Goal: Task Accomplishment & Management: Use online tool/utility

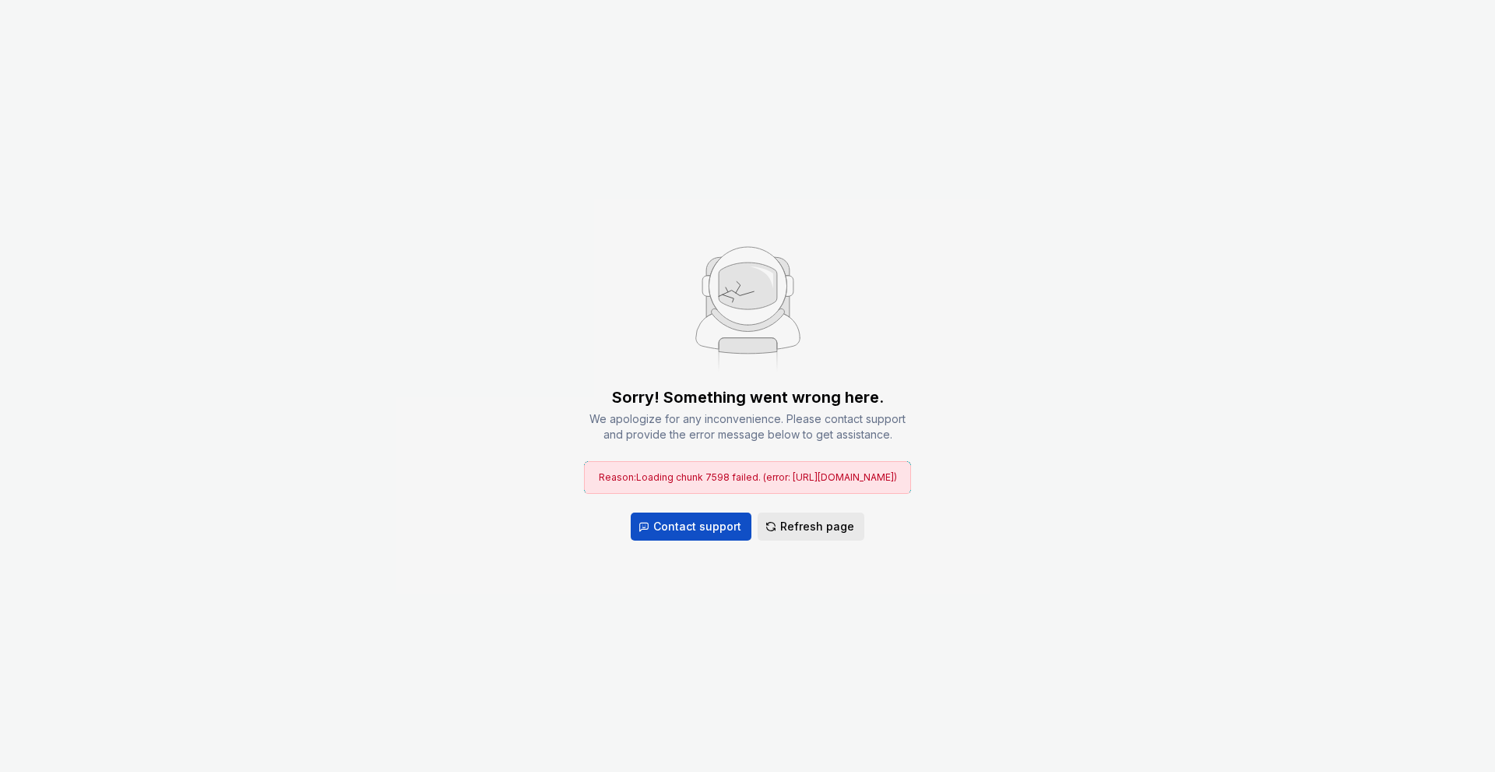
click at [802, 534] on span "Refresh page" at bounding box center [817, 527] width 74 height 16
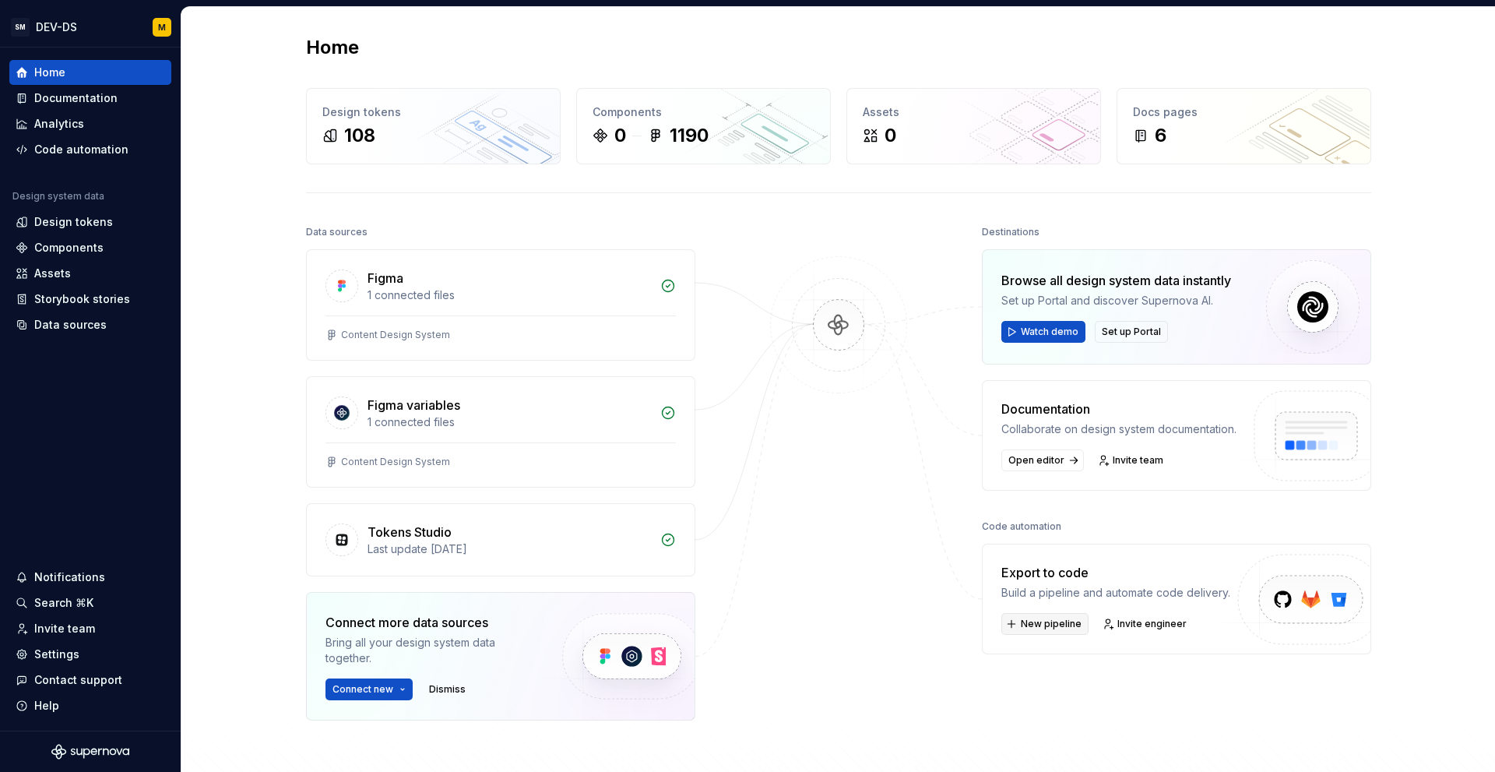
click at [1053, 626] on span "New pipeline" at bounding box center [1051, 624] width 61 height 12
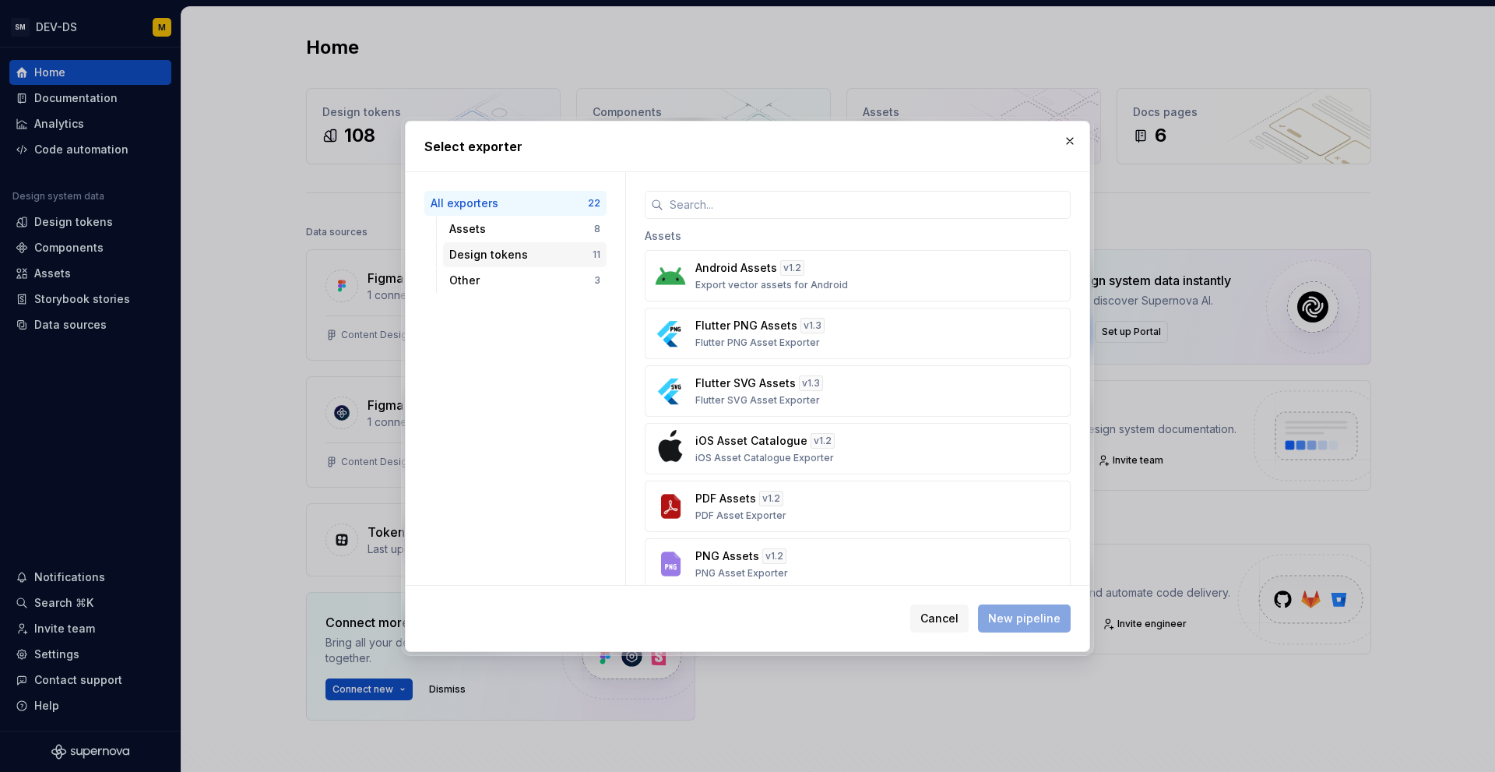
click at [515, 256] on div "Design tokens" at bounding box center [520, 255] width 143 height 16
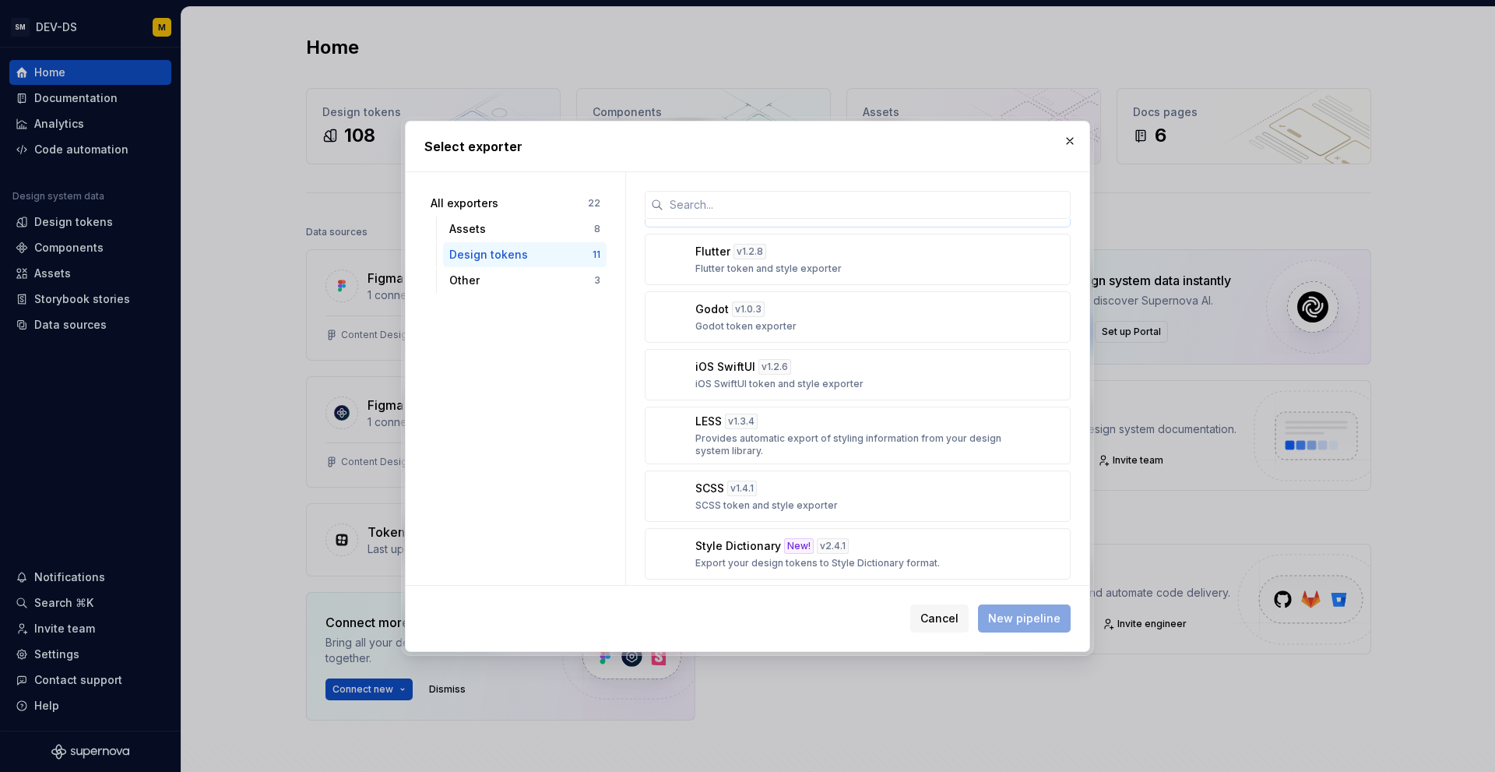
scroll to position [293, 0]
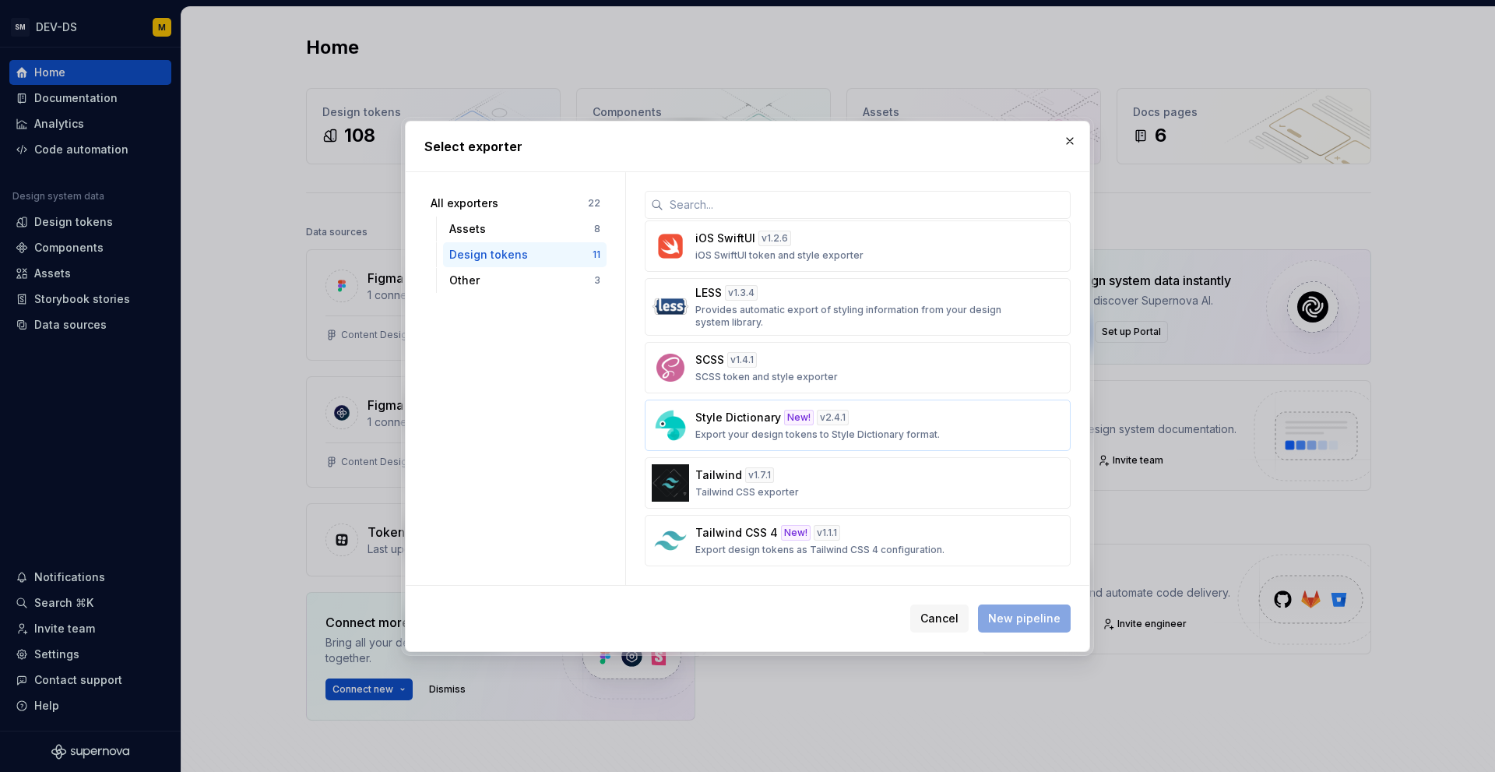
click at [801, 418] on div "New!" at bounding box center [799, 418] width 30 height 16
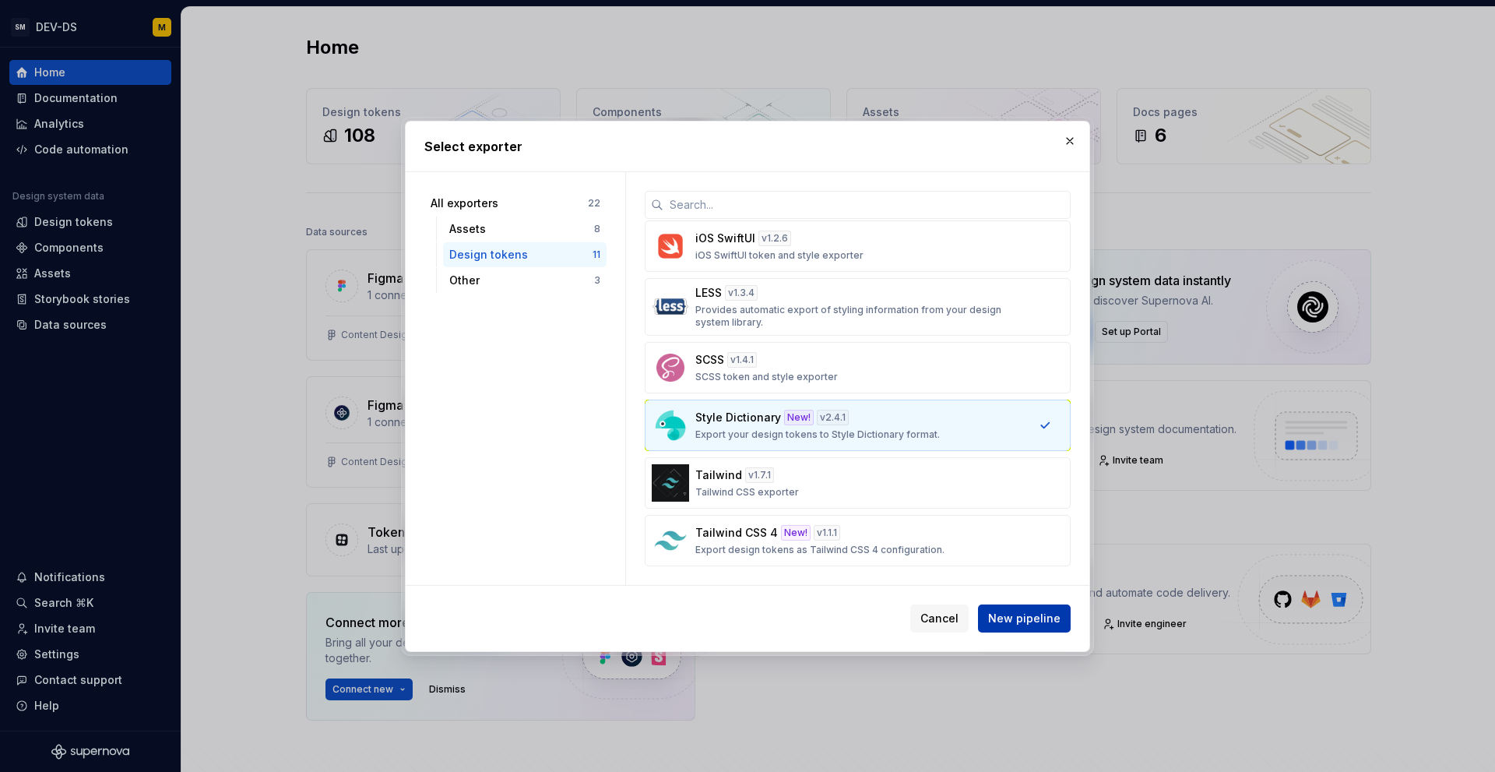
click at [1041, 623] on span "New pipeline" at bounding box center [1024, 619] width 72 height 16
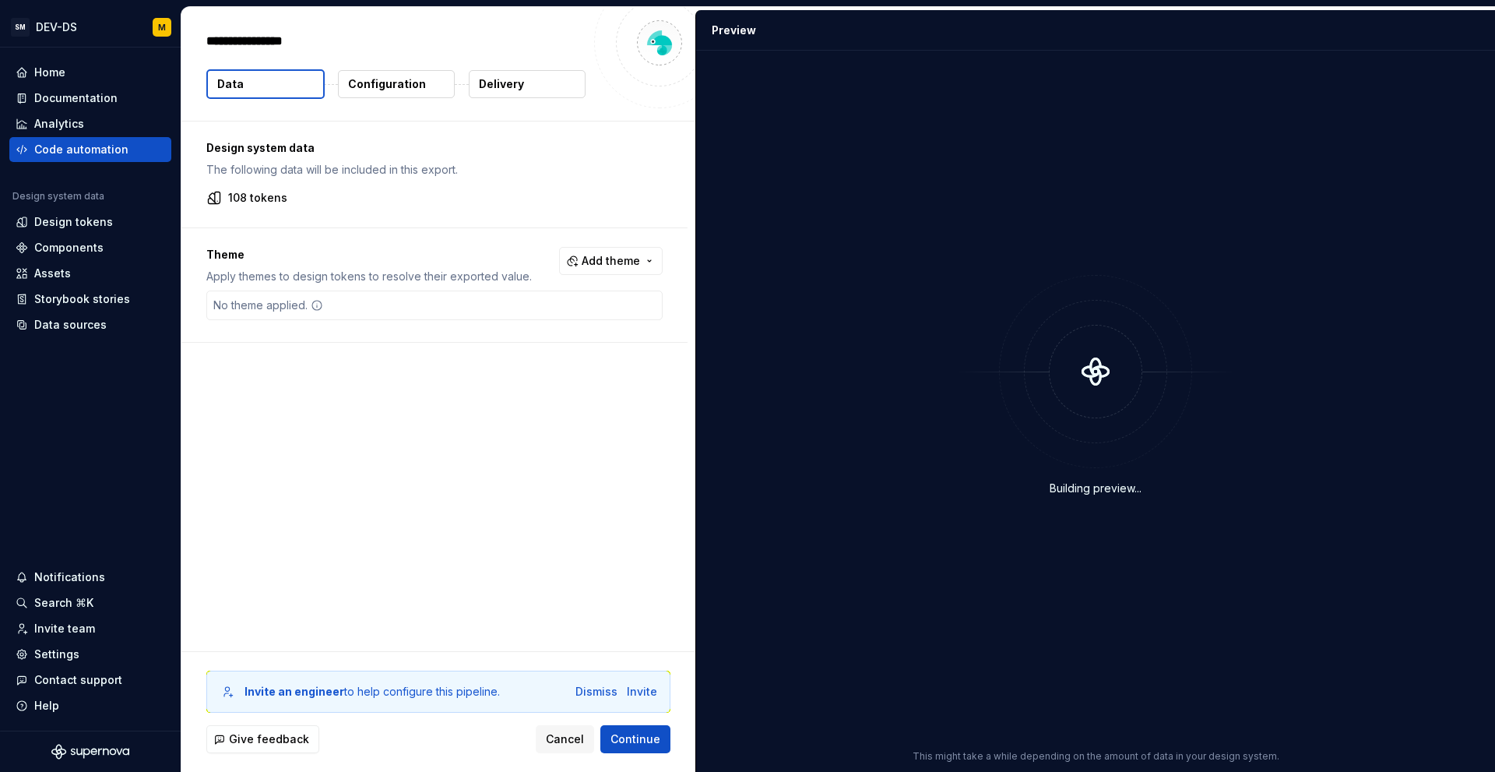
type textarea "*"
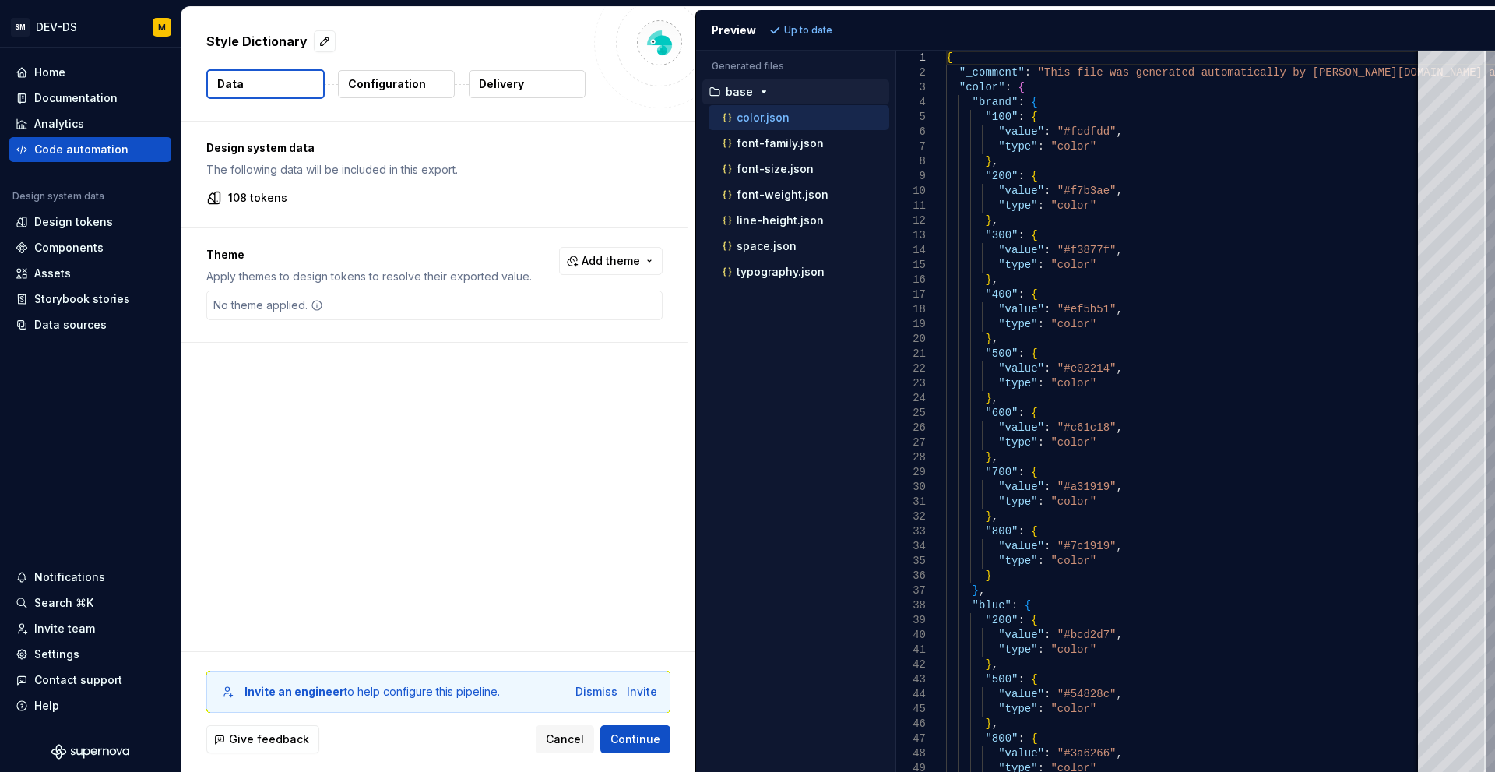
click at [619, 258] on span "Add theme" at bounding box center [611, 261] width 58 height 16
click at [620, 258] on html "SM DEV-DS M Home Documentation Analytics Code automation Design system data Des…" at bounding box center [747, 386] width 1495 height 772
click at [602, 692] on div "Dismiss" at bounding box center [597, 692] width 42 height 16
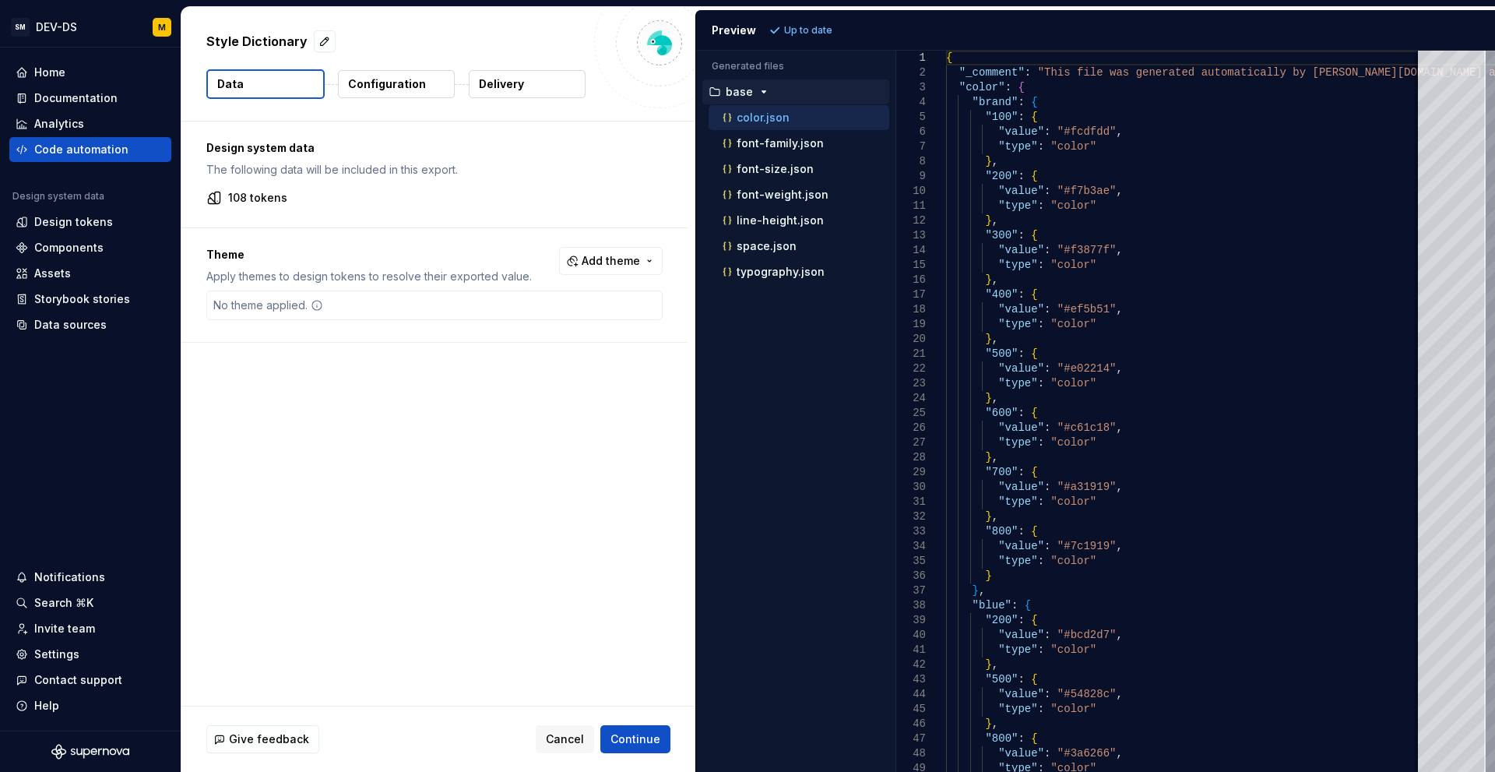
click at [417, 101] on div "Style Dictionary Data Configuration Delivery" at bounding box center [438, 64] width 514 height 114
click at [414, 92] on button "Configuration" at bounding box center [396, 84] width 117 height 28
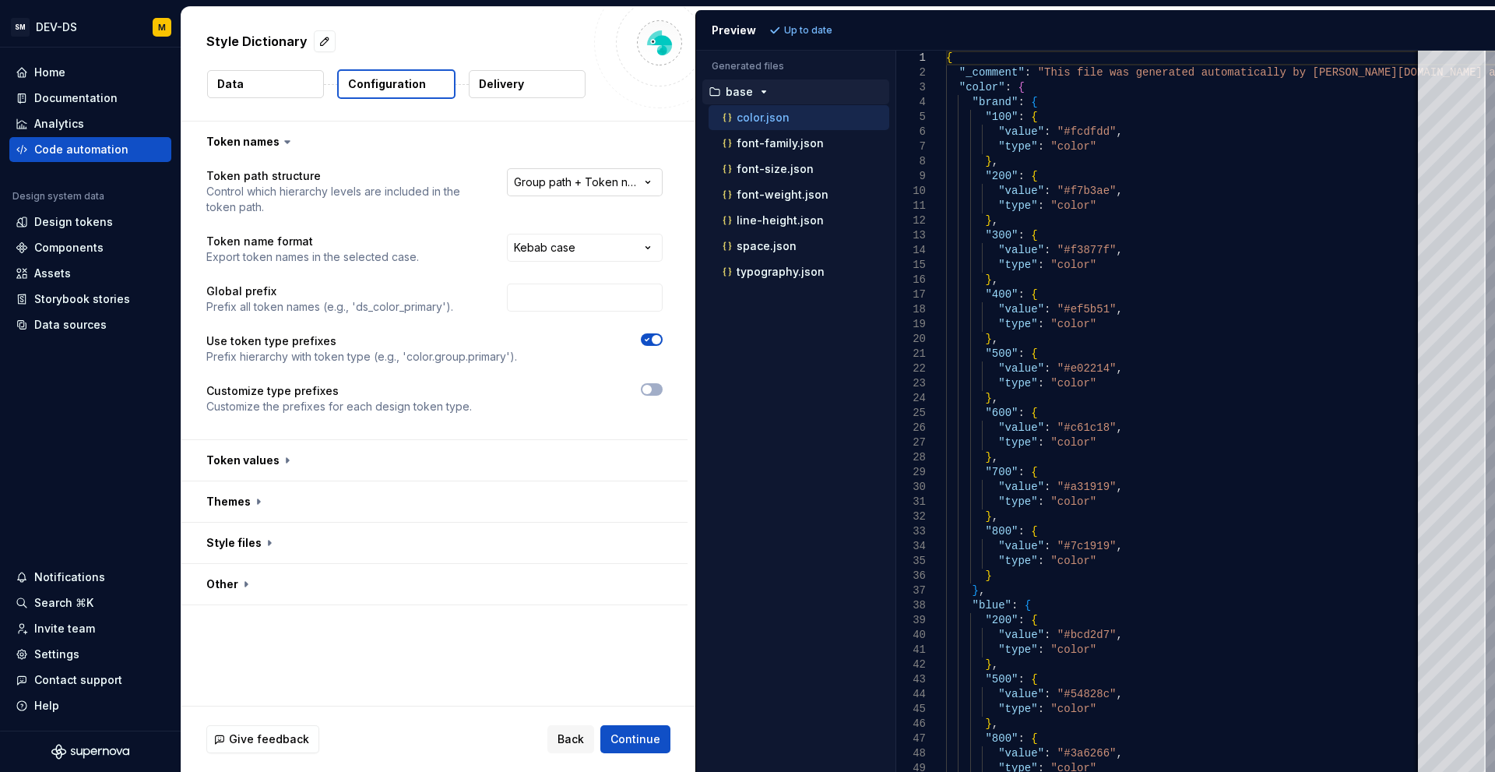
click at [602, 184] on html "**********" at bounding box center [747, 386] width 1495 height 772
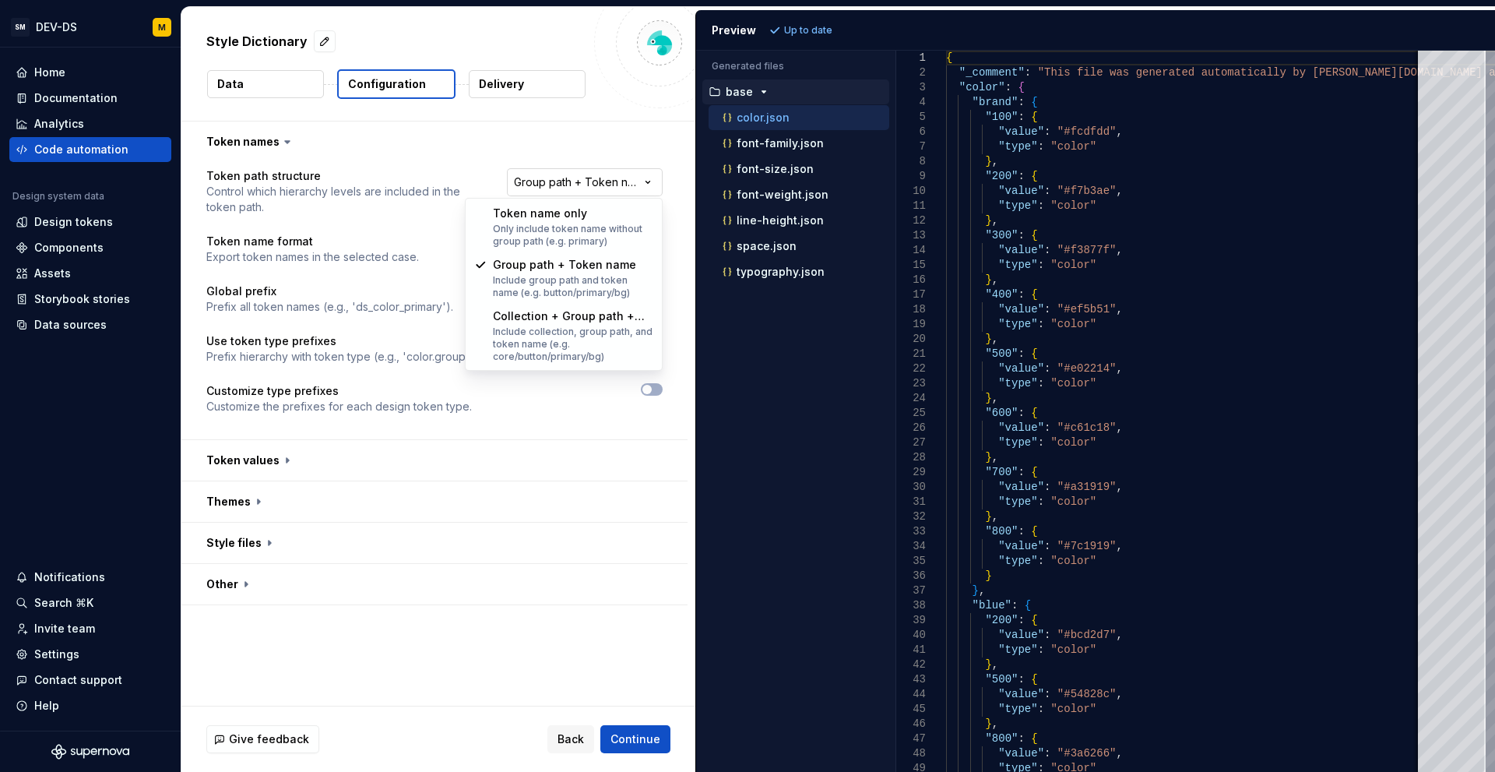
click at [602, 184] on html "**********" at bounding box center [747, 386] width 1495 height 772
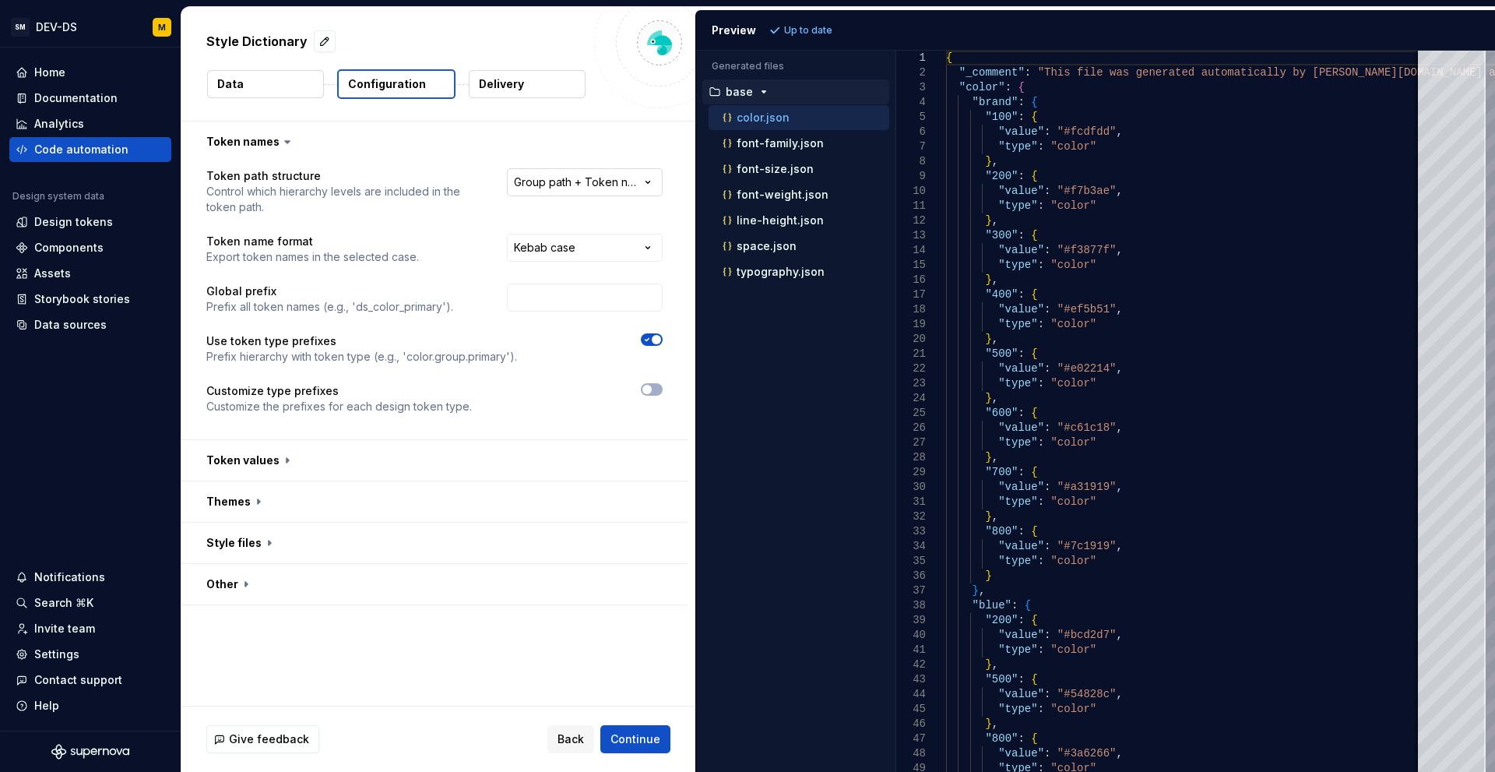
click at [602, 184] on html "**********" at bounding box center [747, 386] width 1495 height 772
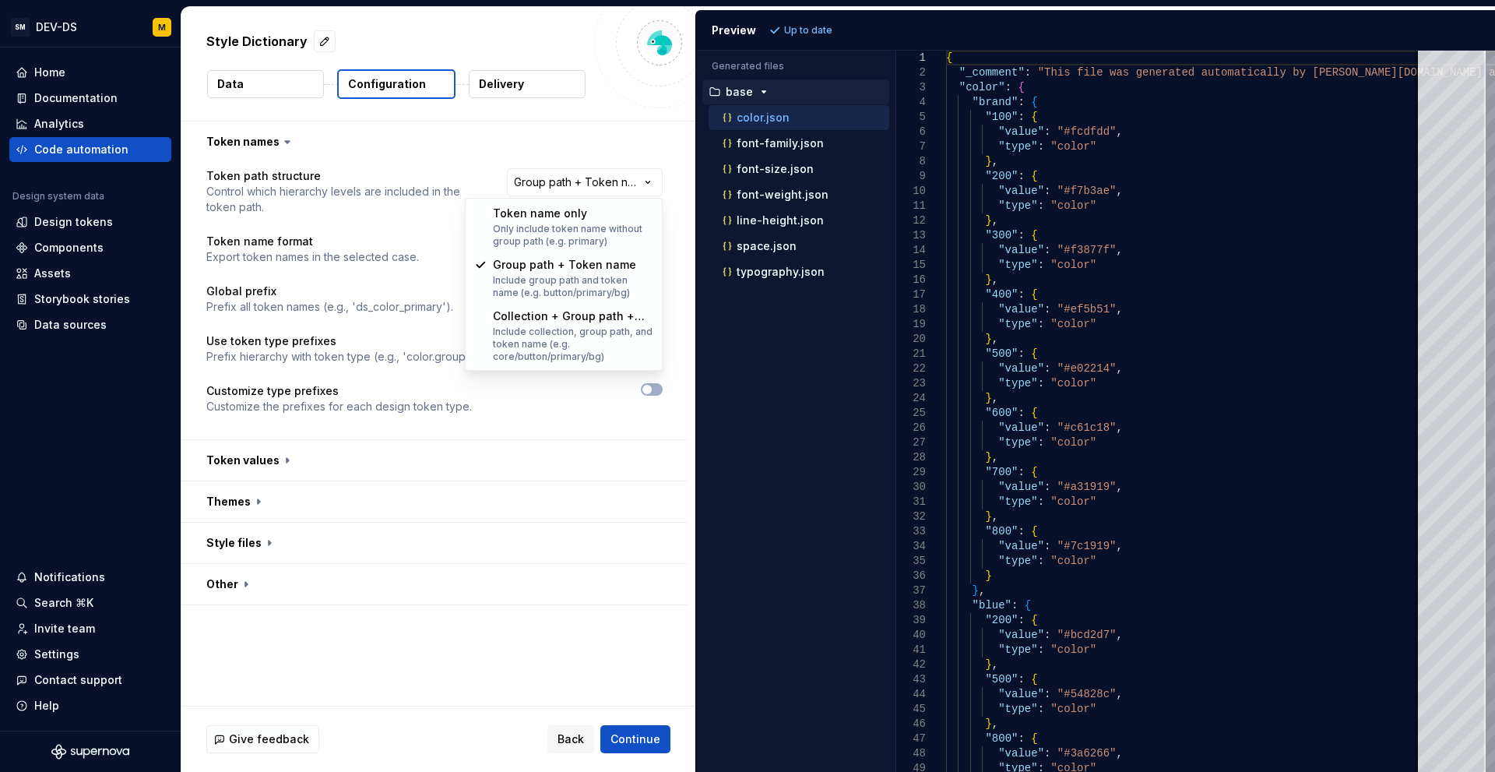
select select "**********"
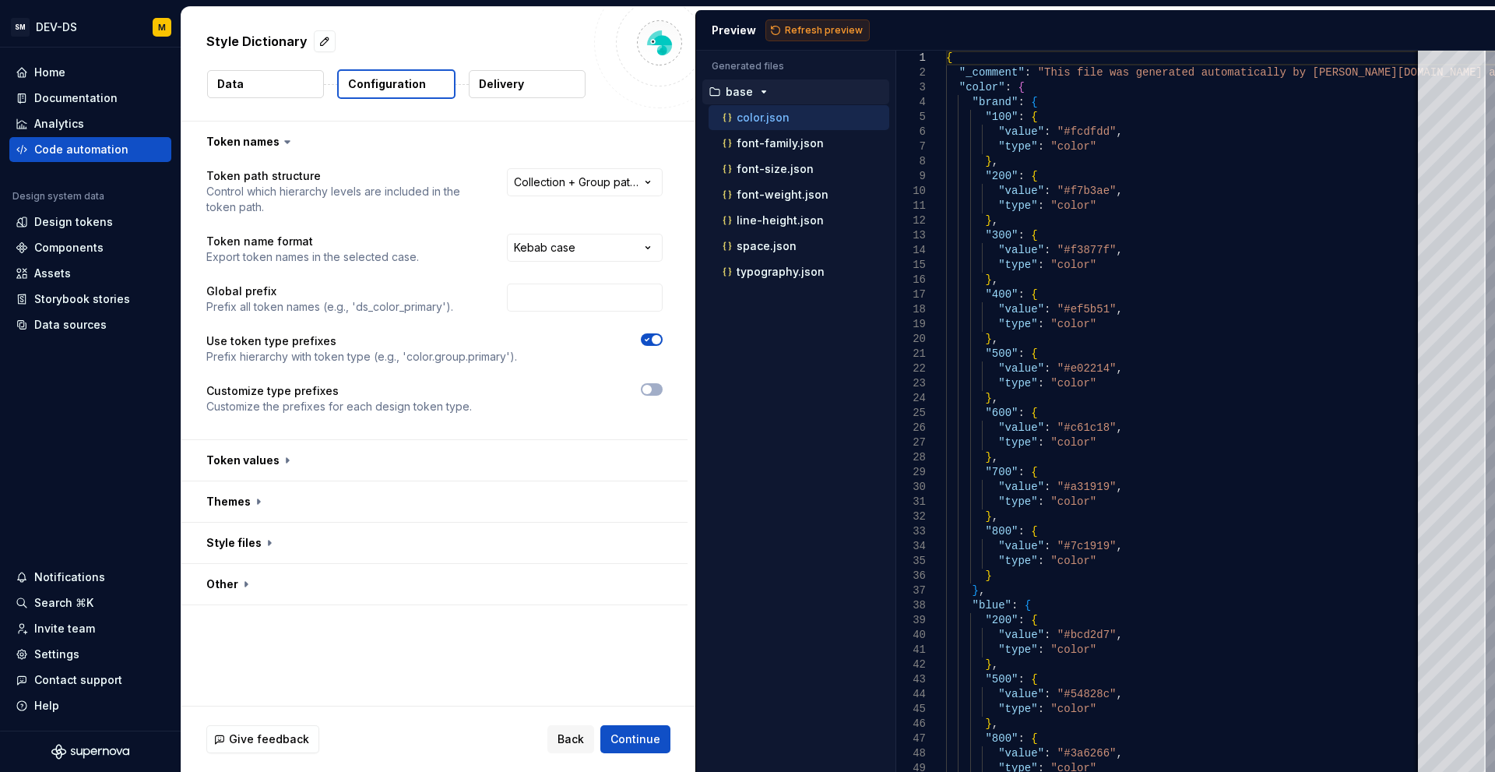
click at [835, 33] on span "Refresh preview" at bounding box center [824, 30] width 78 height 12
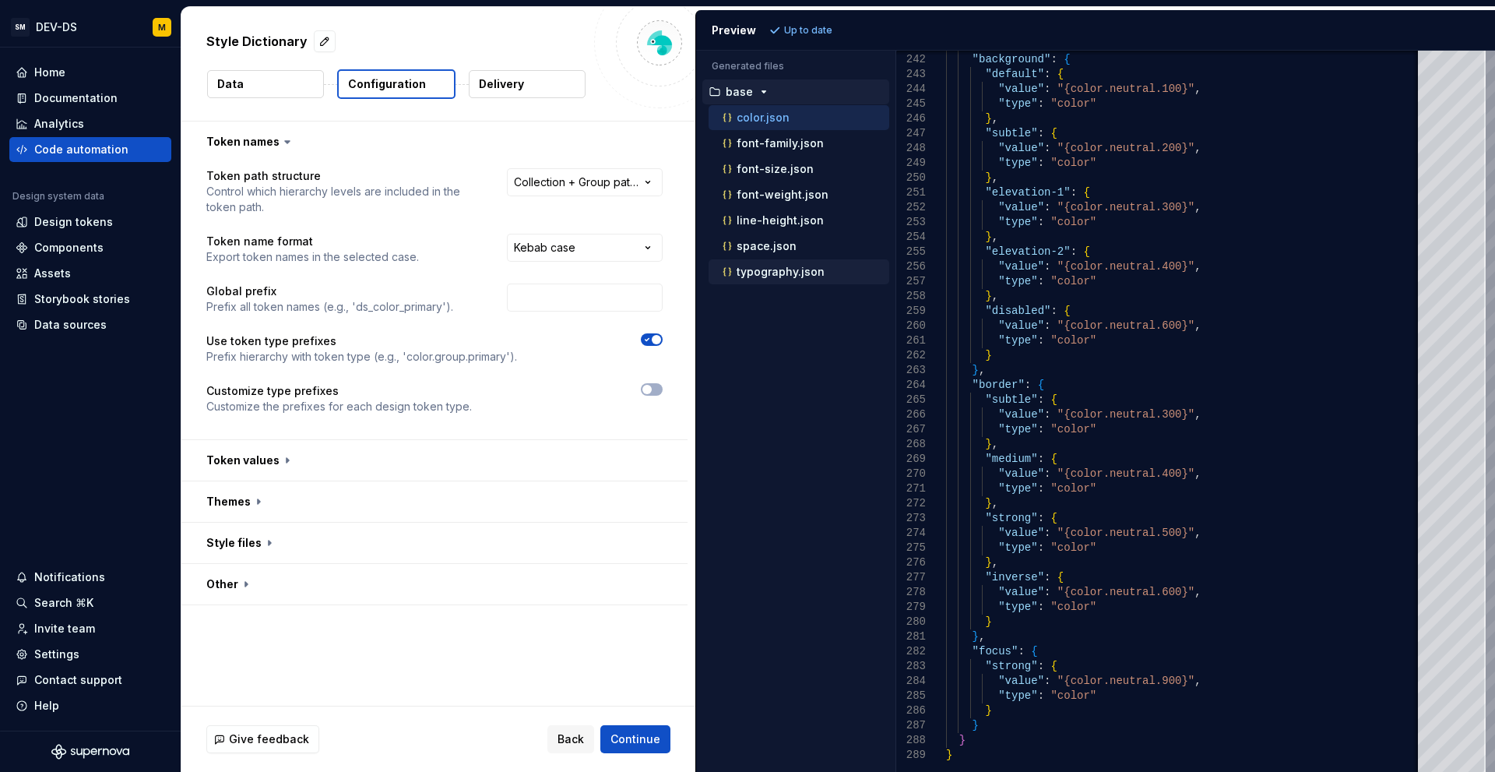
click at [784, 279] on div "typography.json" at bounding box center [805, 272] width 170 height 16
type textarea "**********"
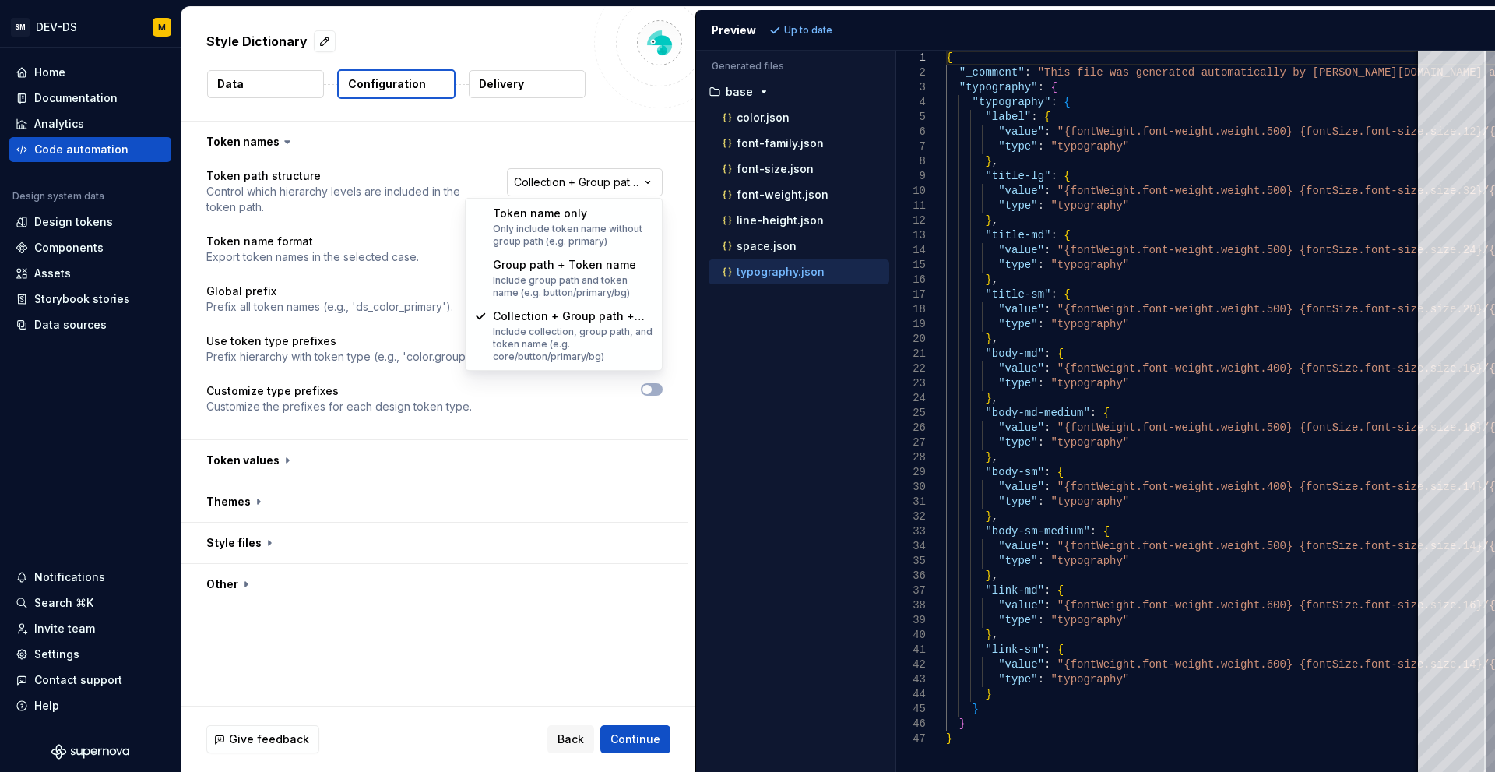
click at [632, 187] on html "**********" at bounding box center [747, 386] width 1495 height 772
select select "**********"
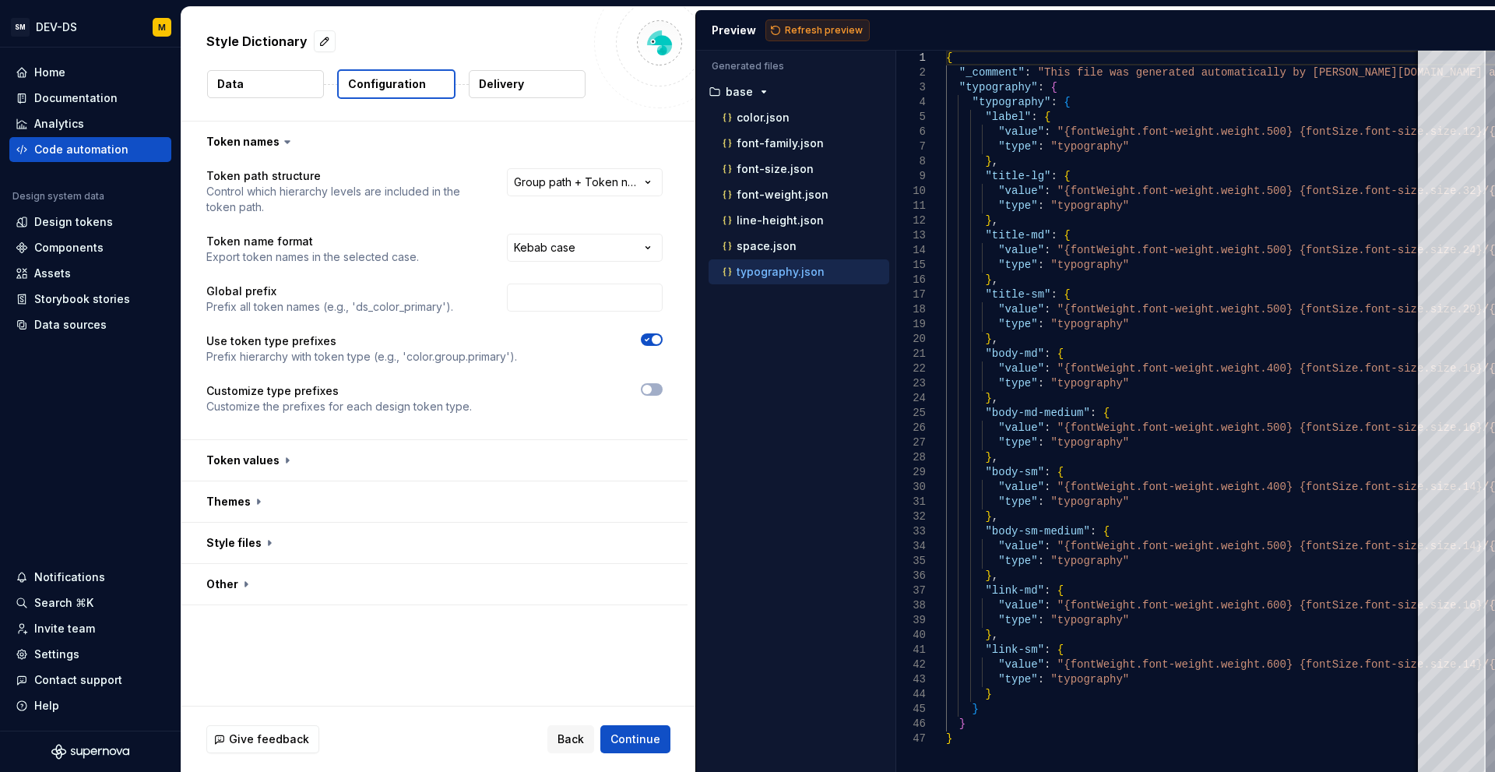
click at [805, 23] on button "Refresh preview" at bounding box center [818, 30] width 104 height 22
click at [766, 118] on p "color.json" at bounding box center [763, 117] width 53 height 12
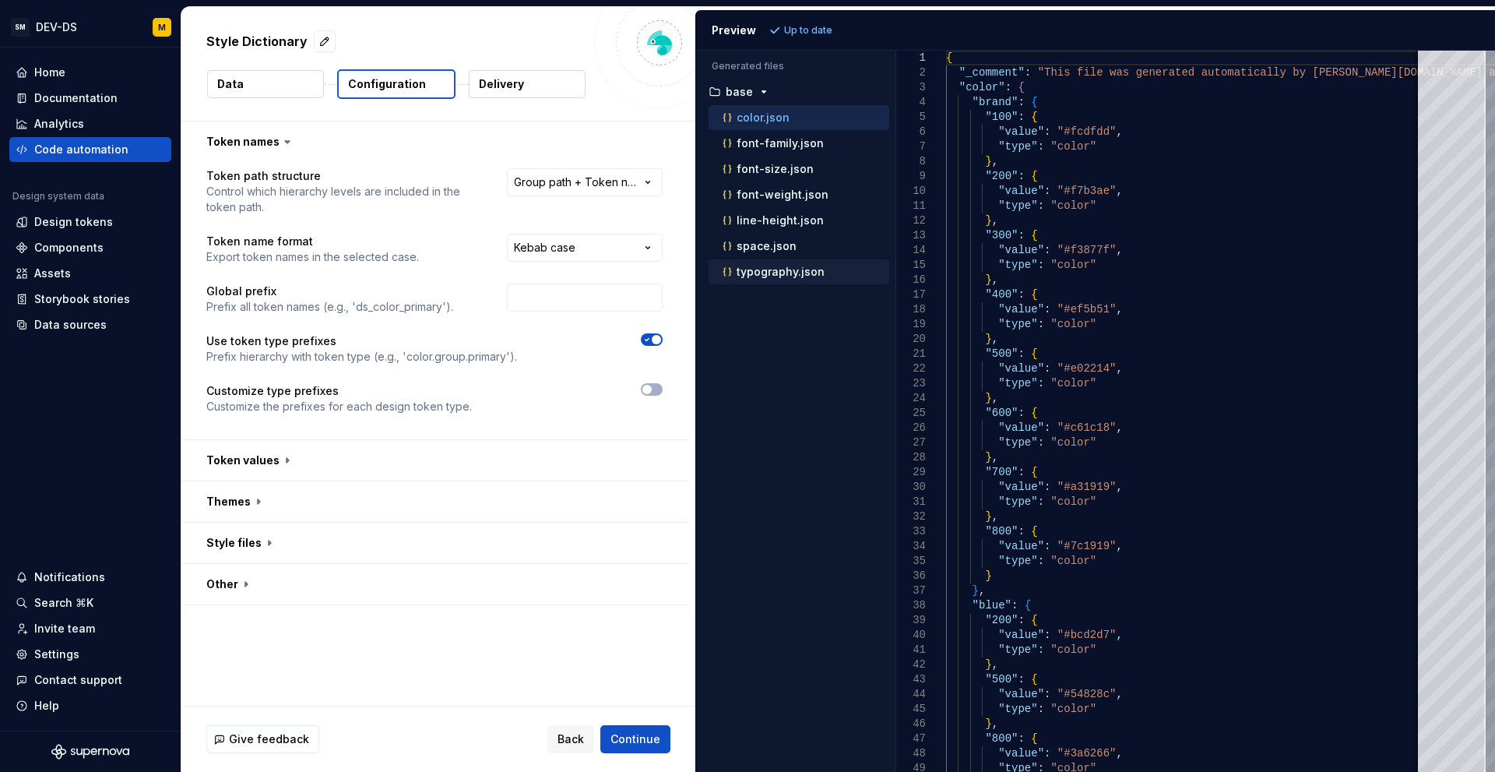
click at [769, 273] on p "typography.json" at bounding box center [781, 272] width 88 height 12
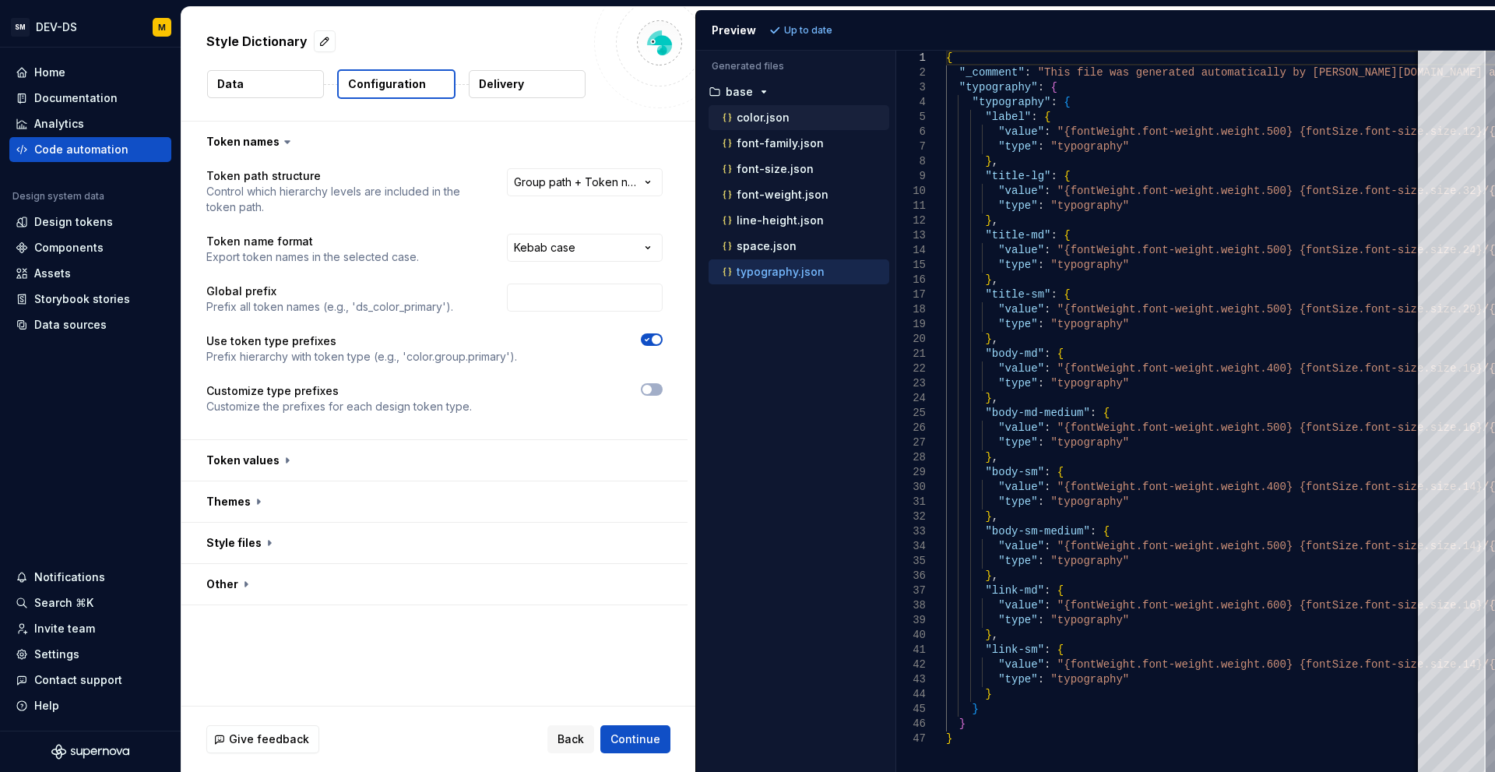
click at [768, 123] on p "color.json" at bounding box center [763, 117] width 53 height 12
type textarea "**********"
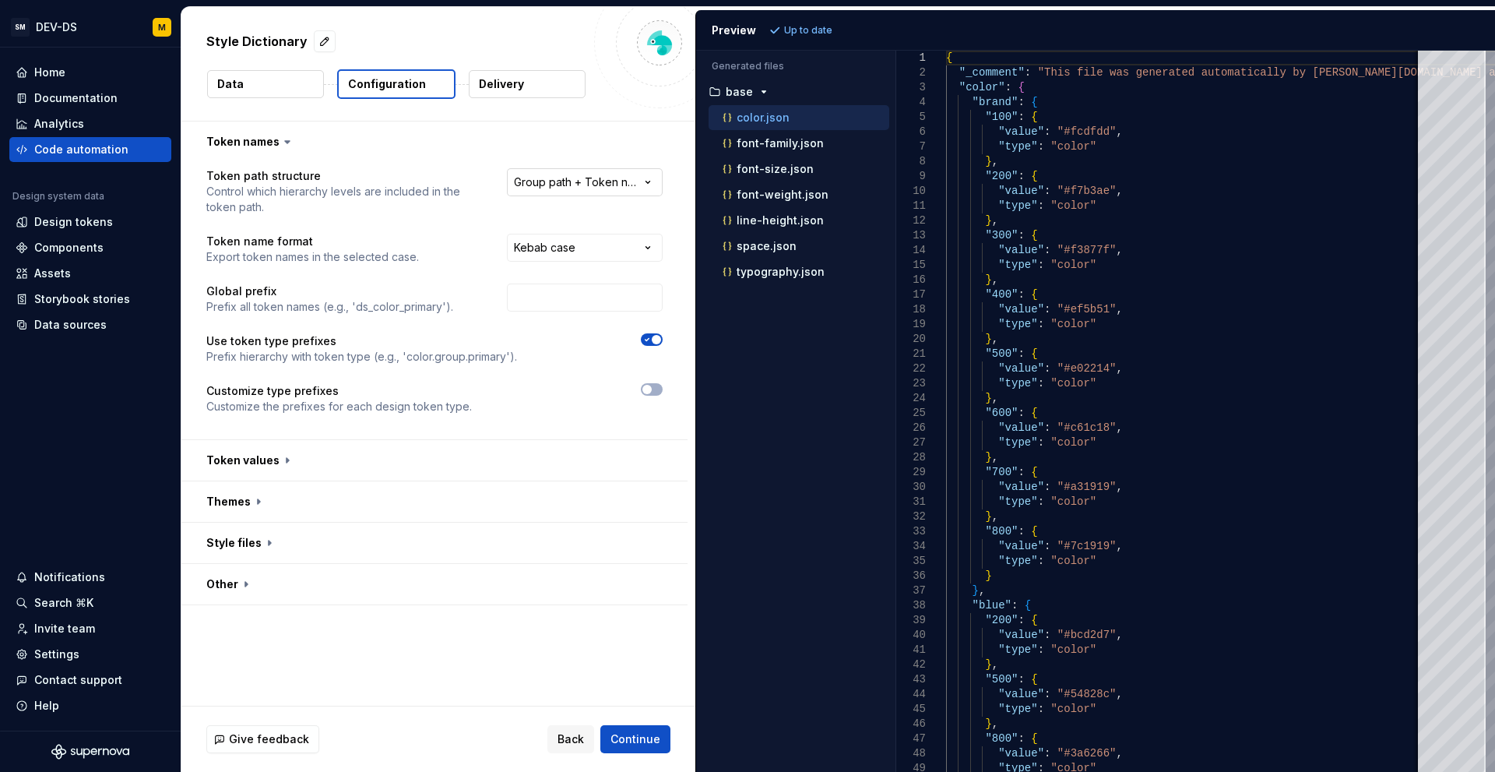
click at [563, 190] on html "**********" at bounding box center [747, 386] width 1495 height 772
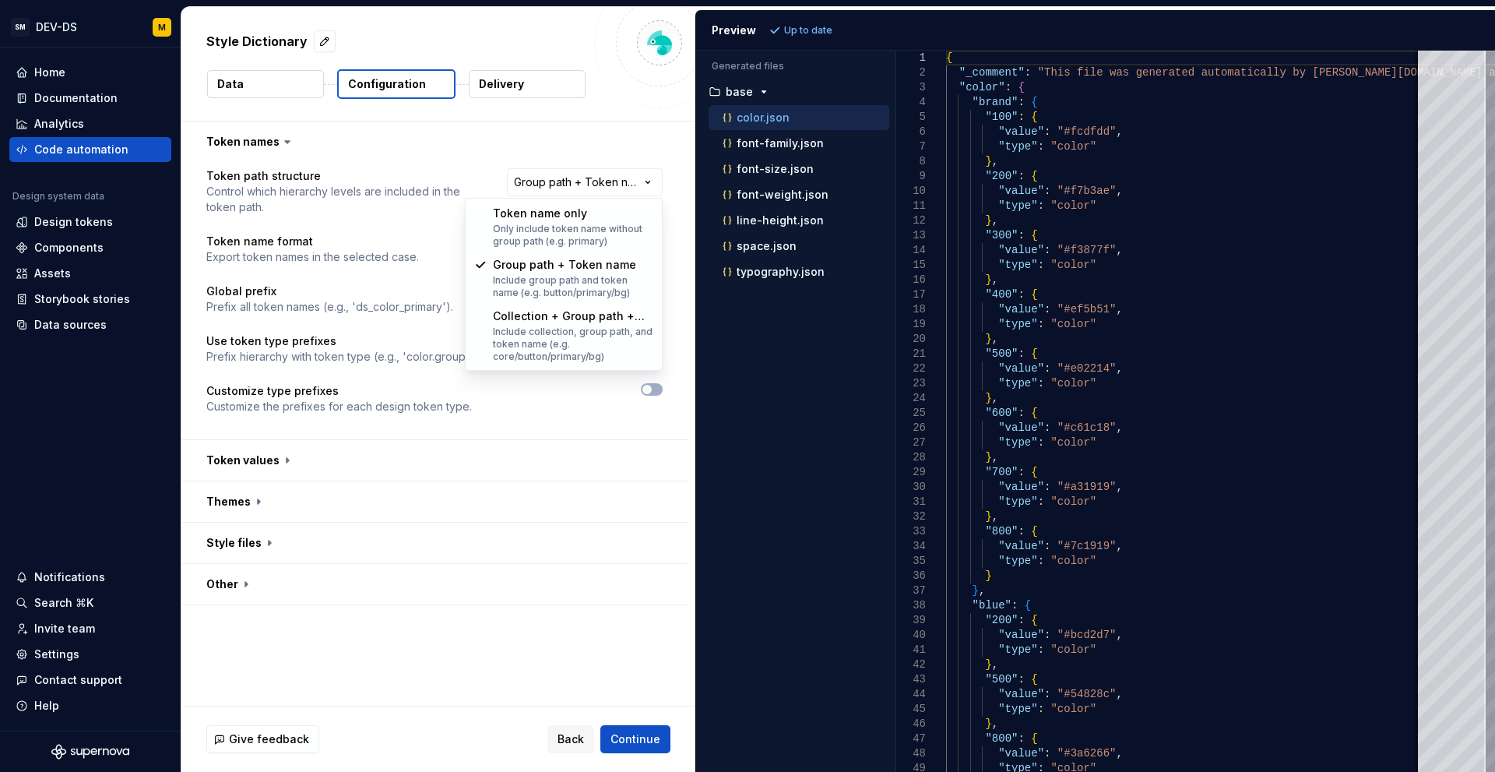
click at [564, 185] on html "**********" at bounding box center [747, 386] width 1495 height 772
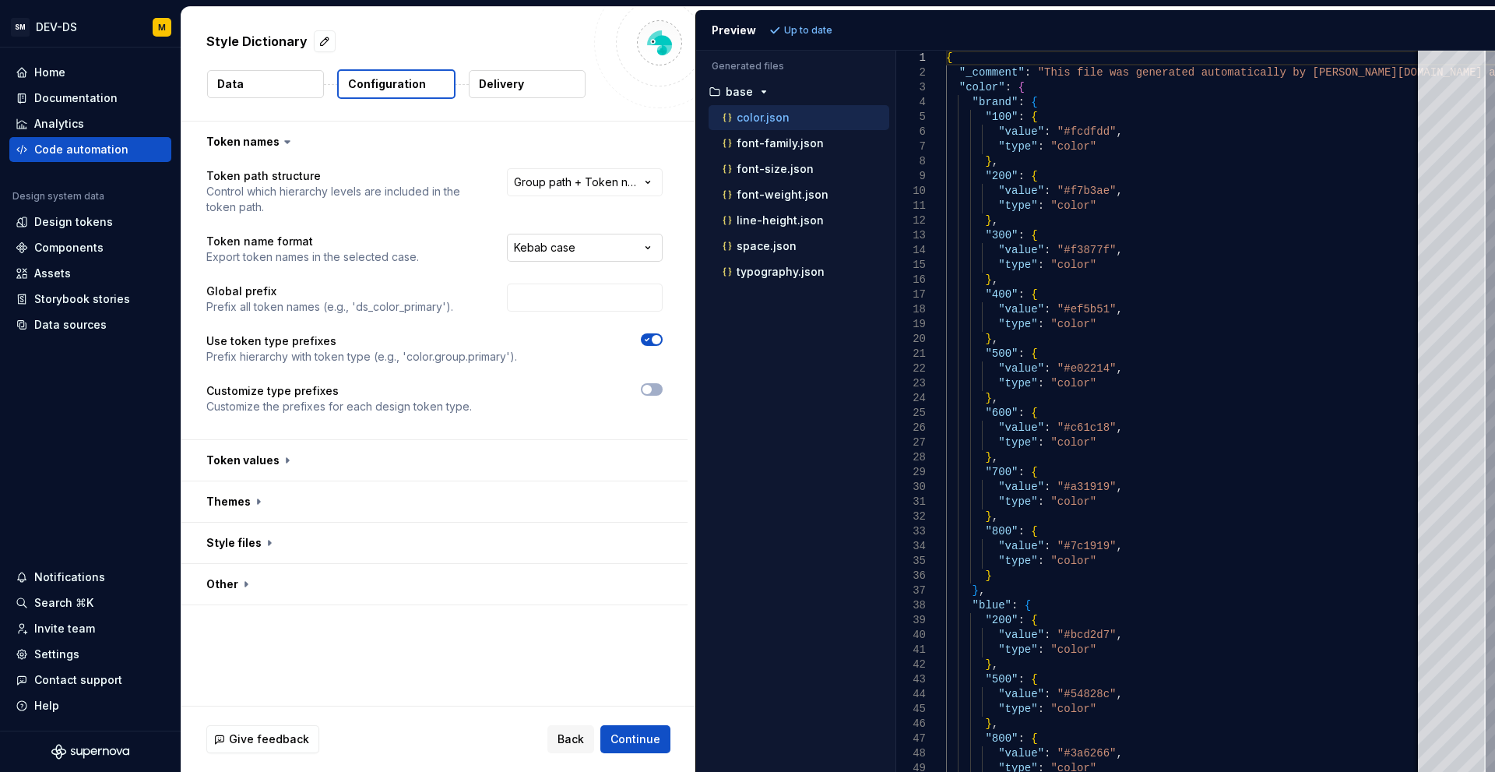
click at [649, 252] on html "**********" at bounding box center [747, 386] width 1495 height 772
click at [591, 254] on html "**********" at bounding box center [747, 386] width 1495 height 772
click at [315, 451] on button "button" at bounding box center [434, 460] width 506 height 40
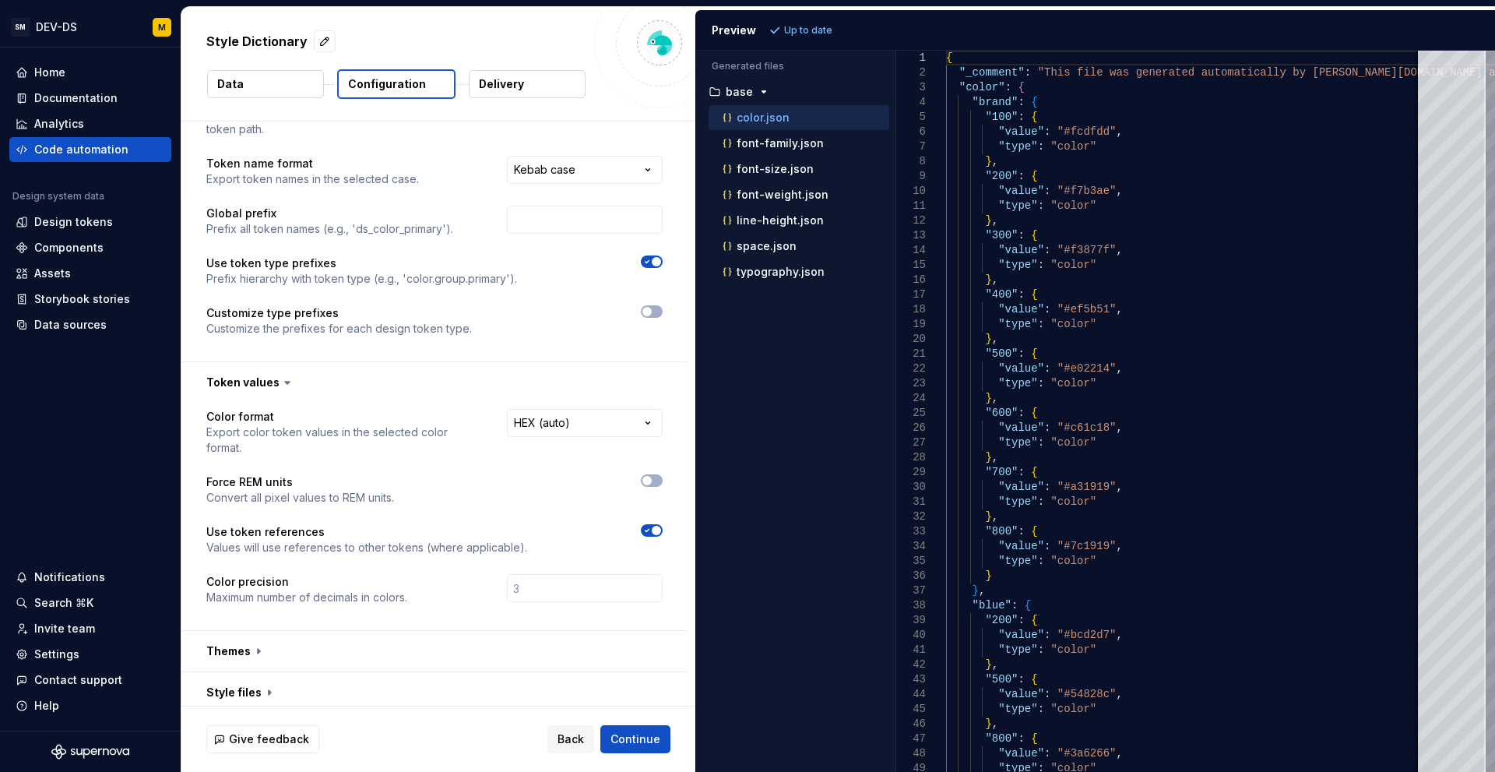
scroll to position [127, 0]
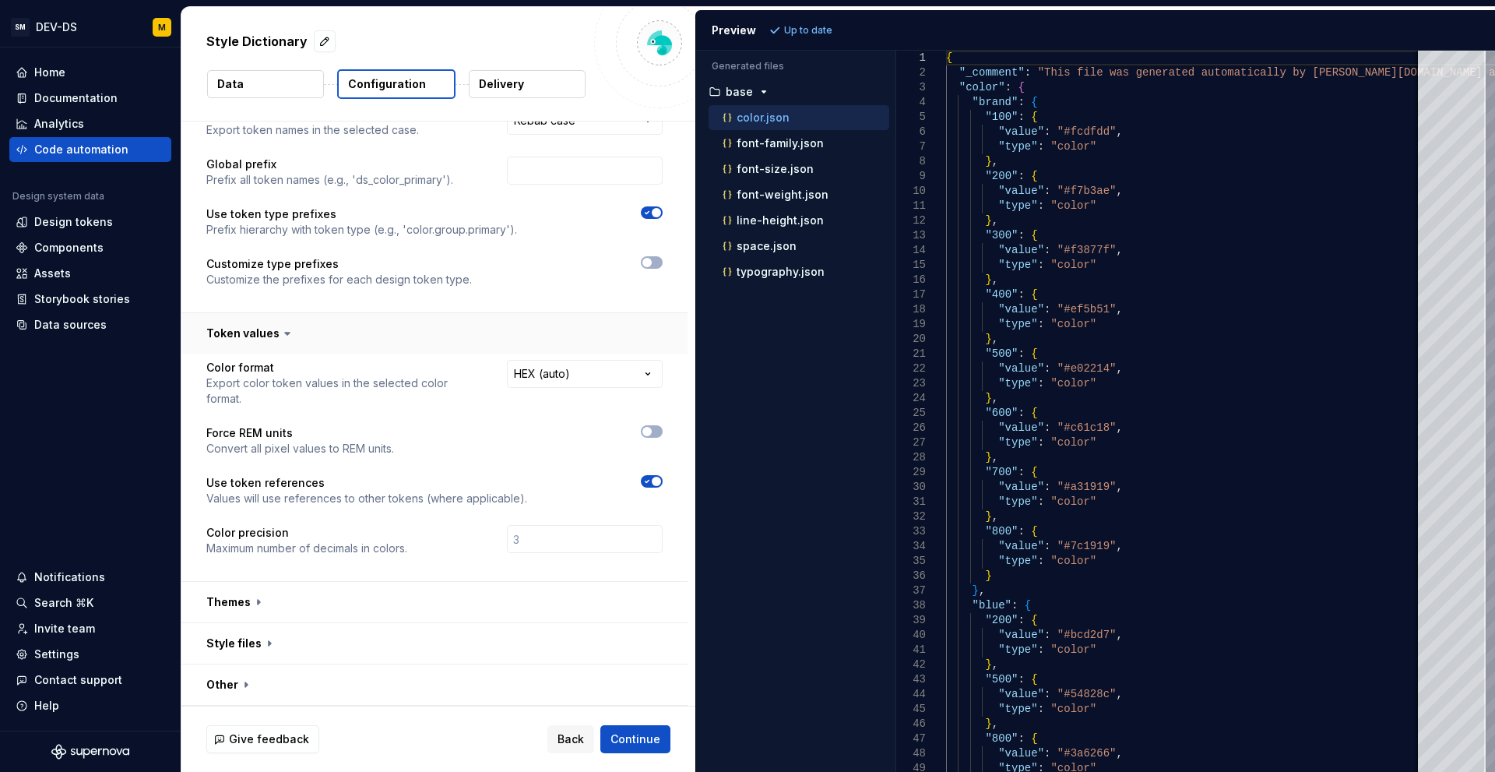
click at [374, 338] on button "button" at bounding box center [434, 333] width 506 height 40
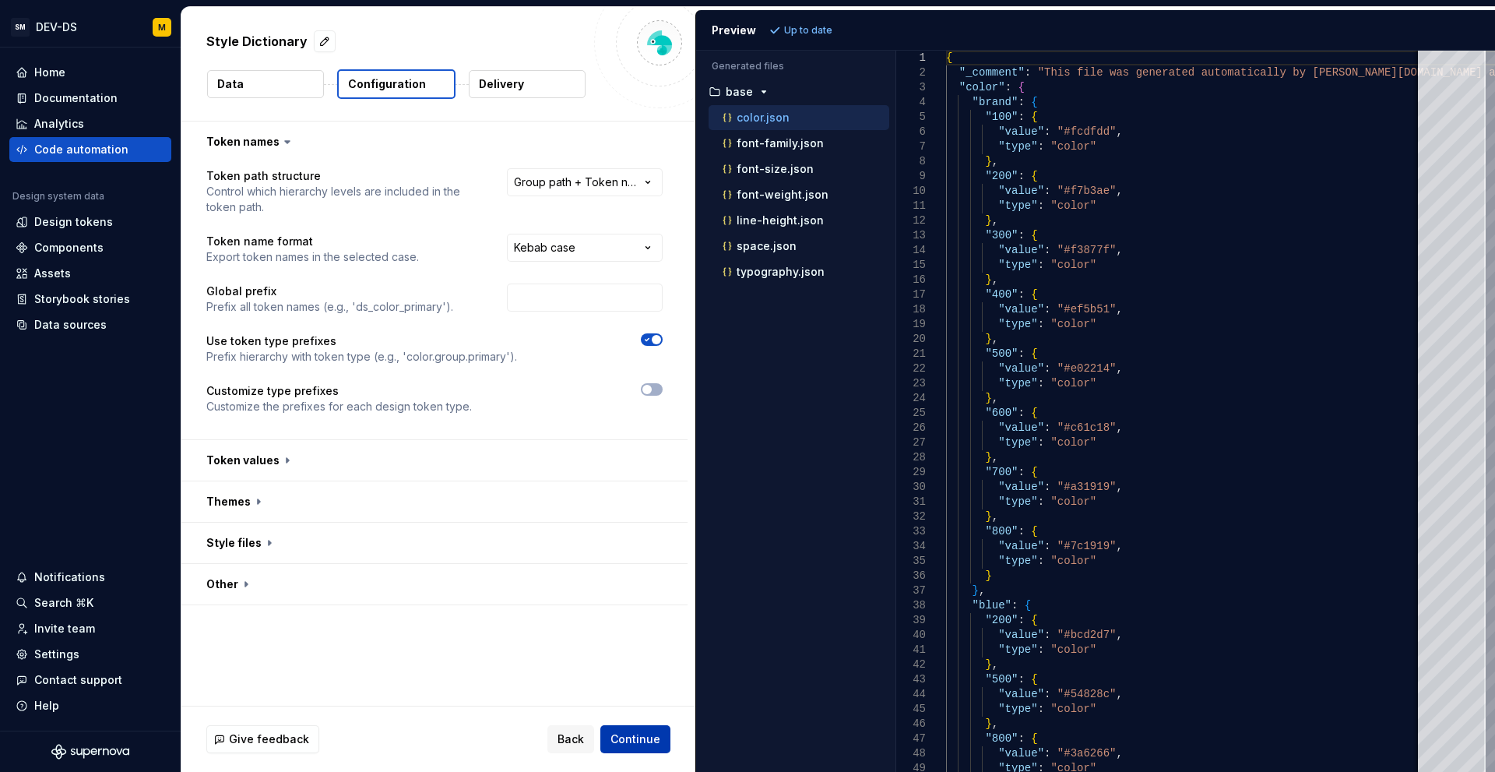
click at [645, 736] on span "Continue" at bounding box center [636, 739] width 50 height 16
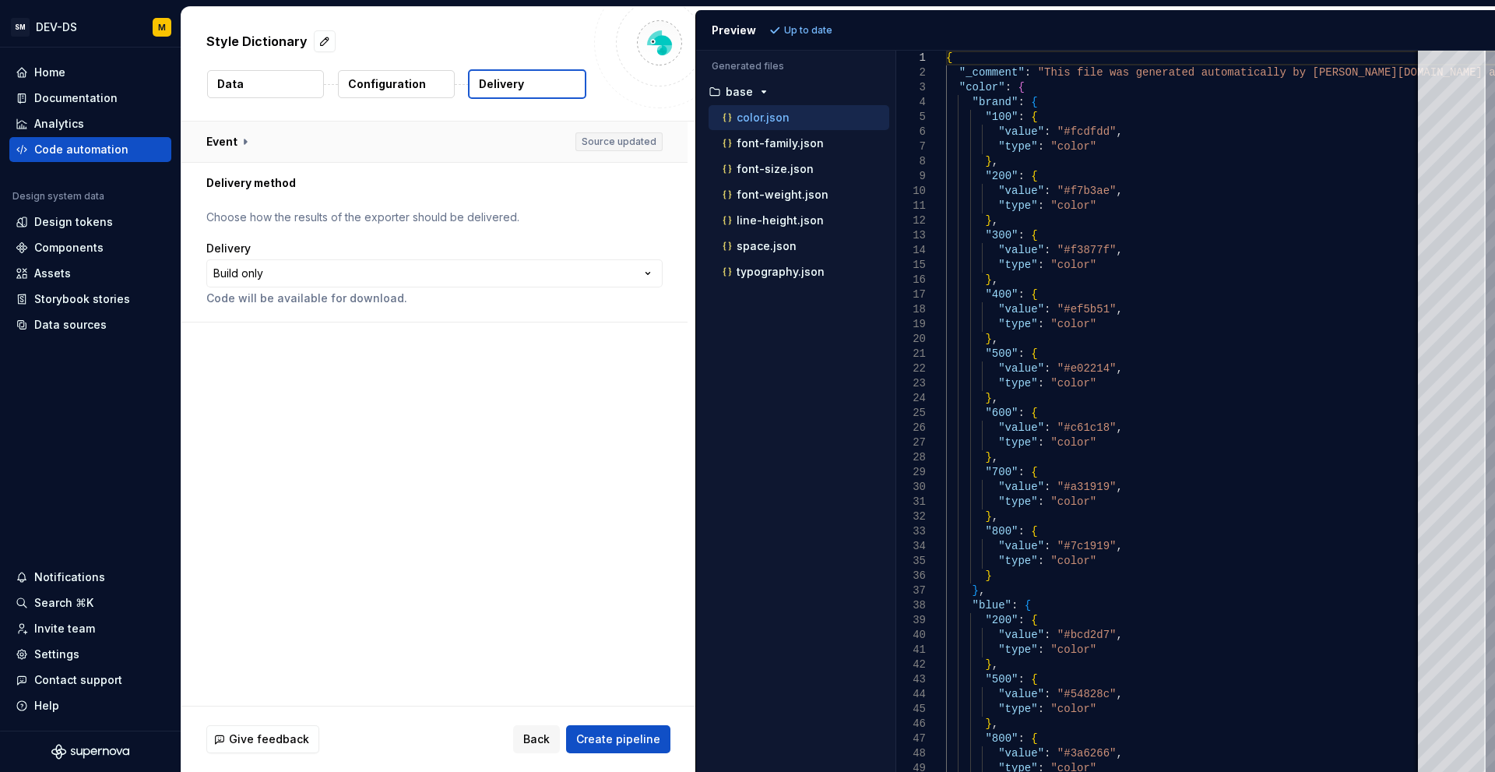
click at [261, 143] on button "button" at bounding box center [434, 141] width 506 height 40
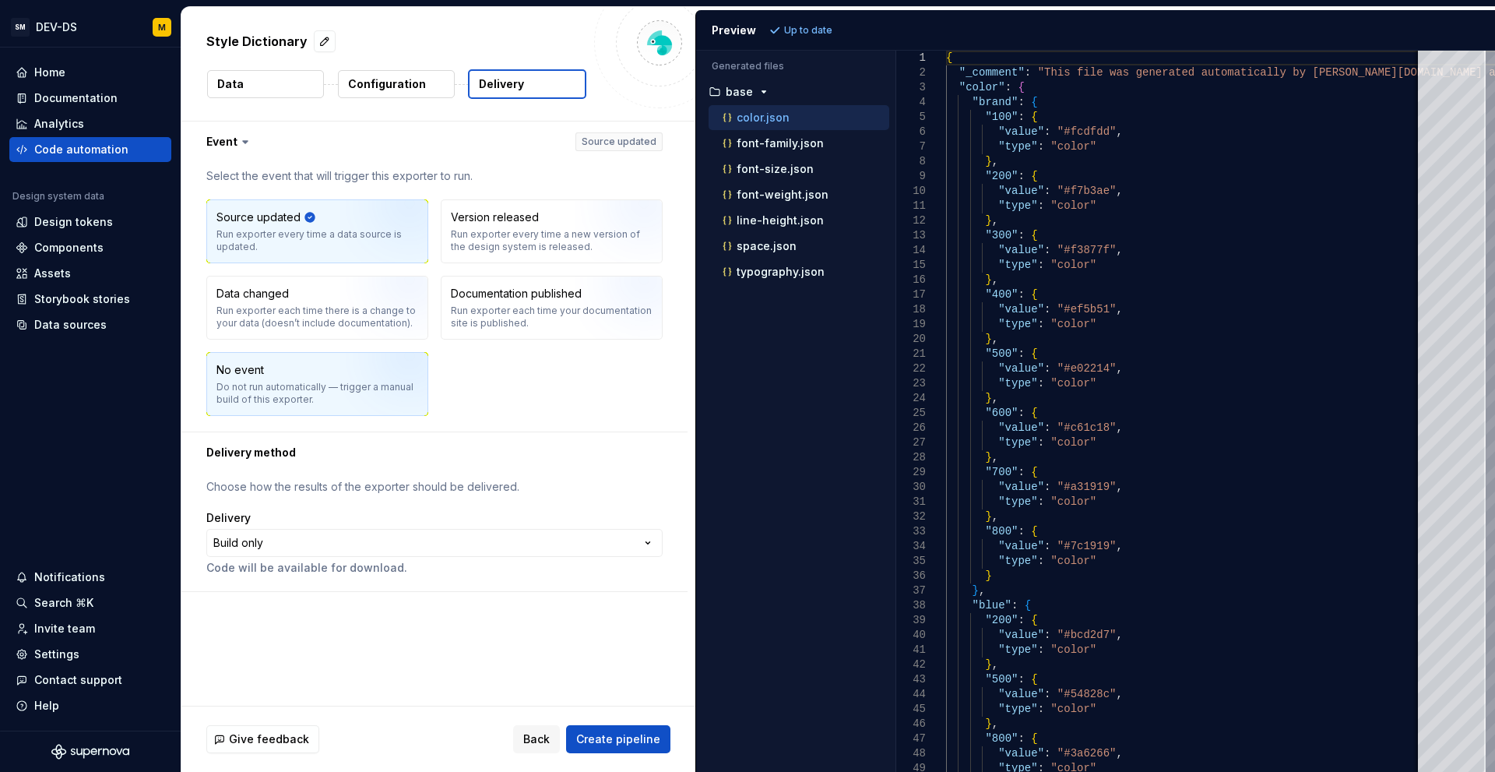
click at [343, 379] on img "button" at bounding box center [390, 389] width 100 height 104
click at [326, 231] on div "Run exporter every time a data source is updated." at bounding box center [317, 240] width 202 height 25
click at [351, 396] on img "button" at bounding box center [390, 389] width 100 height 104
click at [346, 544] on html "**********" at bounding box center [747, 386] width 1495 height 772
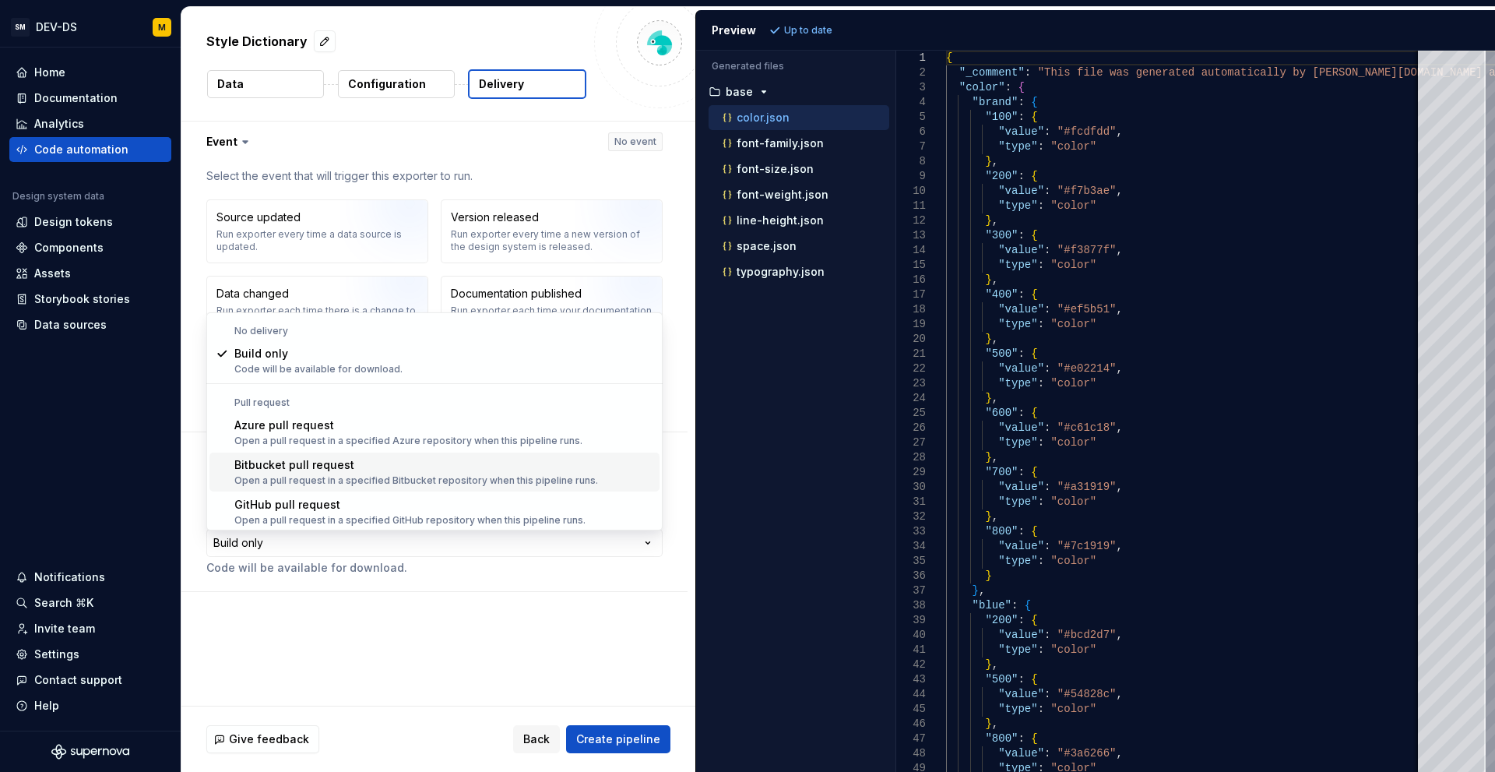
scroll to position [44, 0]
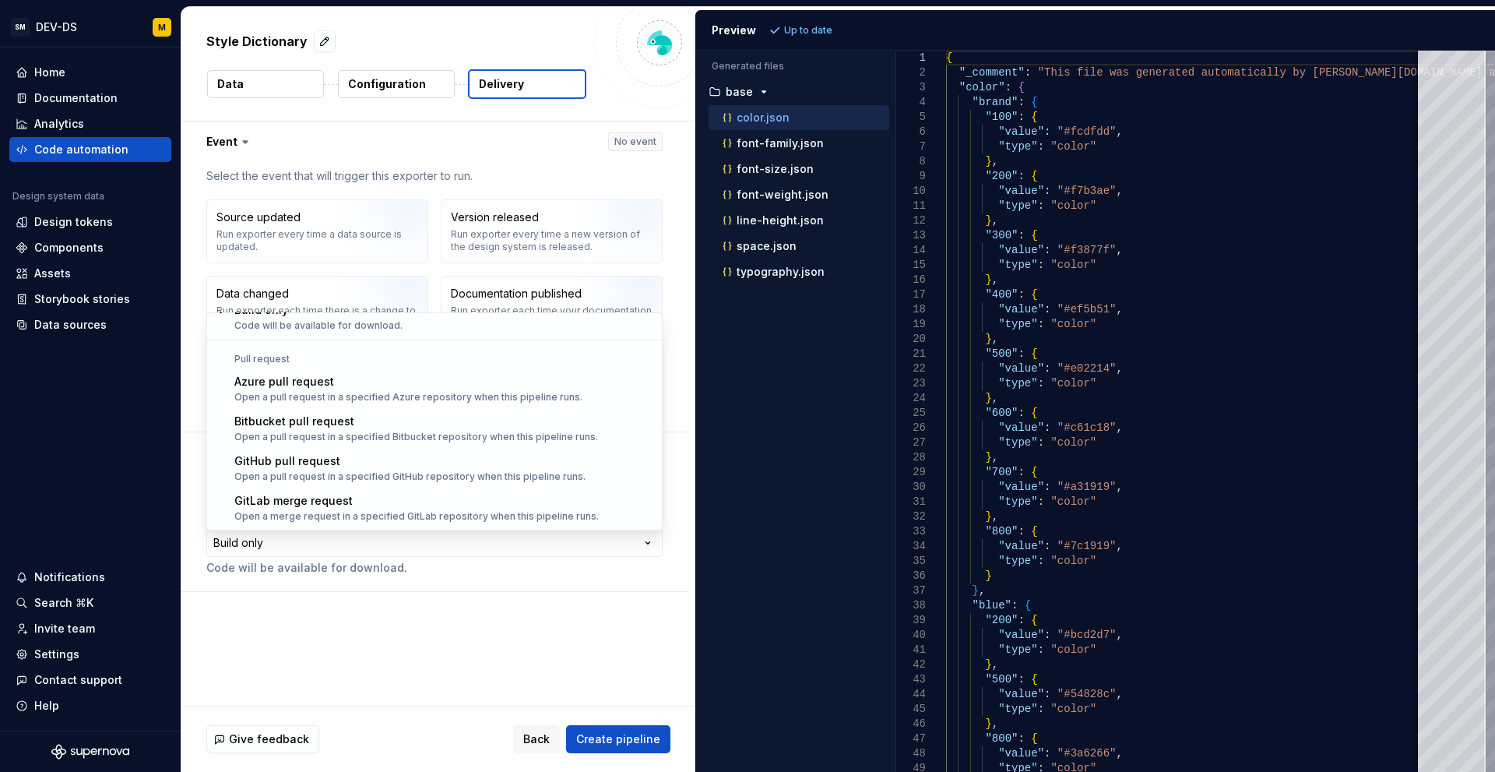
select select "******"
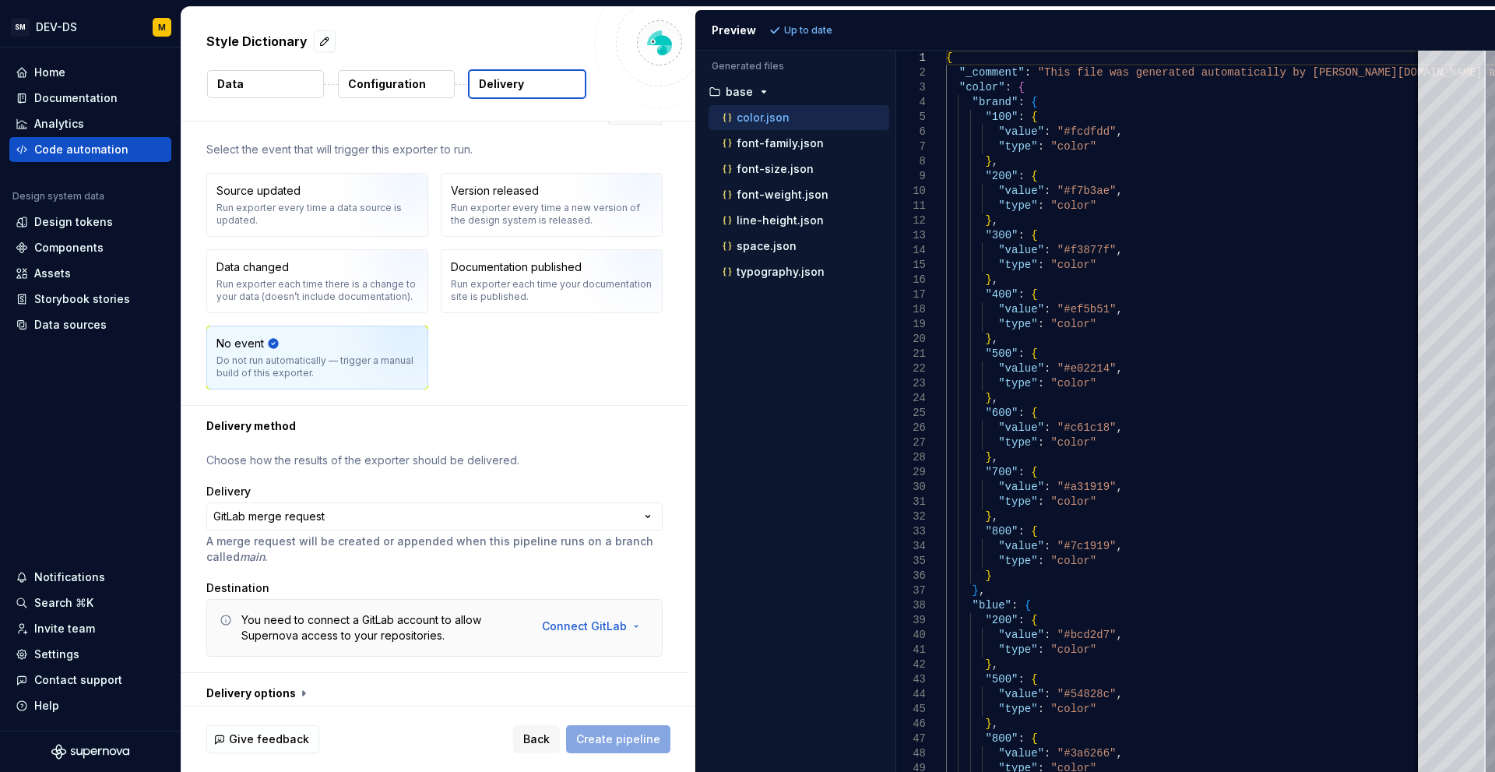
scroll to position [35, 0]
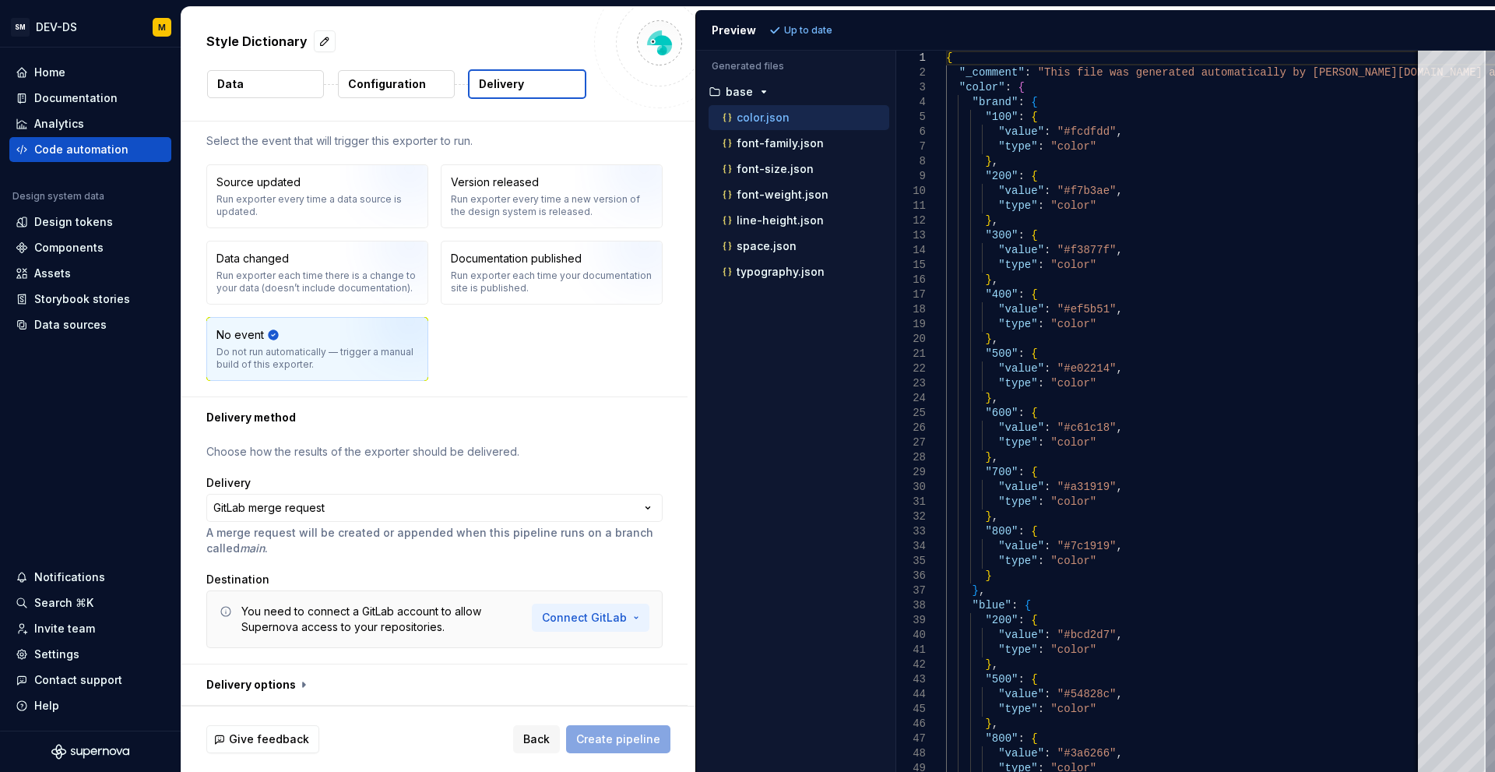
click at [577, 620] on html "**********" at bounding box center [747, 386] width 1495 height 772
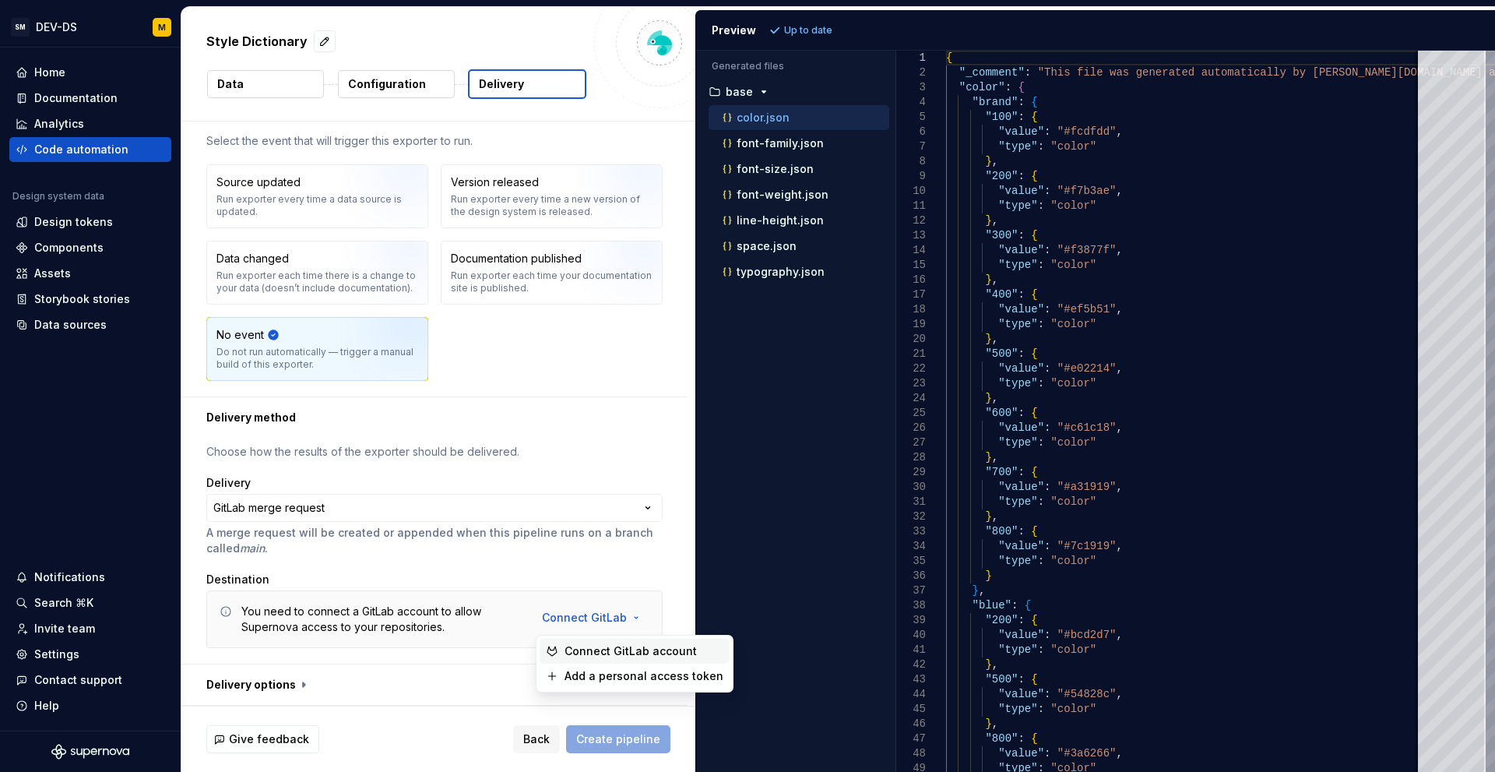
click at [580, 650] on span "Connect GitLab account" at bounding box center [644, 651] width 159 height 16
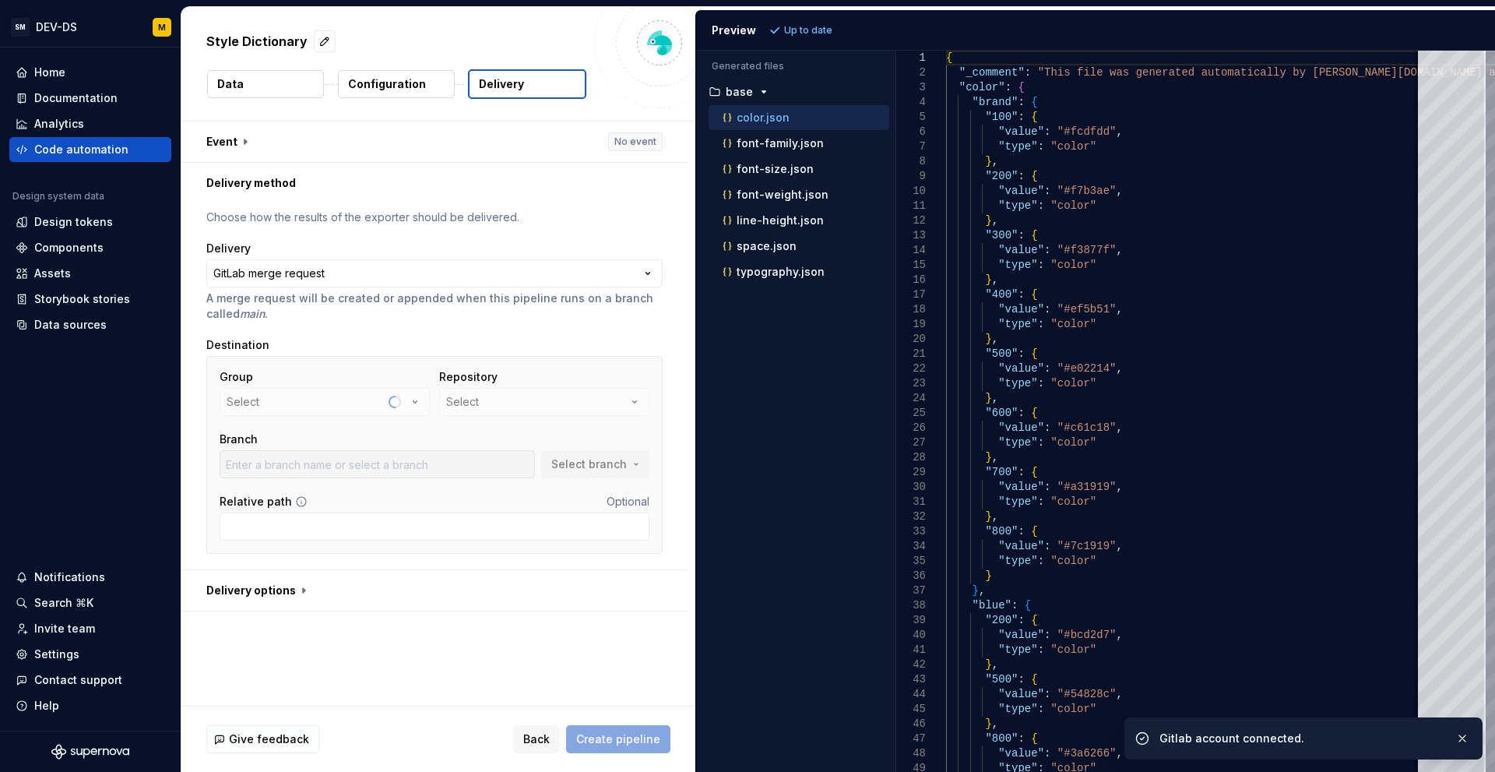
scroll to position [0, 0]
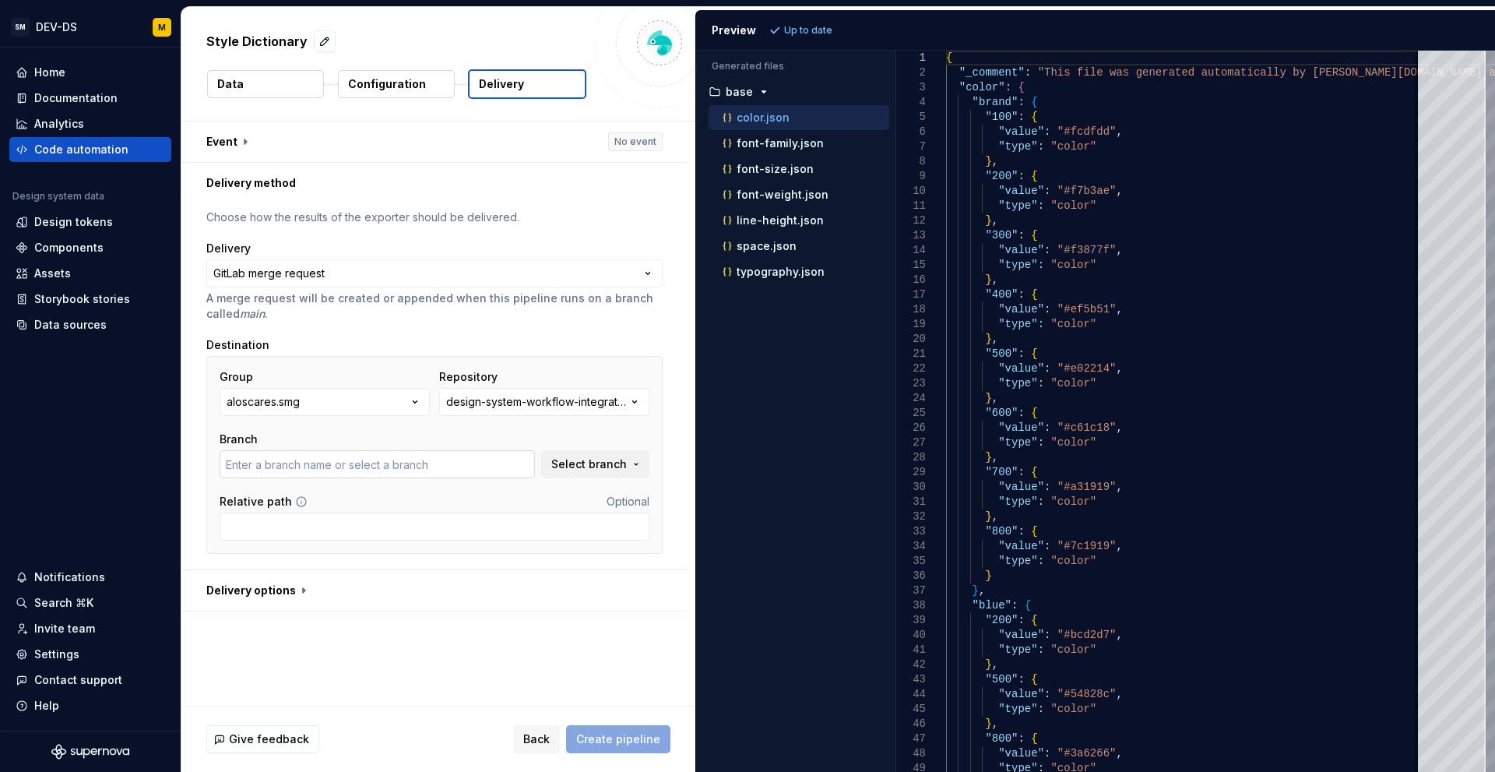
type input "at-adipisci-ducimus-qui-nihil"
click at [520, 407] on div "design-system-workflow-integration-react" at bounding box center [536, 402] width 181 height 16
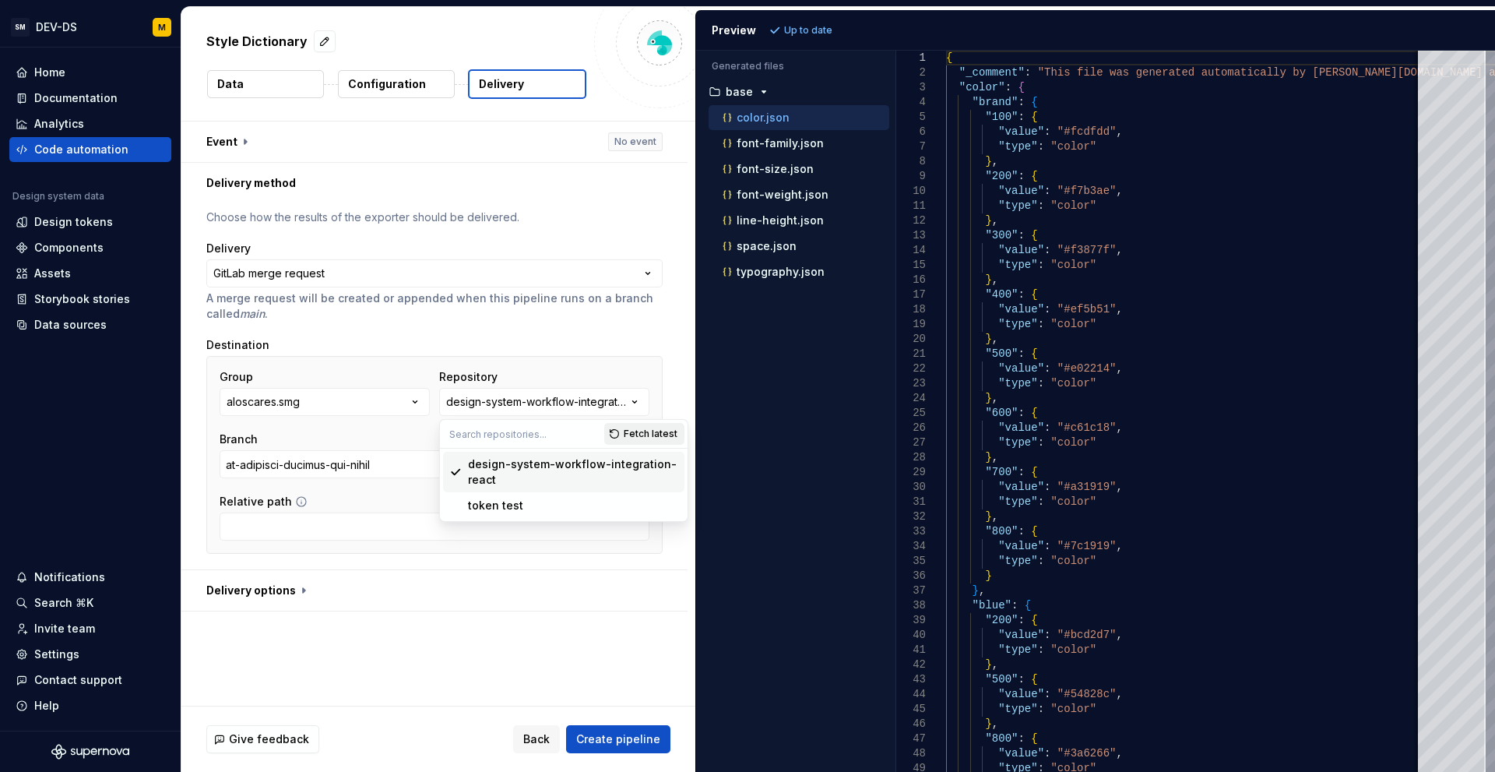
click at [651, 435] on span "Fetch latest" at bounding box center [651, 434] width 54 height 12
click at [540, 435] on input "text" at bounding box center [522, 434] width 164 height 28
type input "token"
click at [614, 457] on span "Select branch" at bounding box center [589, 464] width 76 height 16
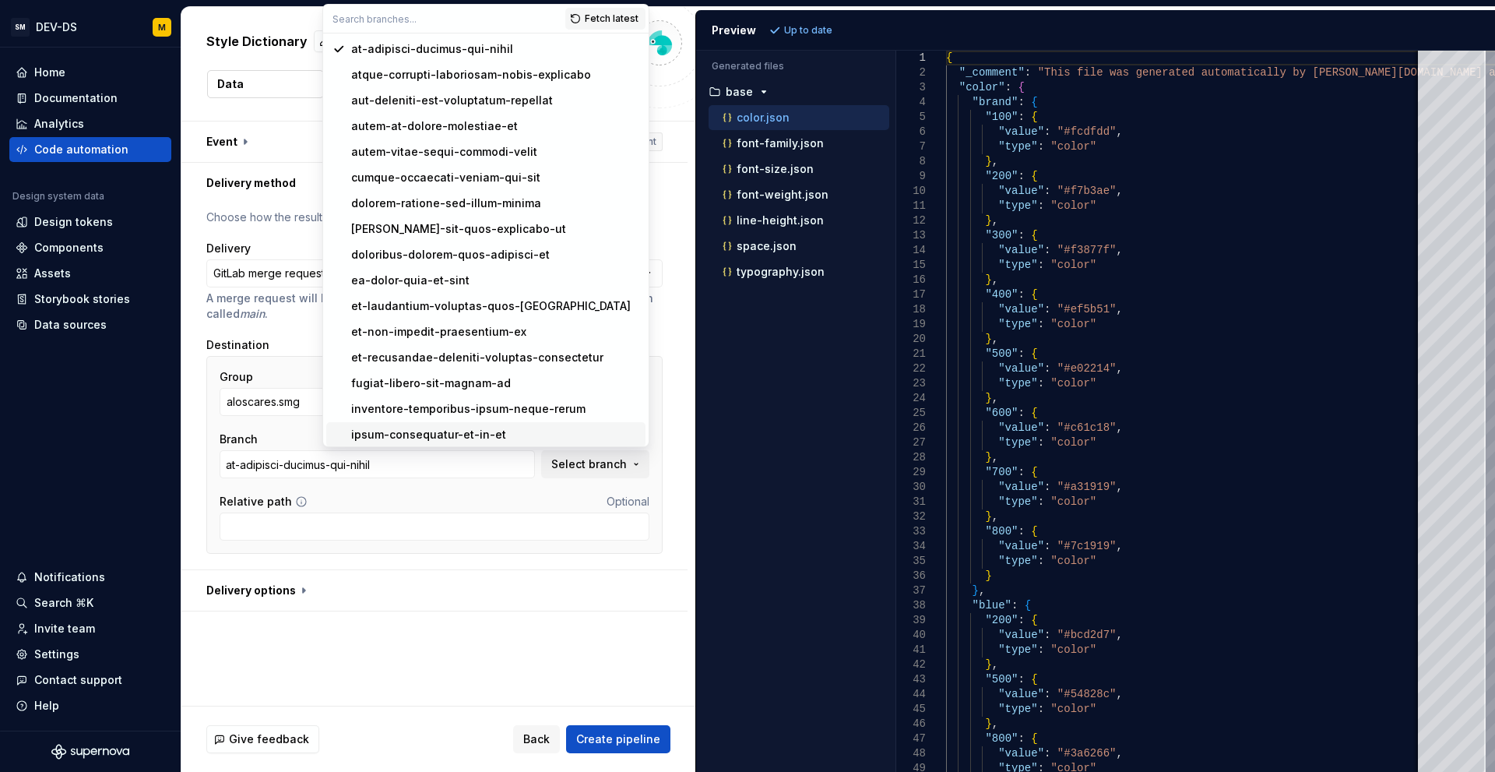
click at [449, 480] on div "Group aloscares.smg Repository design-system-workflow-integration-react Branch …" at bounding box center [435, 454] width 430 height 171
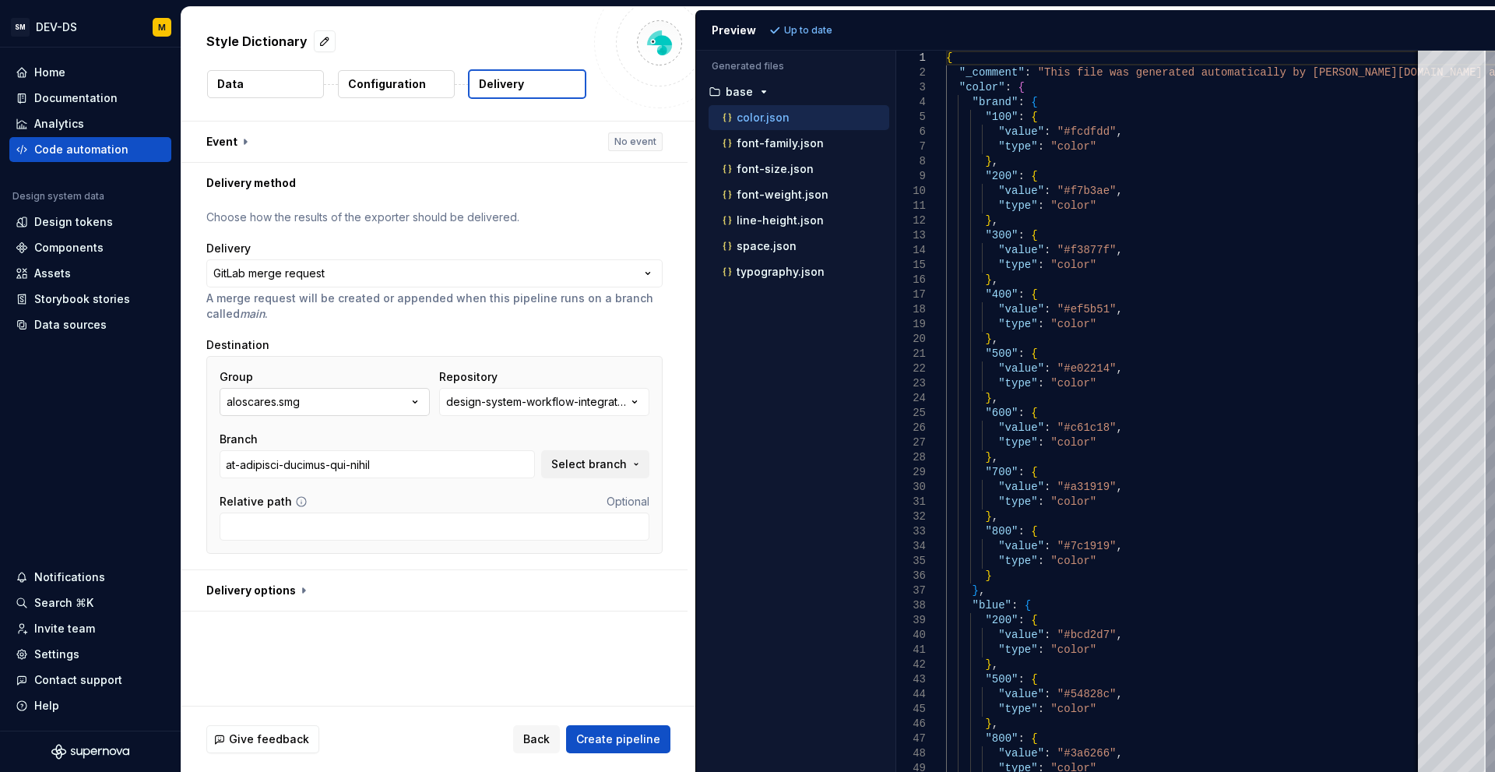
click at [359, 404] on button "aloscares.smg" at bounding box center [325, 402] width 210 height 28
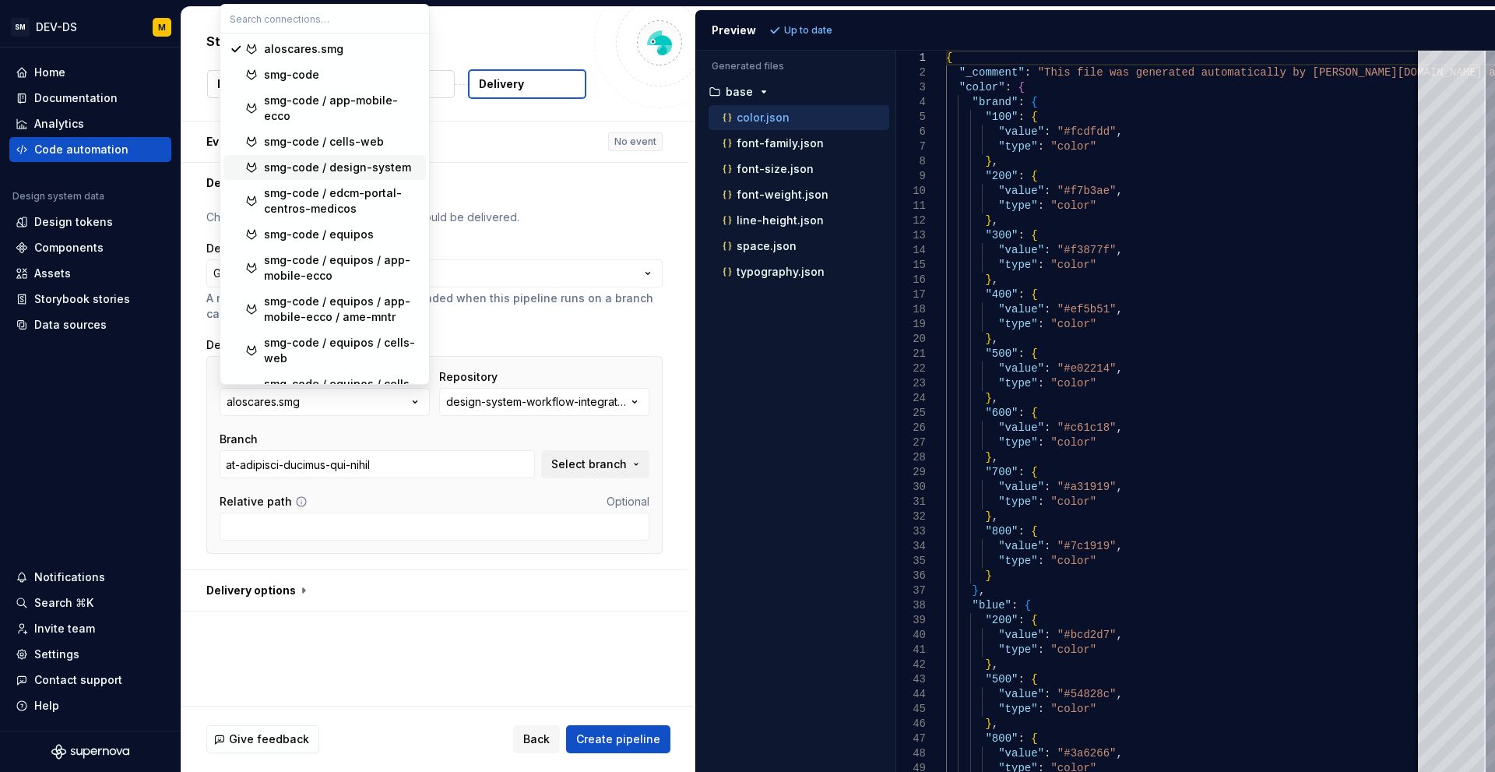
click at [307, 164] on div "smg-code / design-system" at bounding box center [337, 168] width 147 height 16
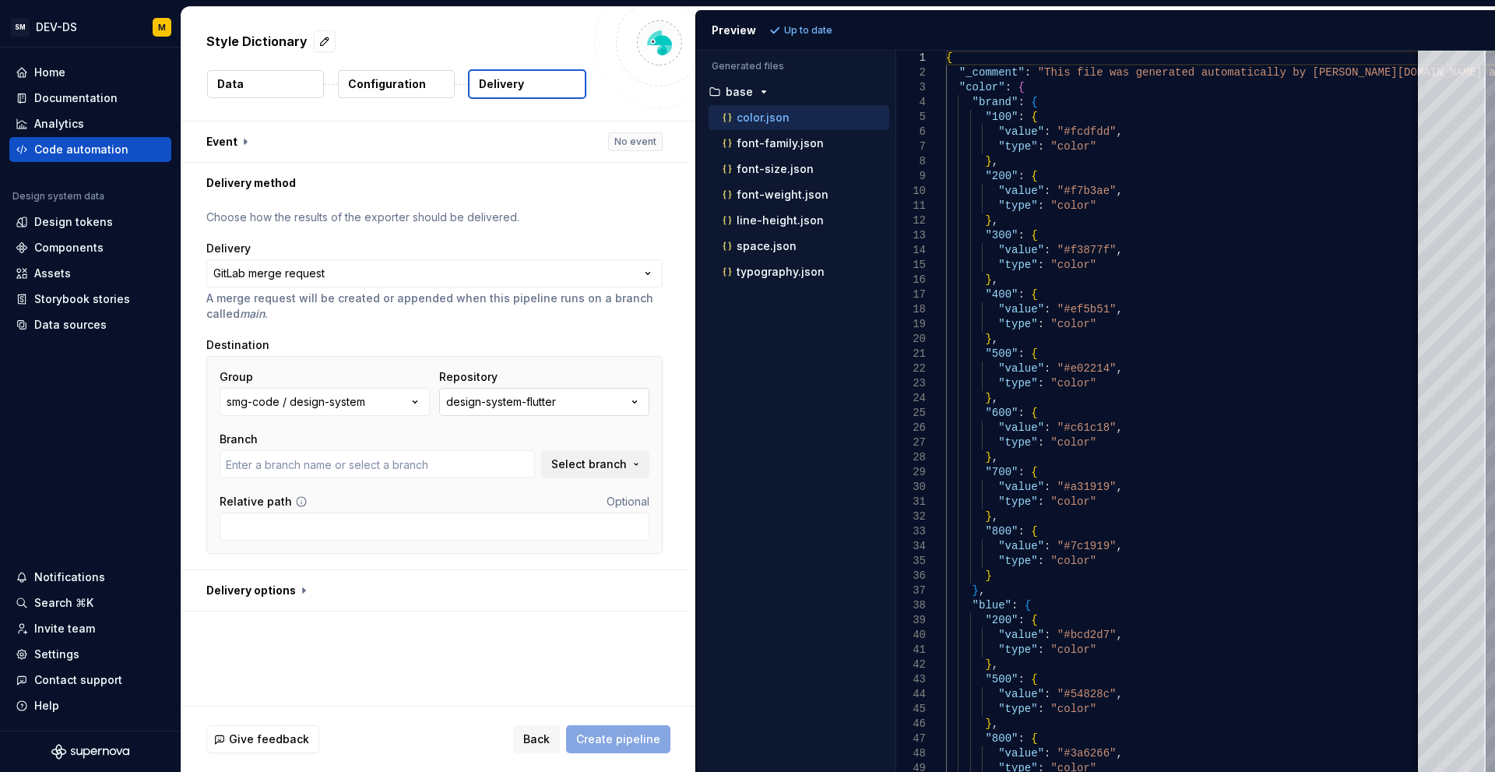
click at [502, 404] on div "design-system-flutter" at bounding box center [501, 402] width 110 height 16
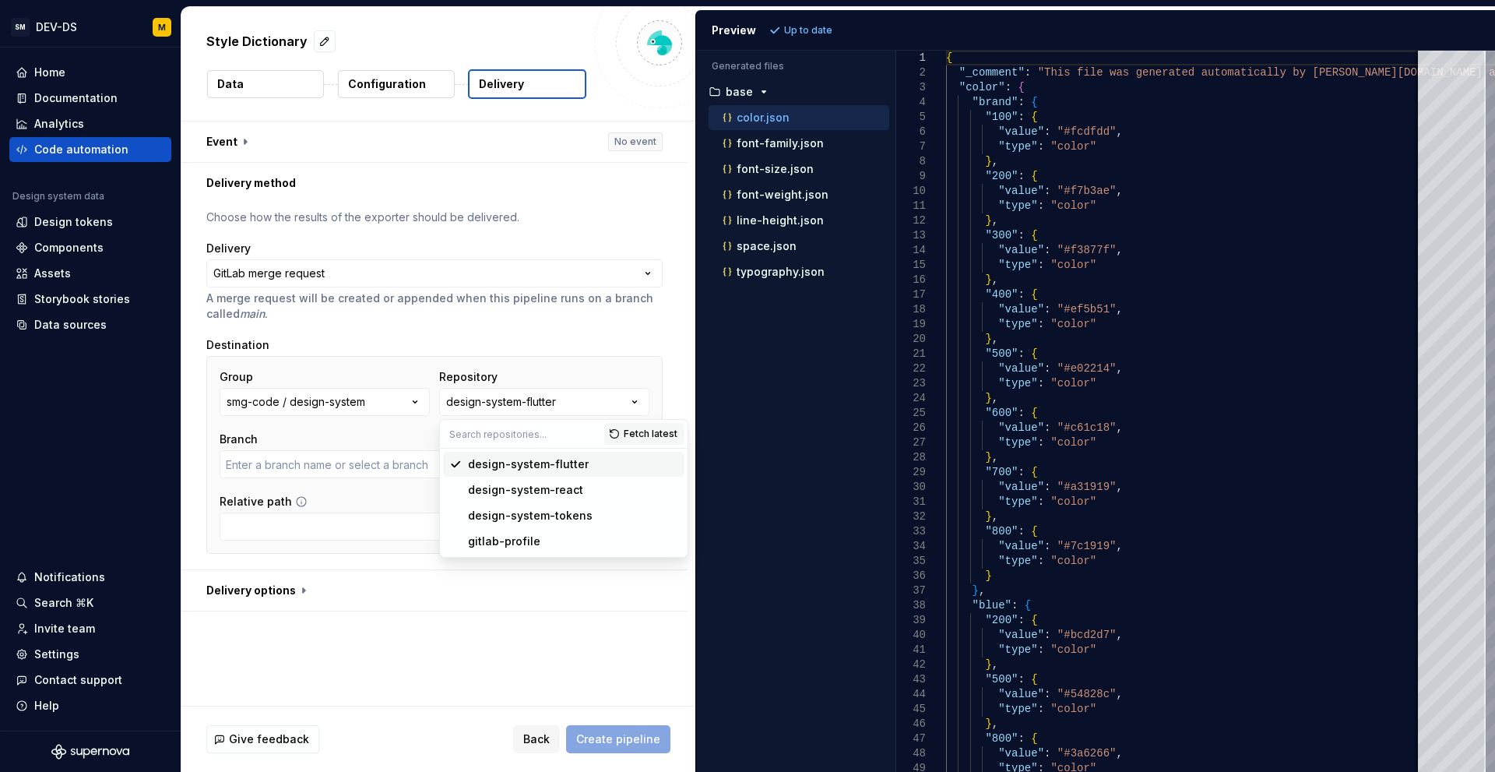
type input "develop"
drag, startPoint x: 491, startPoint y: 491, endPoint x: 492, endPoint y: 502, distance: 11.0
click at [492, 502] on div "design-system-flutter design-system-react design-system-tokens gitlab-profile" at bounding box center [563, 503] width 241 height 102
click at [498, 517] on div "design-system-tokens" at bounding box center [530, 516] width 125 height 16
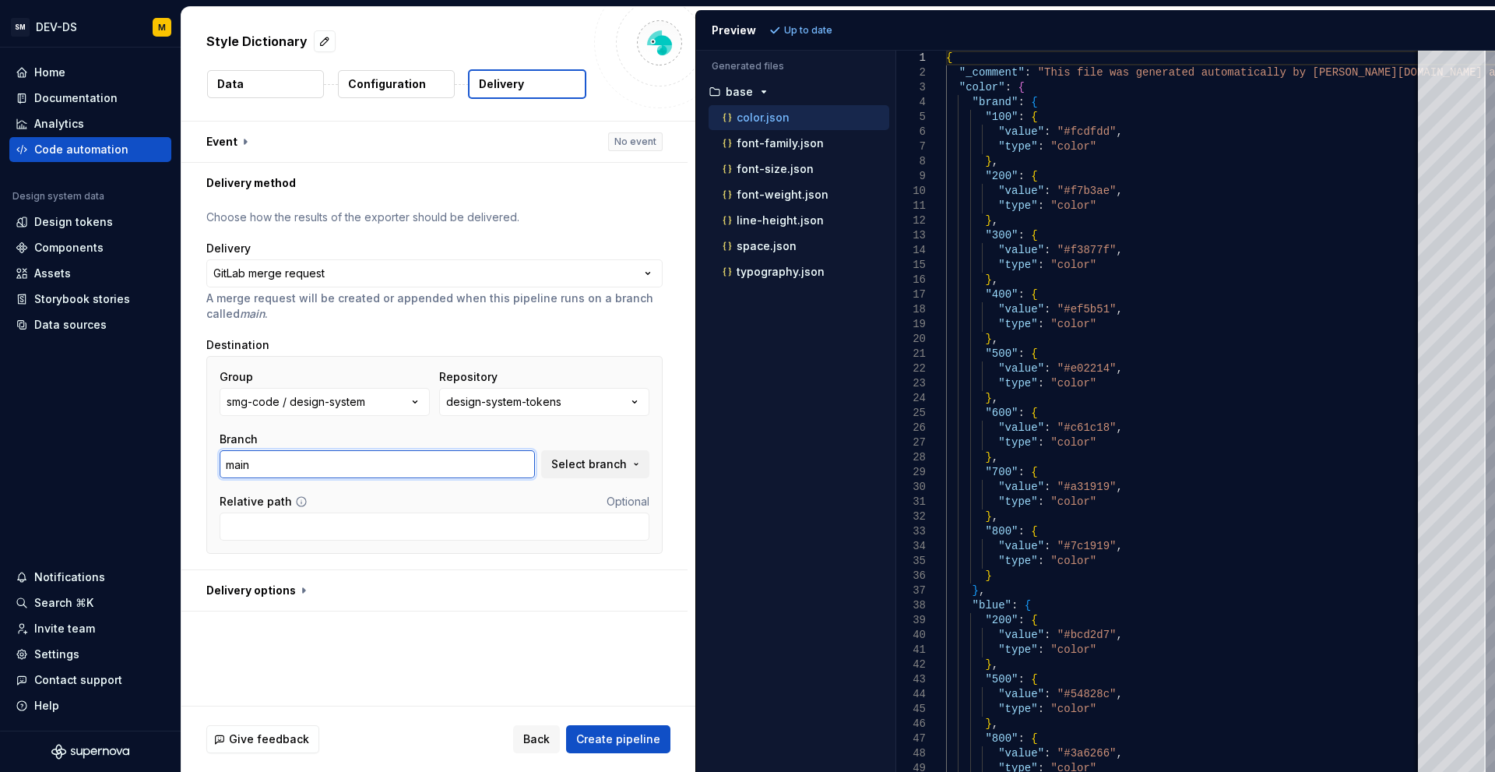
click at [488, 466] on input "main" at bounding box center [377, 464] width 315 height 28
click at [487, 465] on input "main" at bounding box center [377, 464] width 315 height 28
click at [609, 467] on span "Select branch" at bounding box center [589, 464] width 76 height 16
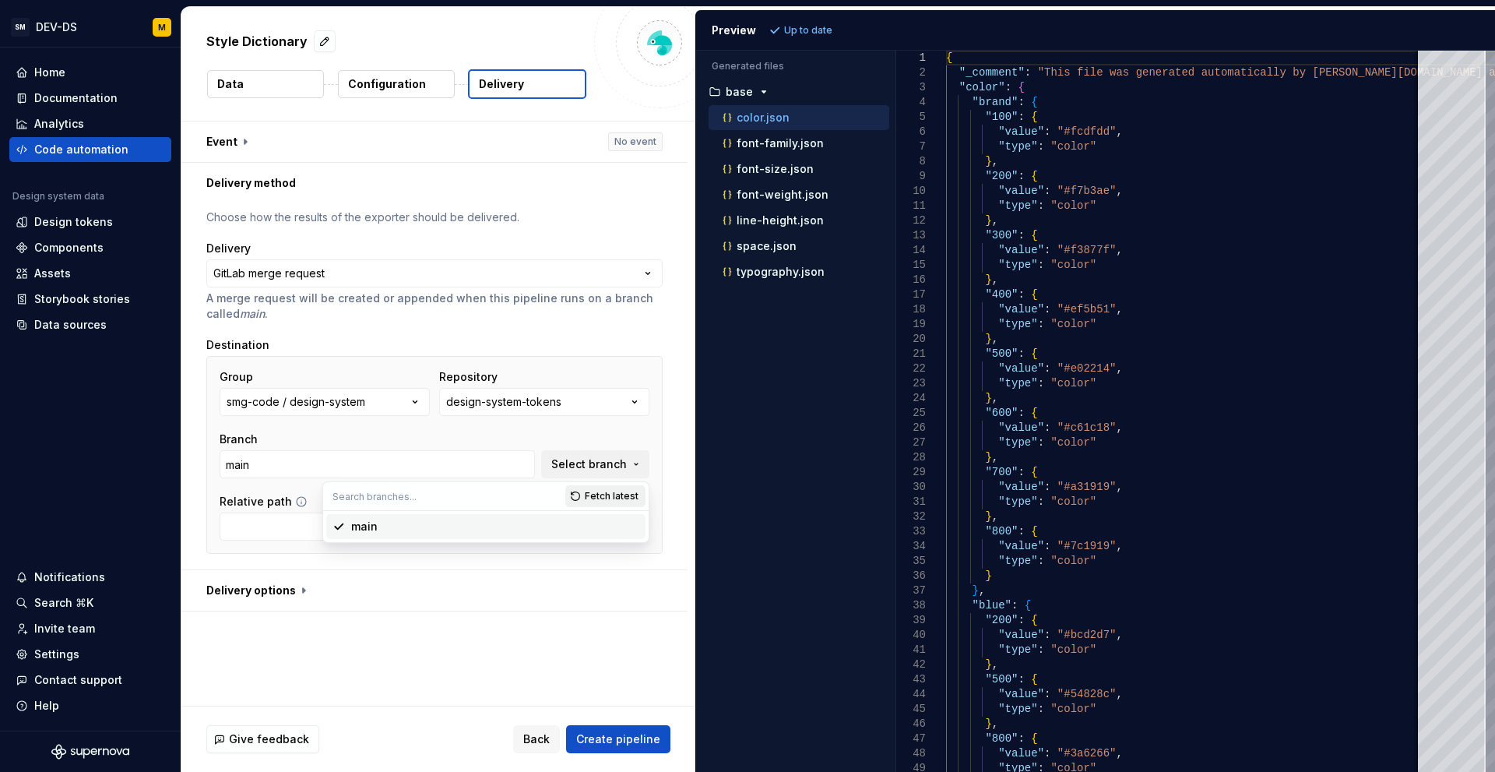
click at [609, 495] on span "Fetch latest" at bounding box center [612, 496] width 54 height 12
click at [601, 465] on span "Select branch" at bounding box center [589, 464] width 76 height 16
click at [615, 473] on button "Select branch" at bounding box center [595, 464] width 108 height 28
click at [600, 470] on span "Select branch" at bounding box center [589, 464] width 76 height 16
click at [408, 463] on input "main" at bounding box center [377, 464] width 315 height 28
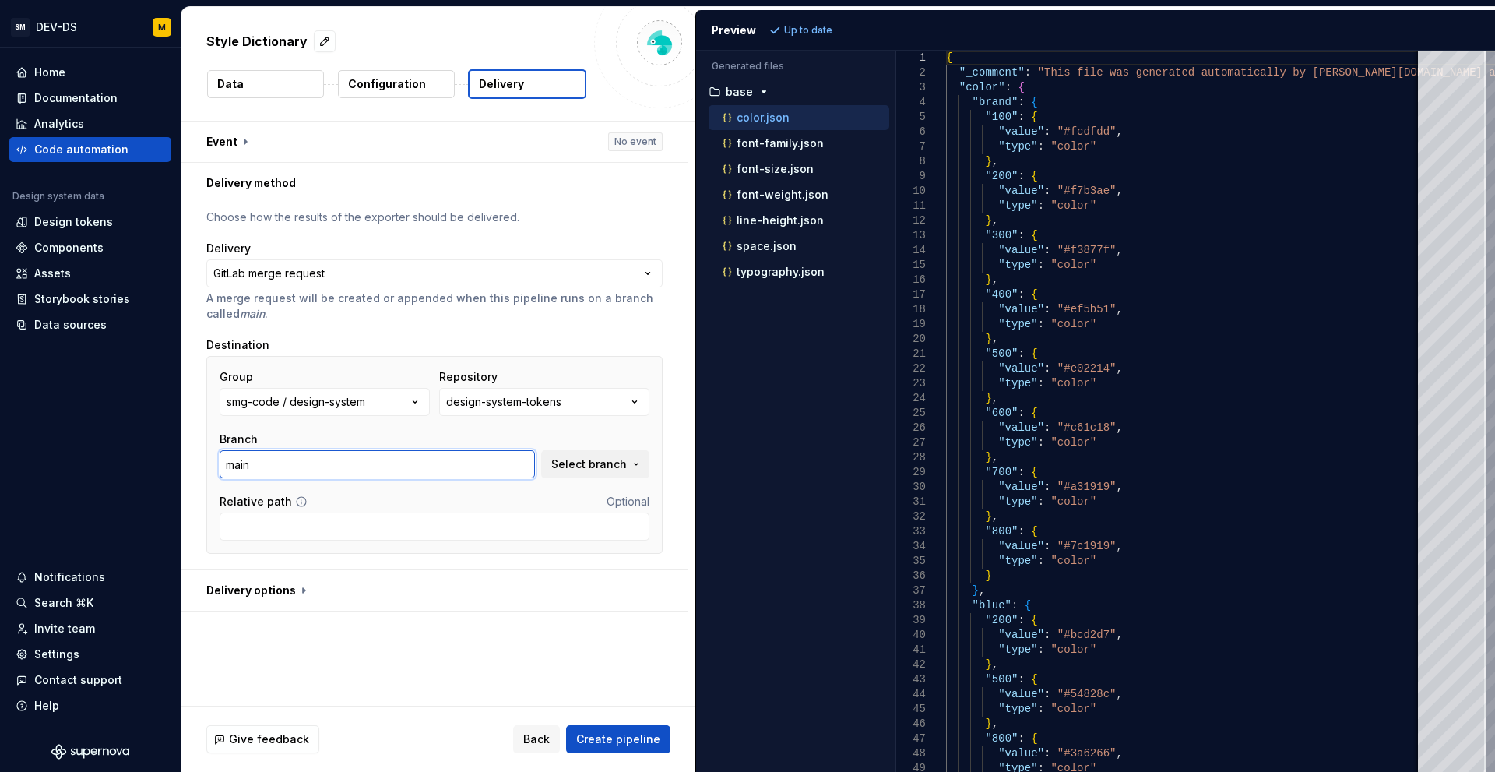
click at [408, 463] on input "main" at bounding box center [377, 464] width 315 height 28
click at [589, 468] on span "Select branch" at bounding box center [589, 464] width 76 height 16
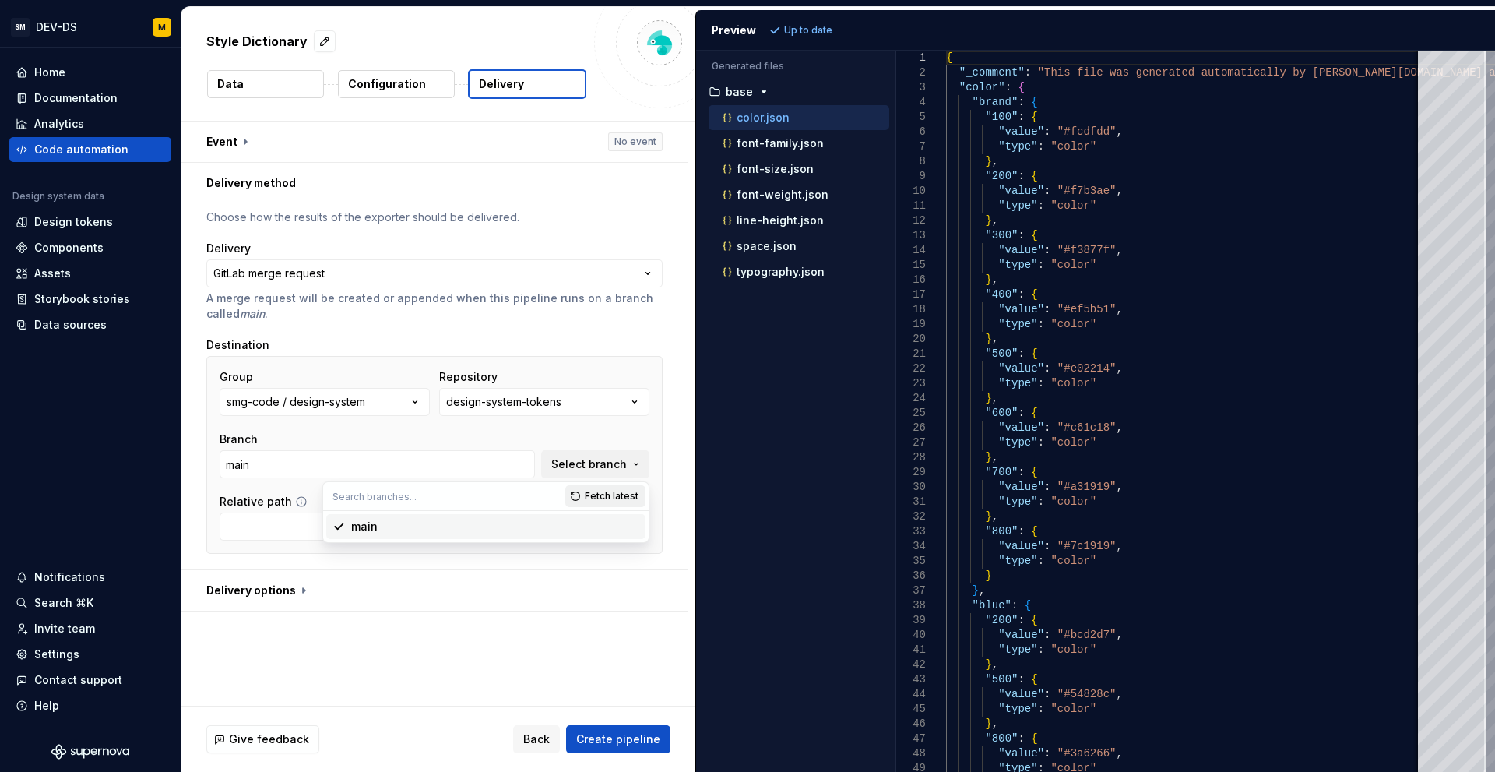
click at [597, 494] on span "Fetch latest" at bounding box center [612, 496] width 54 height 12
click at [449, 557] on div "tokens/update-2025-09-12" at bounding box center [426, 552] width 150 height 16
type input "tokens/update-2025-09-12"
click at [266, 592] on button "button" at bounding box center [434, 590] width 506 height 40
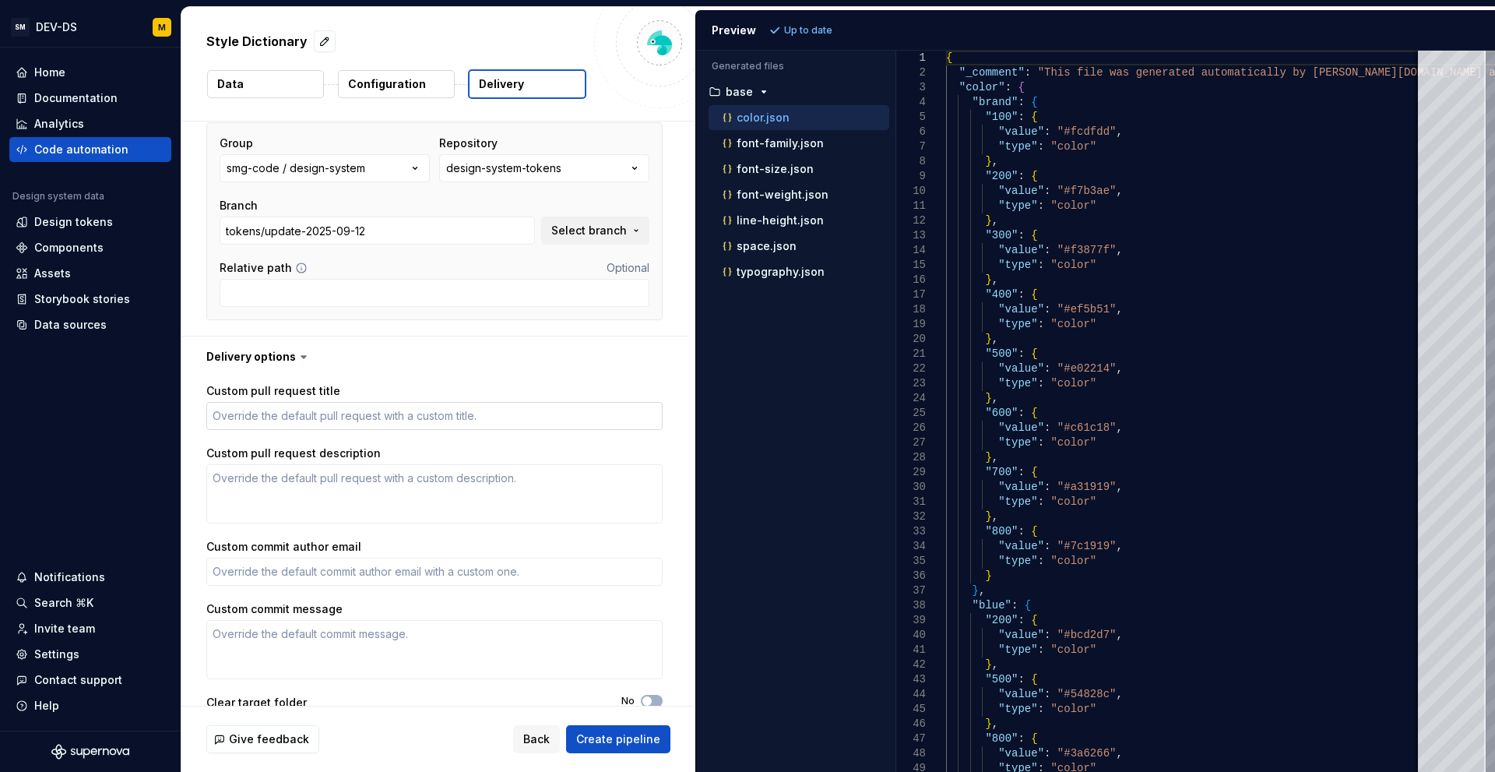
scroll to position [273, 0]
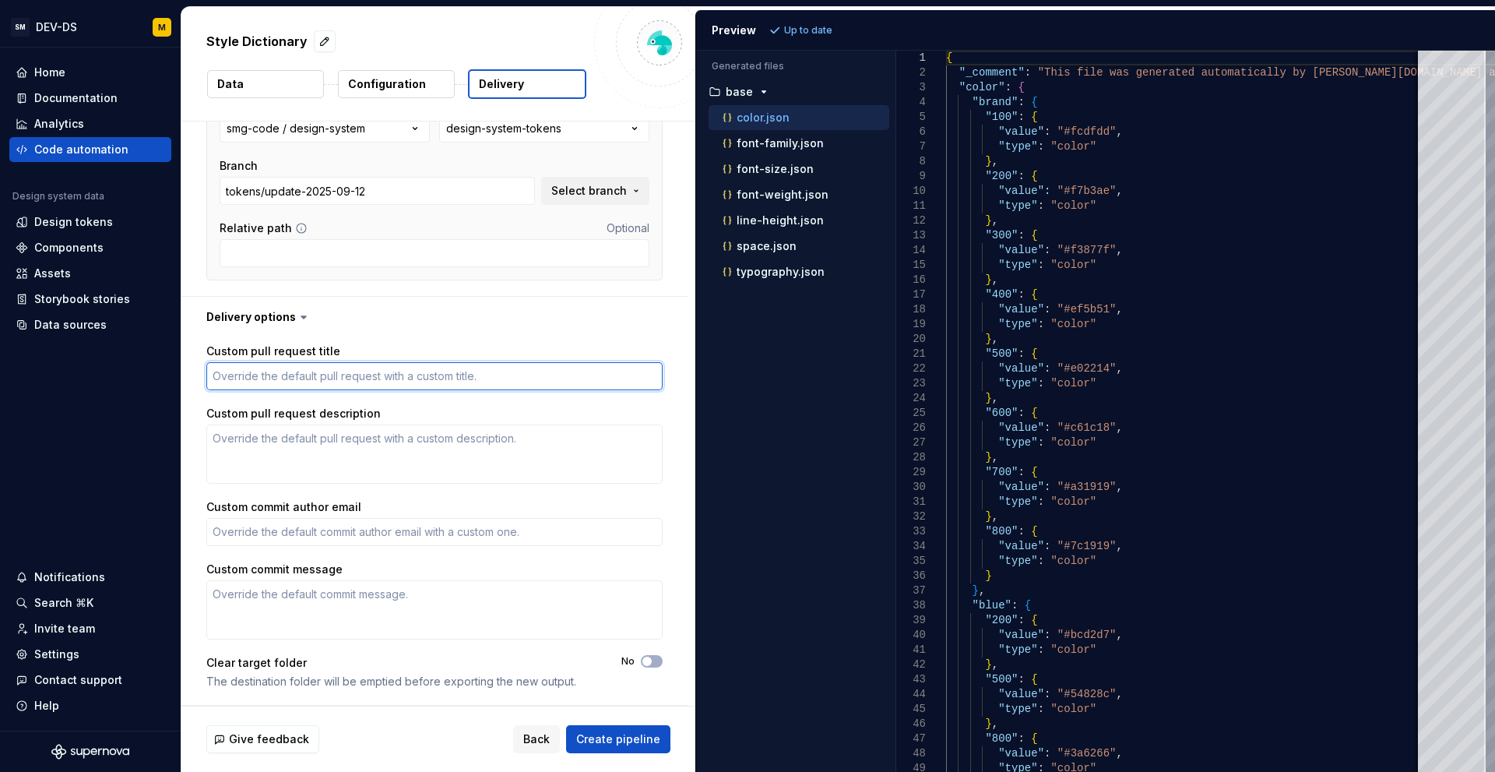
click at [350, 382] on textarea "Custom pull request title" at bounding box center [434, 376] width 456 height 28
drag, startPoint x: 191, startPoint y: 312, endPoint x: 216, endPoint y: 356, distance: 50.6
click at [216, 356] on div "Delivery options Custom pull request title Custom pull request description Cust…" at bounding box center [434, 501] width 506 height 409
drag, startPoint x: 221, startPoint y: 350, endPoint x: 371, endPoint y: 430, distance: 169.7
click at [371, 430] on div "Custom pull request title Custom pull request description Custom commit author …" at bounding box center [434, 521] width 506 height 368
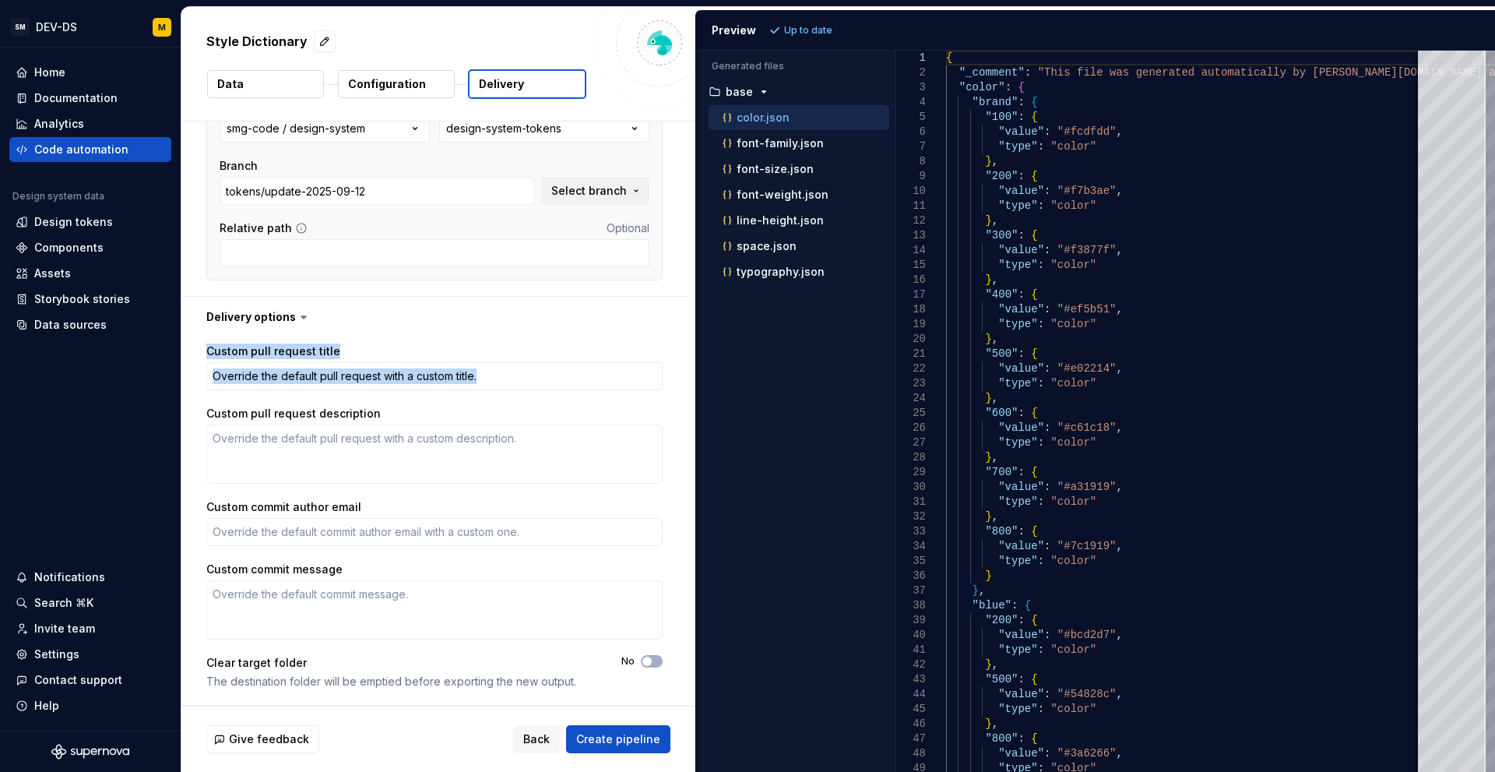
click at [389, 403] on div "Custom pull request title Custom pull request description Custom commit author …" at bounding box center [434, 520] width 456 height 355
drag, startPoint x: 196, startPoint y: 351, endPoint x: 351, endPoint y: 355, distance: 155.0
click at [351, 355] on div "Custom pull request title Custom pull request description Custom commit author …" at bounding box center [434, 521] width 506 height 368
copy label "Custom pull request title"
click at [407, 374] on textarea "Custom pull request title" at bounding box center [434, 376] width 456 height 28
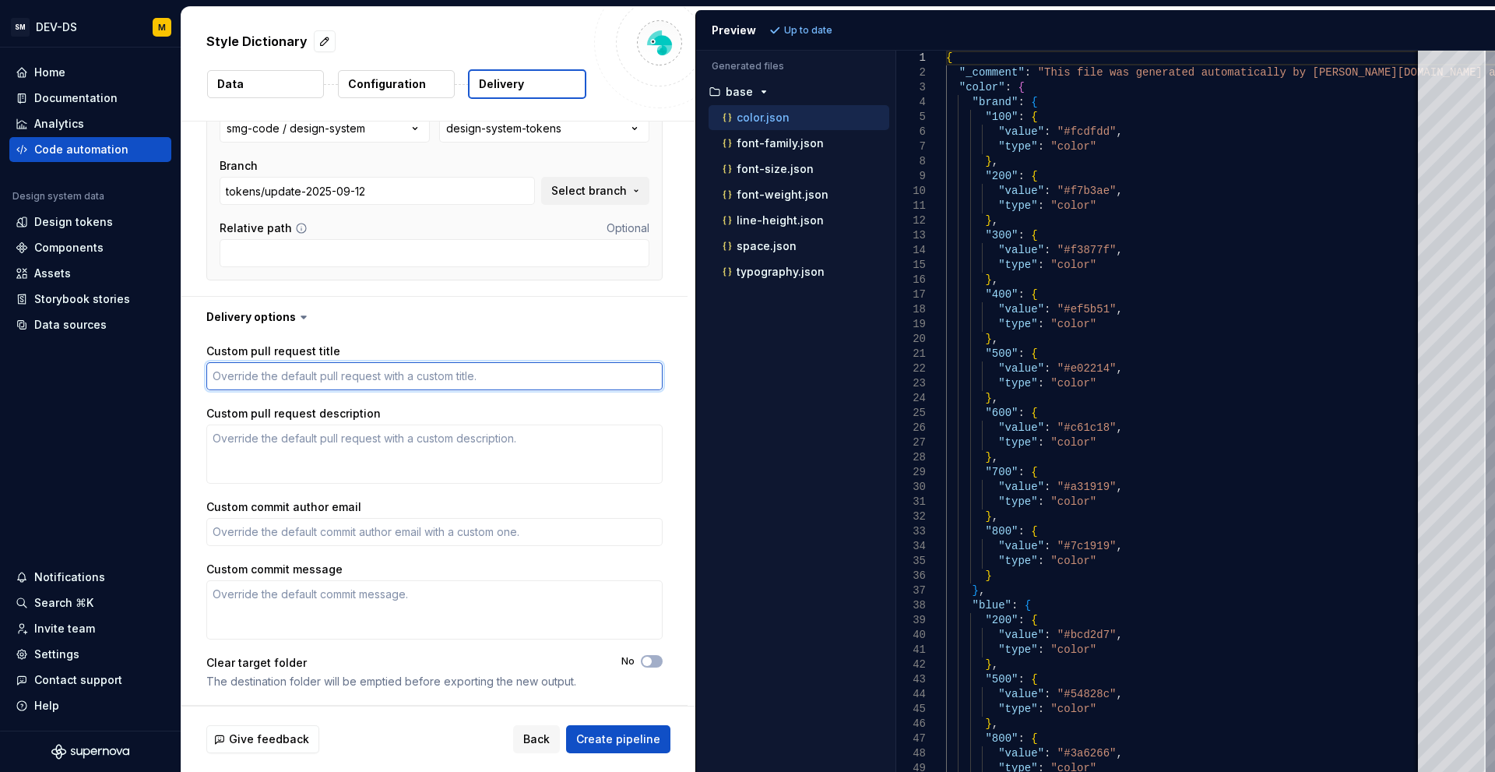
paste textarea "design tokens update (Supernova pipeline)"
type textarea "*"
type textarea "design tokens update (Supernova pipeline)"
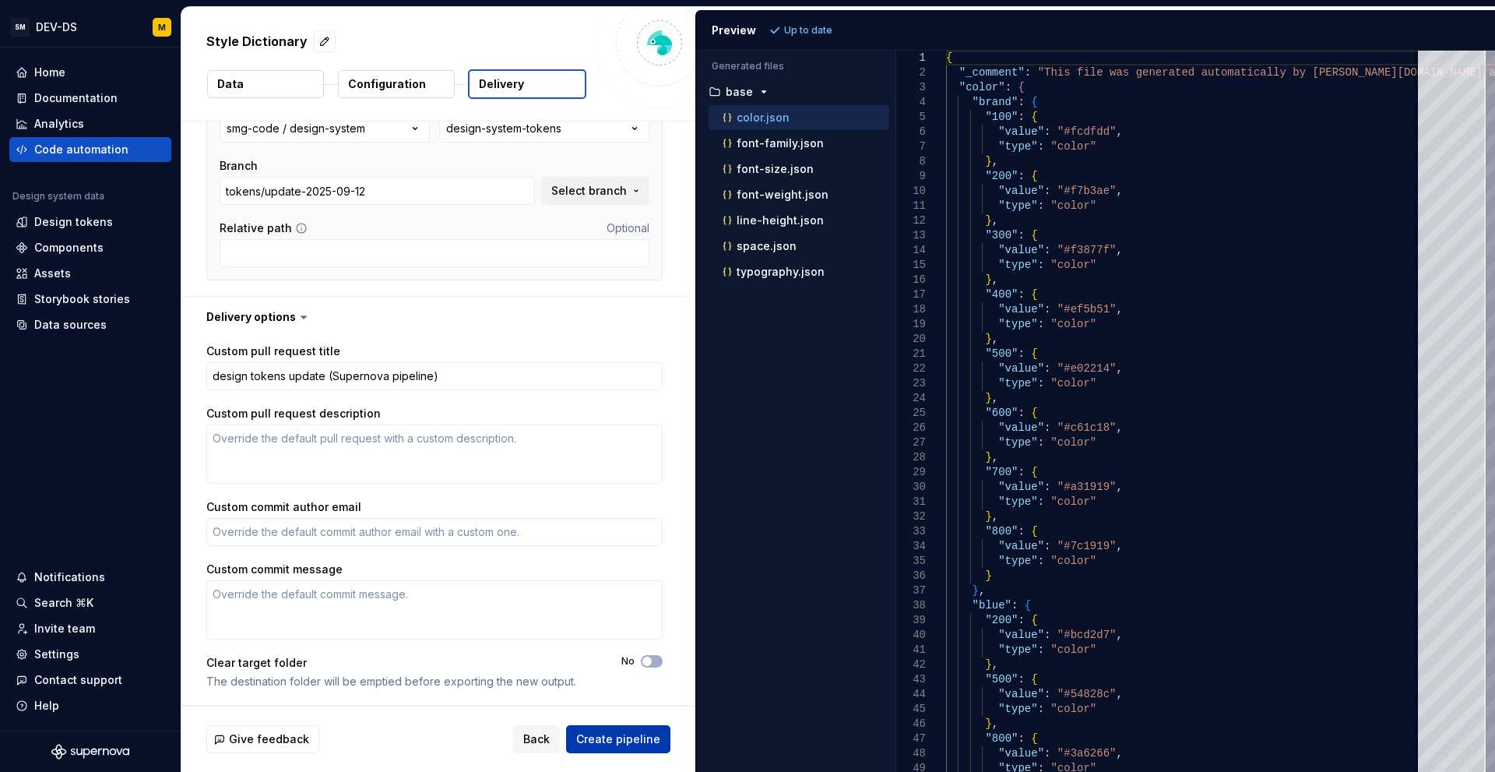
click at [612, 747] on button "Create pipeline" at bounding box center [618, 739] width 104 height 28
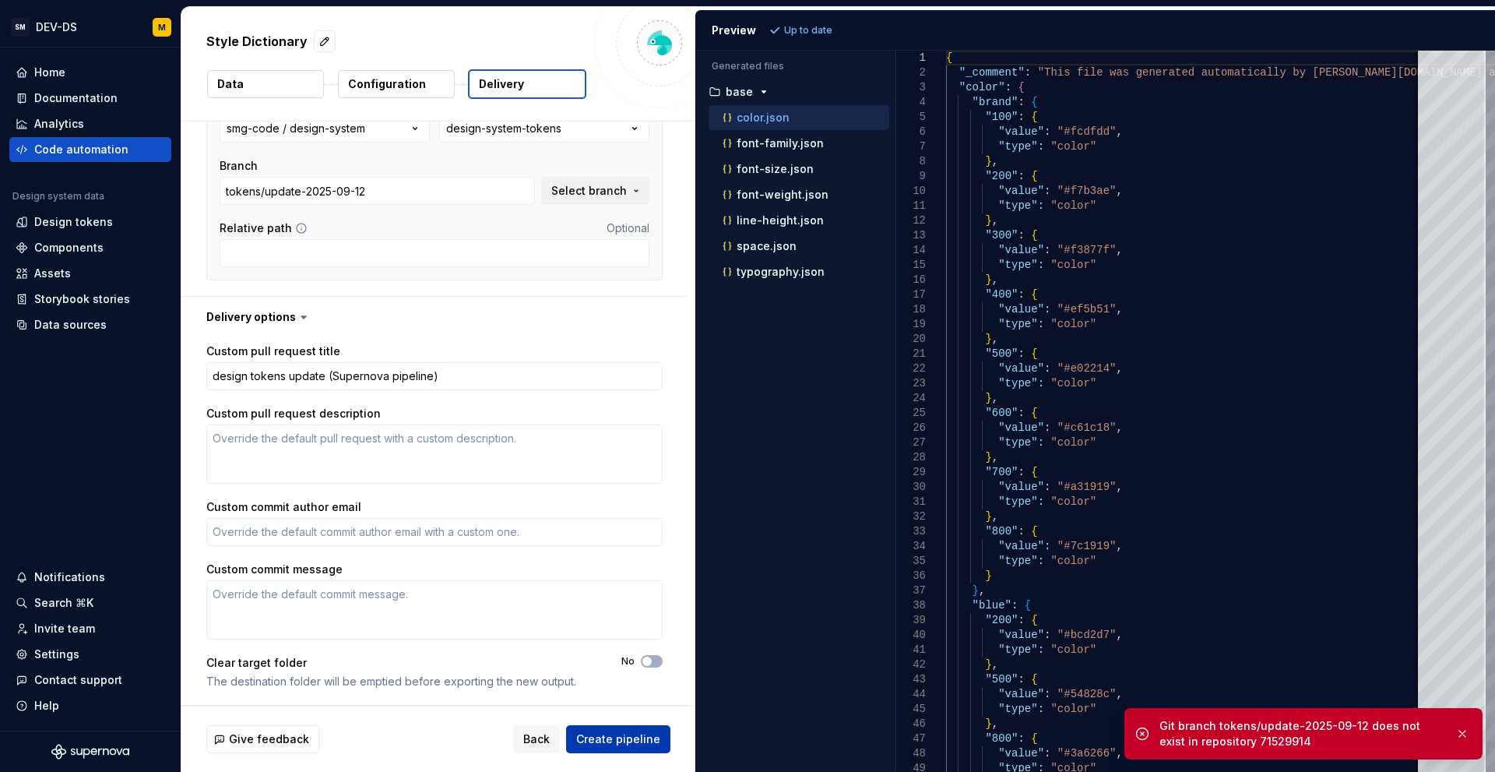
click at [623, 735] on span "Create pipeline" at bounding box center [618, 739] width 84 height 16
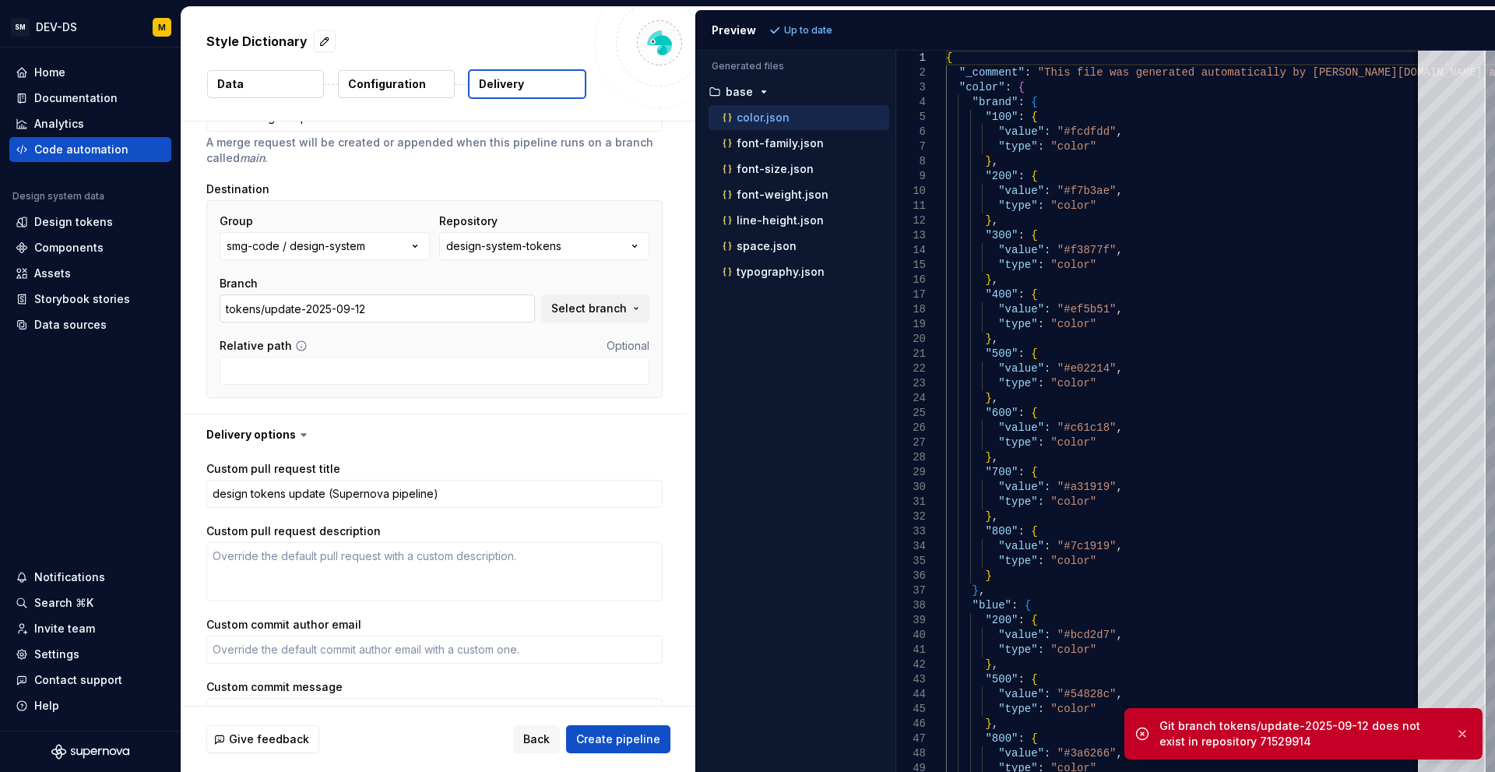
scroll to position [0, 0]
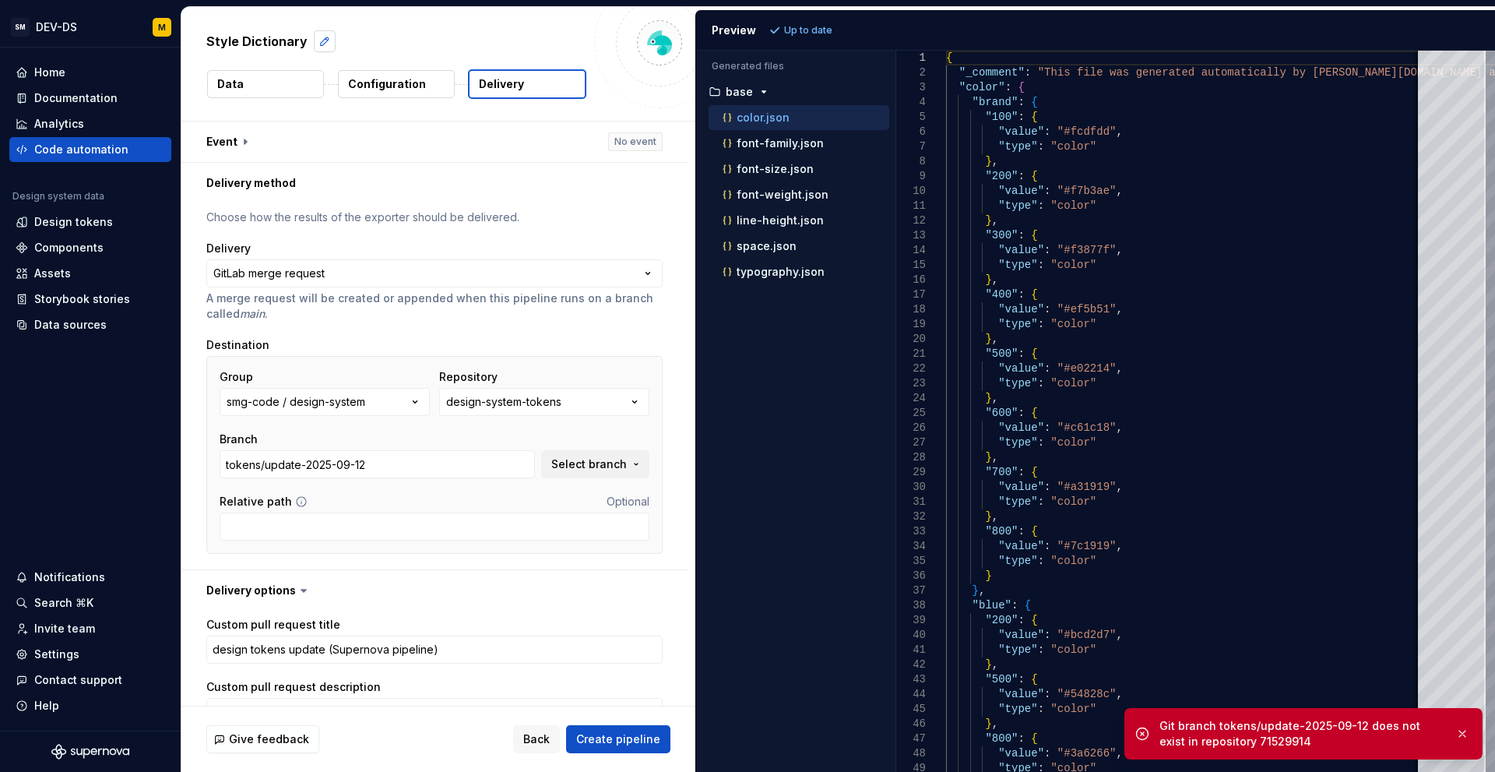
click at [321, 40] on button "button" at bounding box center [325, 41] width 22 height 22
click at [321, 40] on textarea "**********" at bounding box center [394, 41] width 382 height 25
click at [335, 26] on div "Style Dictionary Data Configuration Delivery" at bounding box center [438, 64] width 514 height 114
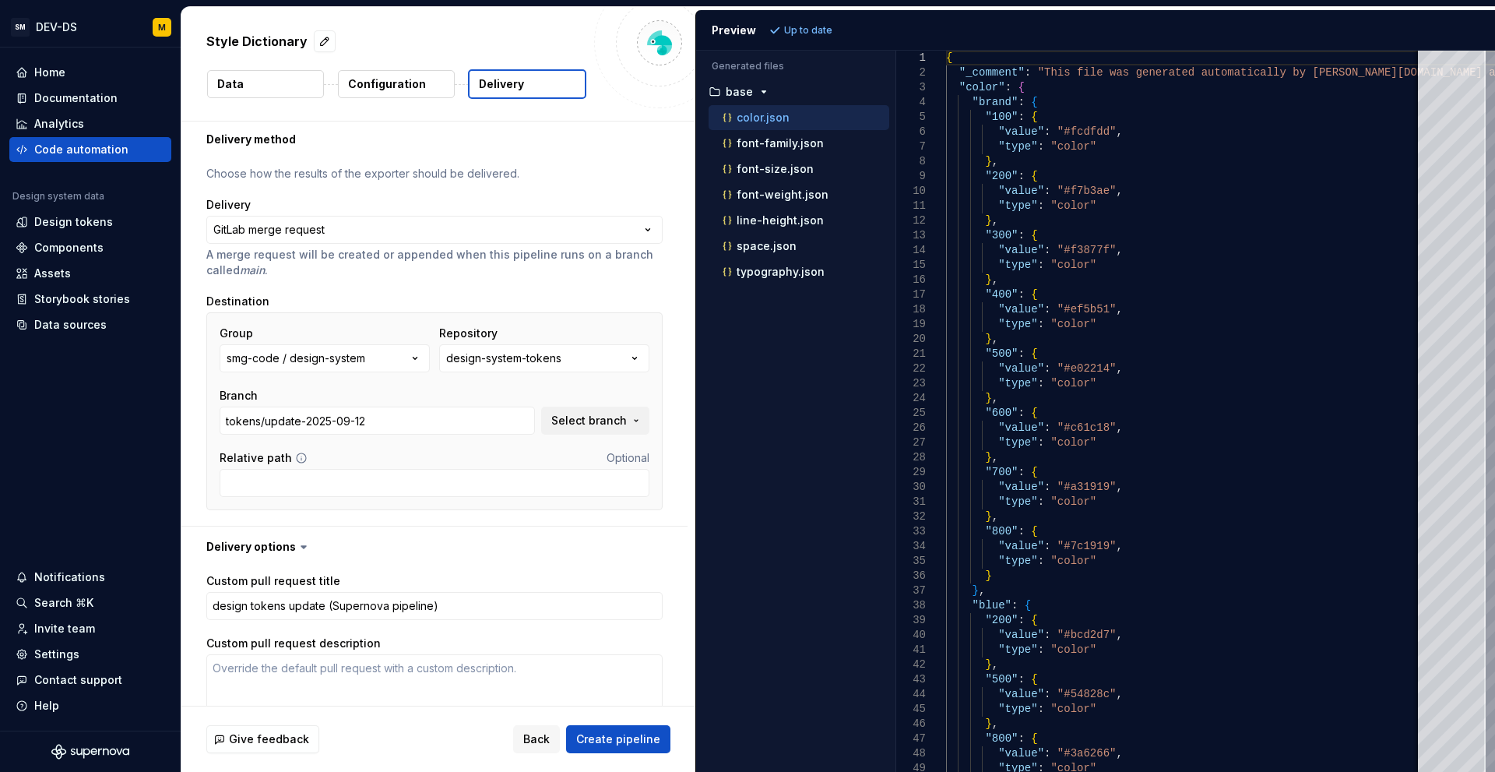
scroll to position [40, 0]
click at [593, 742] on span "Create pipeline" at bounding box center [618, 739] width 84 height 16
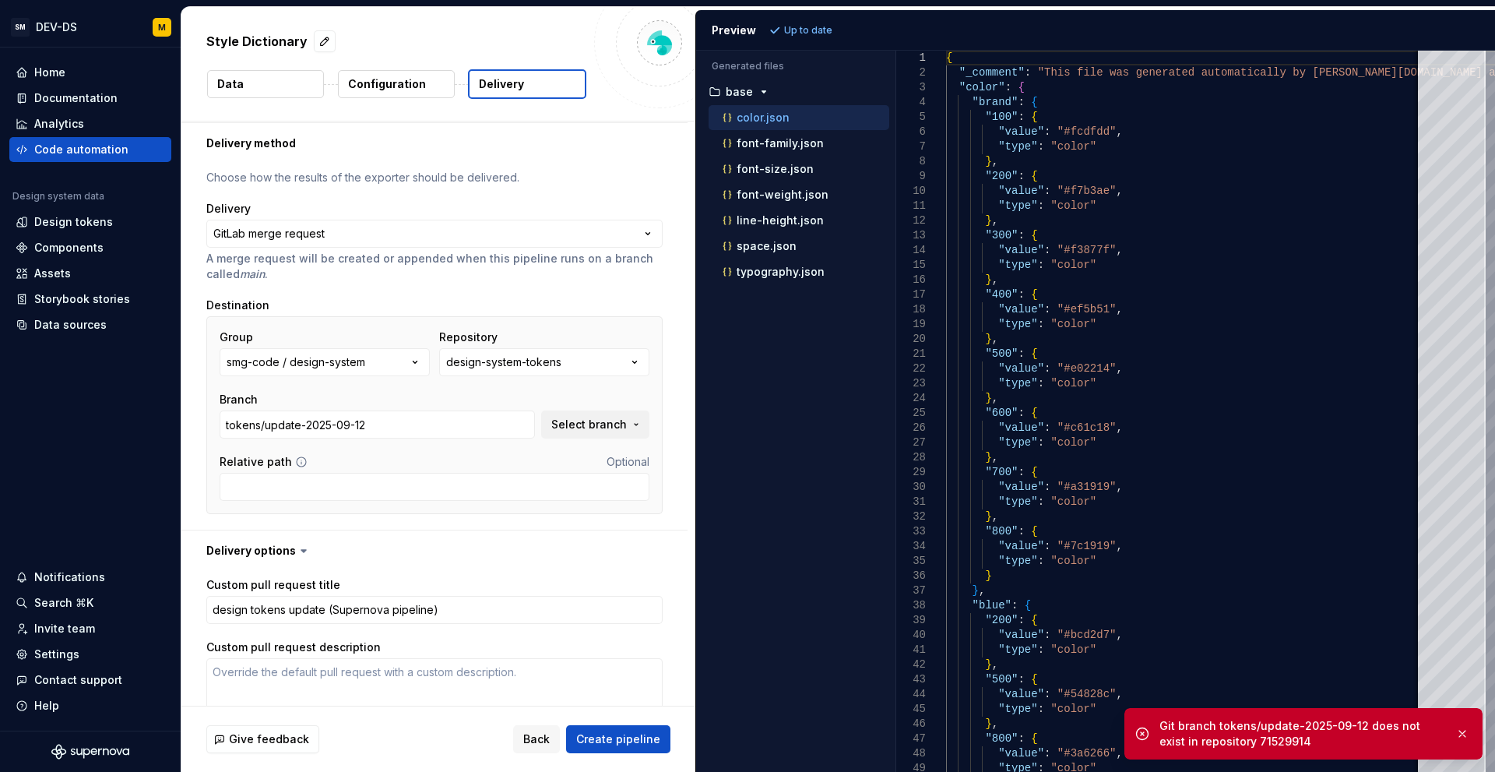
click at [1234, 735] on div "Git branch tokens/update-2025-09-12 does not exist in repository 71529914" at bounding box center [1301, 733] width 283 height 31
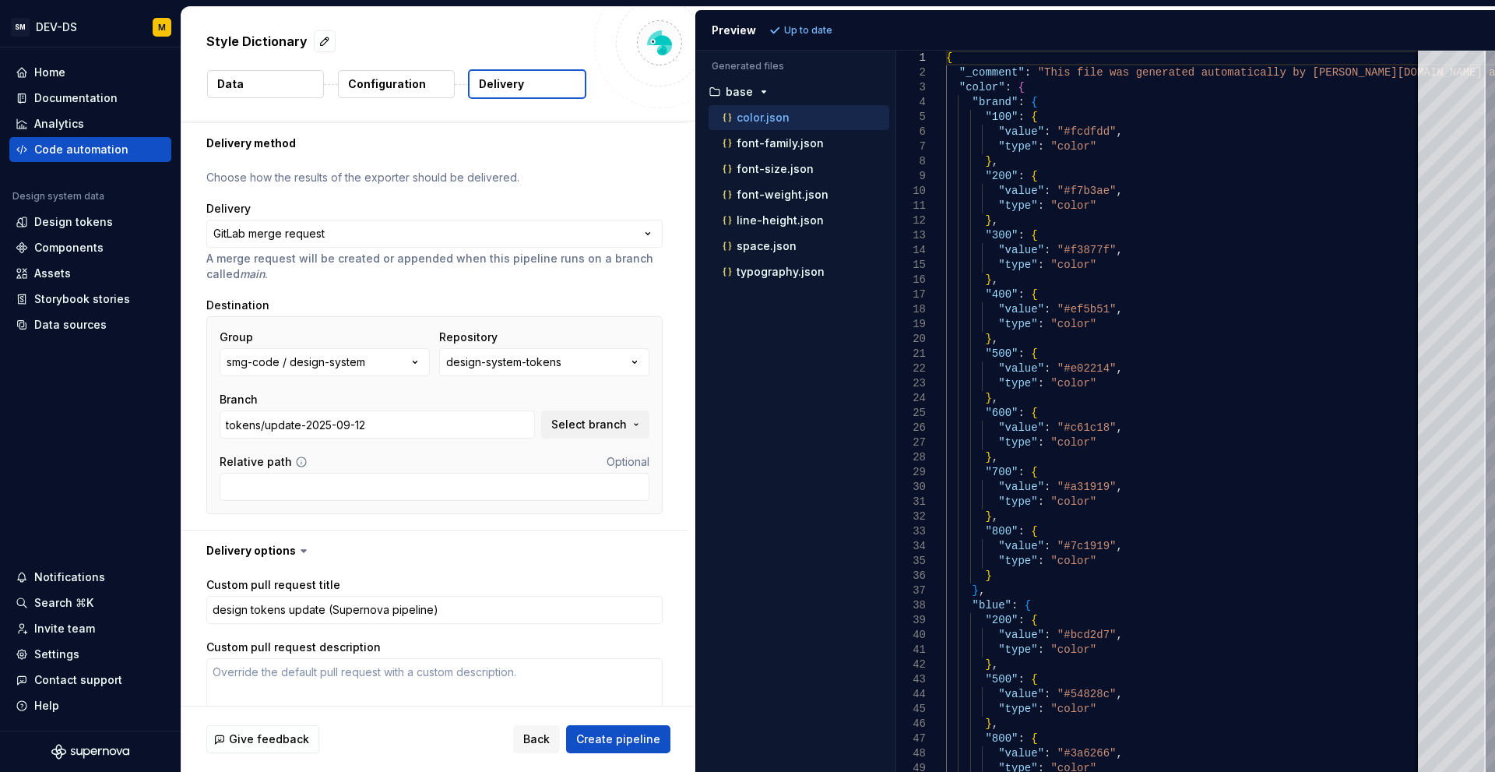
type textarea "*"
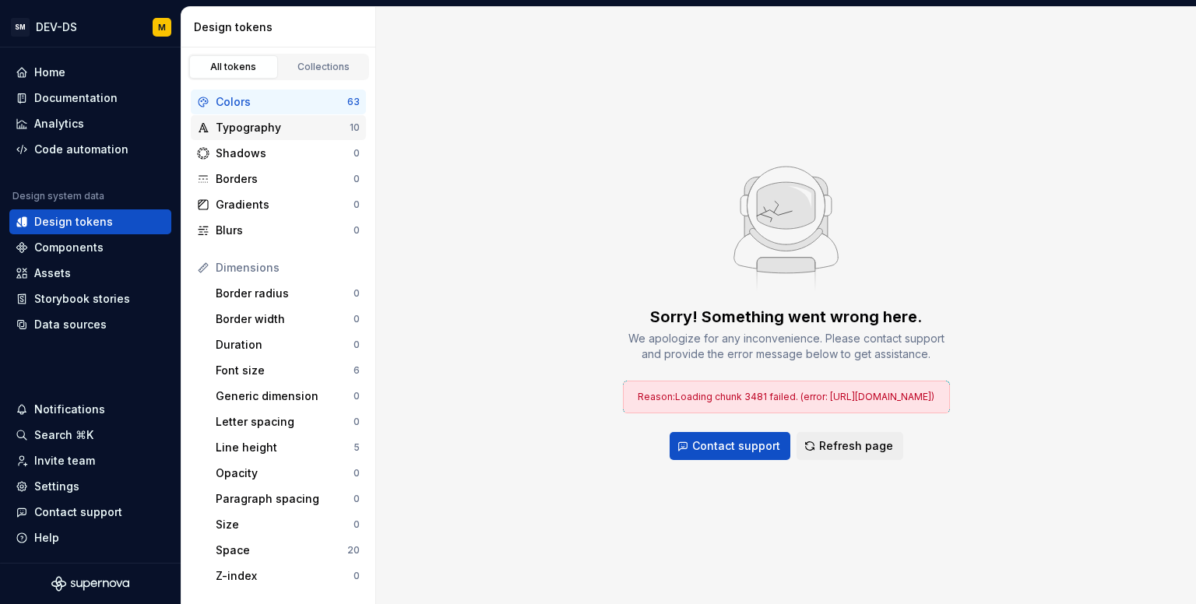
click at [246, 134] on div "Typography" at bounding box center [283, 128] width 134 height 16
click at [823, 460] on button "Refresh page" at bounding box center [850, 446] width 107 height 28
click at [850, 454] on span "Refresh page" at bounding box center [856, 446] width 74 height 16
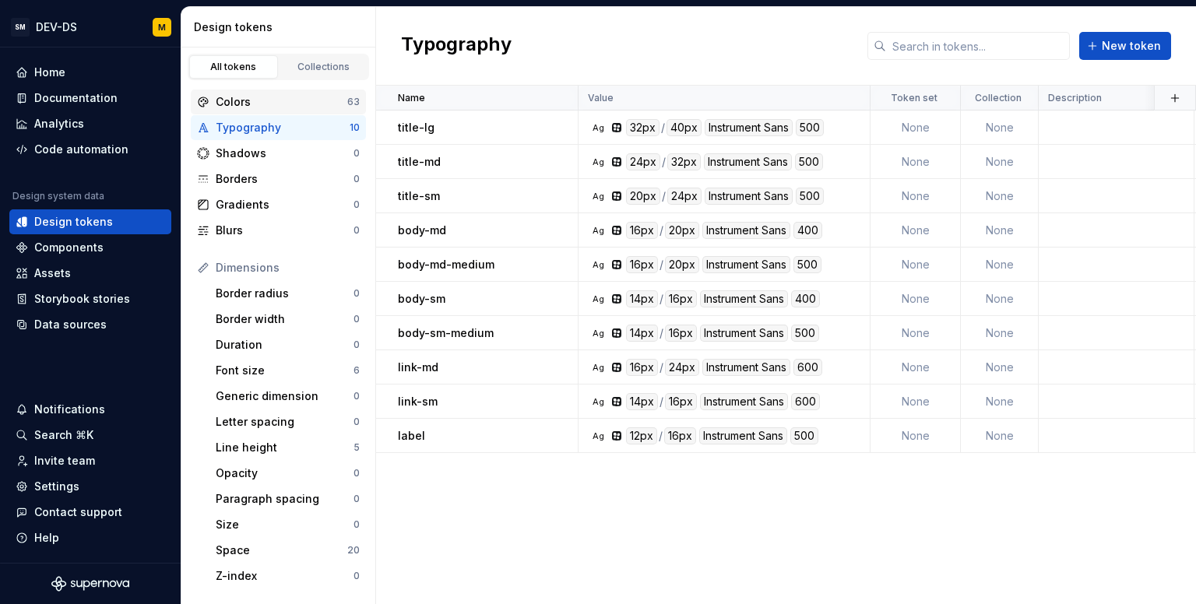
click at [231, 107] on div "Colors" at bounding box center [282, 102] width 132 height 16
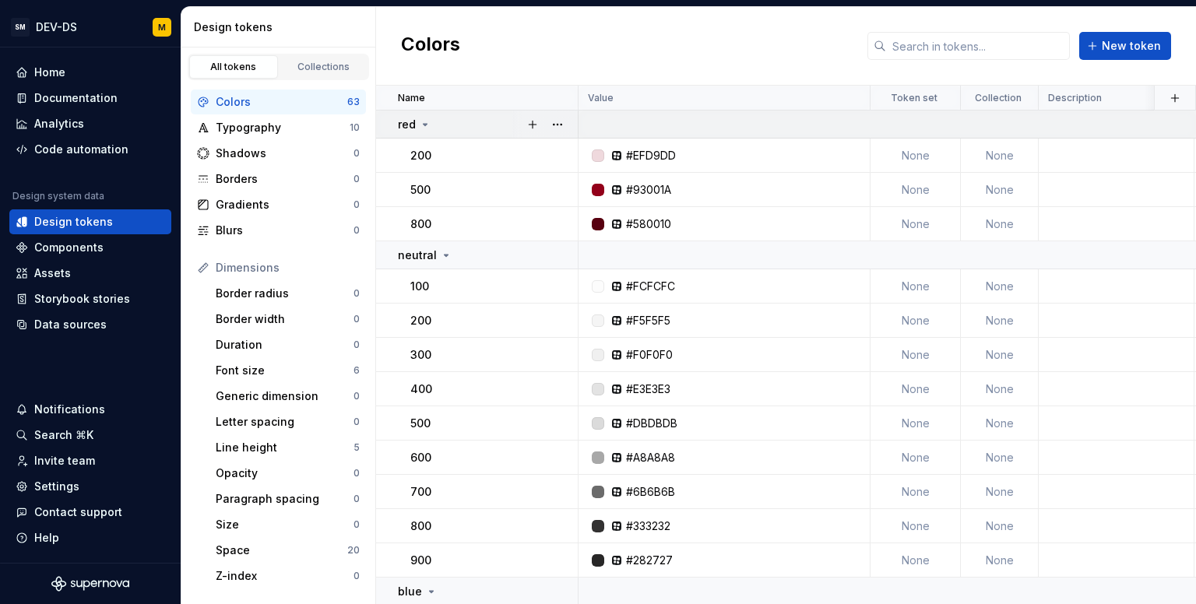
click at [424, 128] on icon at bounding box center [425, 124] width 12 height 12
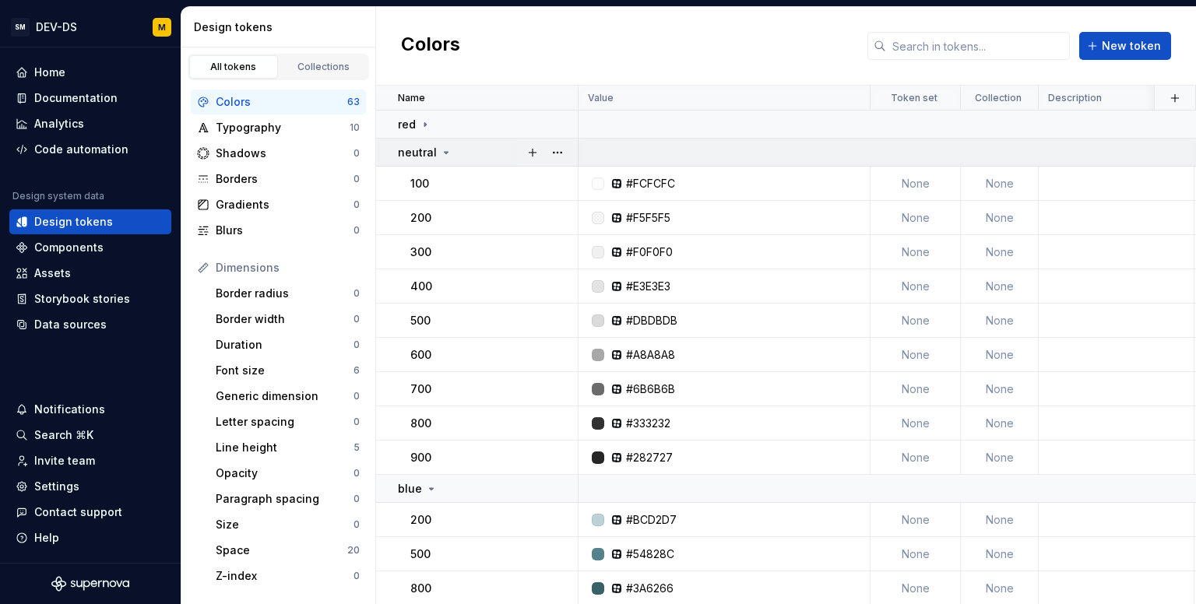
click at [423, 150] on p "neutral" at bounding box center [417, 153] width 39 height 16
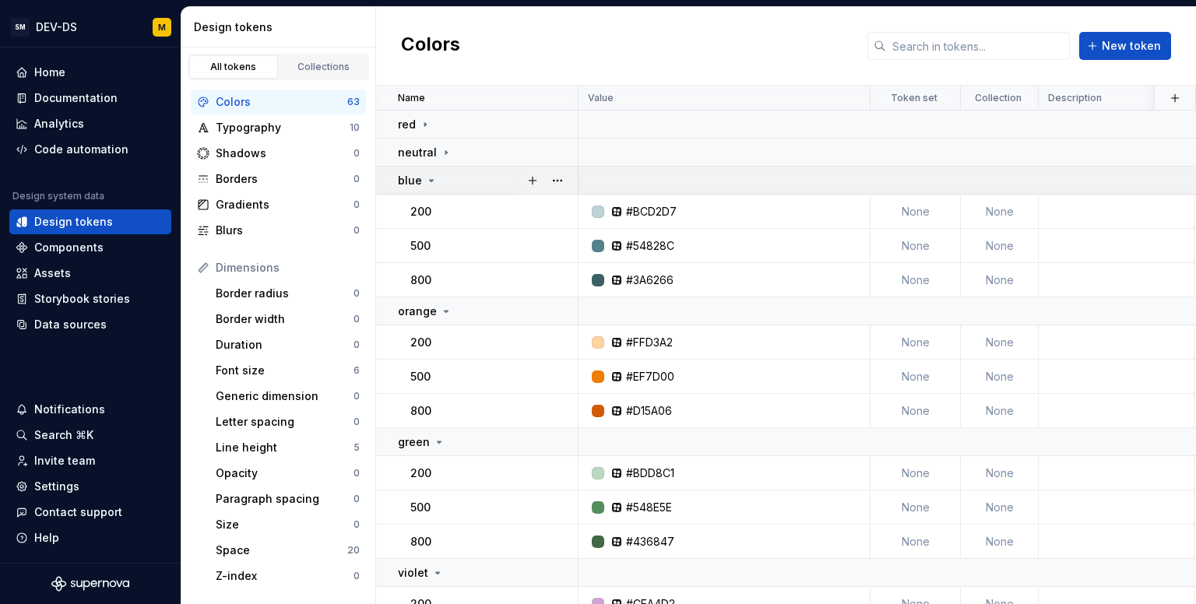
click at [421, 179] on div "blue" at bounding box center [418, 181] width 40 height 16
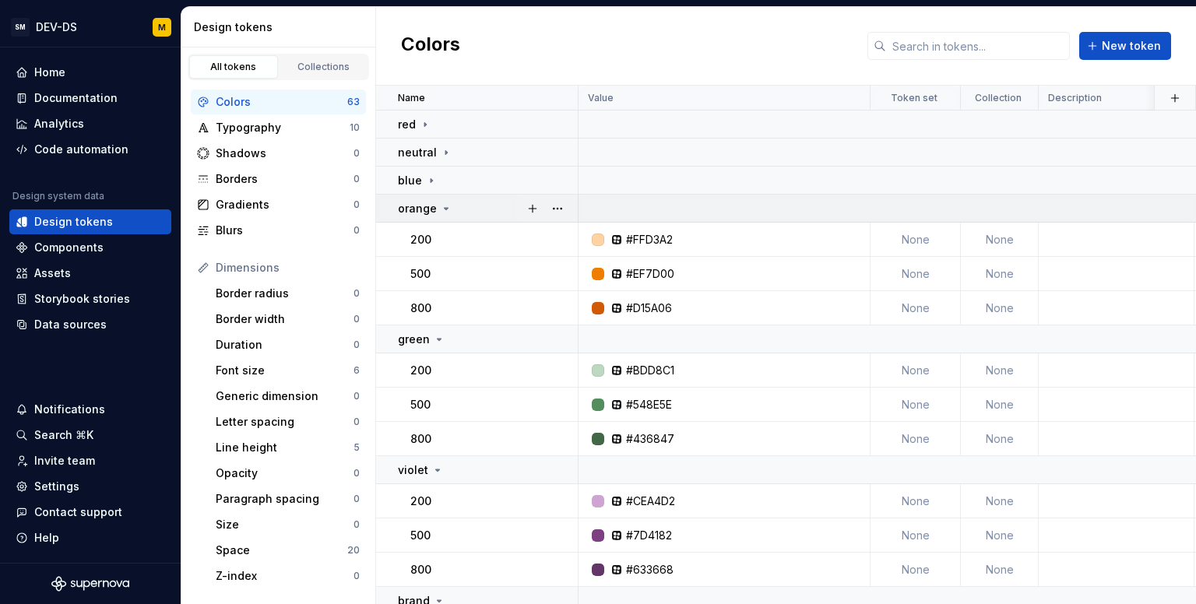
click at [417, 209] on p "orange" at bounding box center [417, 209] width 39 height 16
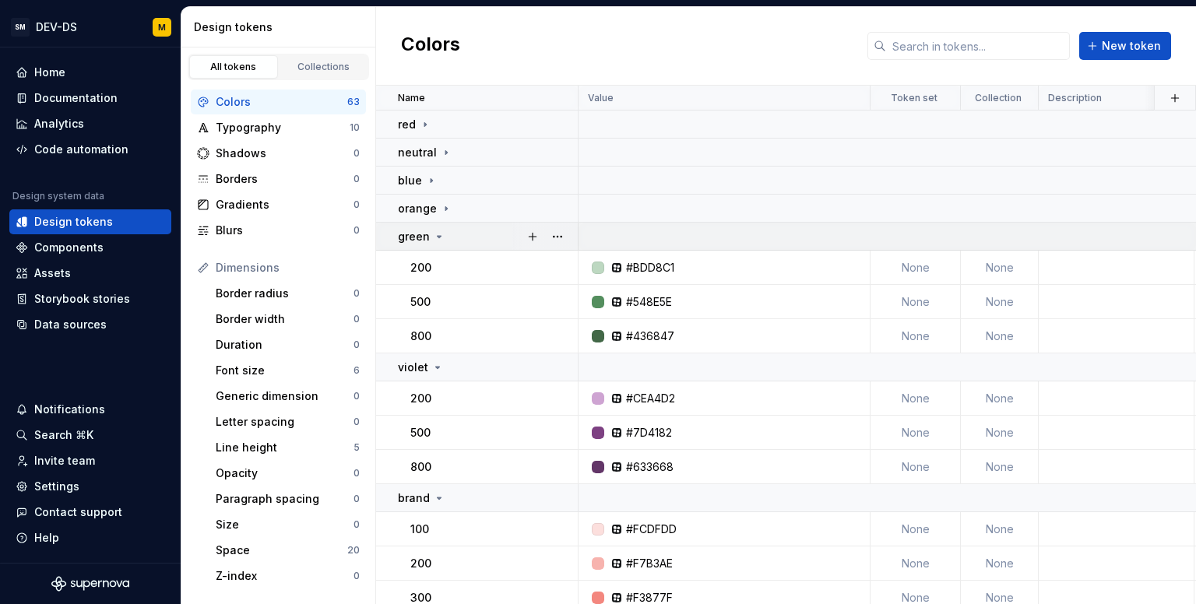
click at [419, 237] on p "green" at bounding box center [414, 237] width 32 height 16
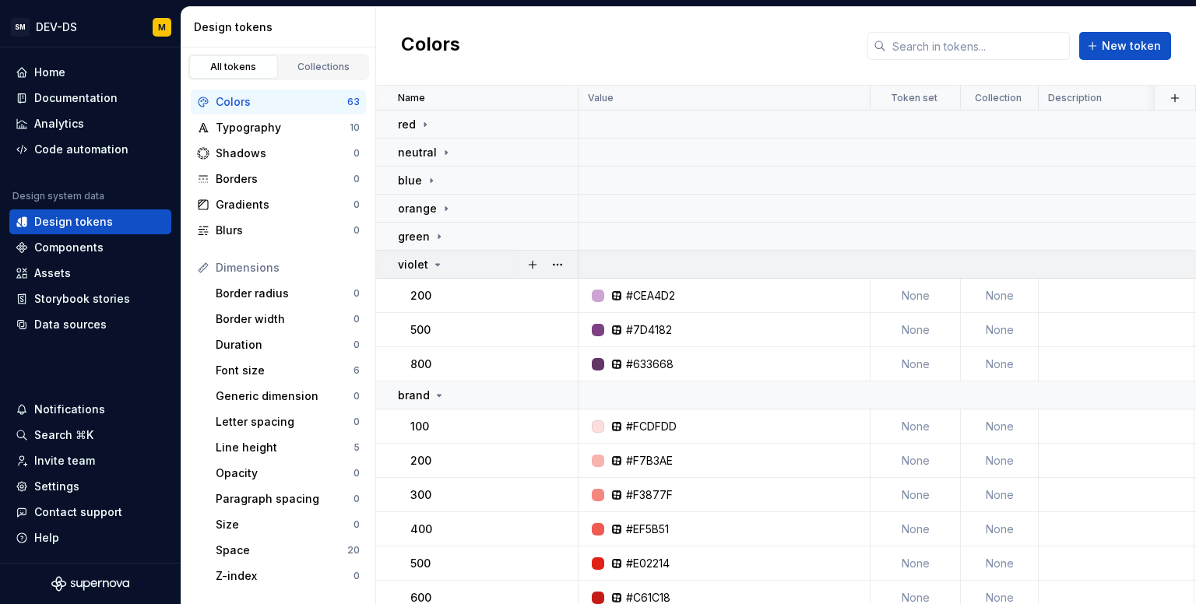
click at [421, 266] on p "violet" at bounding box center [413, 265] width 30 height 16
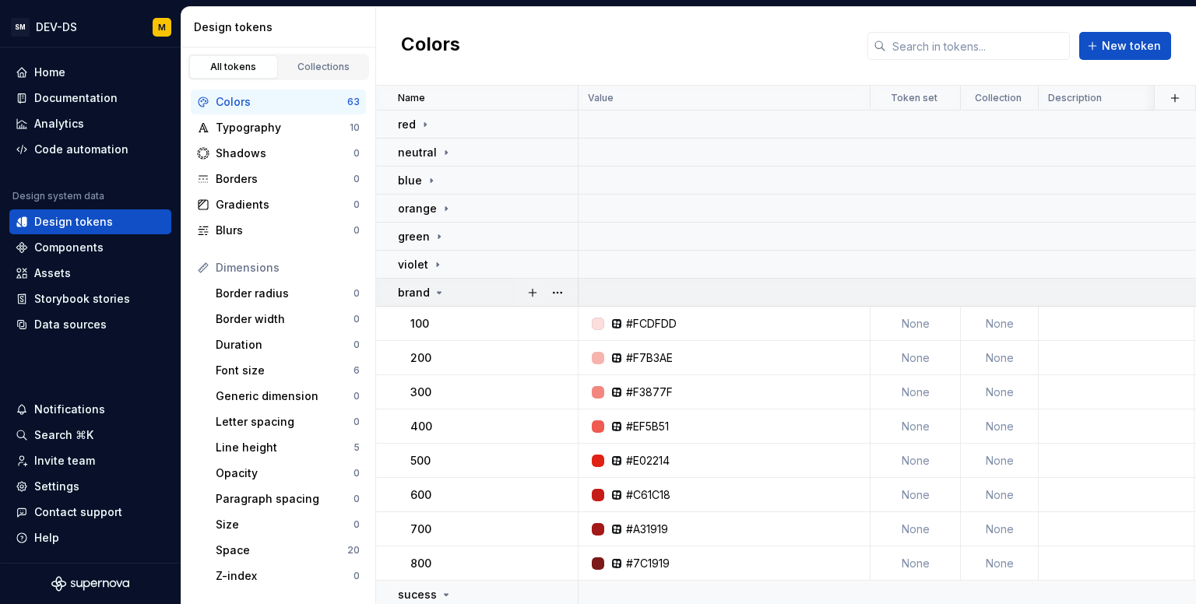
click at [423, 292] on p "brand" at bounding box center [414, 293] width 32 height 16
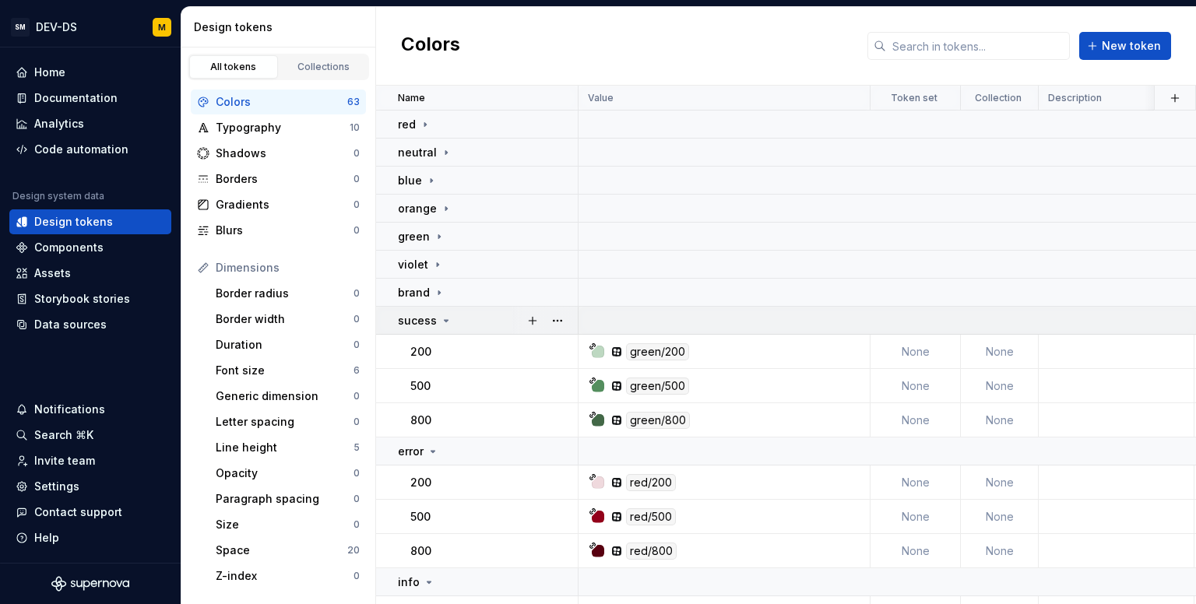
click at [424, 320] on p "sucess" at bounding box center [417, 321] width 39 height 16
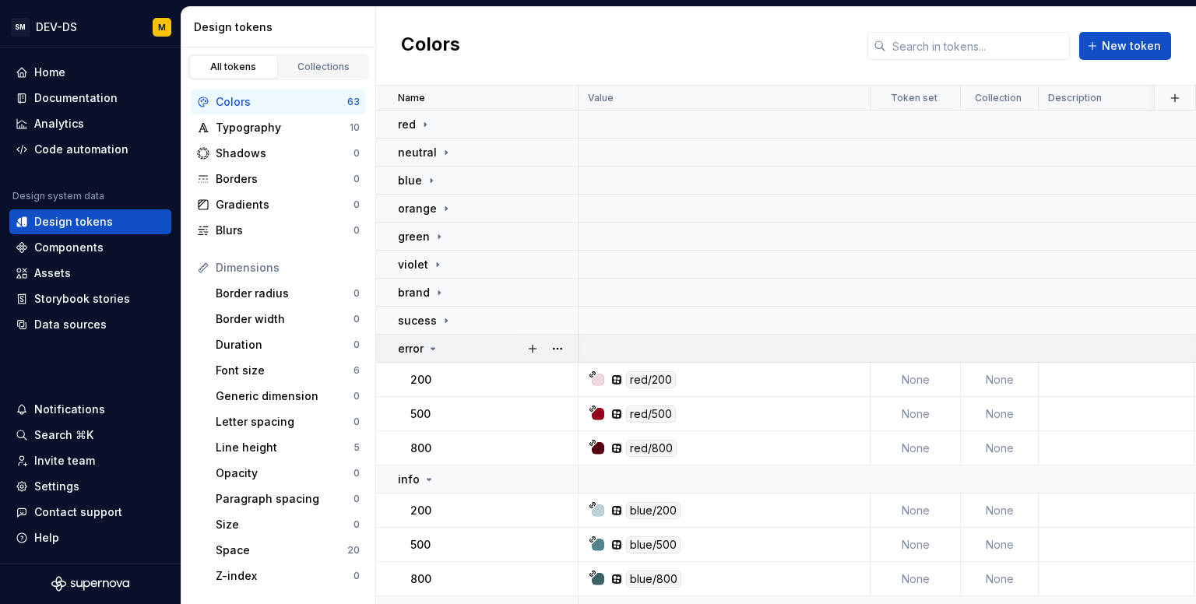
click at [424, 353] on div "error" at bounding box center [418, 349] width 41 height 16
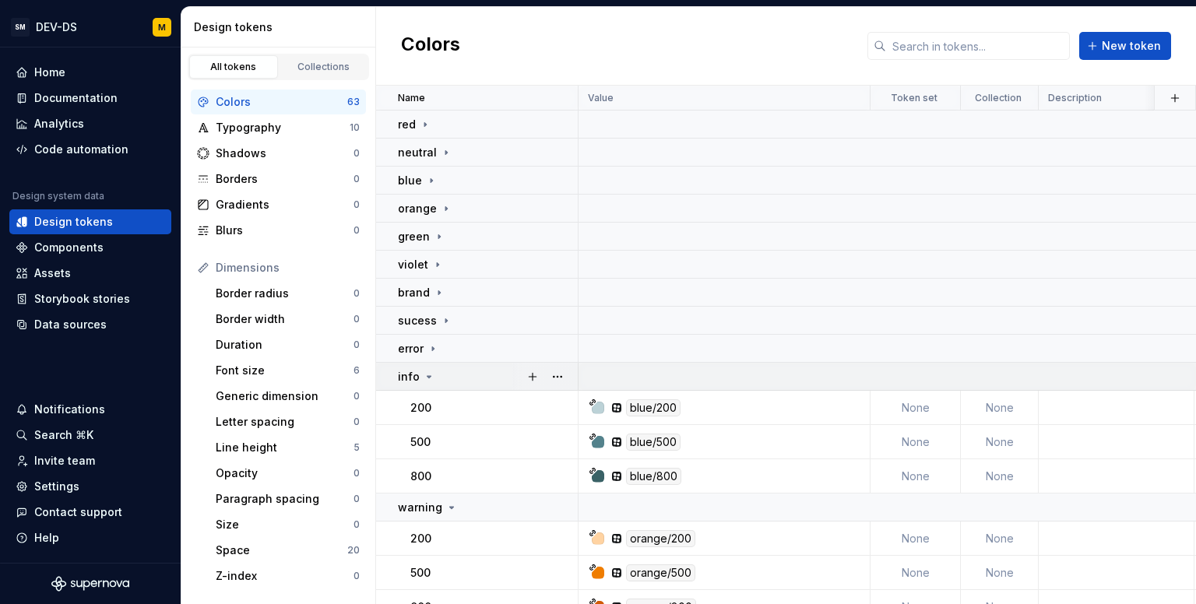
click at [427, 382] on icon at bounding box center [429, 377] width 12 height 12
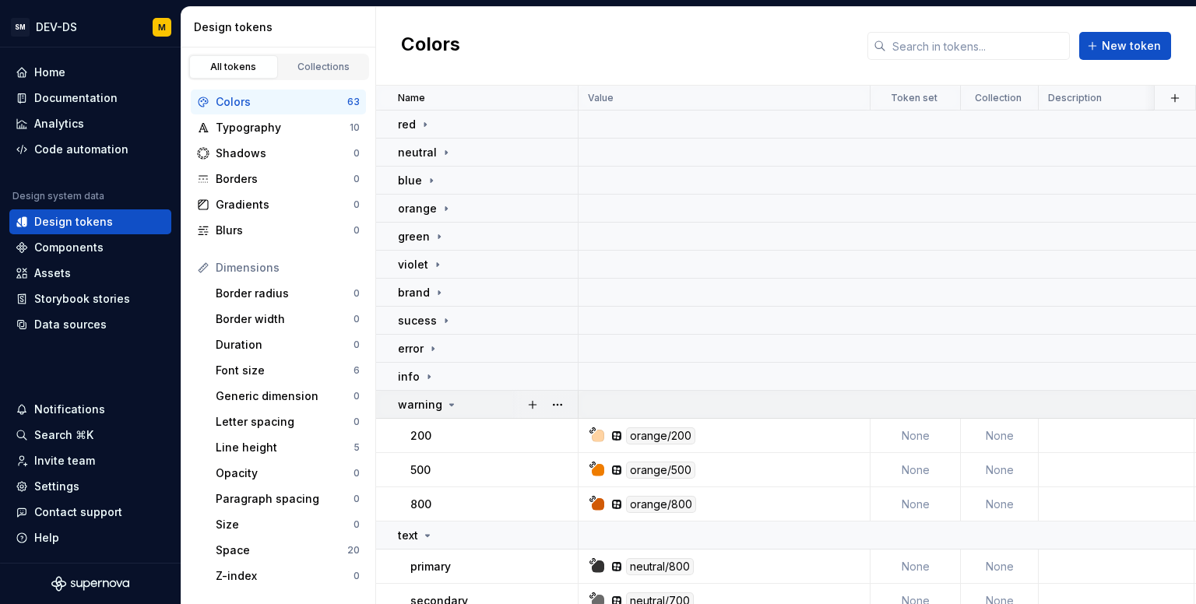
click at [426, 410] on p "warning" at bounding box center [420, 405] width 44 height 16
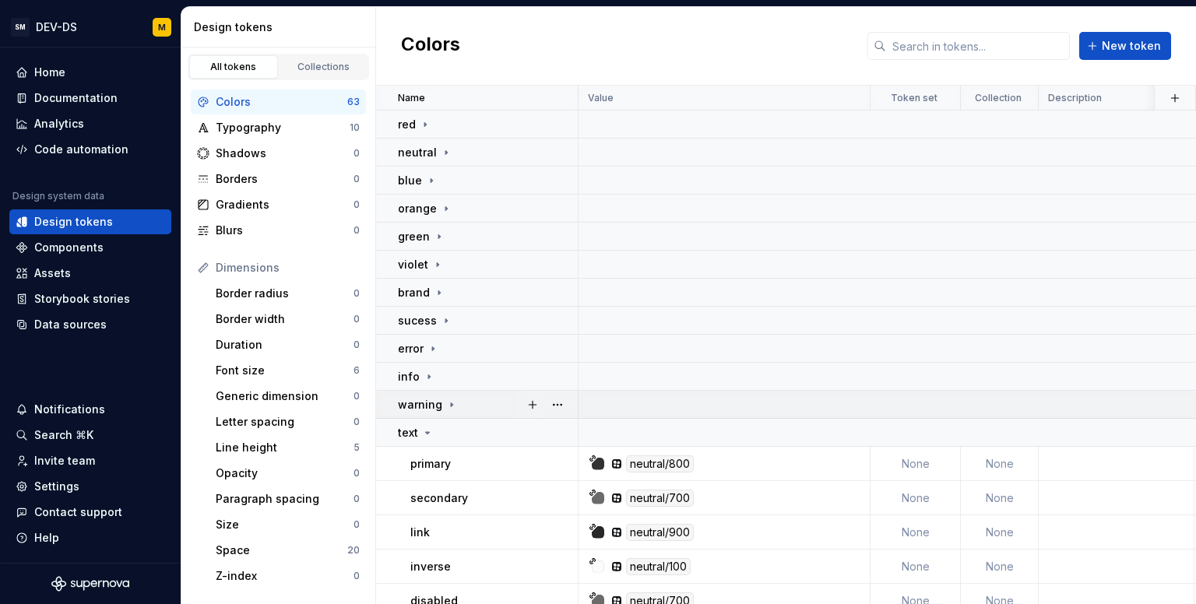
scroll to position [156, 0]
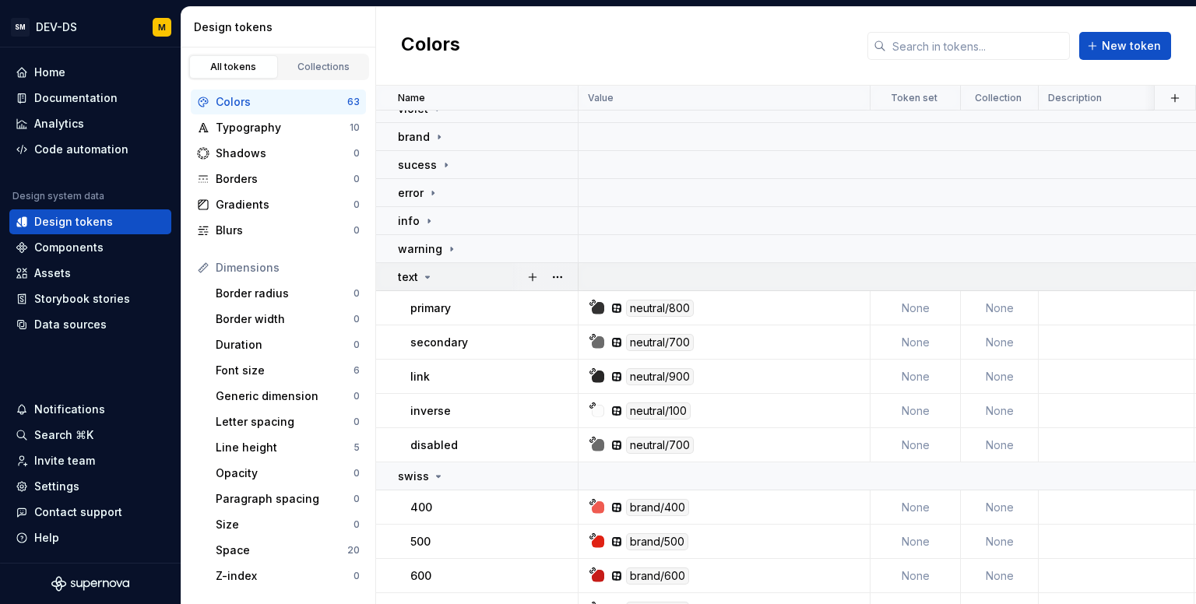
click at [406, 279] on p "text" at bounding box center [408, 277] width 20 height 16
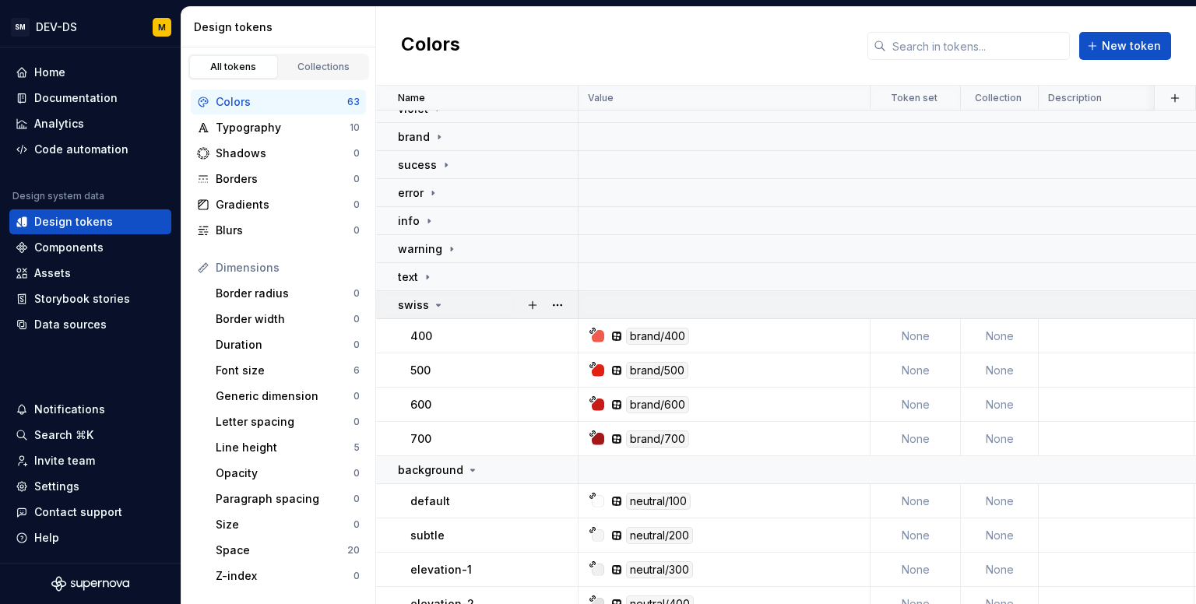
click at [408, 301] on p "swiss" at bounding box center [413, 305] width 31 height 16
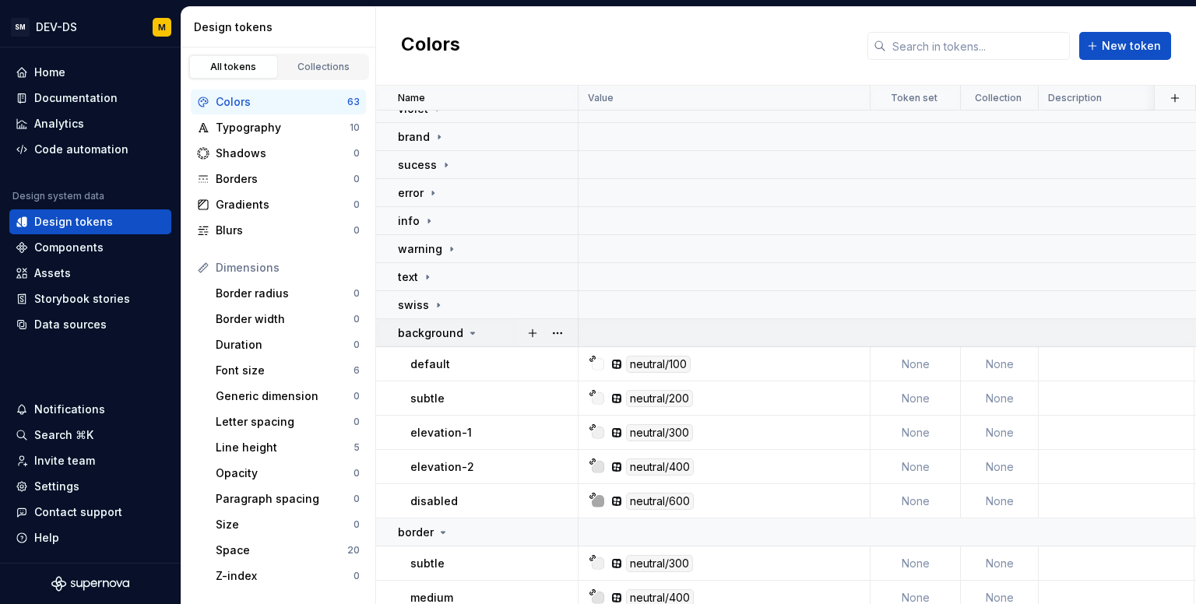
click at [411, 333] on p "background" at bounding box center [430, 334] width 65 height 16
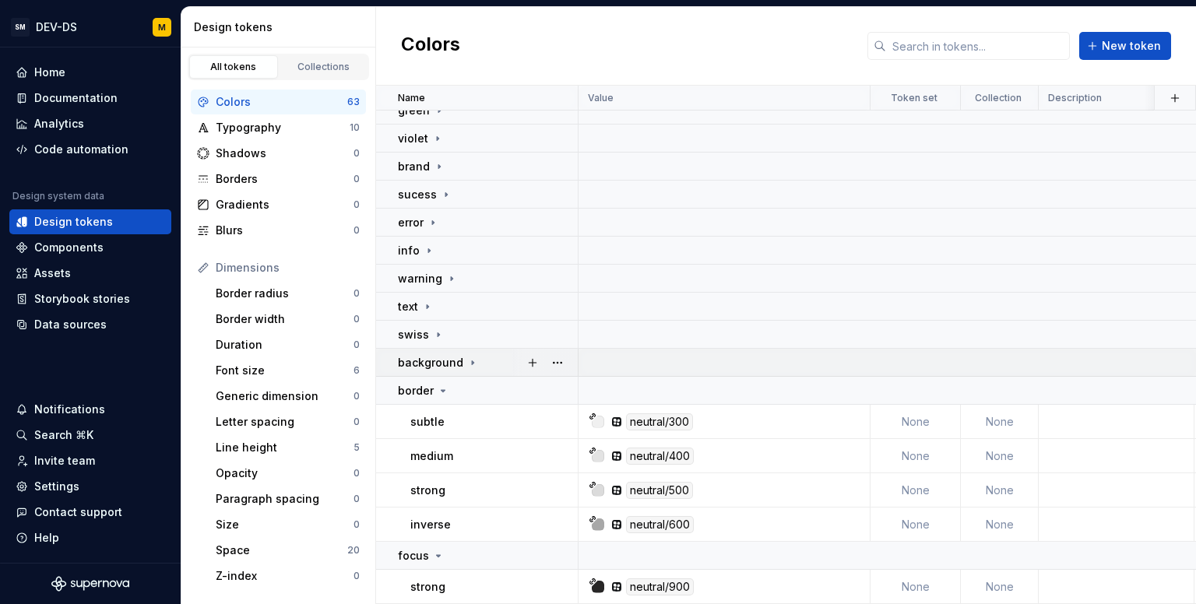
scroll to position [134, 0]
click at [415, 389] on p "border" at bounding box center [416, 391] width 36 height 16
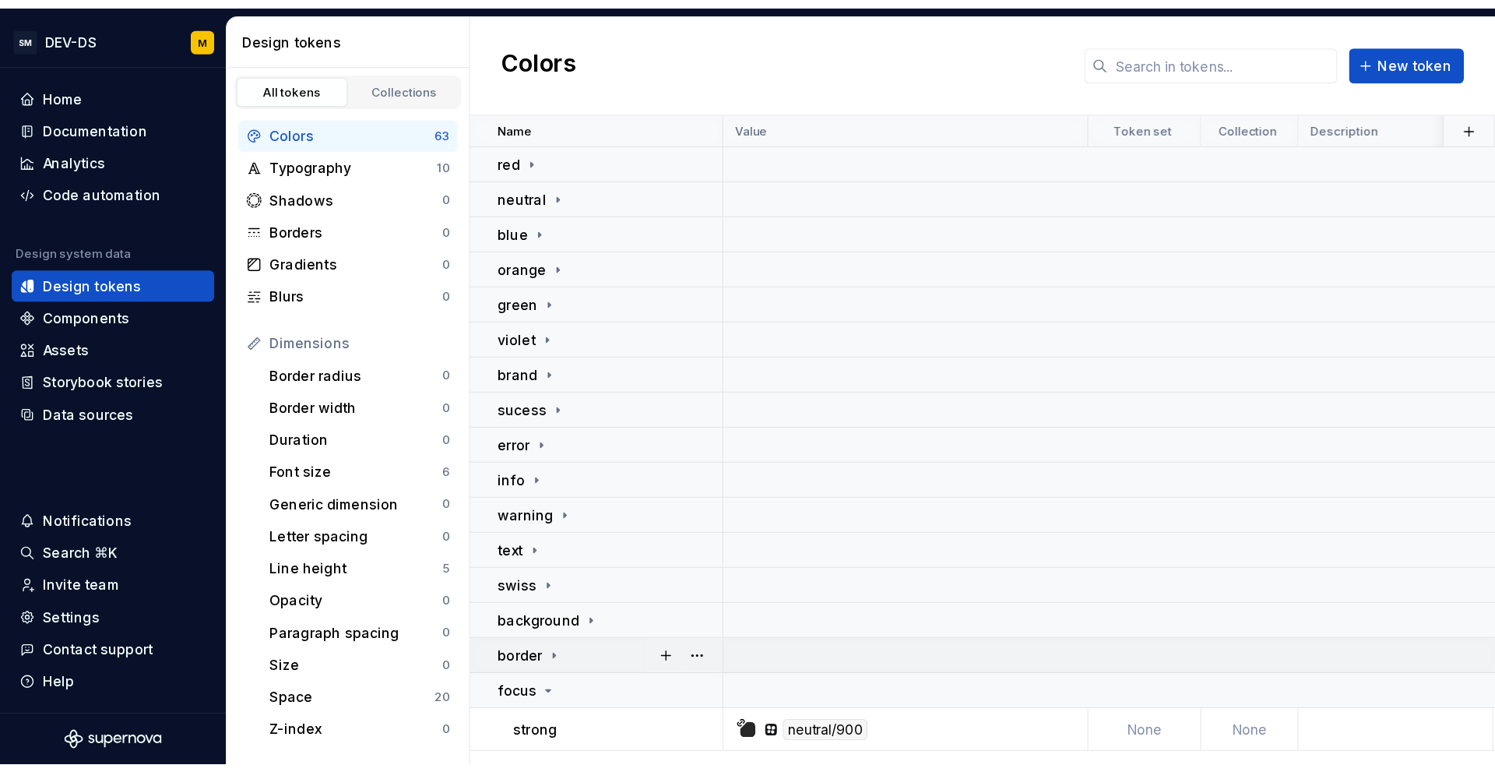
scroll to position [0, 0]
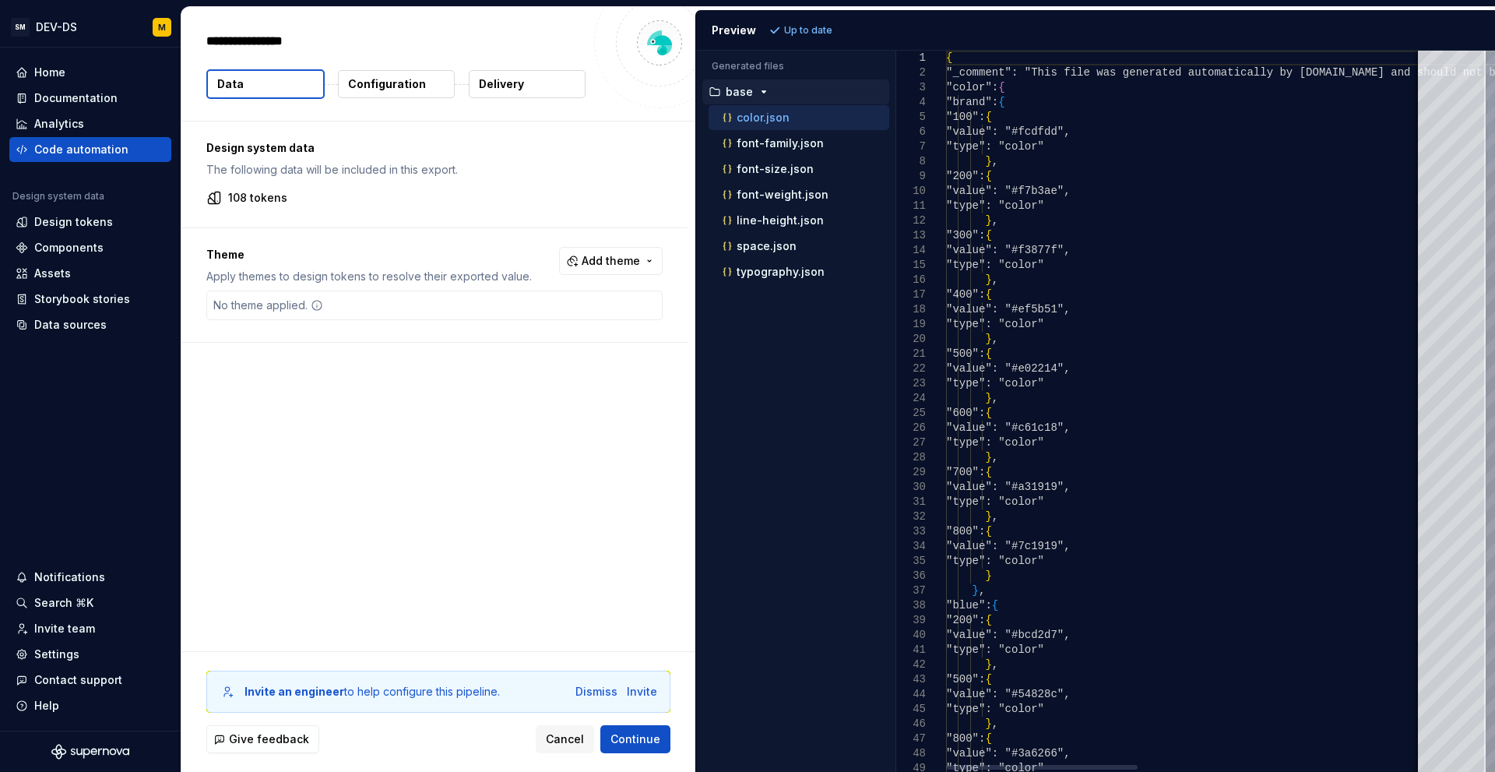
type textarea "*"
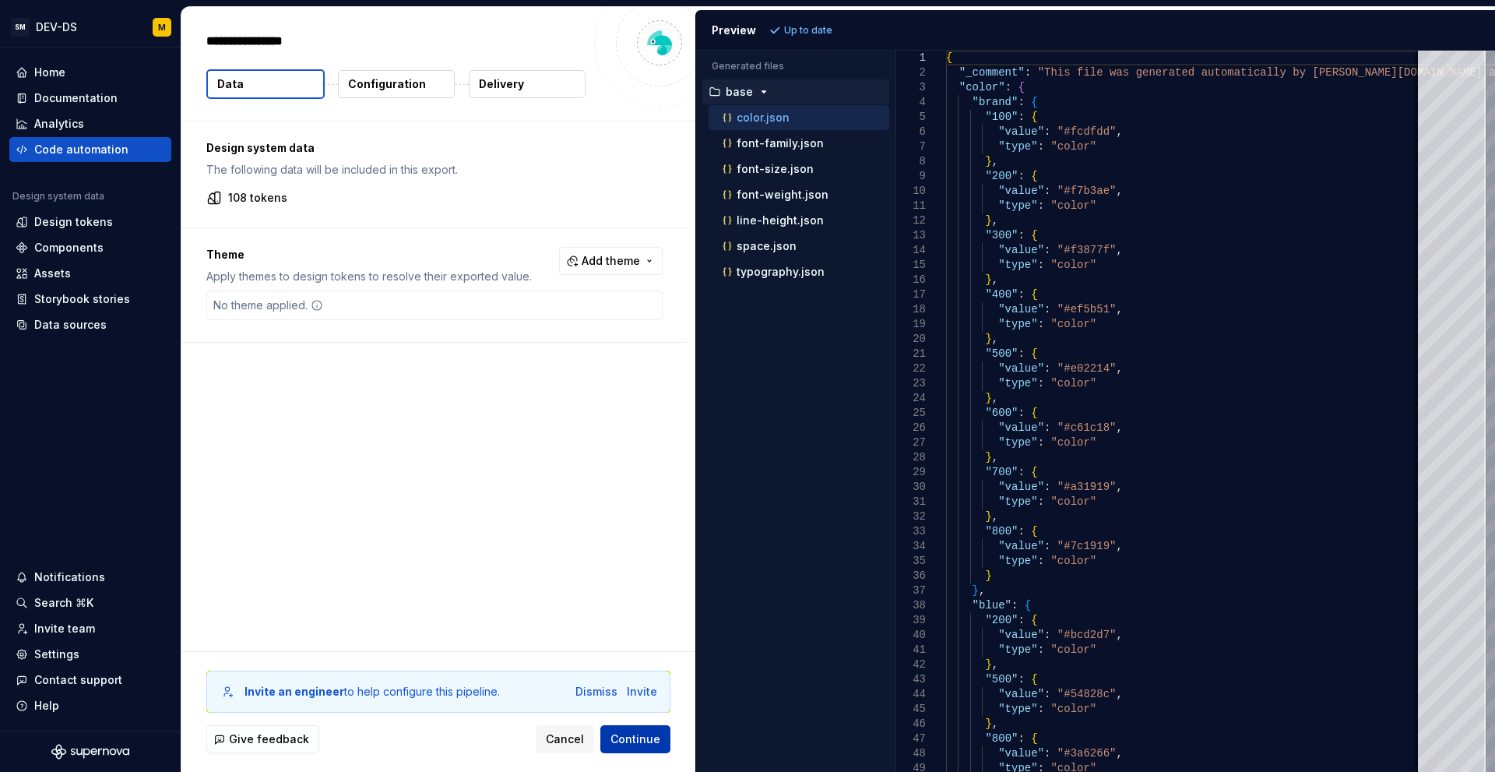
click at [624, 748] on button "Continue" at bounding box center [635, 739] width 70 height 28
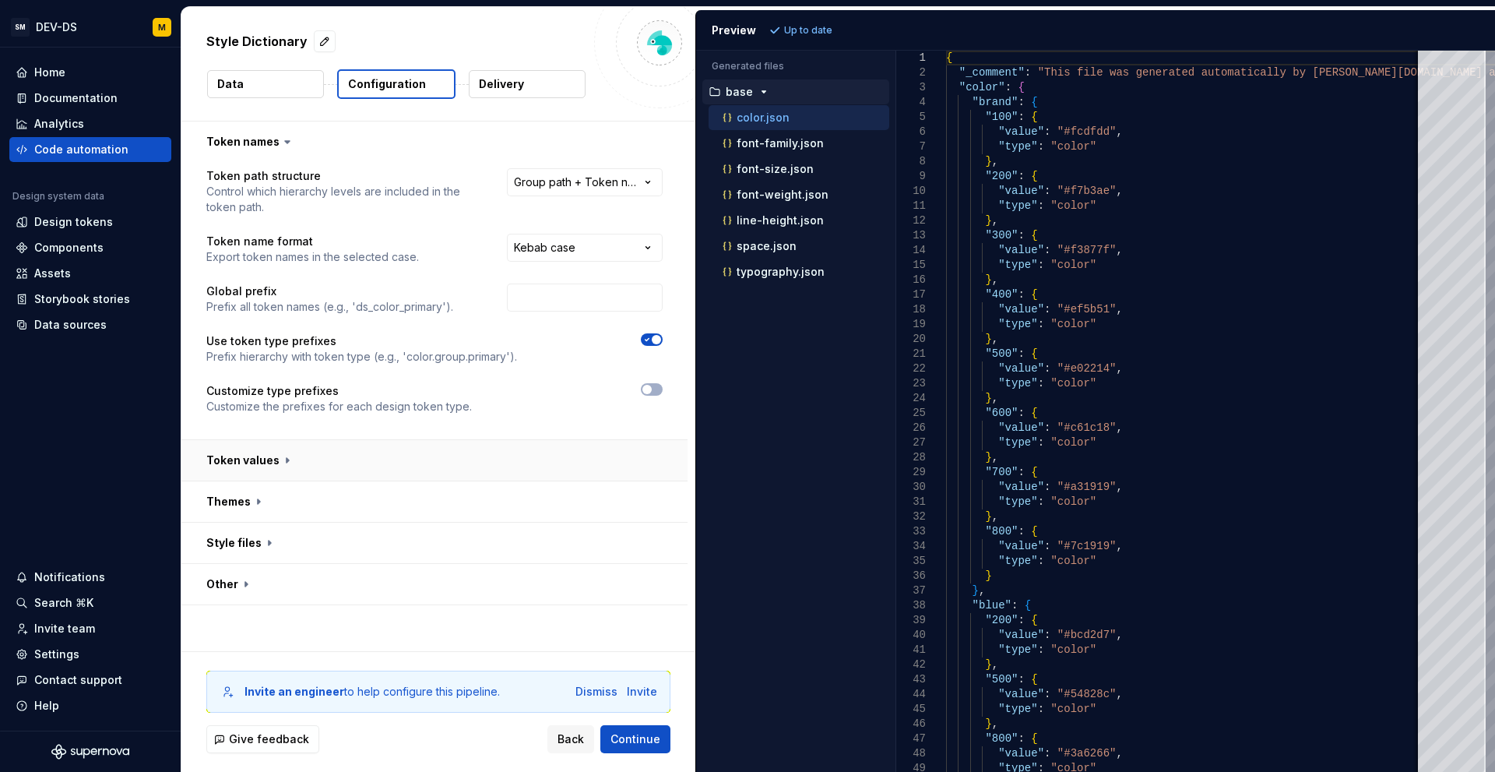
click at [503, 466] on button "button" at bounding box center [434, 460] width 506 height 40
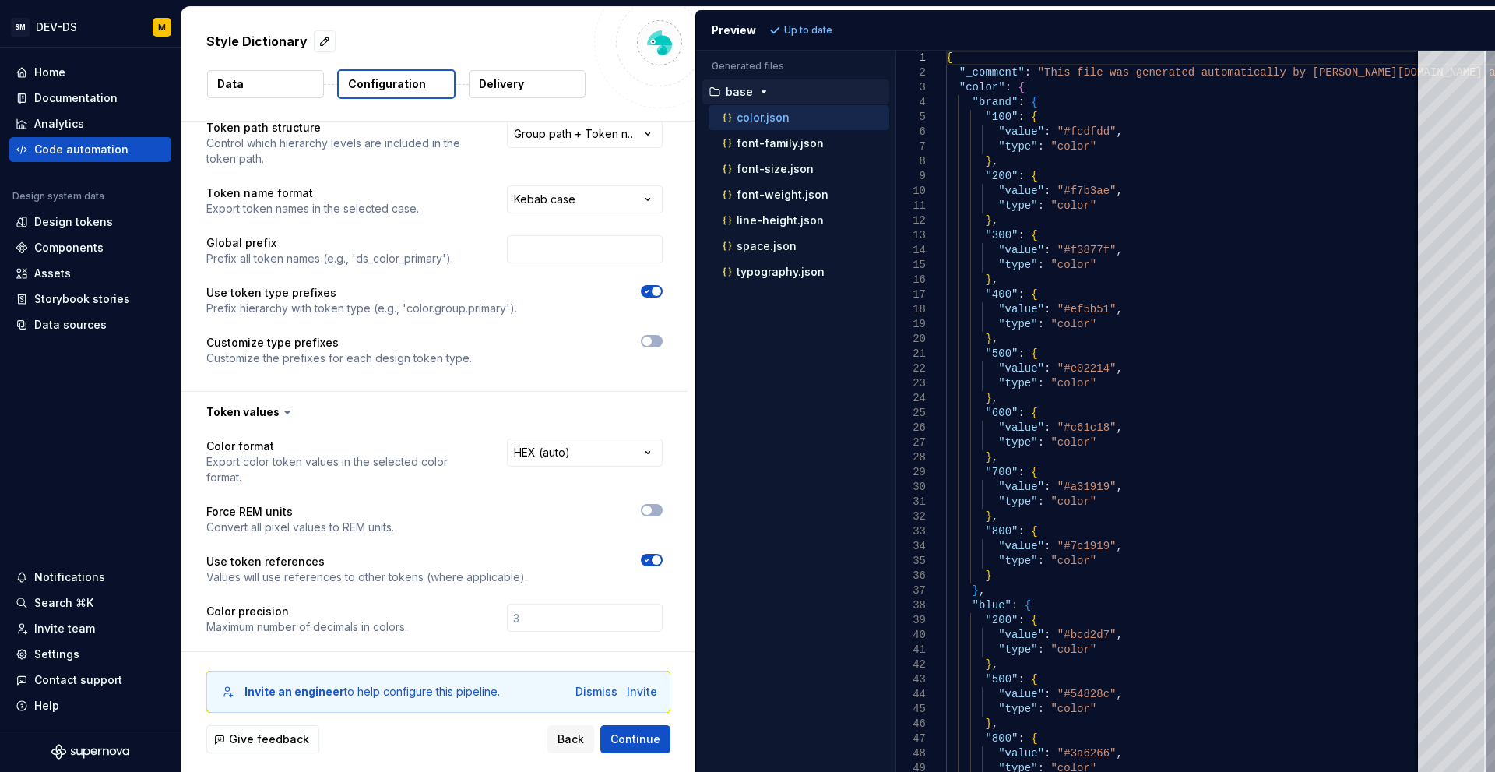
scroll to position [181, 0]
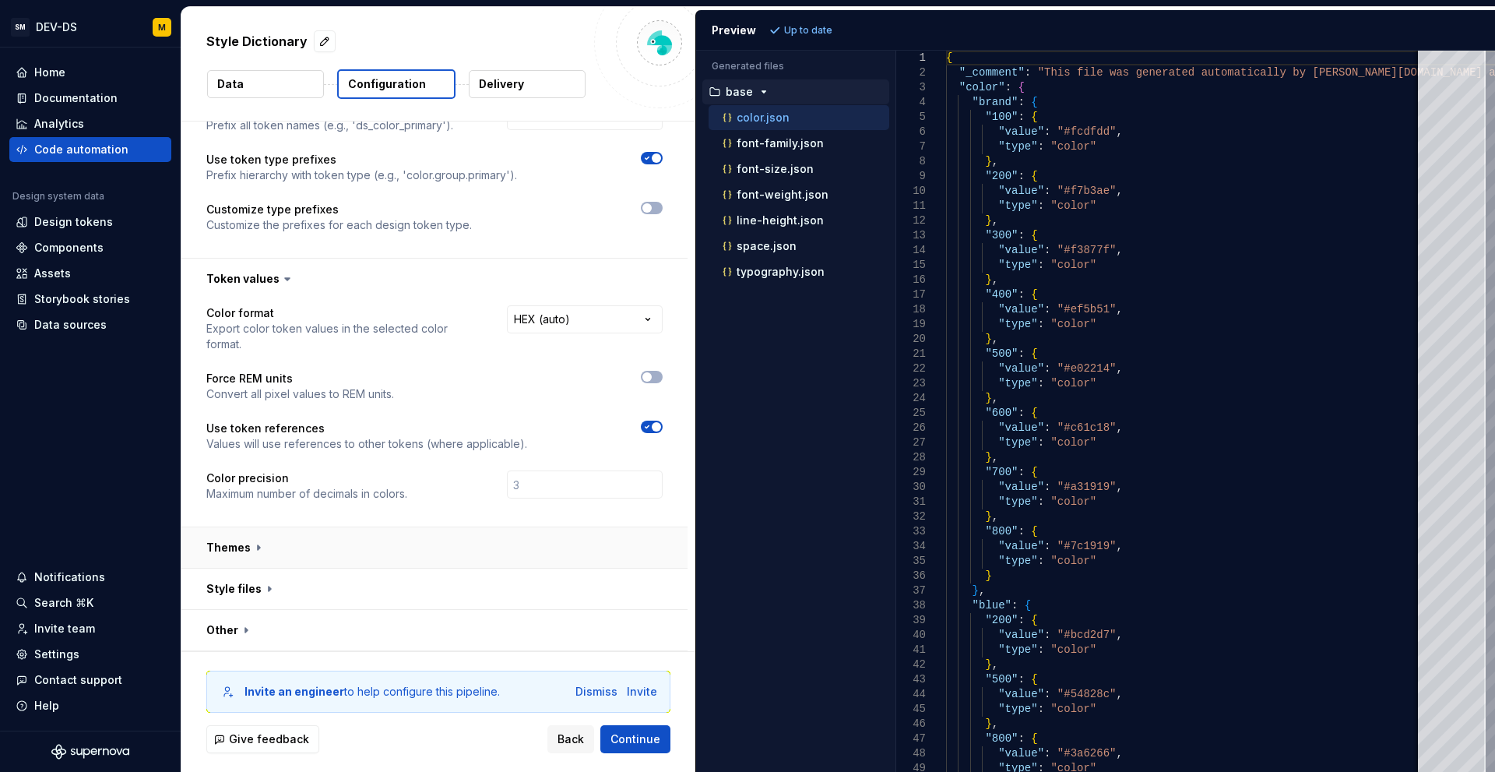
click at [445, 535] on button "button" at bounding box center [434, 547] width 506 height 40
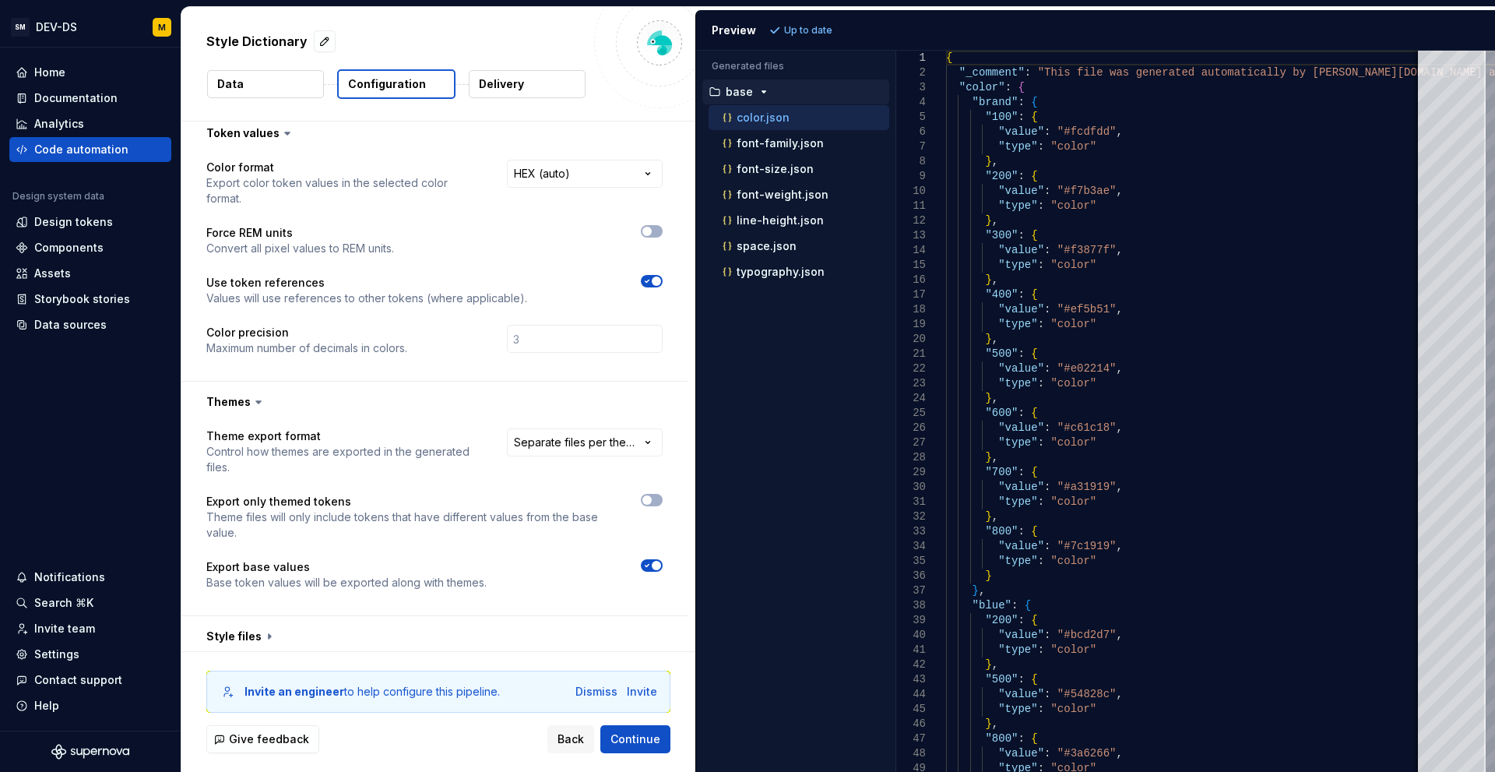
scroll to position [375, 0]
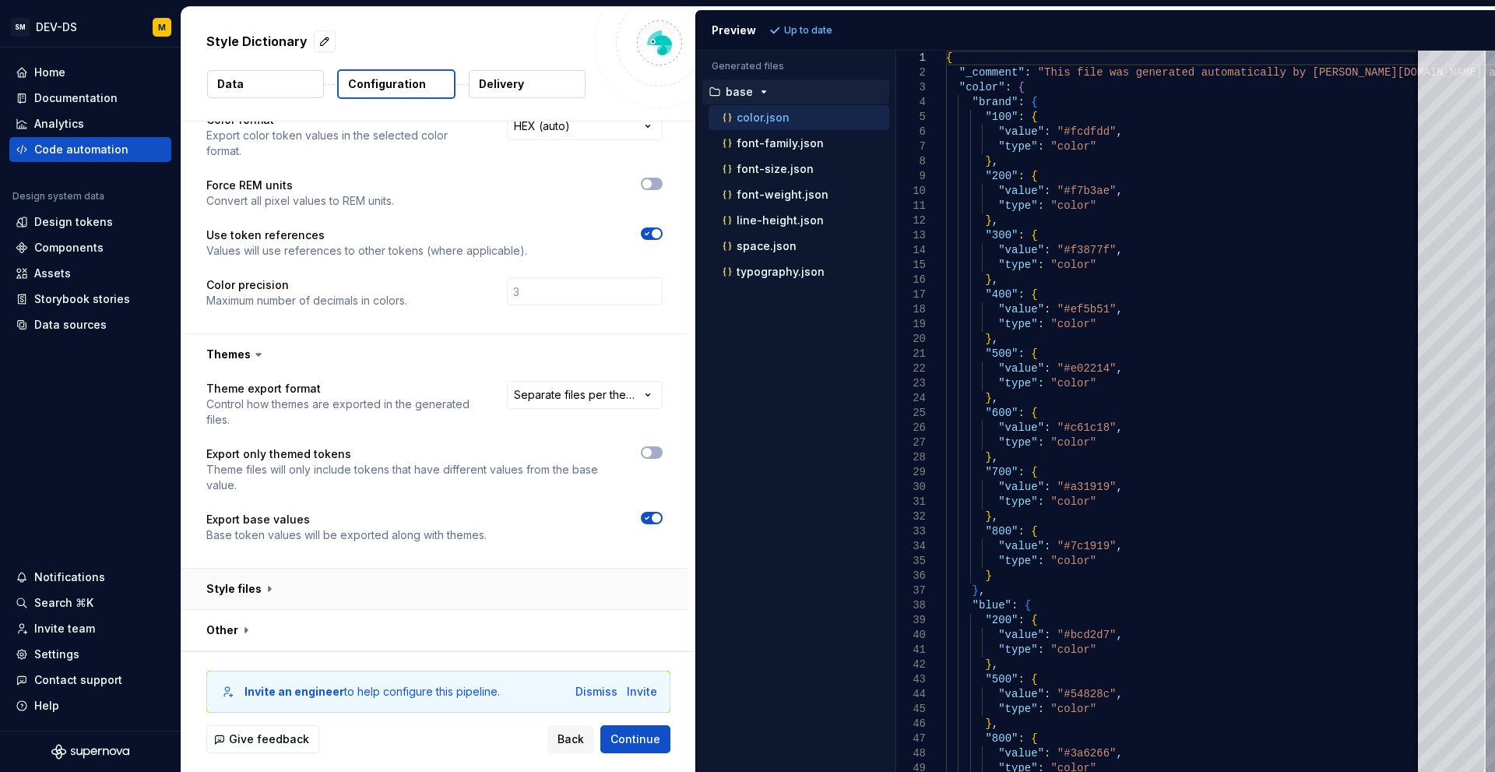
click at [431, 579] on button "button" at bounding box center [434, 588] width 506 height 40
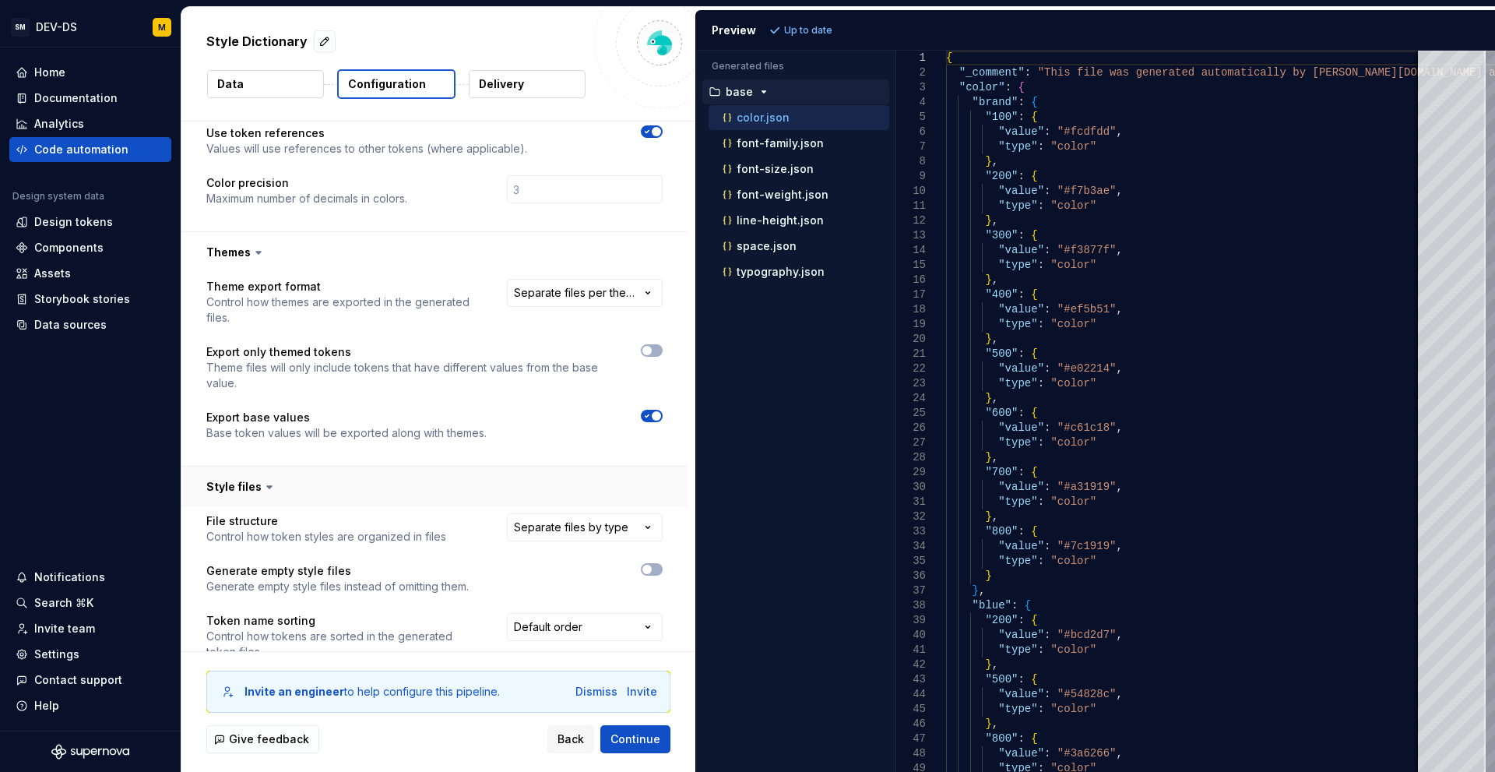
scroll to position [667, 0]
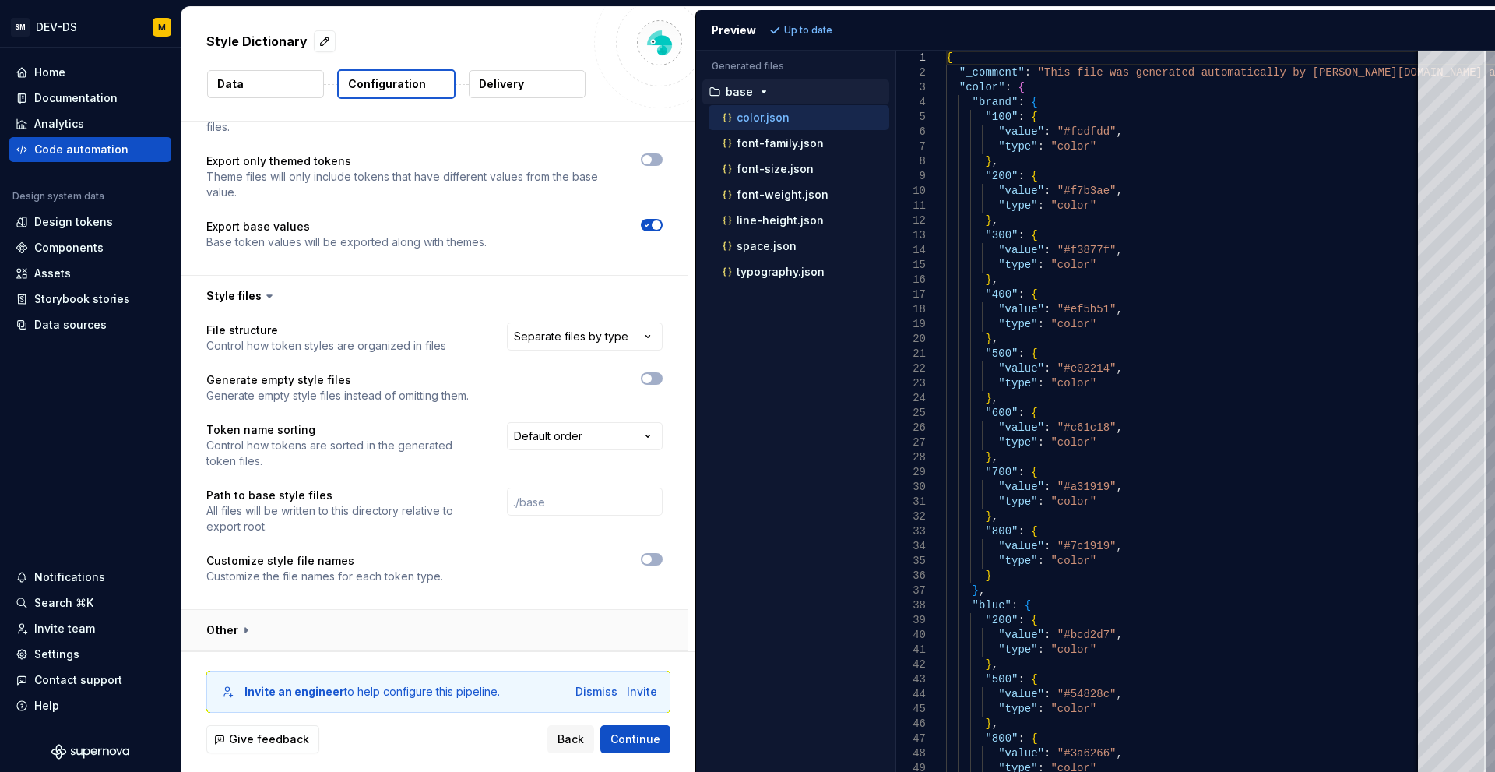
click at [436, 622] on button "button" at bounding box center [434, 630] width 506 height 40
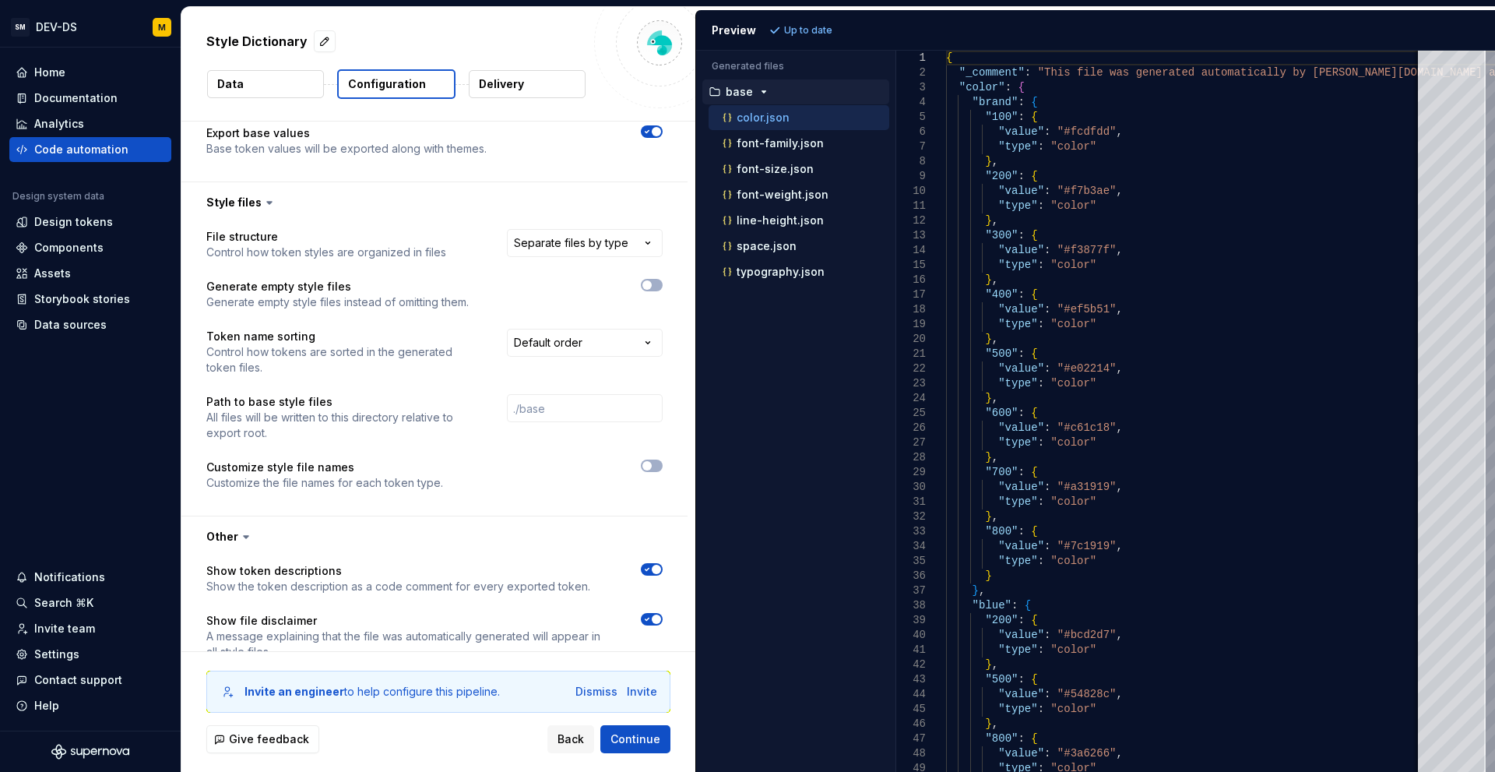
scroll to position [926, 0]
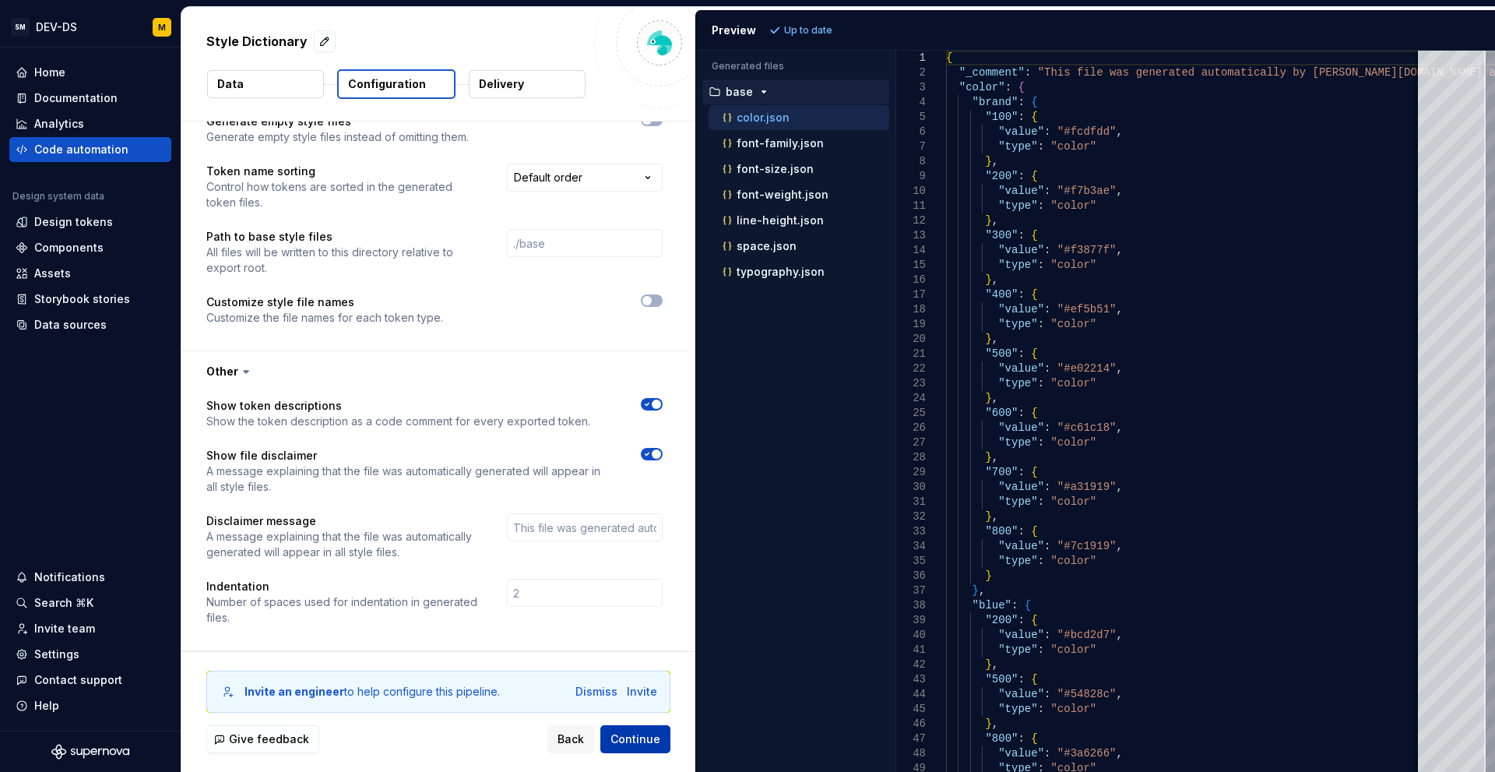
click at [640, 744] on span "Continue" at bounding box center [636, 739] width 50 height 16
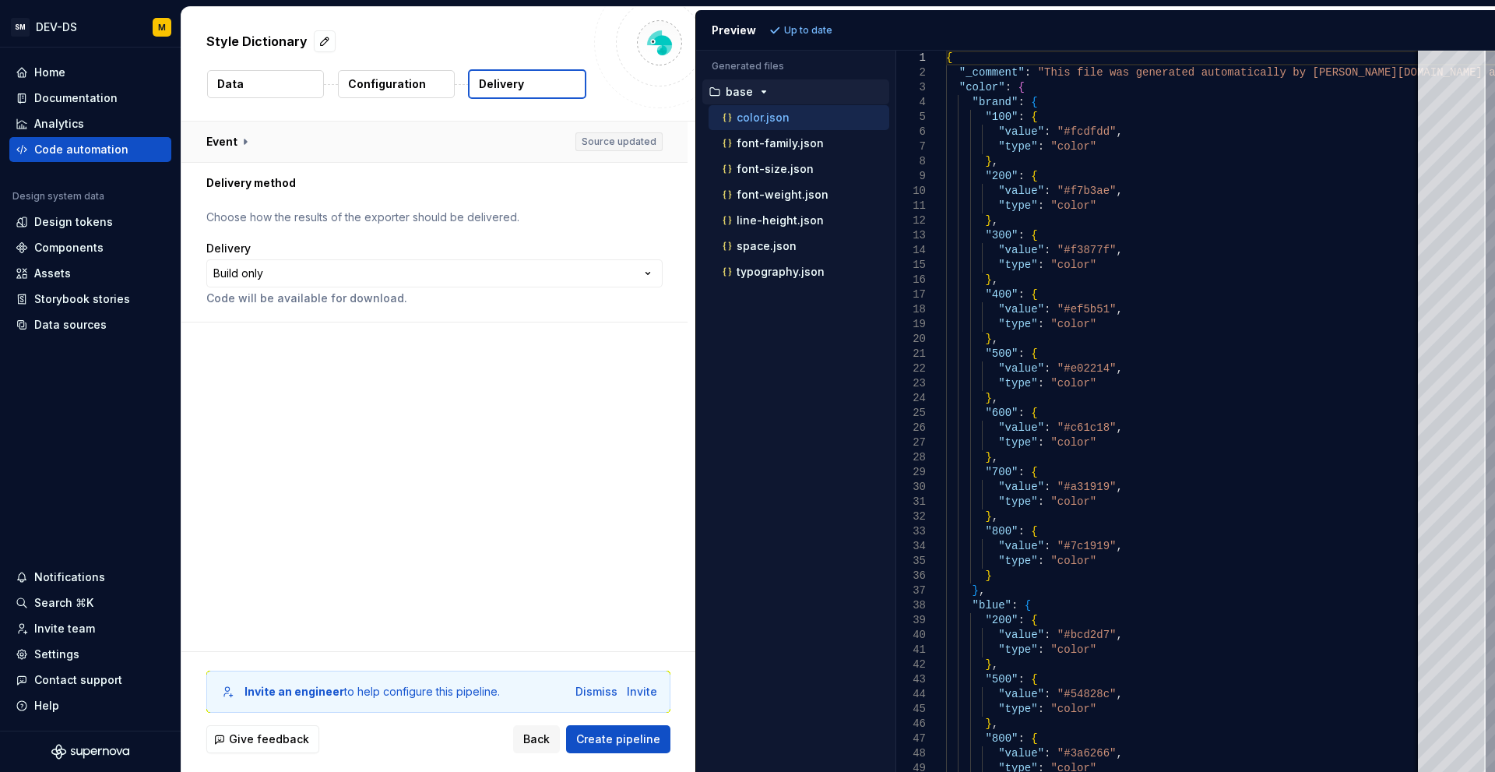
click at [498, 144] on button "button" at bounding box center [434, 141] width 506 height 40
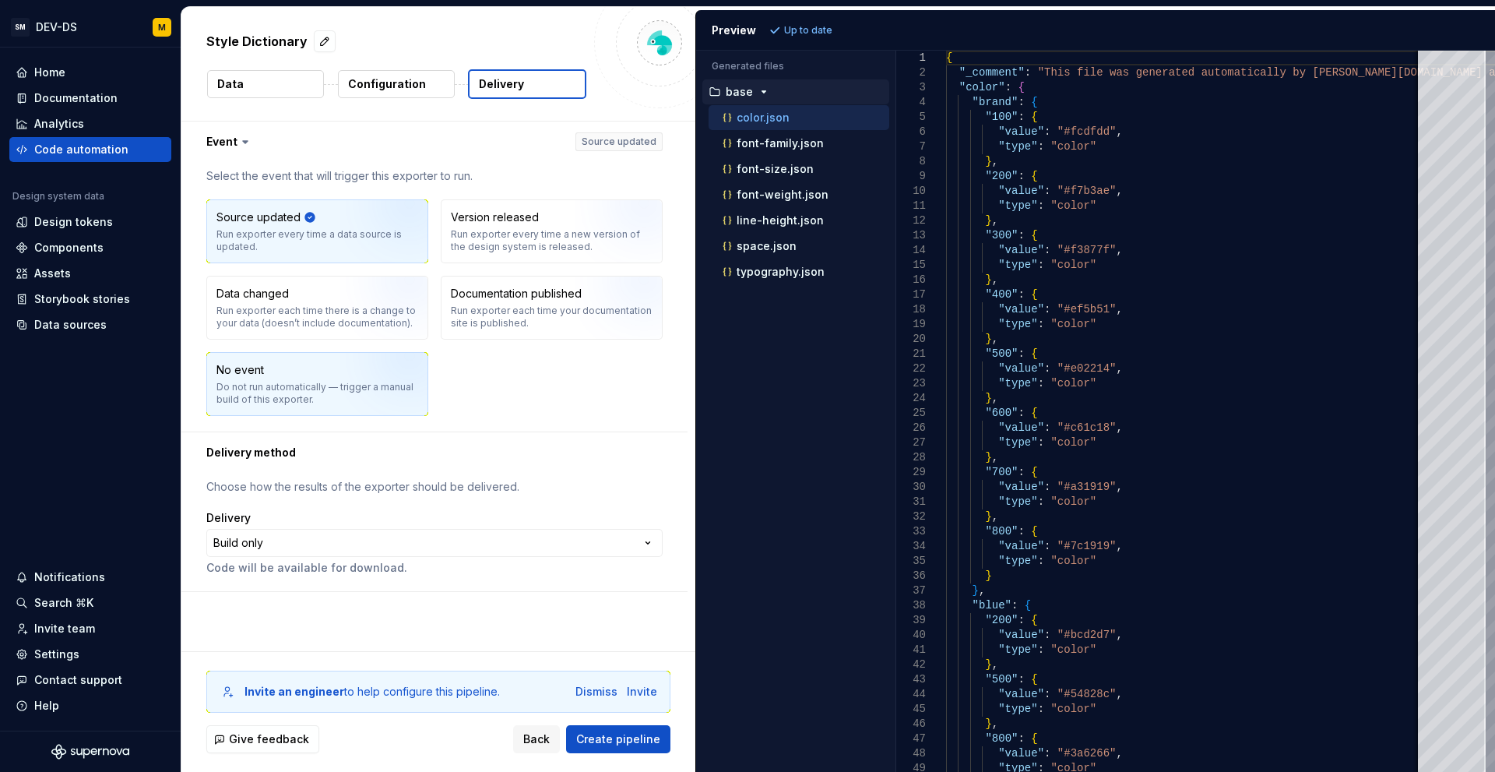
click at [373, 358] on img "button" at bounding box center [390, 389] width 100 height 104
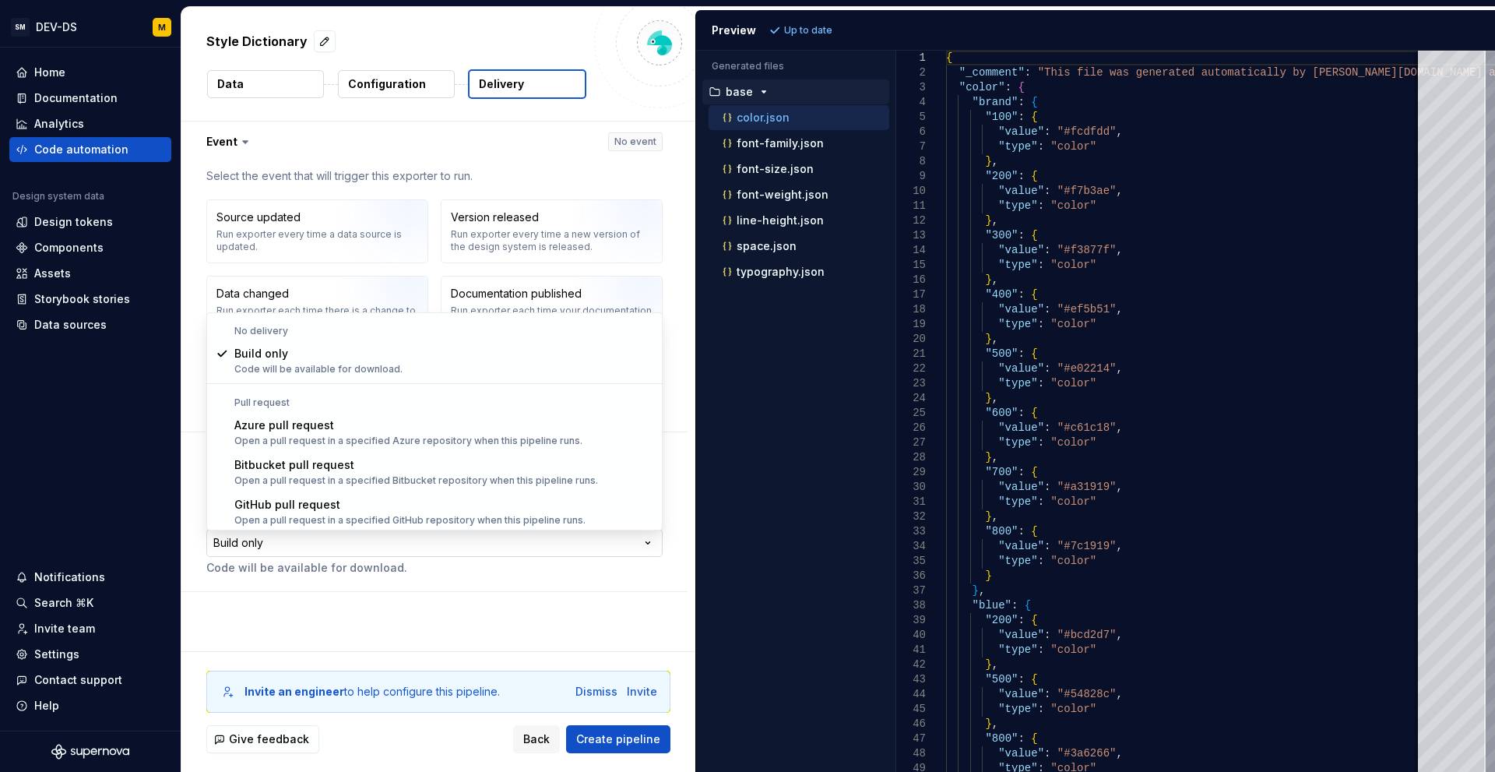
click at [397, 547] on html "**********" at bounding box center [747, 386] width 1495 height 772
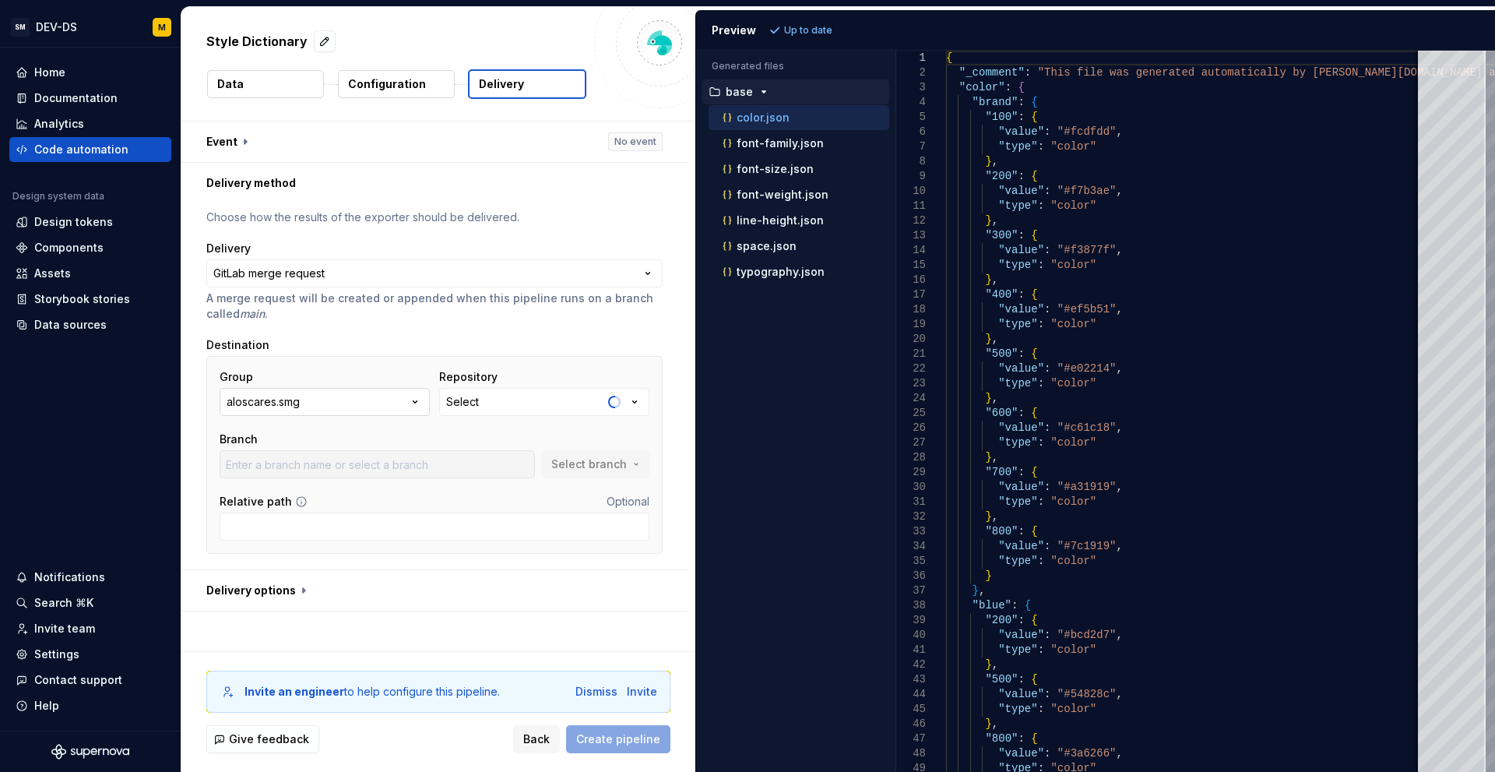
click at [364, 409] on button "aloscares.smg" at bounding box center [325, 402] width 210 height 28
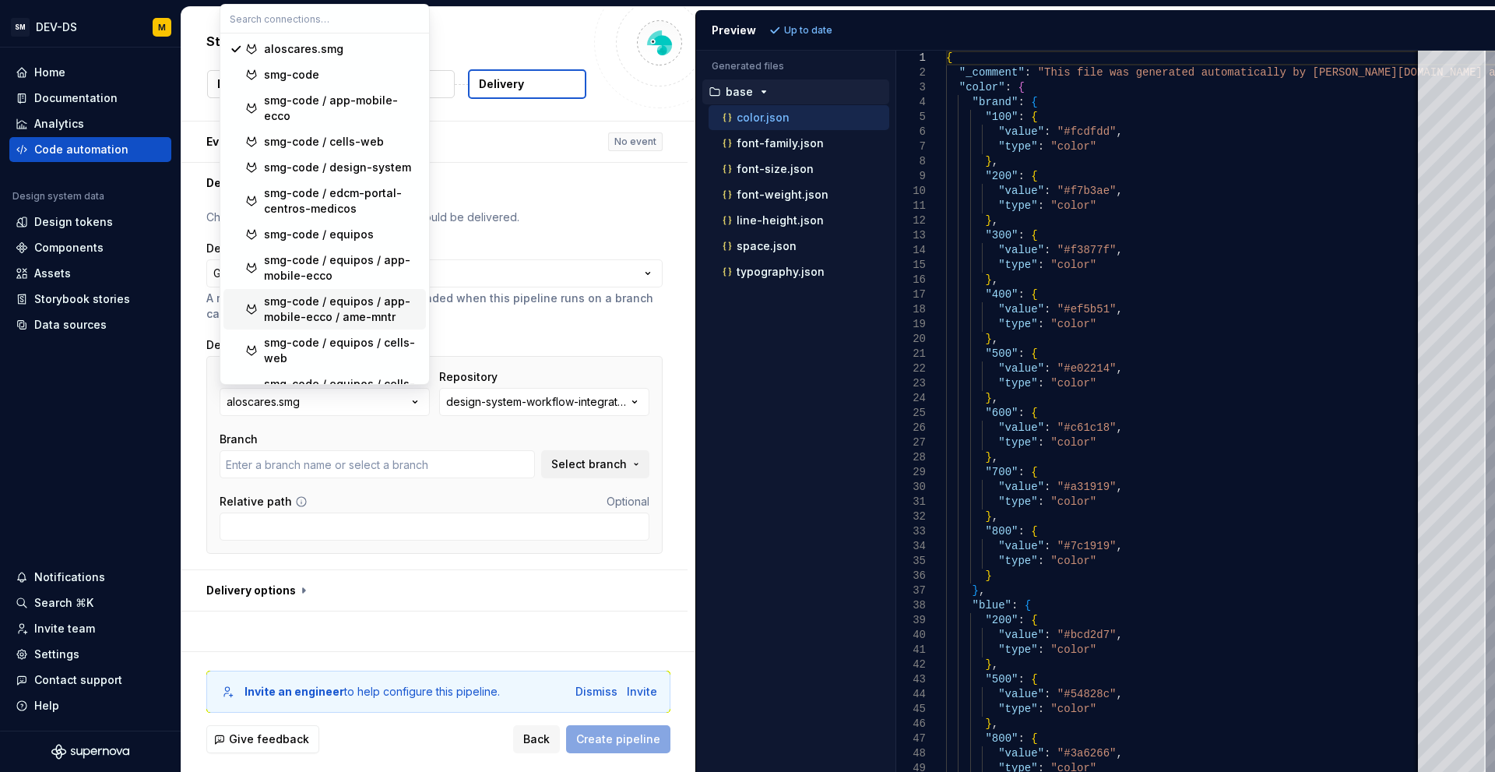
type input "at-adipisci-ducimus-qui-nihil"
click at [302, 164] on div "smg-code / design-system" at bounding box center [337, 168] width 147 height 16
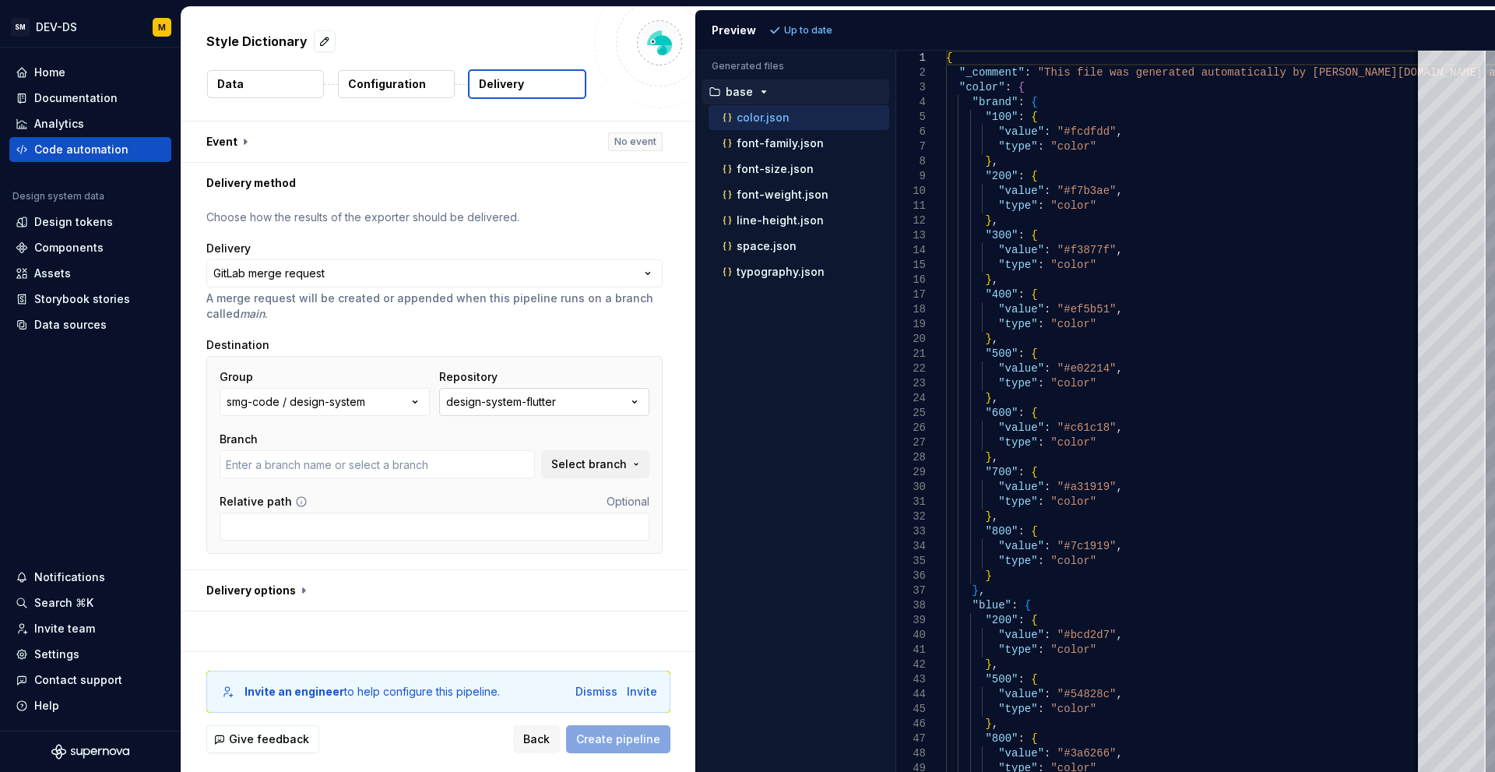
click at [547, 407] on div "design-system-flutter" at bounding box center [501, 402] width 110 height 16
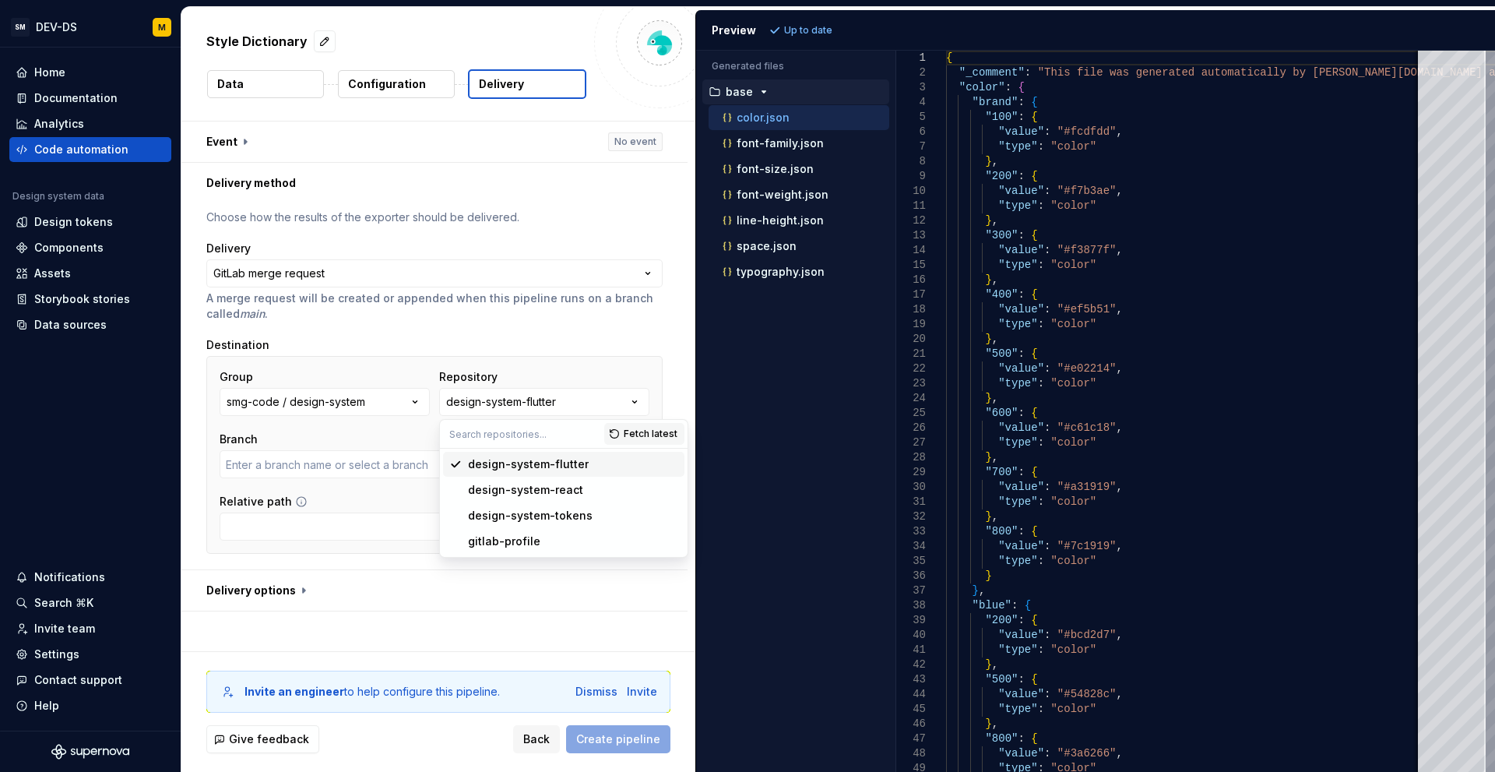
type input "develop"
click at [519, 516] on div "design-system-tokens" at bounding box center [530, 516] width 125 height 16
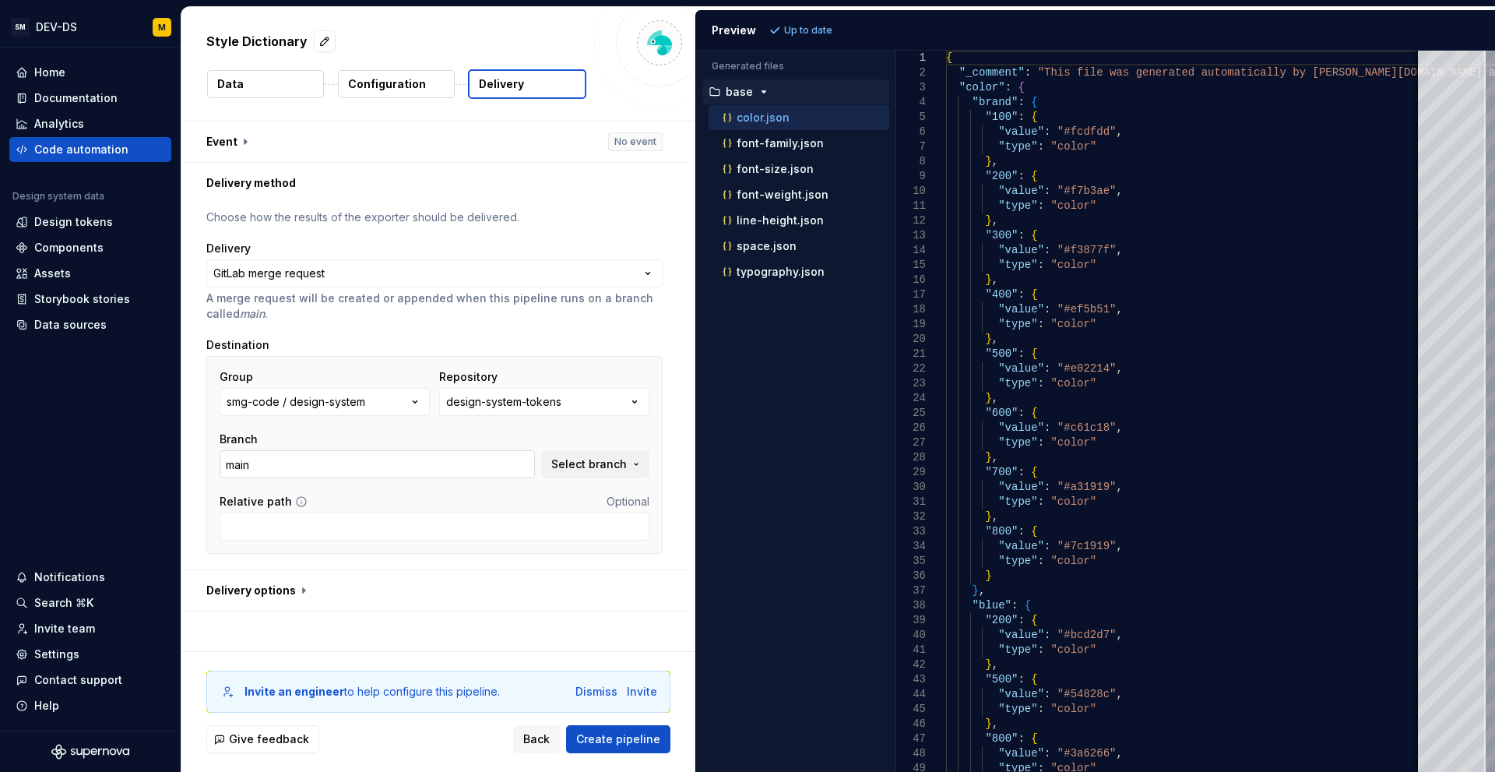
click at [459, 462] on input "main" at bounding box center [377, 464] width 315 height 28
click at [610, 469] on span "Select branch" at bounding box center [589, 464] width 76 height 16
click at [512, 561] on span "tokens/update-2025-09-12" at bounding box center [485, 552] width 319 height 25
type input "tokens/update-2025-09-12"
click at [490, 593] on button "button" at bounding box center [434, 590] width 506 height 40
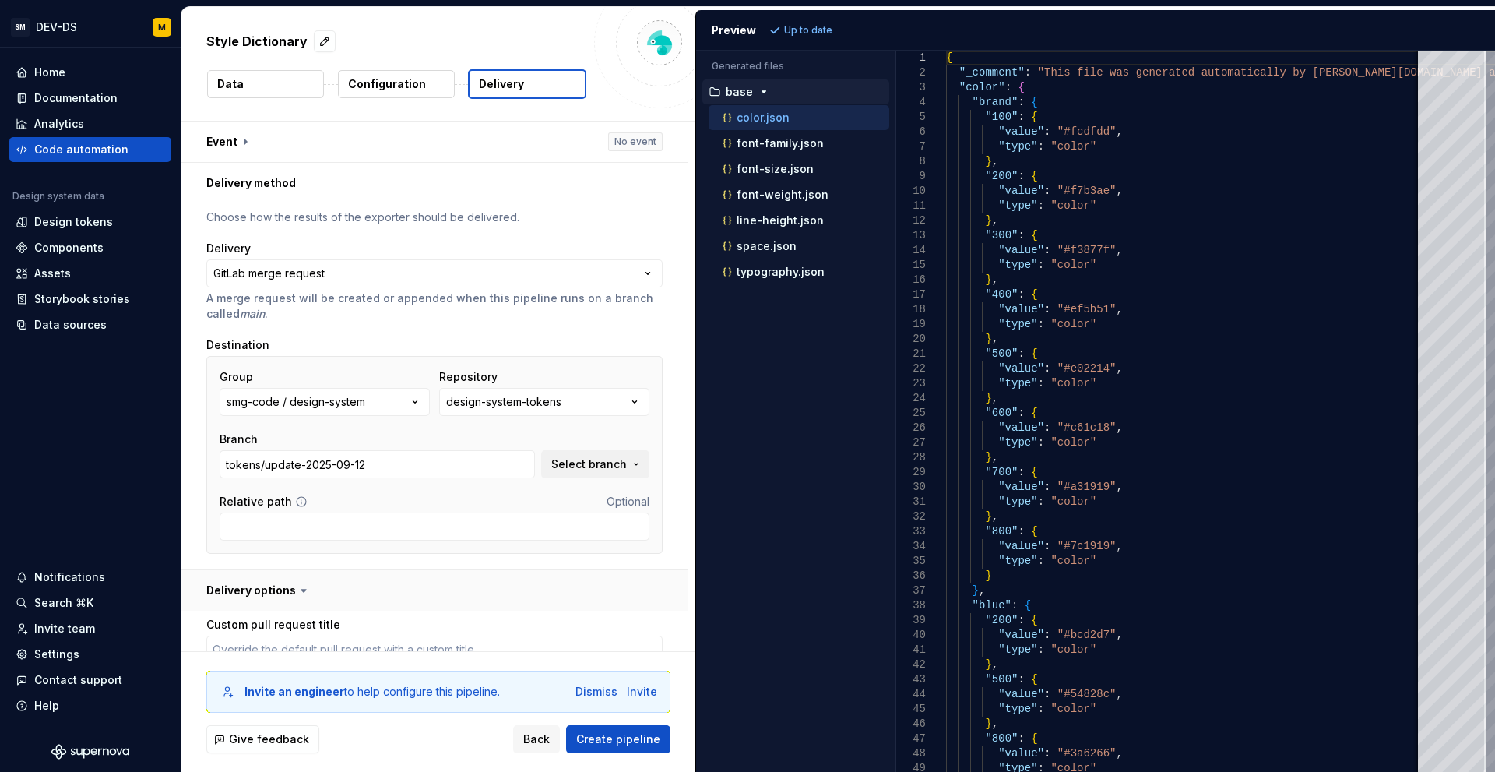
scroll to position [312, 0]
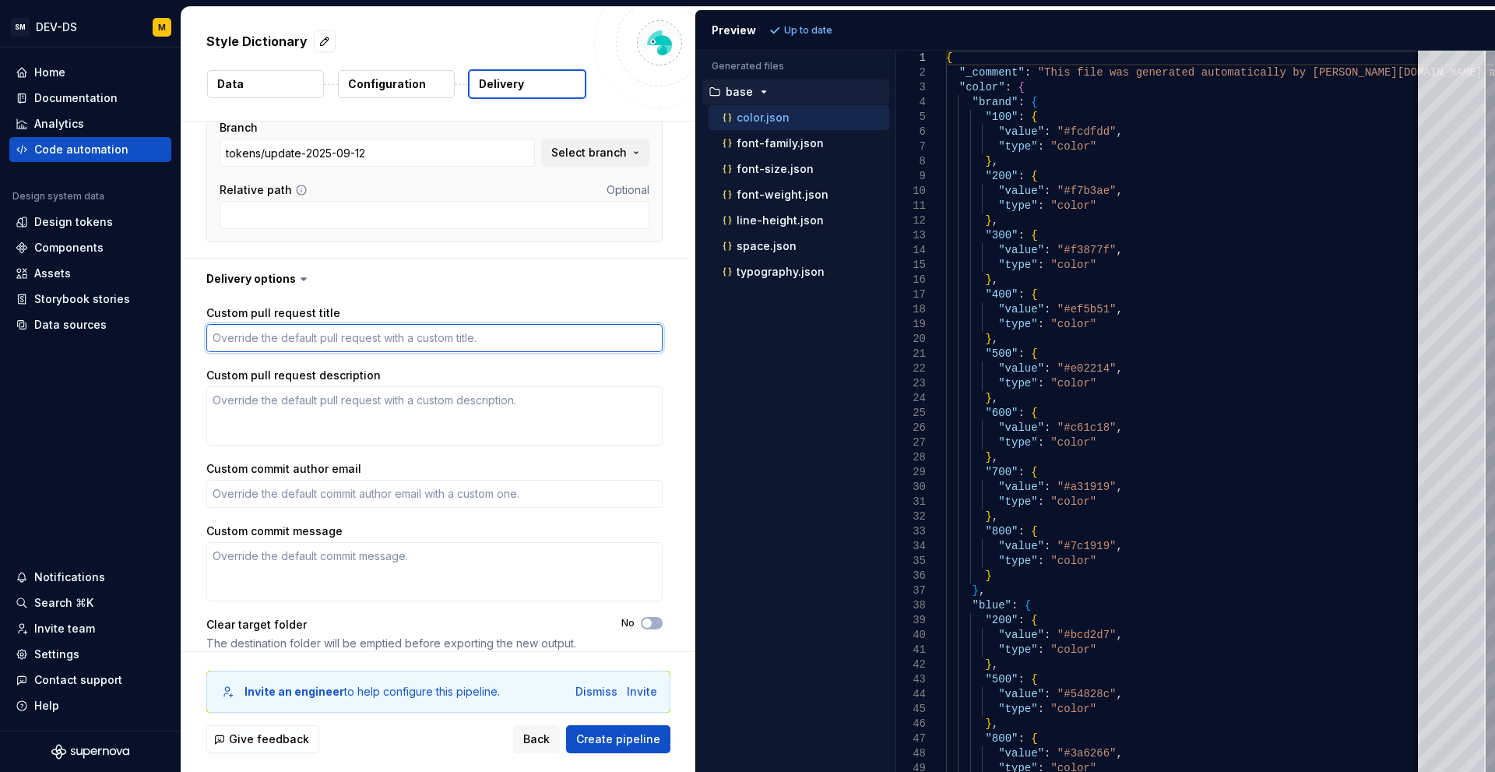
click at [435, 330] on textarea "Custom pull request title" at bounding box center [434, 338] width 456 height 28
paste textarea "design tokens update (Supernova pipeline)"
type textarea "*"
type textarea "design tokens update (Supernova pipeline)"
click at [613, 735] on span "Create pipeline" at bounding box center [618, 739] width 84 height 16
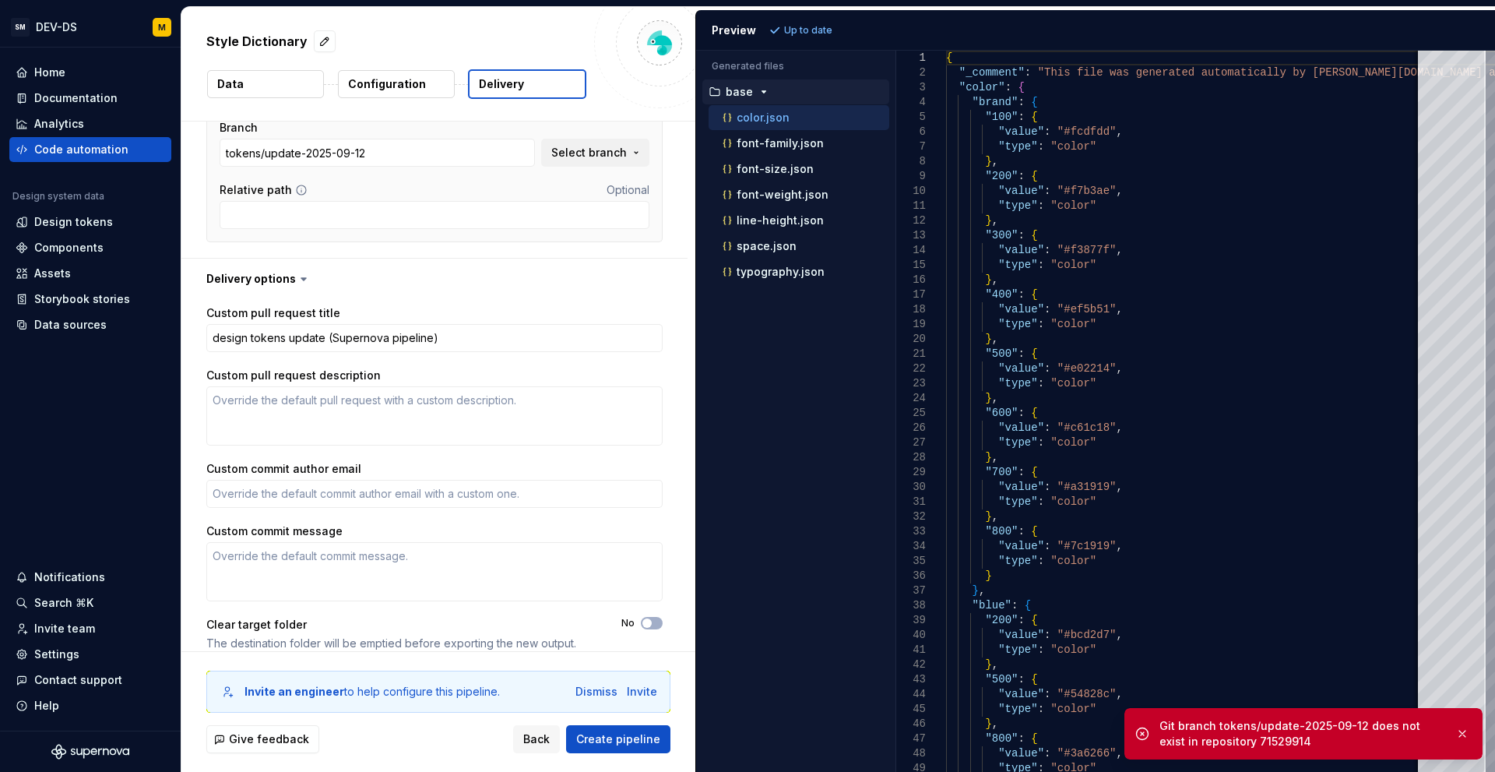
click at [1297, 746] on div "Git branch tokens/update-2025-09-12 does not exist in repository 71529914" at bounding box center [1301, 733] width 283 height 31
click at [628, 741] on span "Create pipeline" at bounding box center [618, 739] width 84 height 16
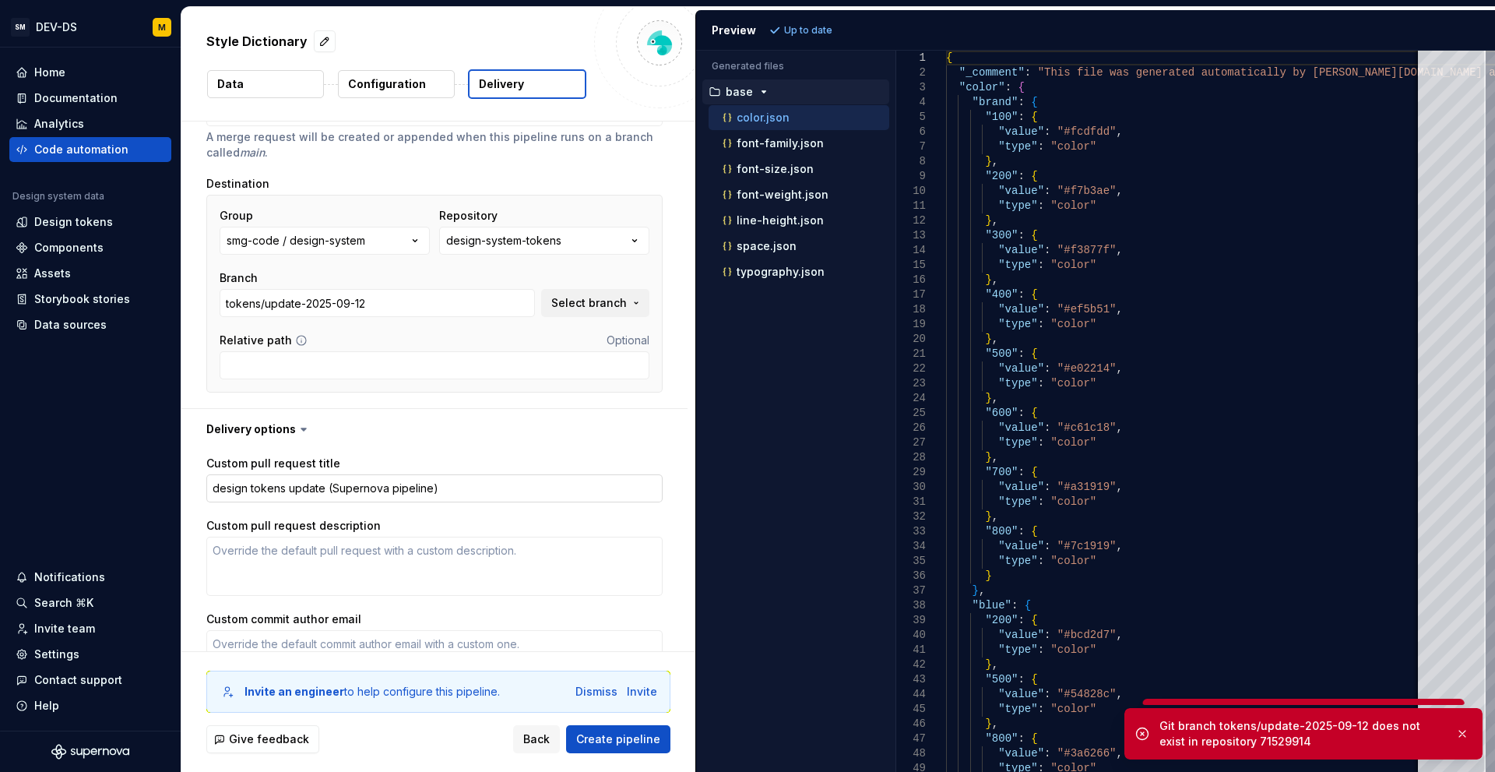
scroll to position [156, 0]
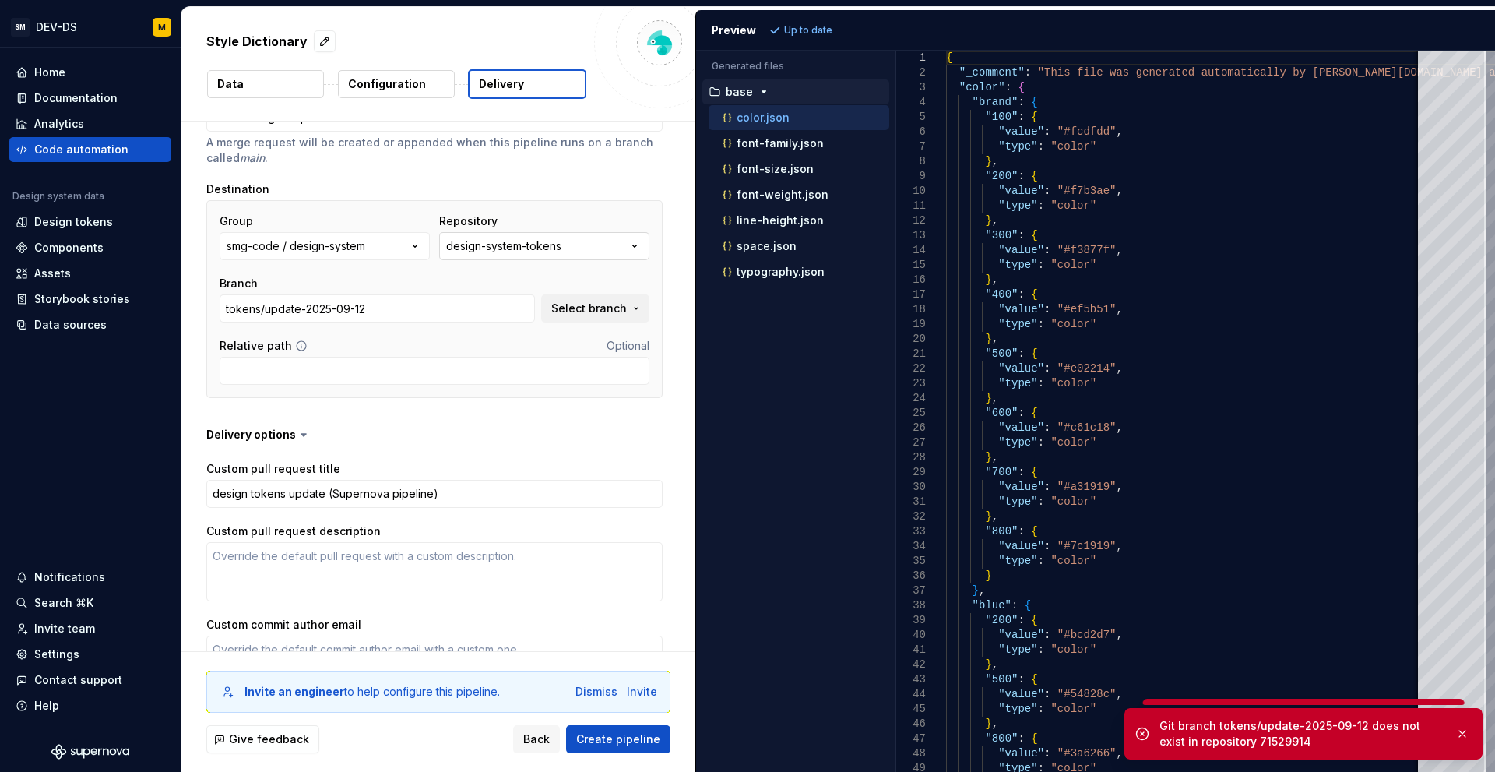
click at [479, 252] on div "design-system-tokens" at bounding box center [503, 246] width 115 height 16
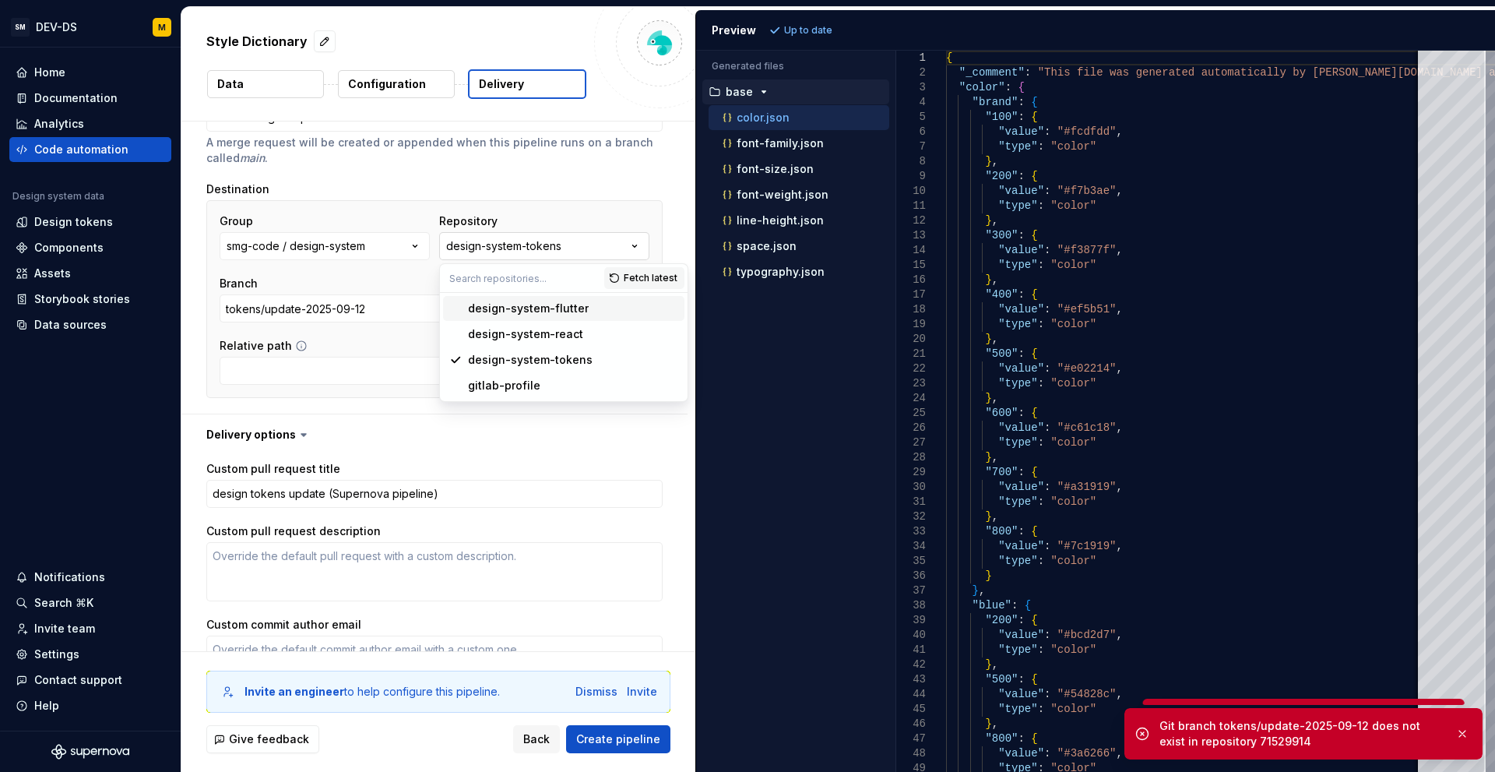
click at [451, 242] on div "design-system-tokens" at bounding box center [503, 246] width 115 height 16
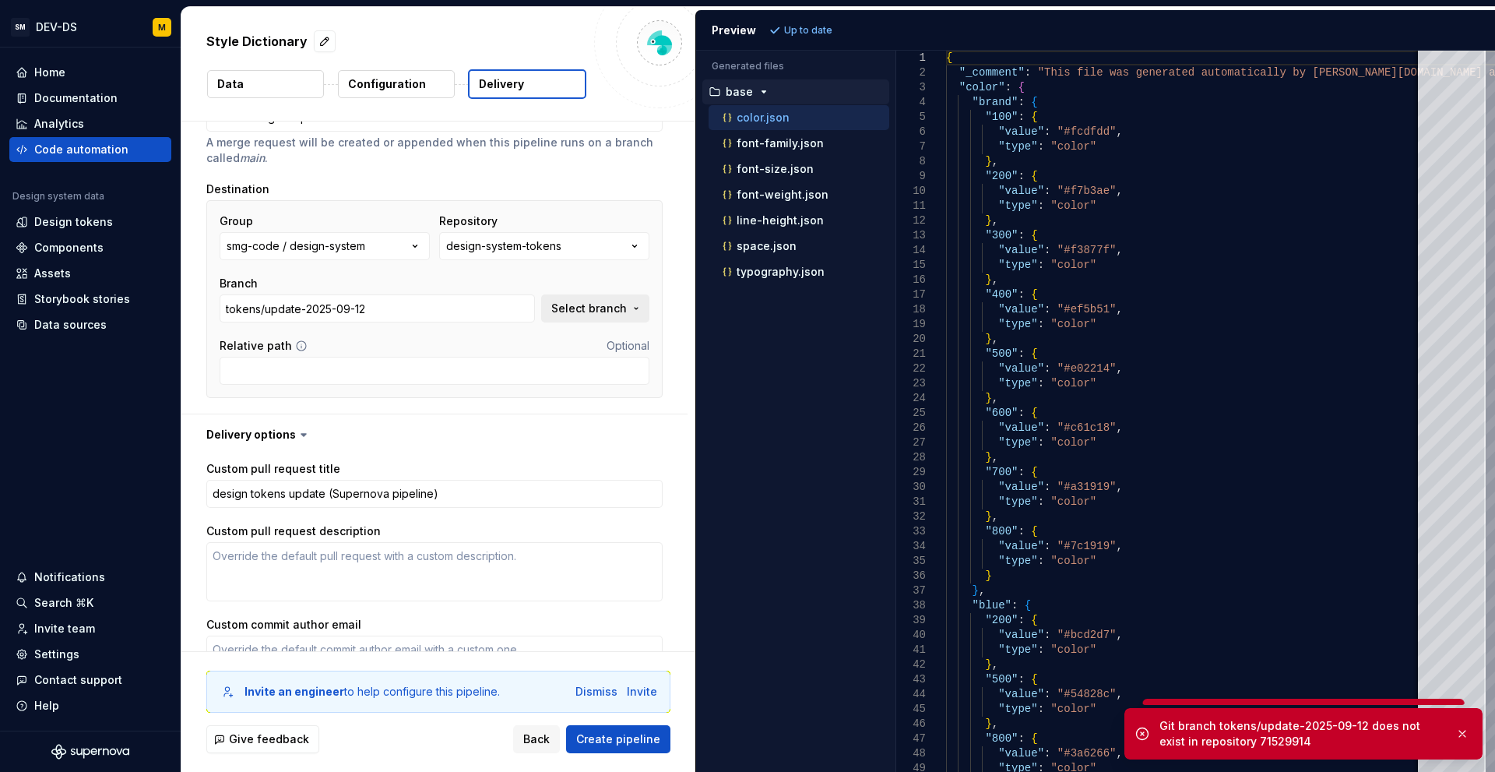
click at [590, 308] on span "Select branch" at bounding box center [589, 309] width 76 height 16
click at [467, 373] on div "main" at bounding box center [495, 371] width 288 height 16
type textarea "*"
type input "main"
click at [624, 734] on span "Create pipeline" at bounding box center [618, 739] width 84 height 16
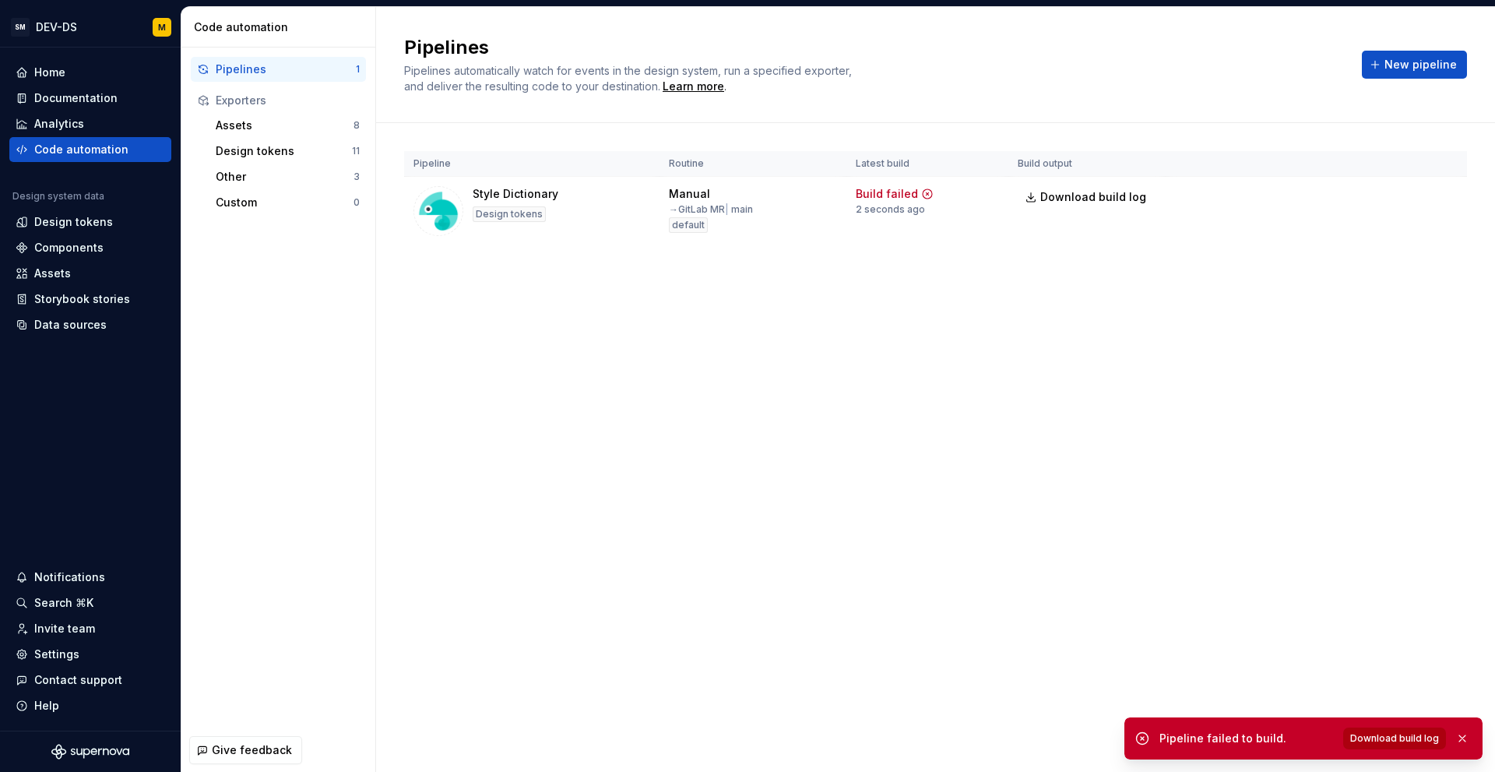
click at [1370, 742] on span "Download build log" at bounding box center [1394, 738] width 89 height 12
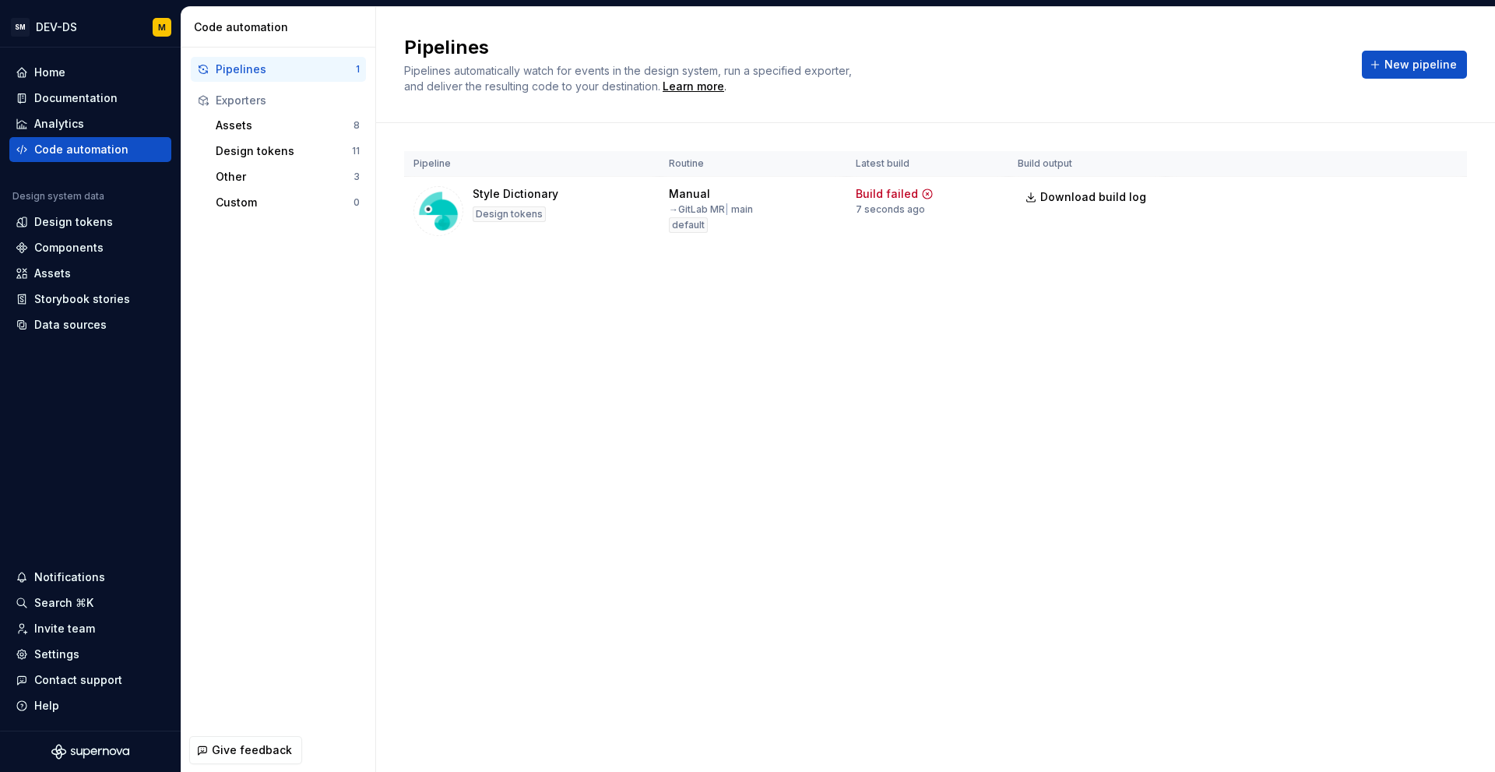
click at [827, 276] on div "Pipeline Routine Latest build Build output Style Dictionary Design tokens Manua…" at bounding box center [935, 213] width 1063 height 181
click at [1388, 199] on button "Run" at bounding box center [1397, 197] width 54 height 28
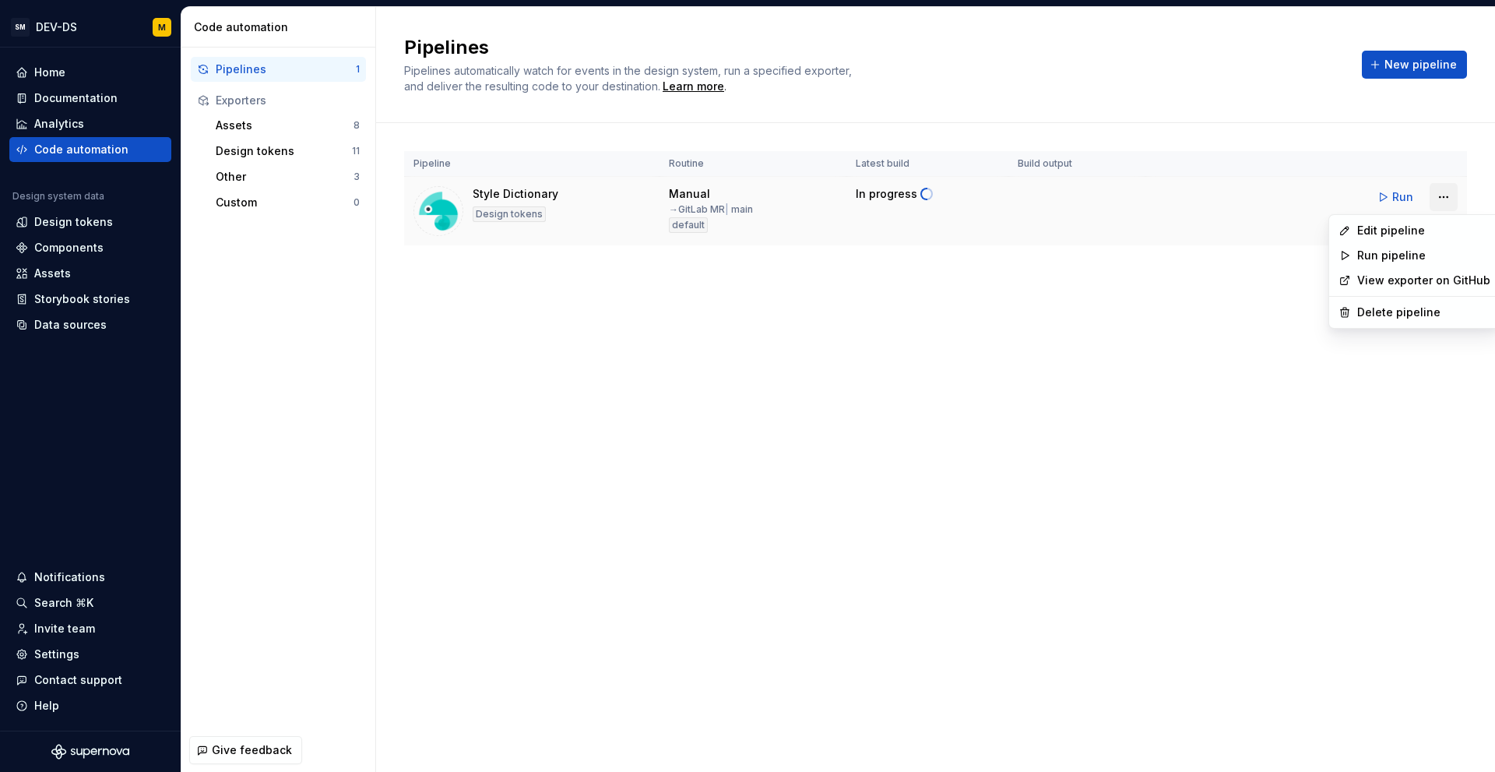
click at [1451, 200] on html "SM DEV-DS M Home Documentation Analytics Code automation Design system data Des…" at bounding box center [747, 386] width 1495 height 772
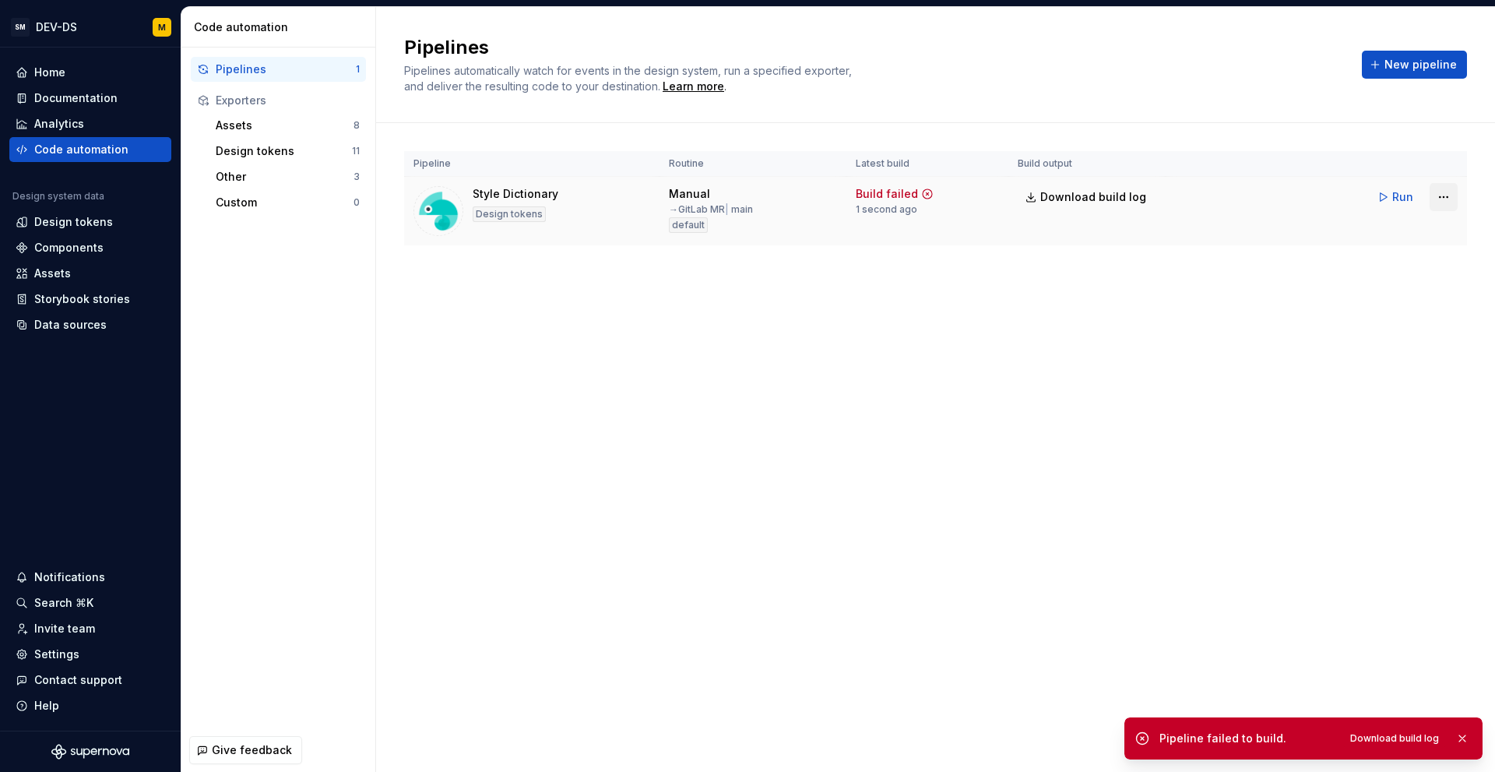
click at [1451, 200] on html "SM DEV-DS M Home Documentation Analytics Code automation Design system data Des…" at bounding box center [747, 386] width 1495 height 772
click at [1058, 200] on span "Download build log" at bounding box center [1093, 197] width 106 height 16
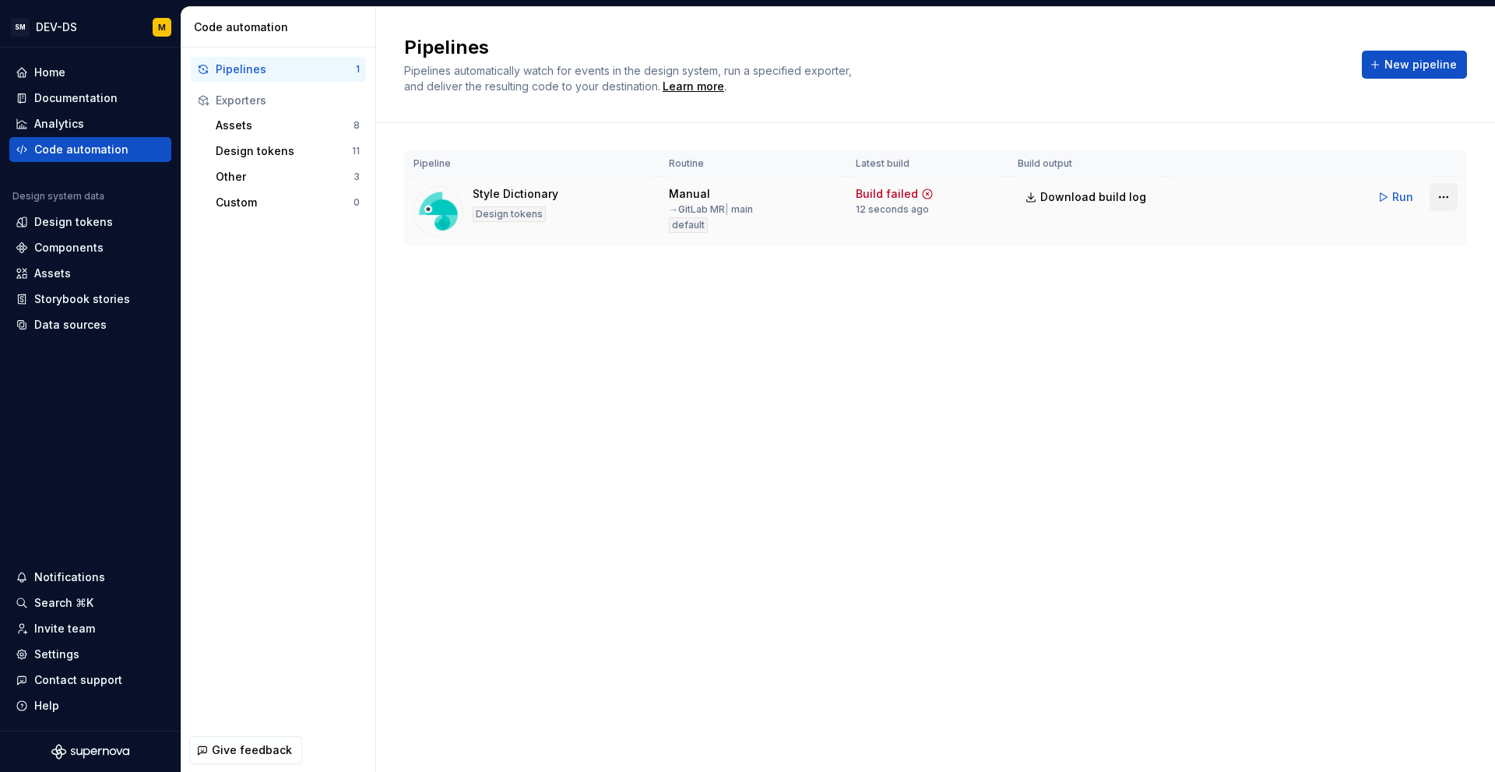
click at [1438, 198] on html "SM DEV-DS M Home Documentation Analytics Code automation Design system data Des…" at bounding box center [747, 386] width 1495 height 772
click at [1421, 281] on link "View exporter on GitHub" at bounding box center [1423, 281] width 133 height 16
click at [882, 192] on div "Build failed" at bounding box center [887, 194] width 62 height 16
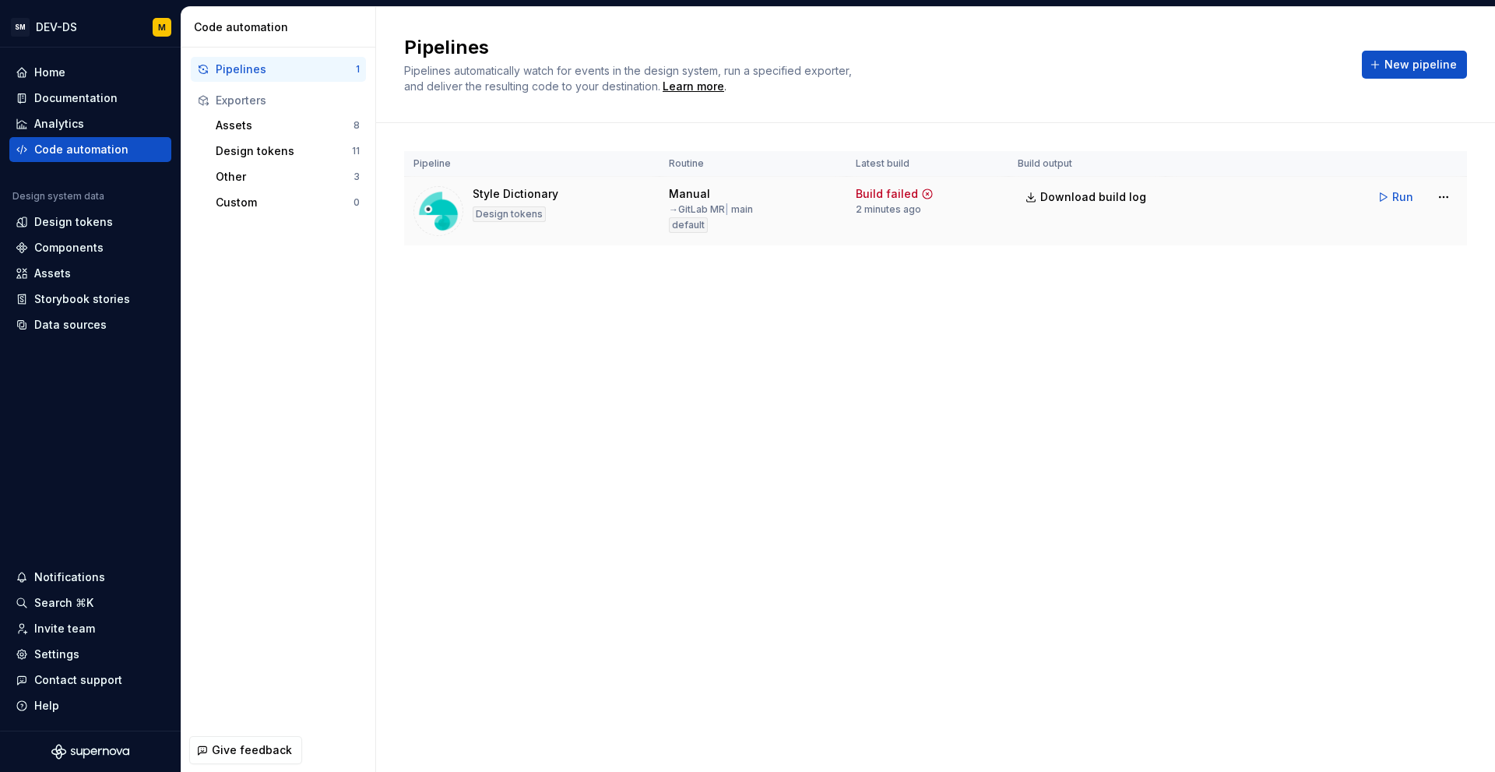
click at [879, 207] on div "2 minutes ago" at bounding box center [888, 209] width 65 height 12
click at [923, 193] on icon at bounding box center [927, 194] width 12 height 12
click at [1058, 202] on span "Download build log" at bounding box center [1093, 197] width 106 height 16
click at [866, 355] on div "Pipelines Pipelines automatically watch for events in the design system, run a …" at bounding box center [935, 389] width 1119 height 765
click at [1403, 197] on span "Run" at bounding box center [1402, 197] width 21 height 16
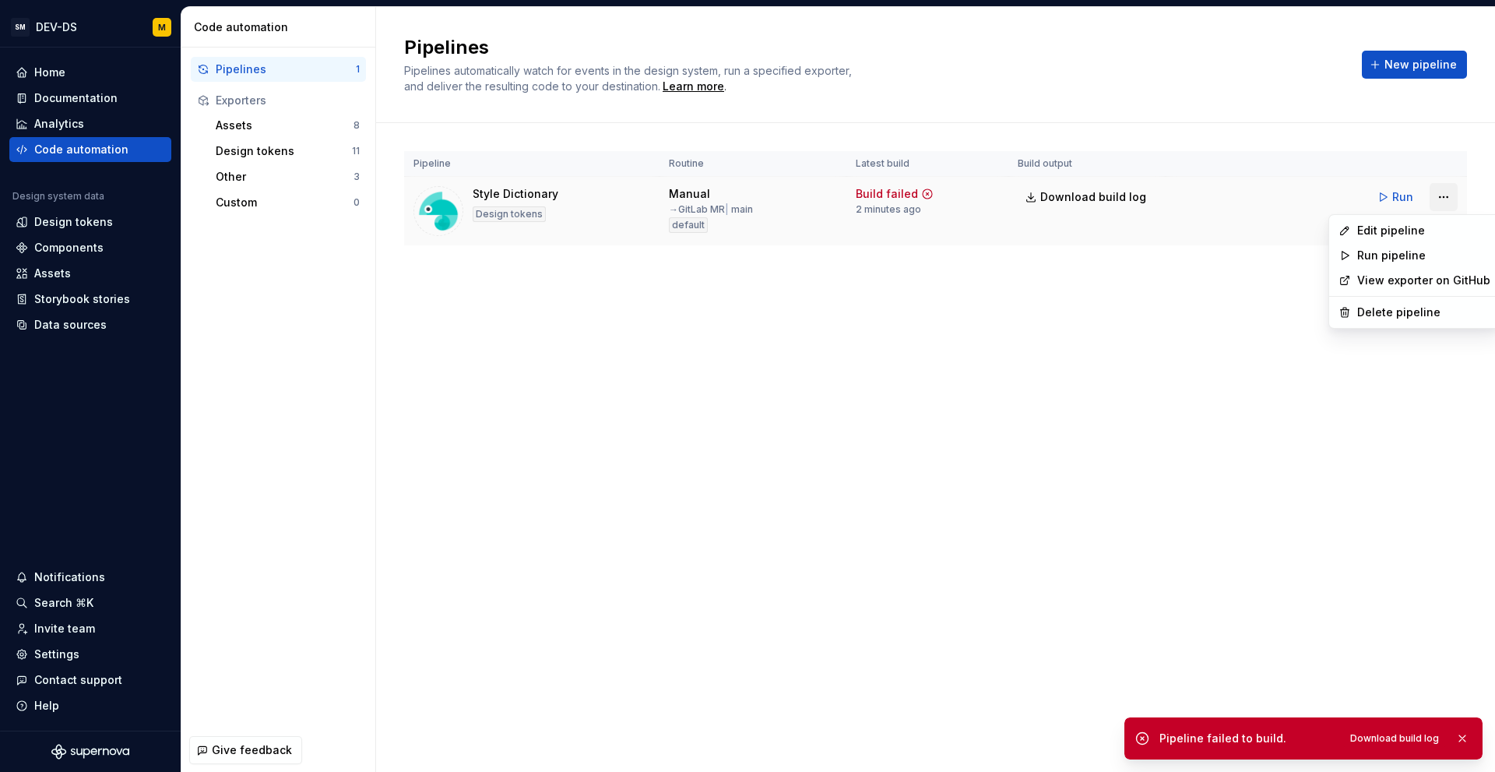
click at [1436, 199] on html "SM DEV-DS M Home Documentation Analytics Code automation Design system data Des…" at bounding box center [747, 386] width 1495 height 772
click at [1409, 227] on div "Edit pipeline" at bounding box center [1423, 231] width 133 height 16
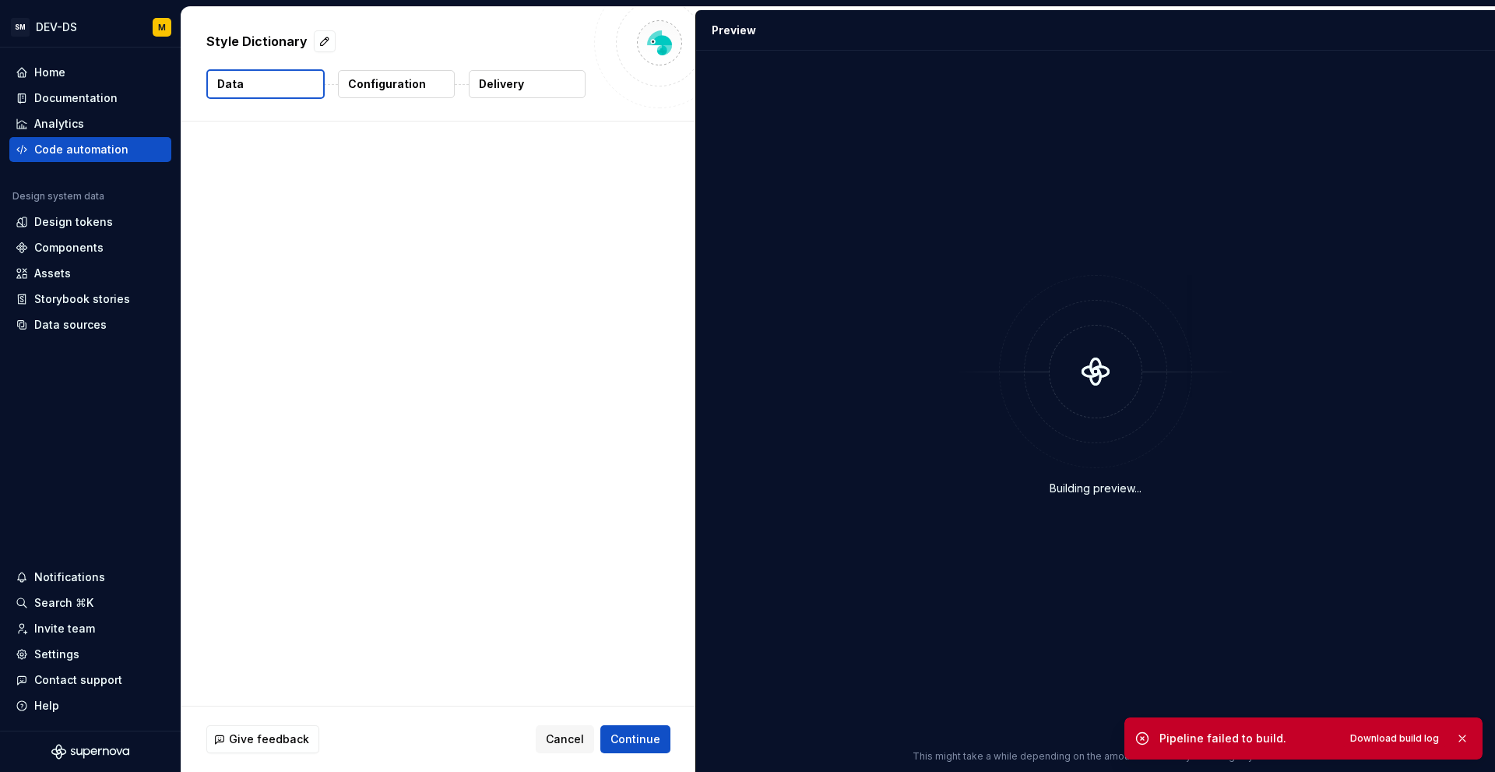
click at [519, 76] on button "Delivery" at bounding box center [527, 84] width 117 height 28
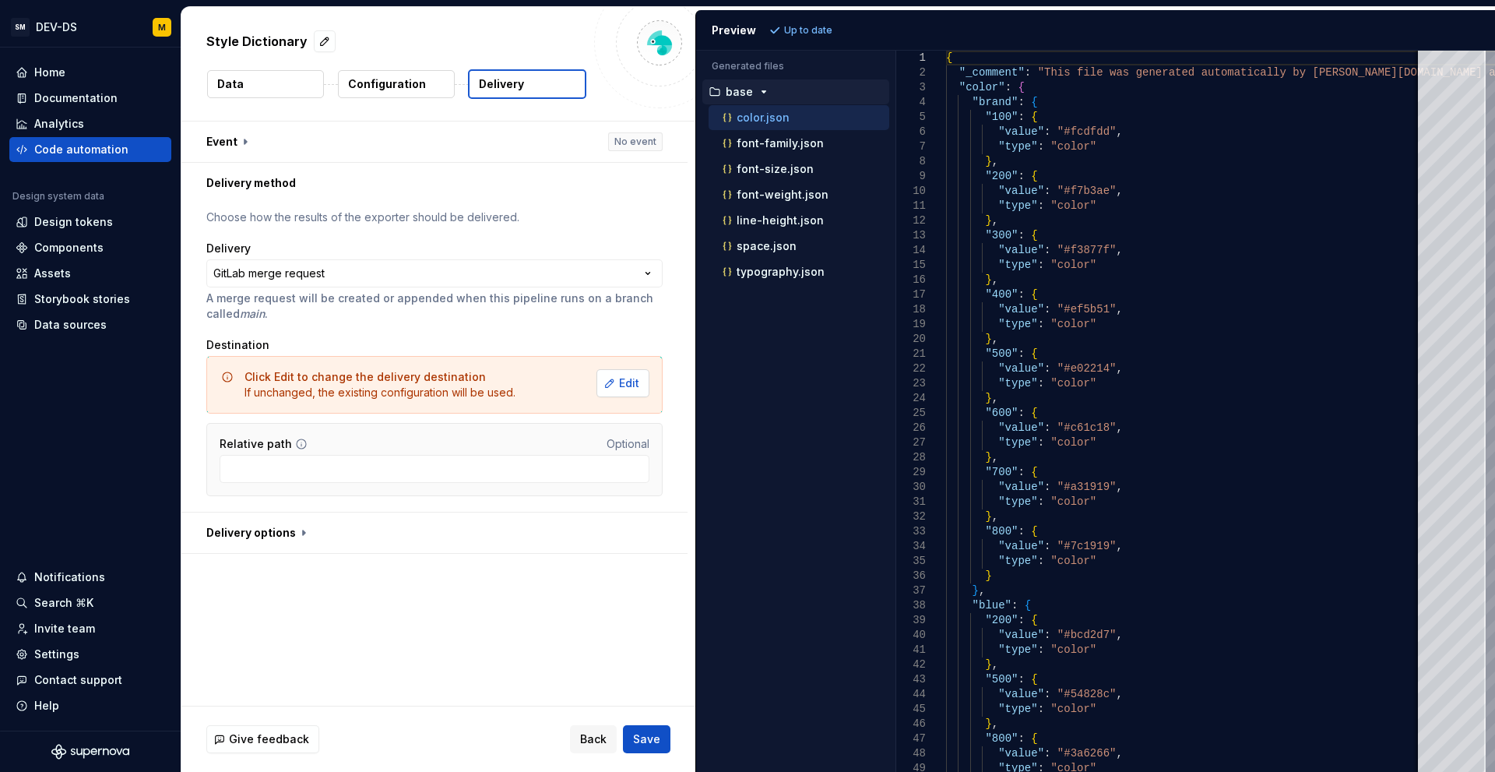
click at [609, 378] on button "Edit" at bounding box center [623, 383] width 53 height 28
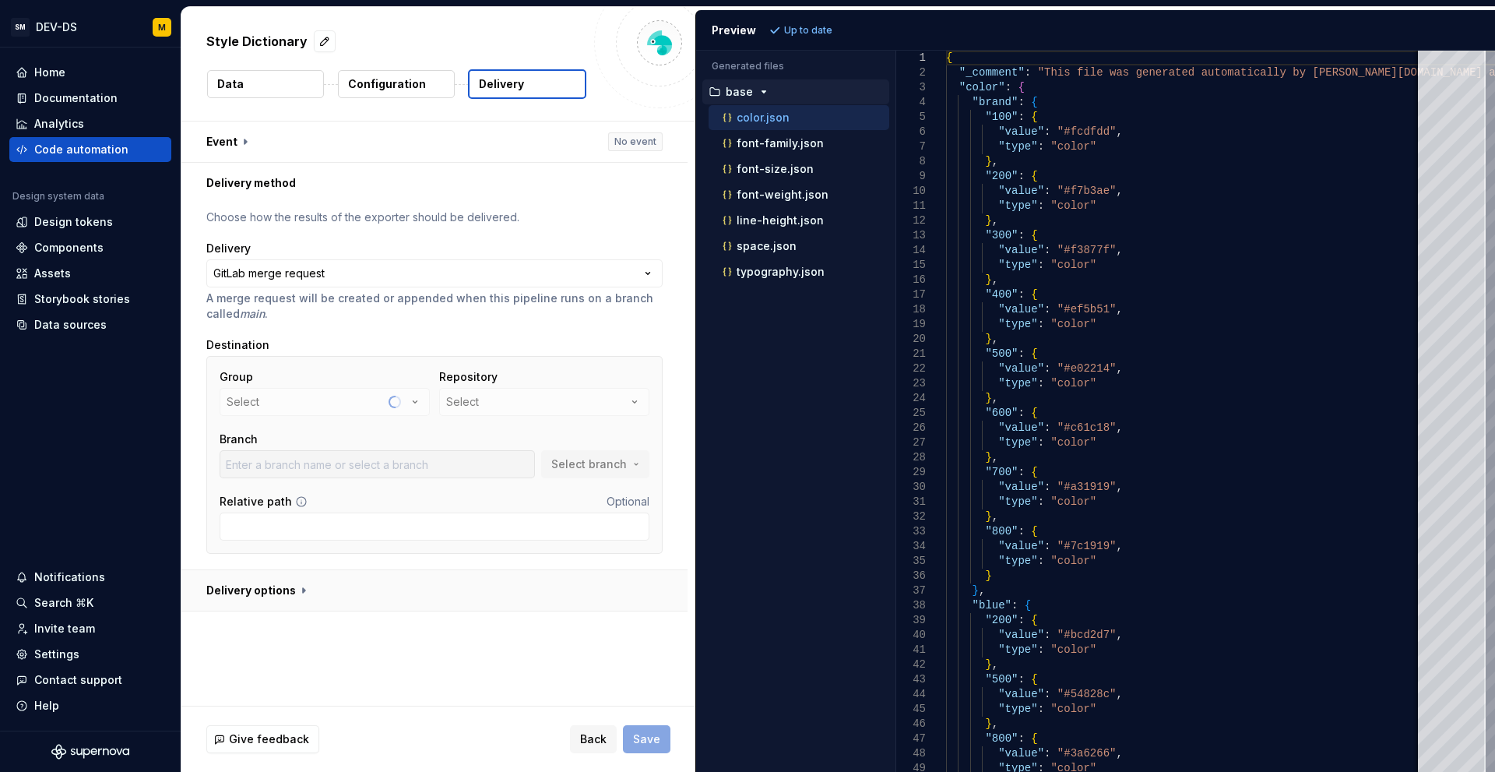
click at [298, 587] on button "button" at bounding box center [434, 590] width 506 height 40
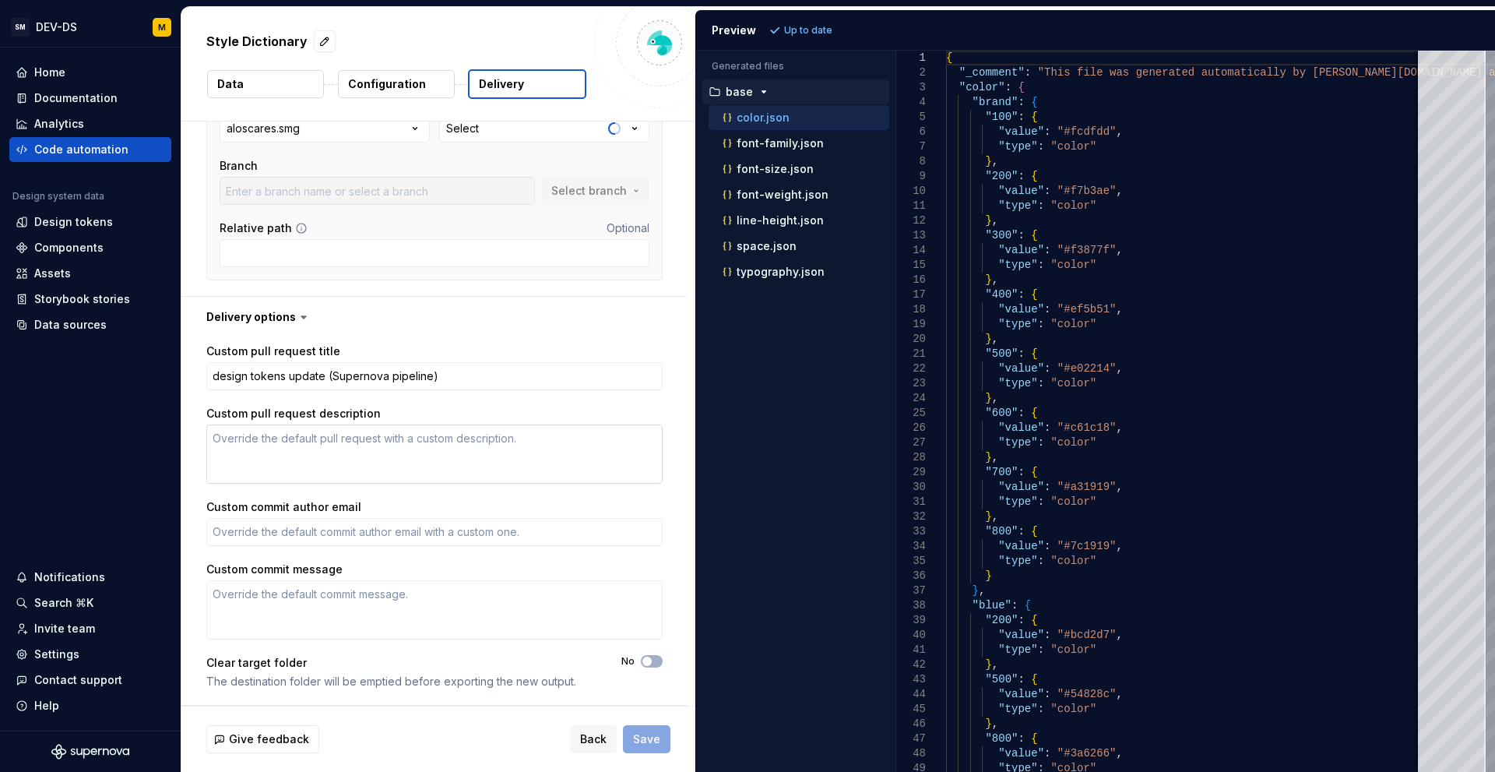
scroll to position [195, 0]
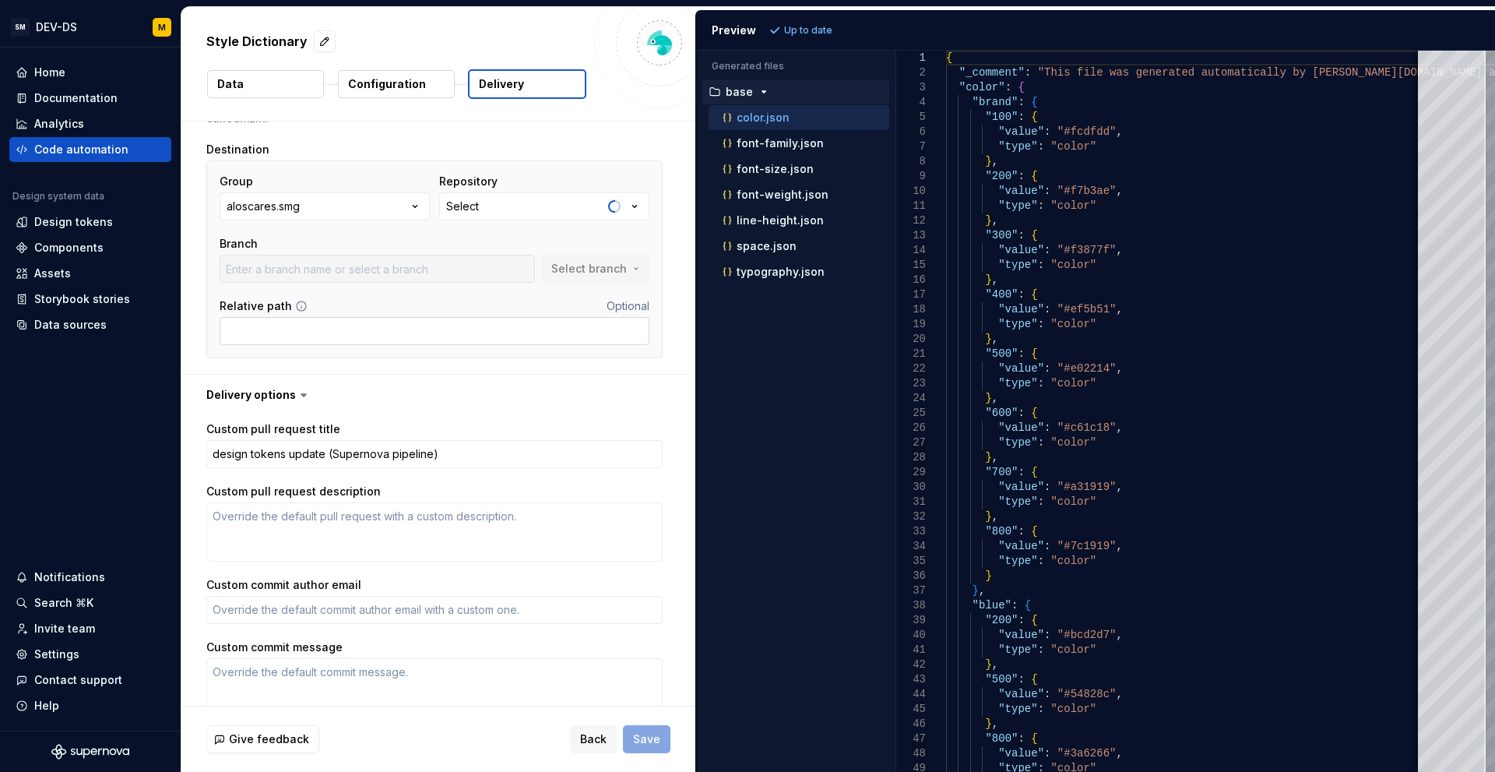
click at [384, 335] on input "Relative path" at bounding box center [435, 331] width 430 height 28
type textarea "*"
type input "Super"
type textarea "*"
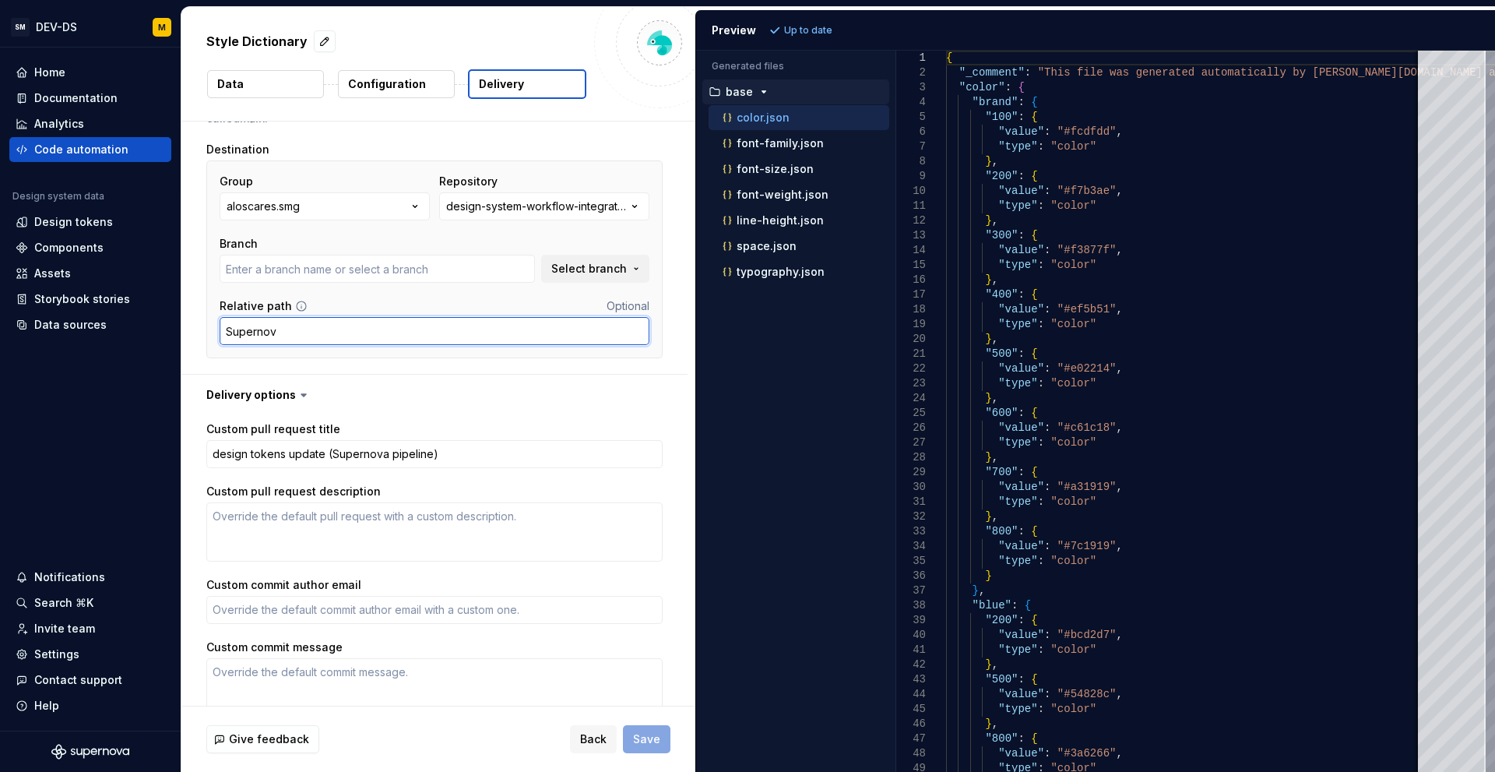
type input "Supernova"
type textarea "*"
type input "at-adipisci-ducimus-qui-nihil"
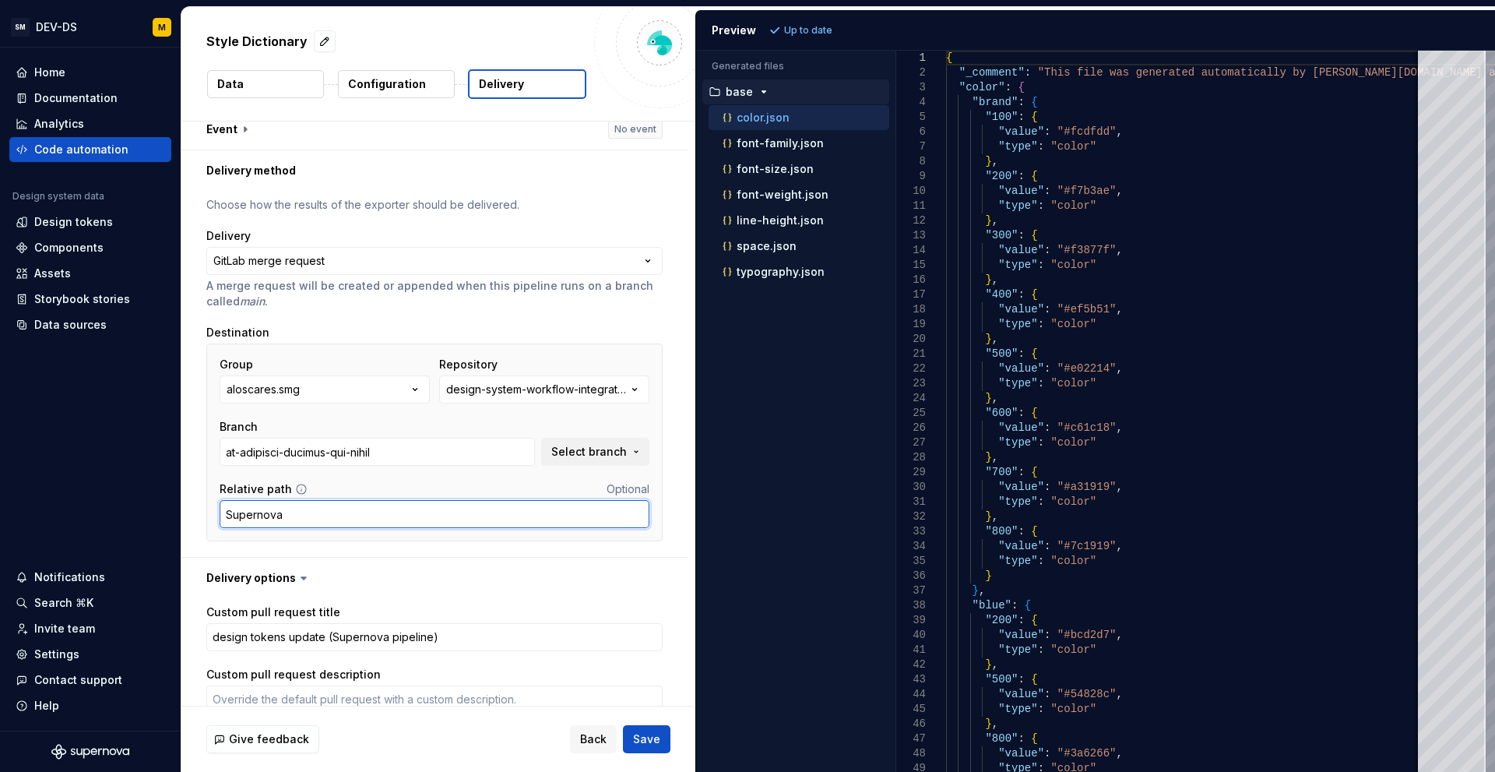
scroll to position [0, 0]
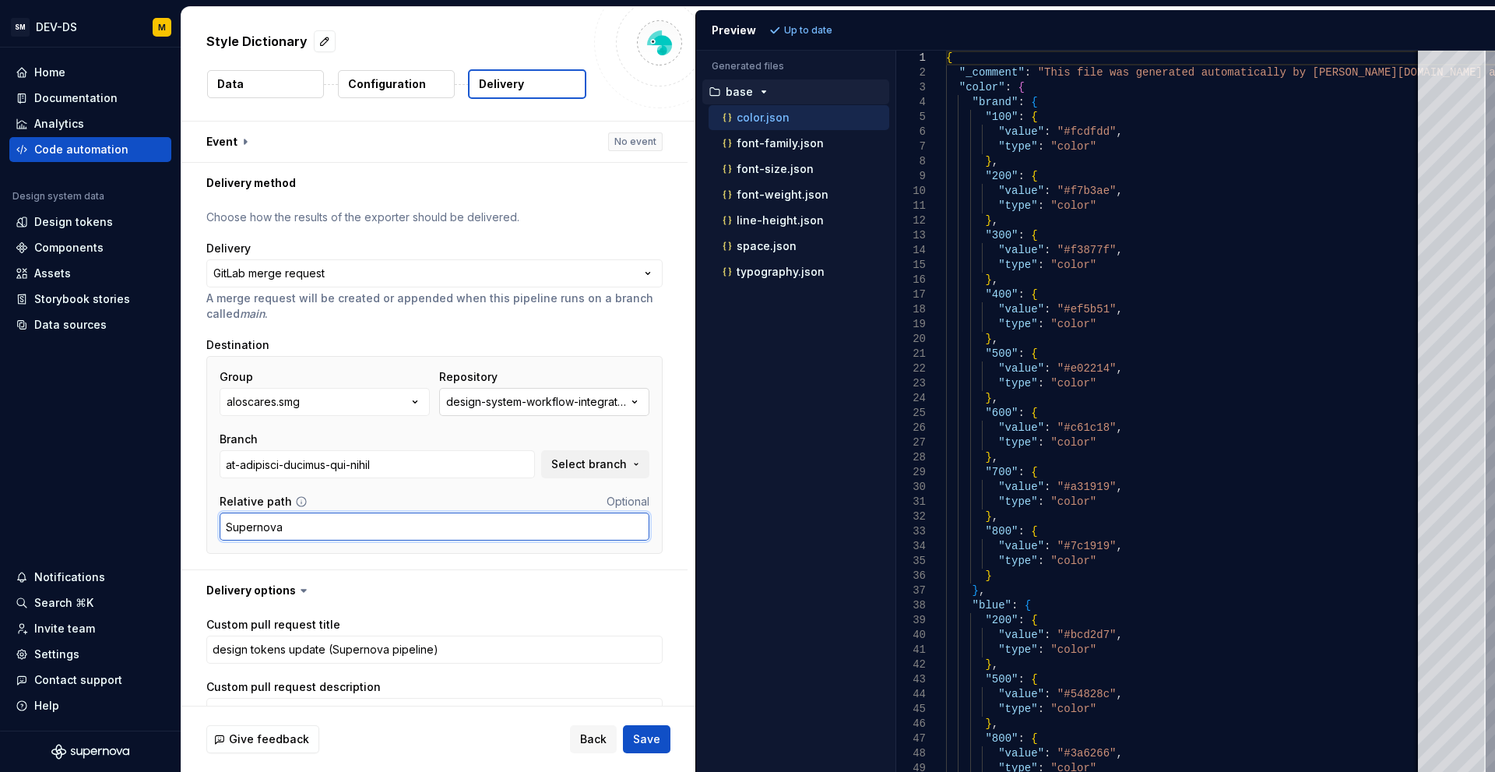
type input "Supernova"
click at [530, 404] on div "design-system-workflow-integration-react" at bounding box center [536, 402] width 181 height 16
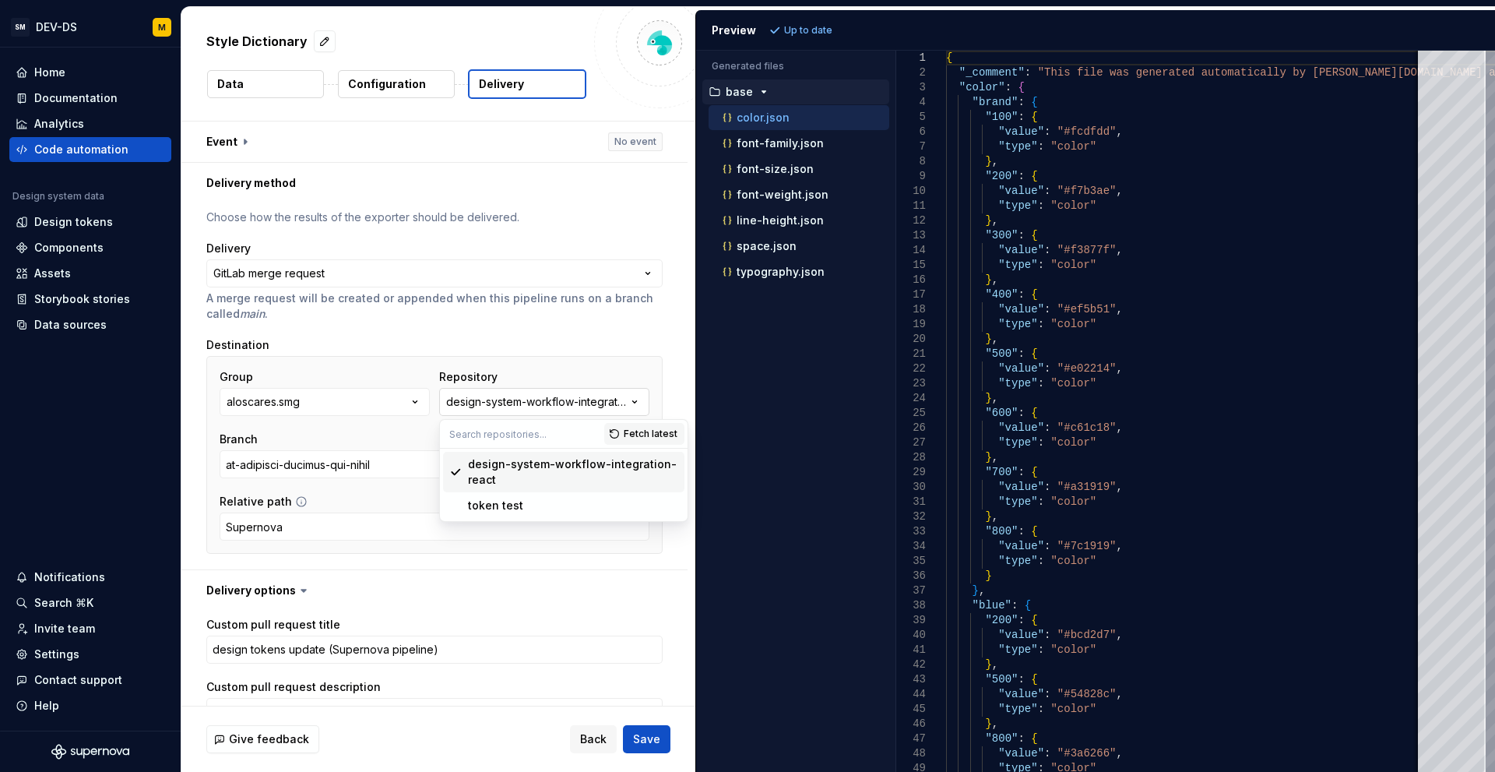
click at [493, 407] on div "design-system-workflow-integration-react" at bounding box center [536, 402] width 181 height 16
click at [342, 397] on button "aloscares.smg" at bounding box center [325, 402] width 210 height 28
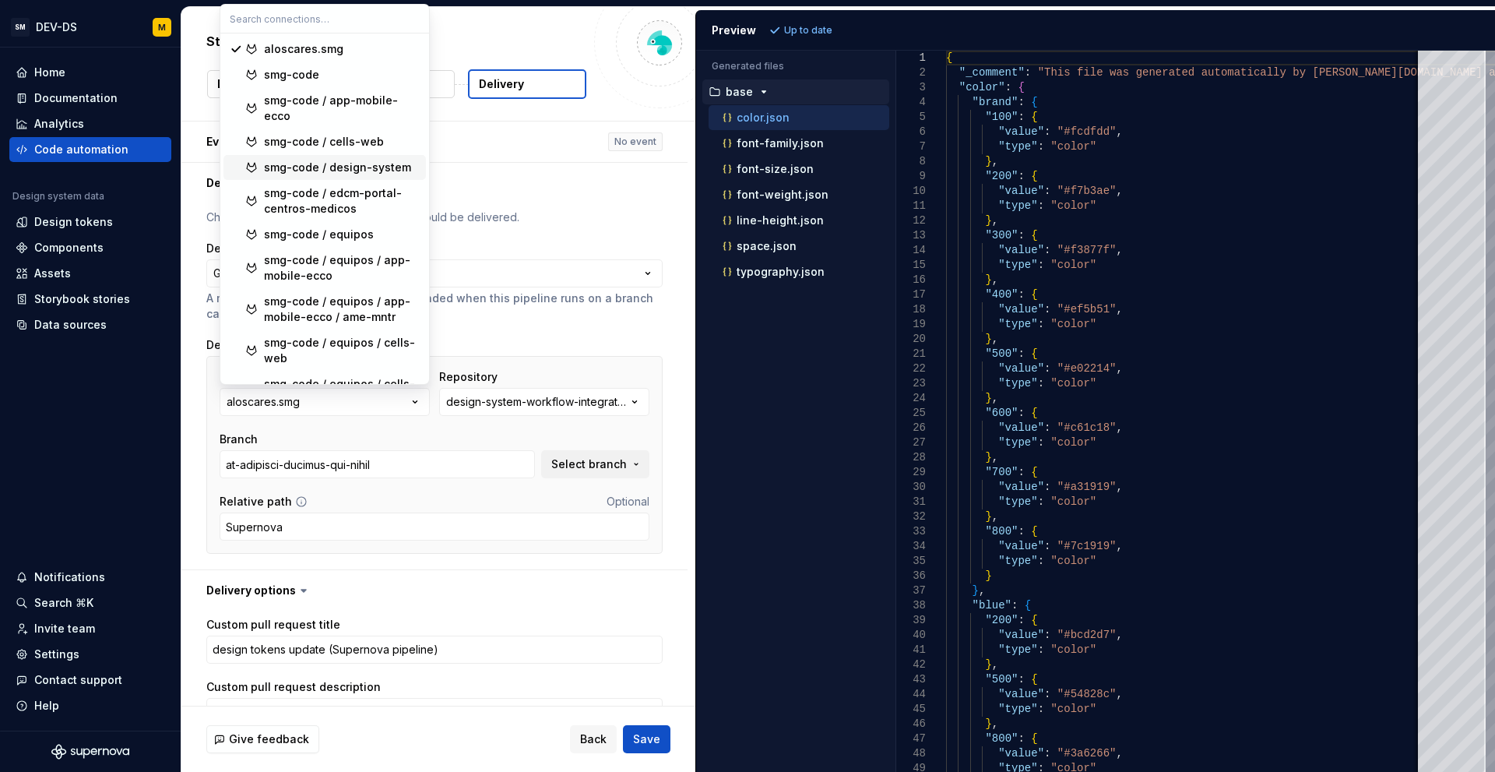
click at [287, 164] on div "smg-code / design-system" at bounding box center [337, 168] width 147 height 16
type textarea "*"
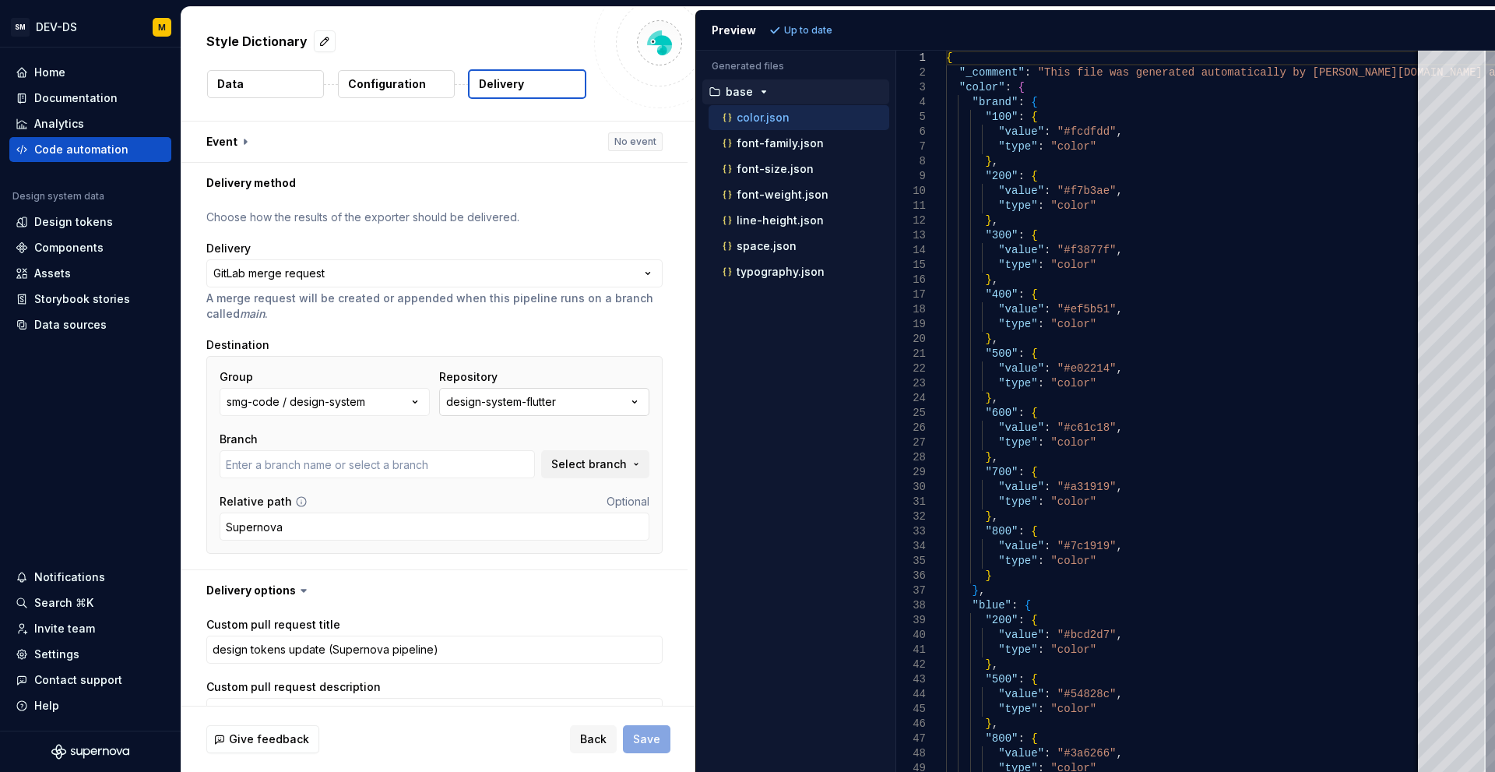
click at [521, 408] on div "design-system-flutter" at bounding box center [501, 402] width 110 height 16
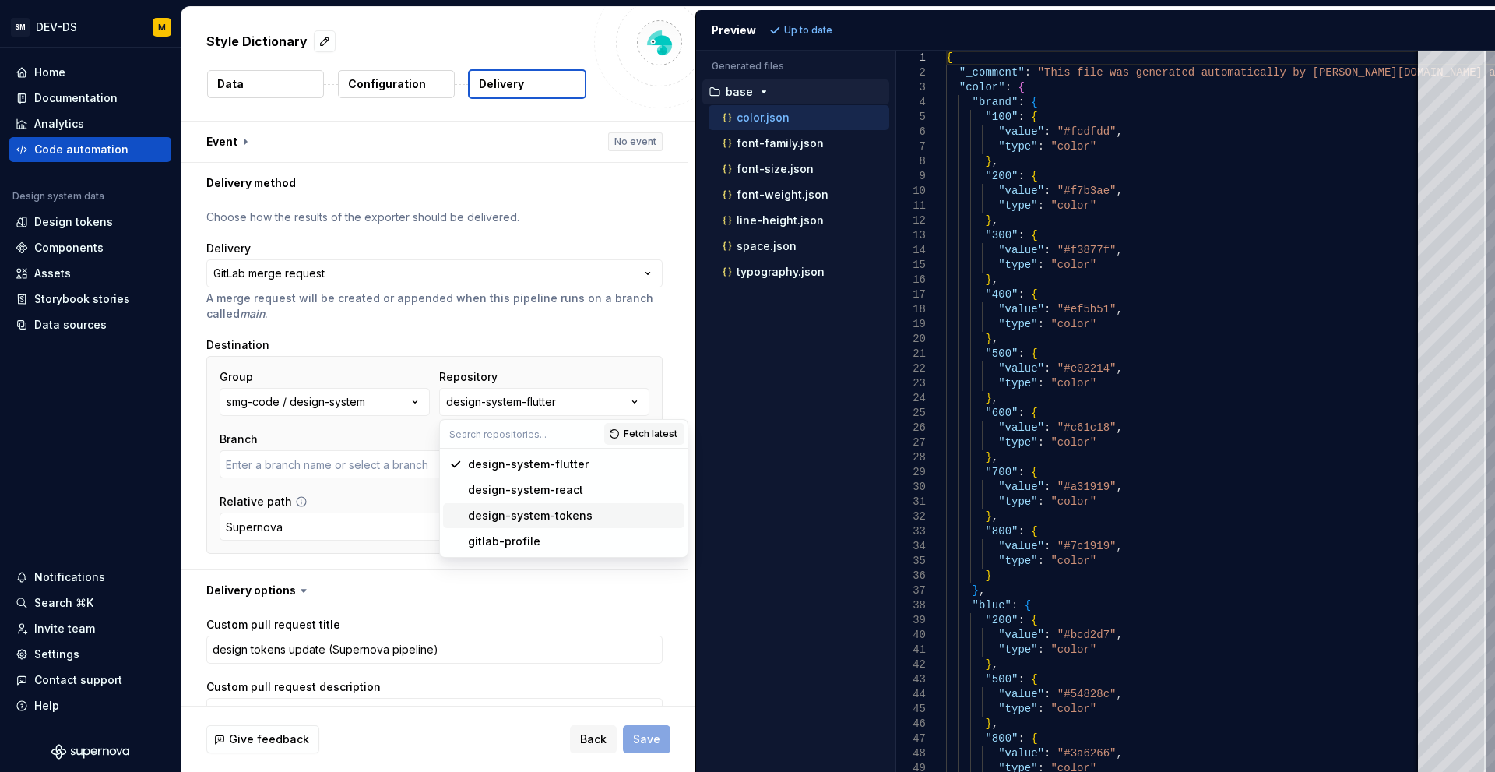
click at [501, 515] on div "design-system-tokens" at bounding box center [530, 516] width 125 height 16
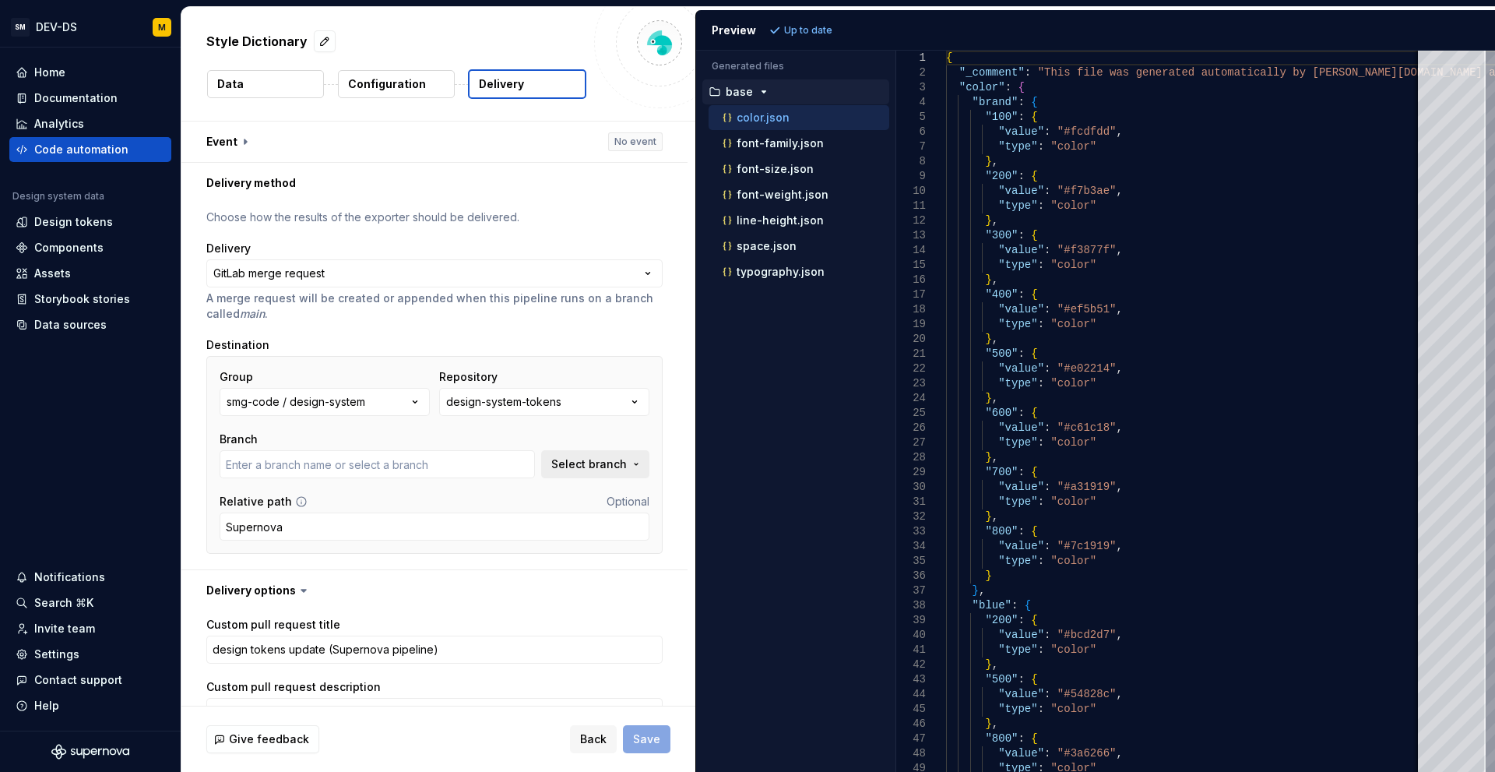
click at [590, 466] on span "Select branch" at bounding box center [589, 464] width 76 height 16
type textarea "*"
type input "main"
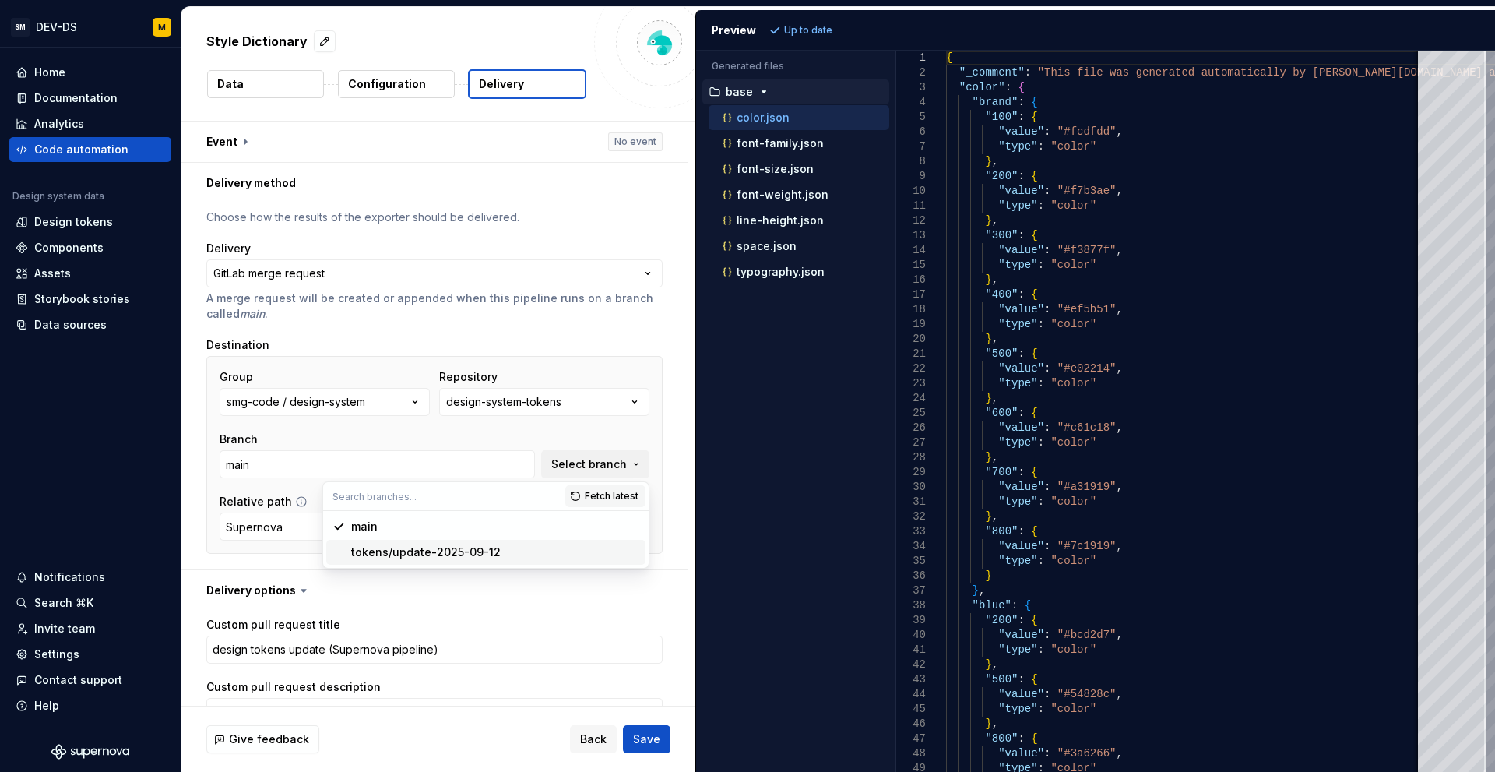
click at [461, 555] on div "tokens/update-2025-09-12" at bounding box center [426, 552] width 150 height 16
type textarea "*"
type input "tokens/update-2025-09-12"
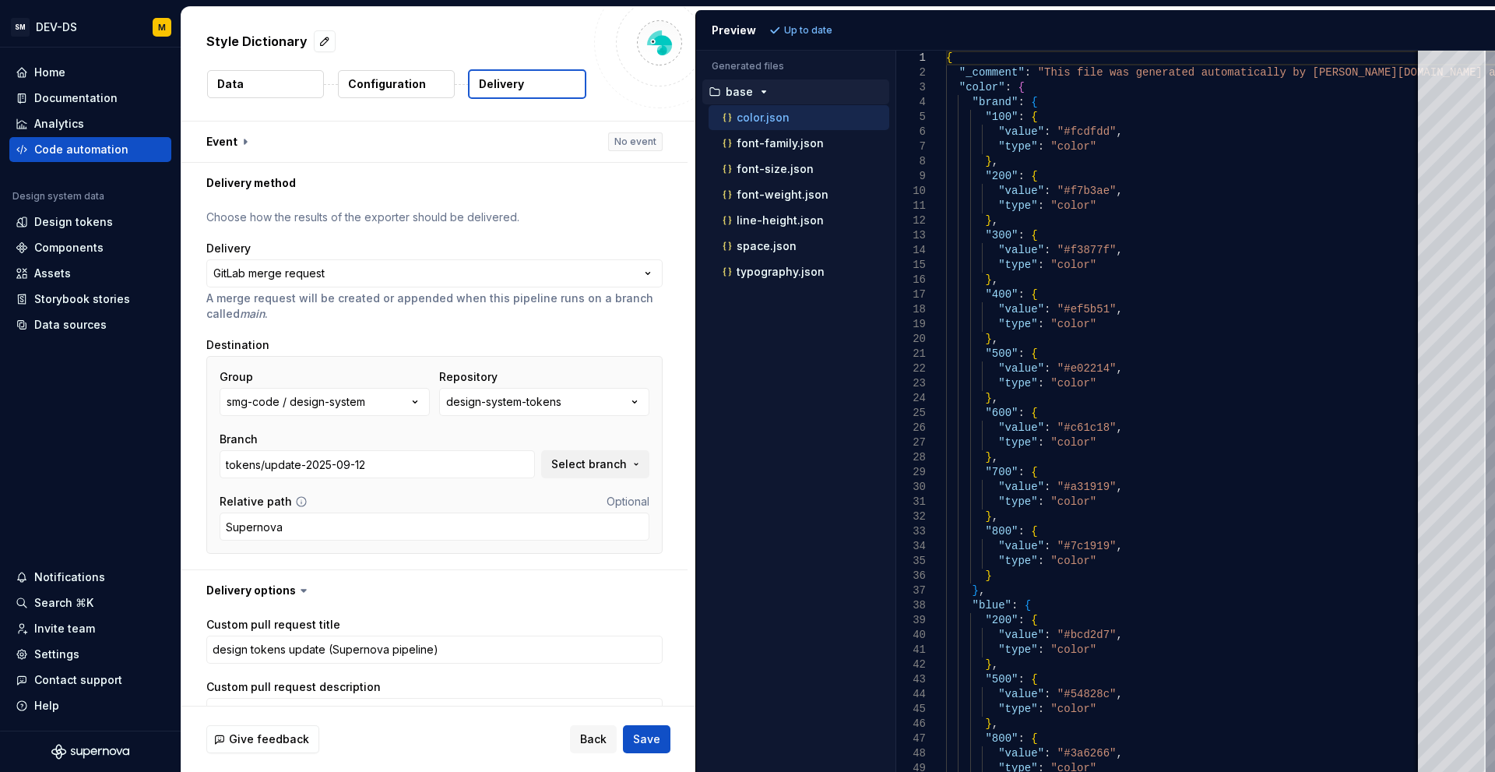
click at [651, 741] on span "Save" at bounding box center [646, 739] width 27 height 16
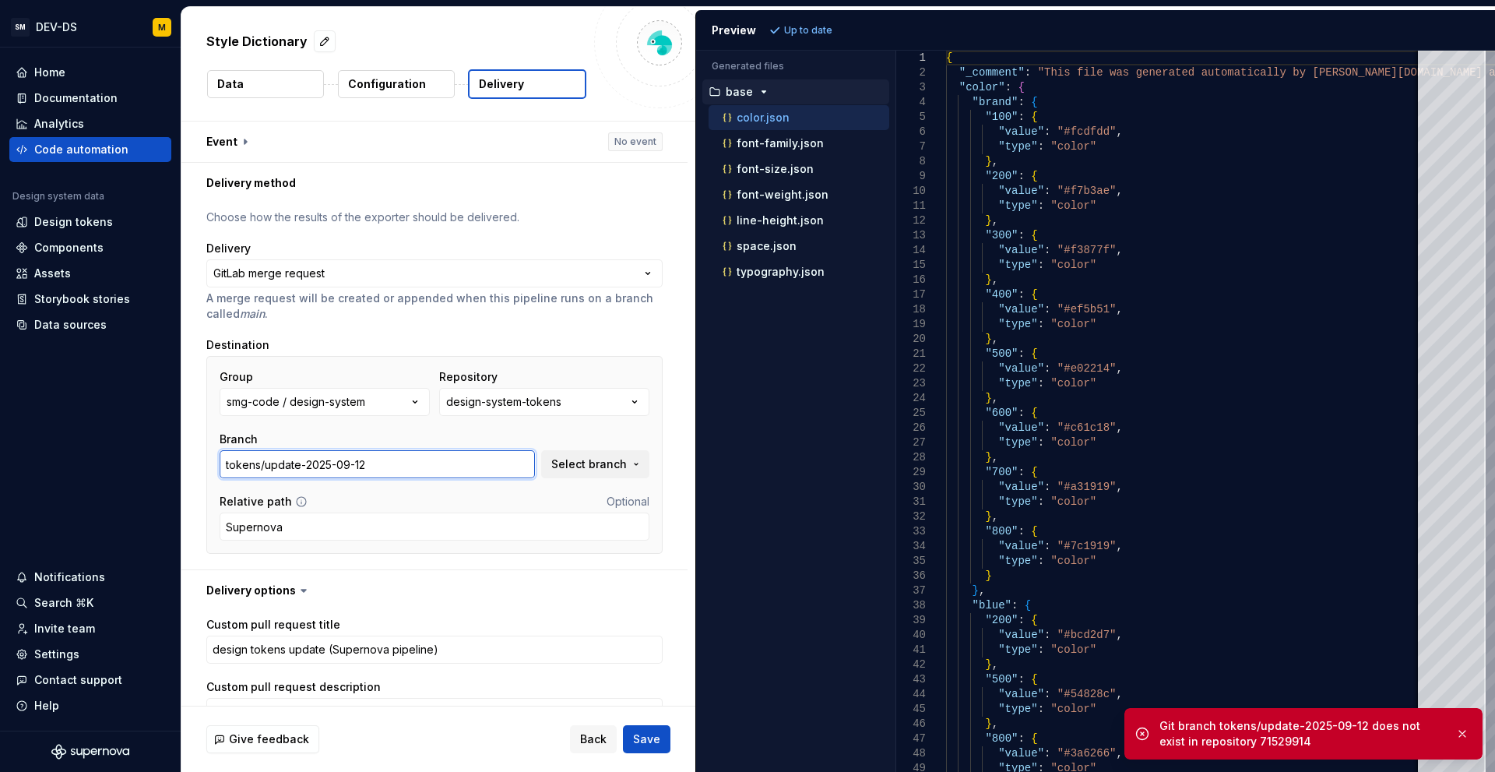
click at [512, 466] on input "tokens/update-2025-09-12" at bounding box center [377, 464] width 315 height 28
click at [613, 469] on span "Select branch" at bounding box center [589, 464] width 76 height 16
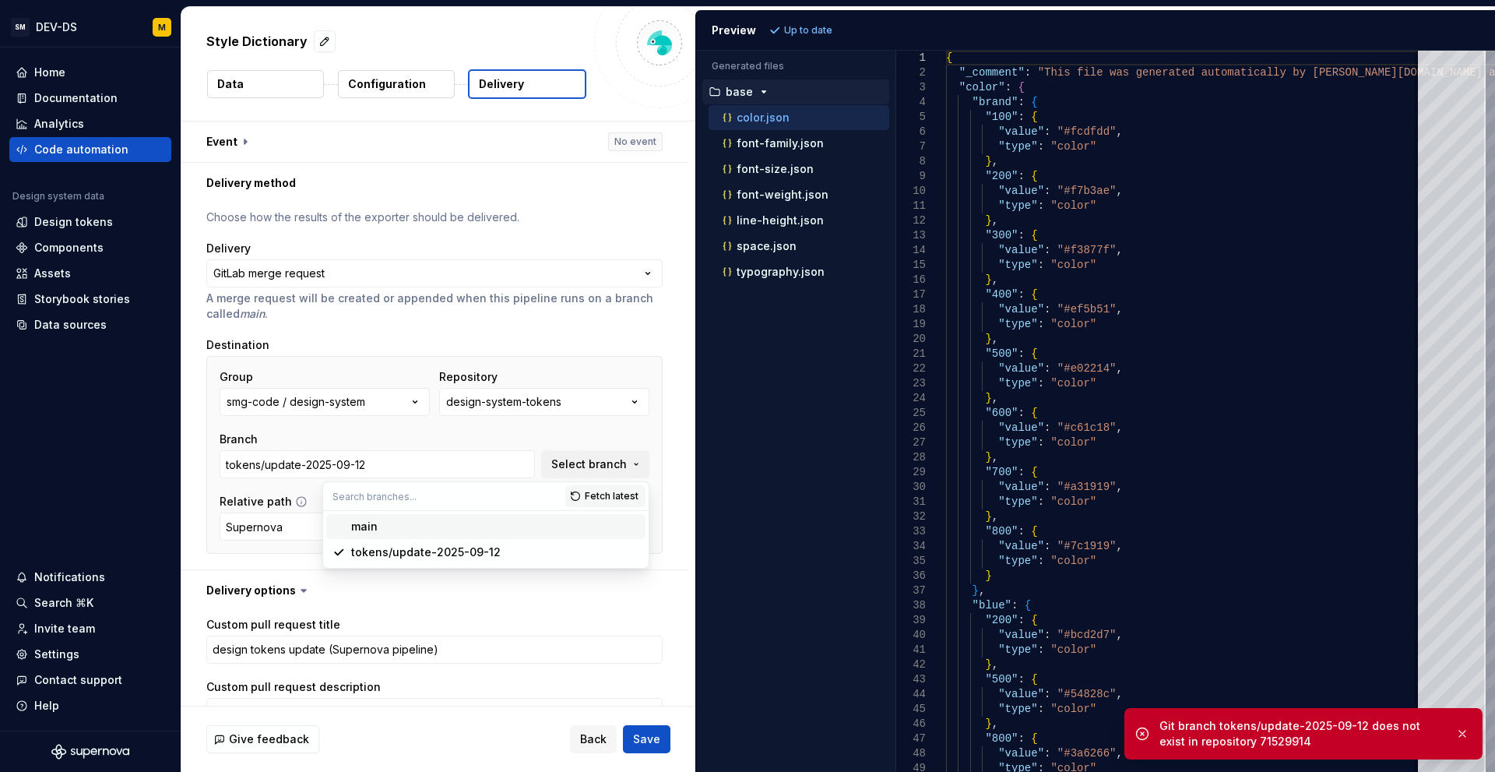
click at [498, 531] on div "main" at bounding box center [495, 527] width 288 height 16
type textarea "*"
type input "main"
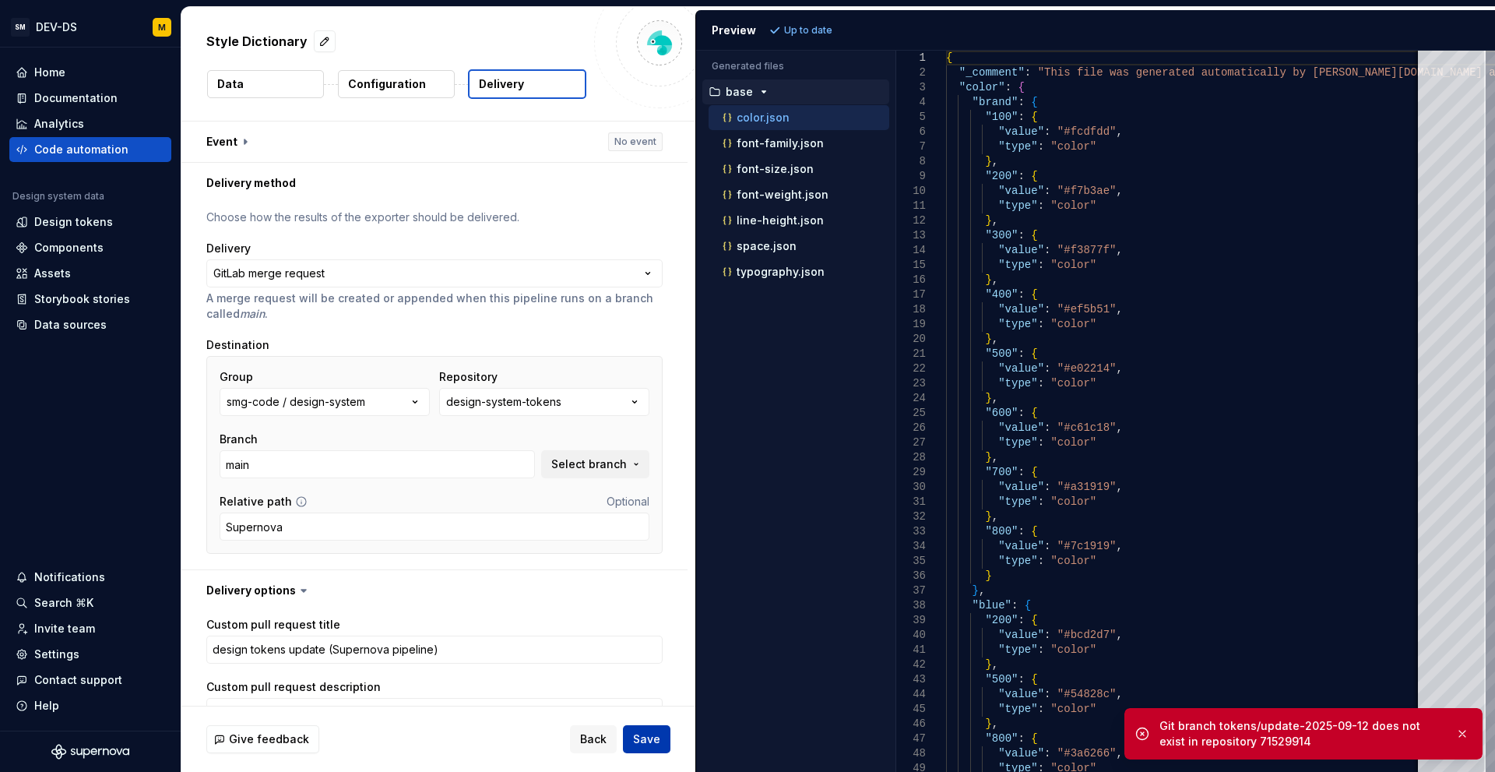
click at [649, 727] on button "Save" at bounding box center [647, 739] width 48 height 28
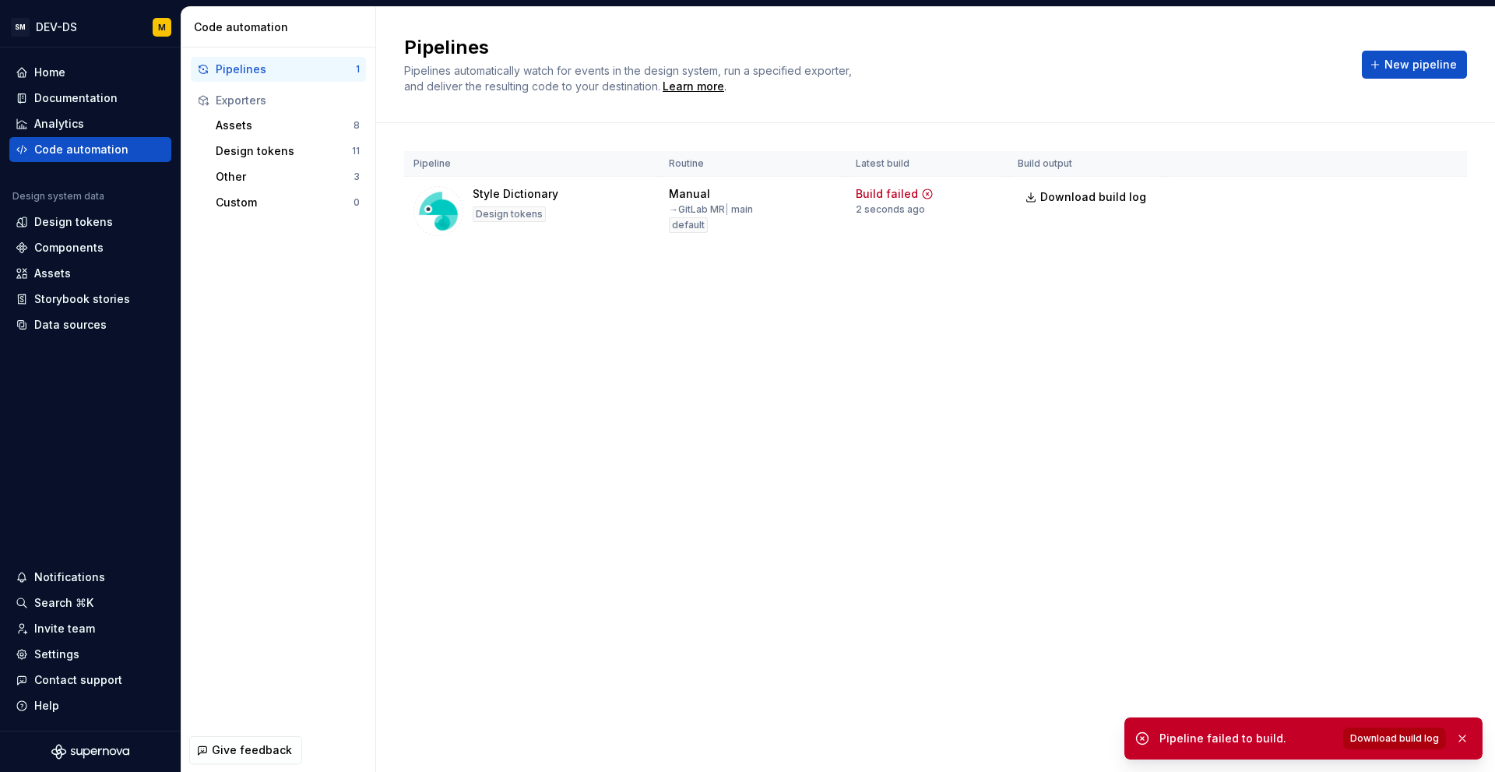
click at [1378, 734] on span "Download build log" at bounding box center [1394, 738] width 89 height 12
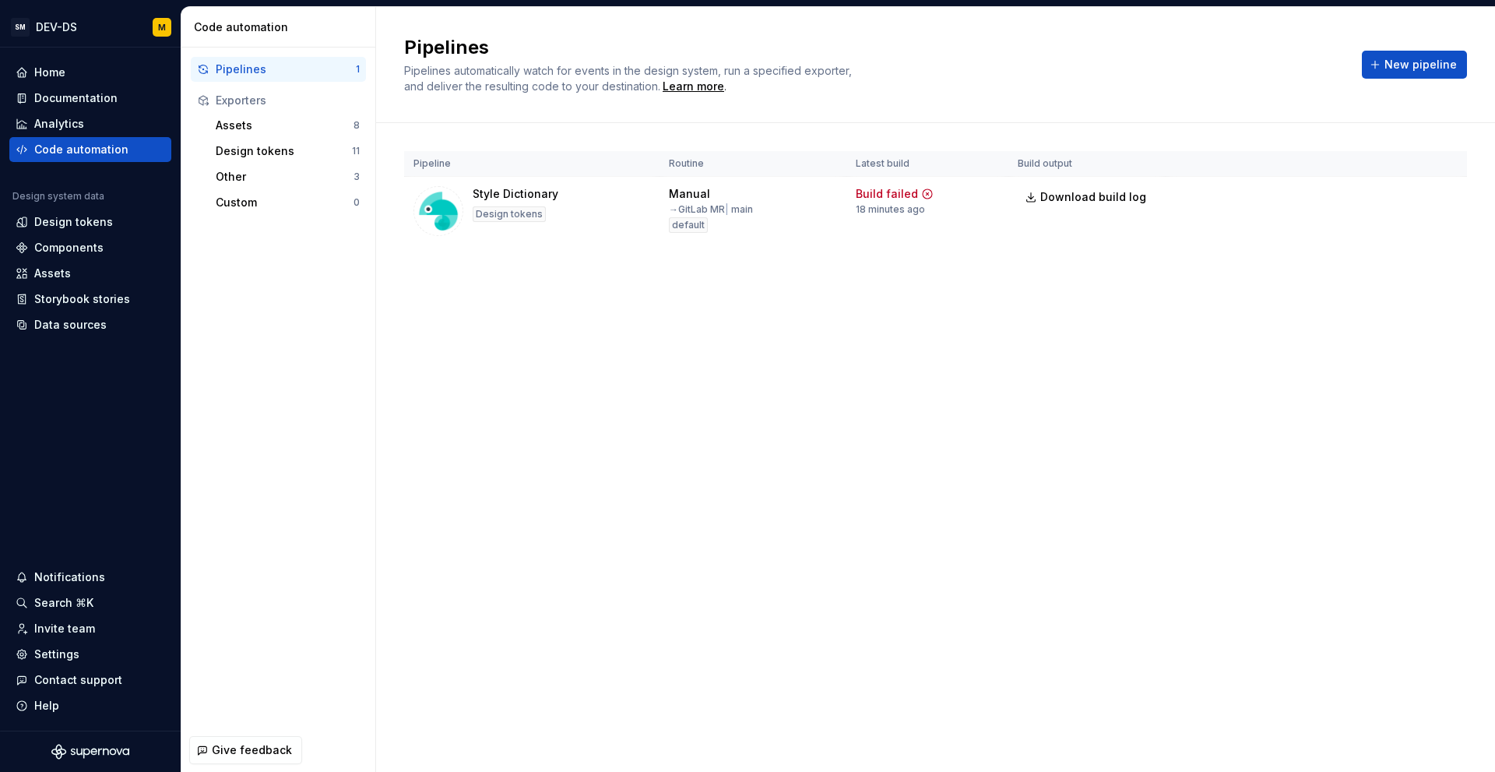
click at [749, 434] on div "Pipelines Pipelines automatically watch for events in the design system, run a …" at bounding box center [935, 389] width 1119 height 765
click at [238, 146] on div "Design tokens" at bounding box center [284, 151] width 136 height 16
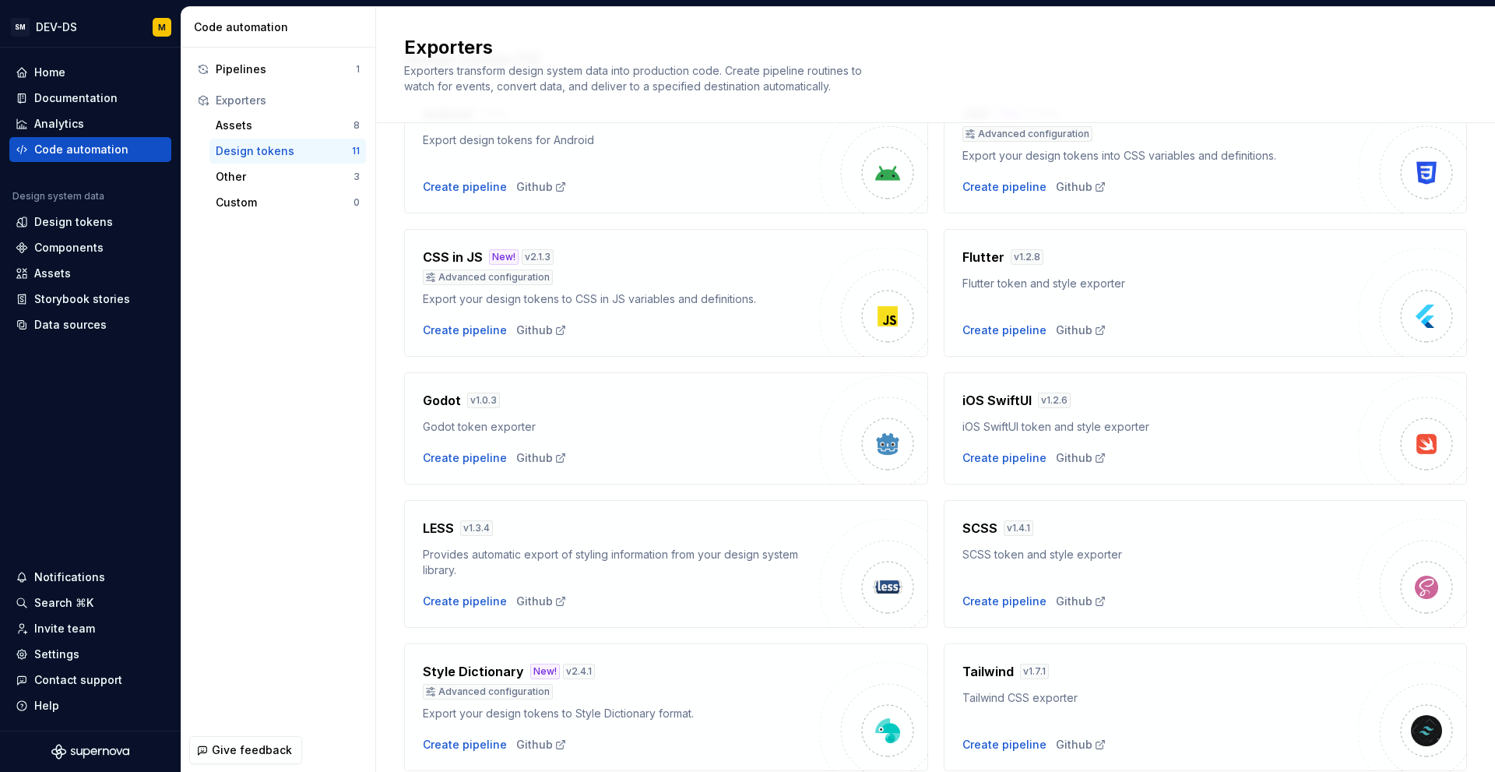
scroll to position [304, 0]
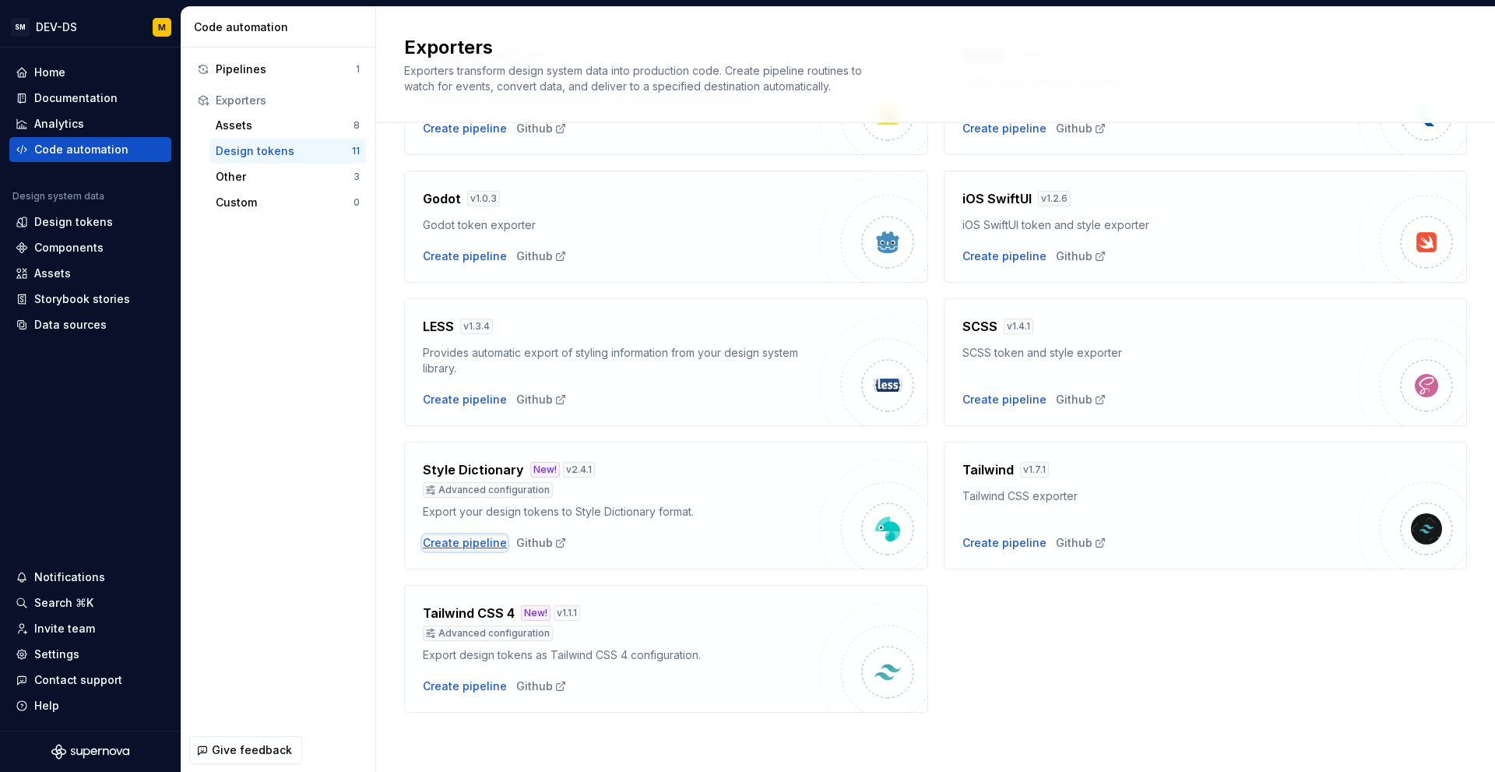
click at [464, 537] on div "Create pipeline" at bounding box center [465, 543] width 84 height 16
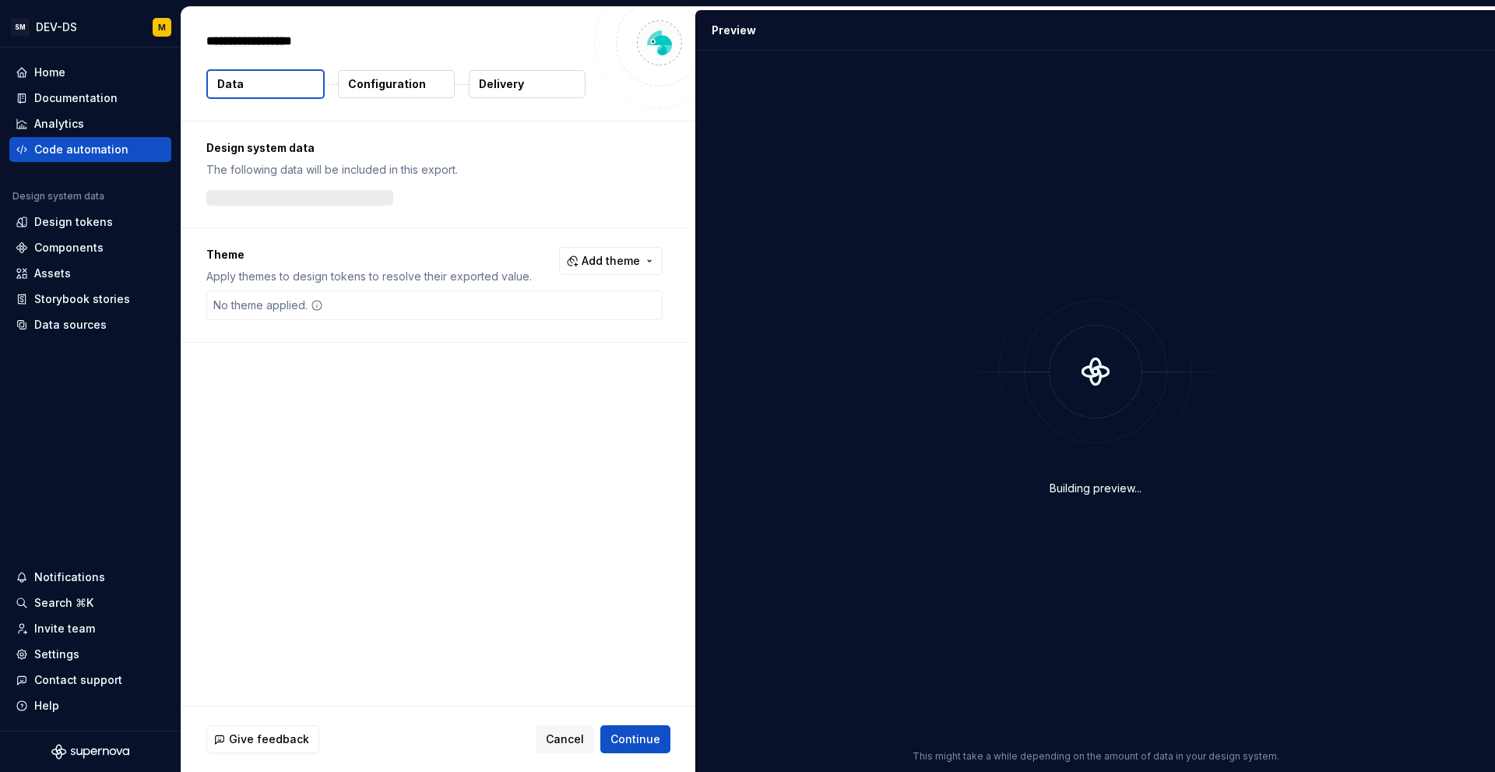
type textarea "*"
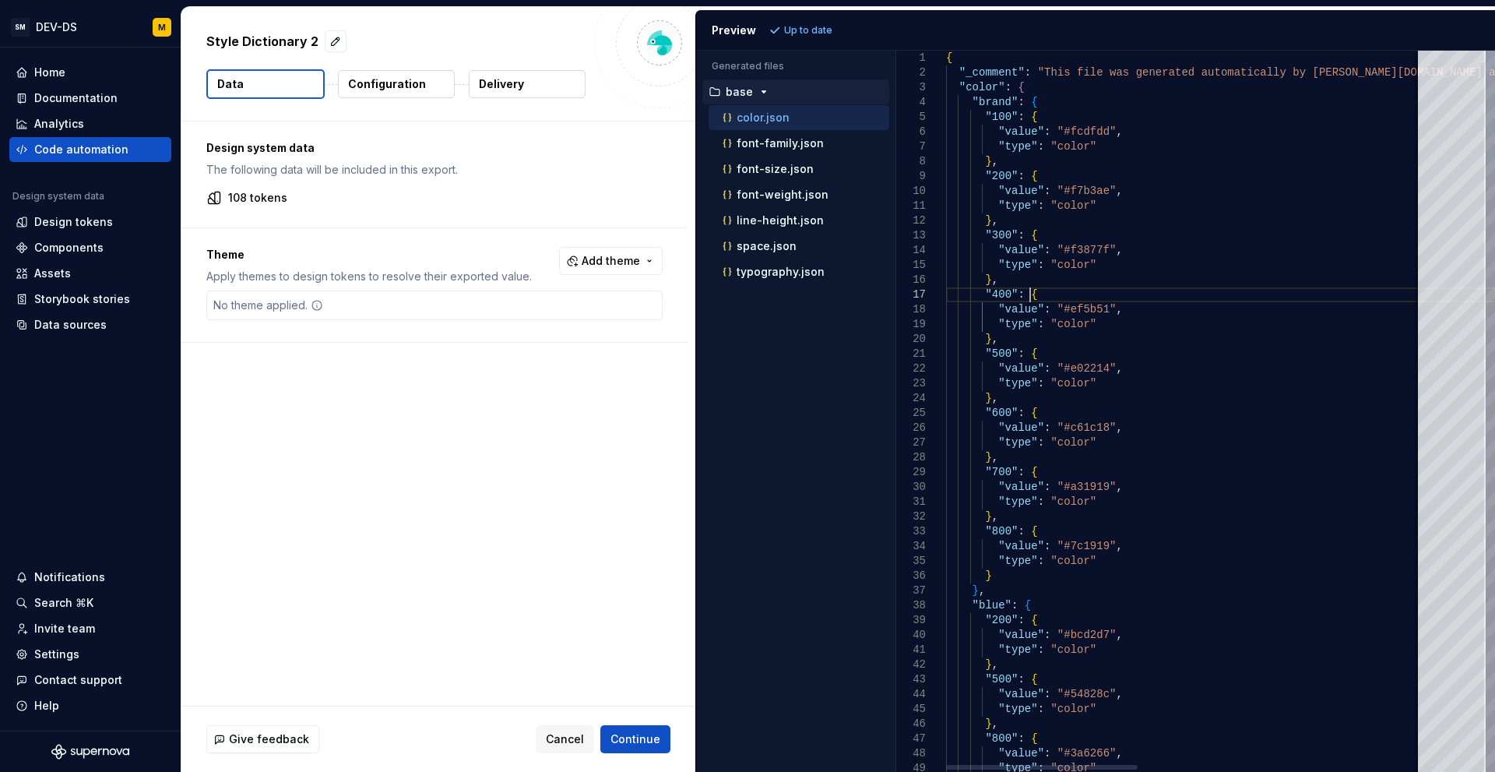
type textarea "**********"
